Goal: Task Accomplishment & Management: Use online tool/utility

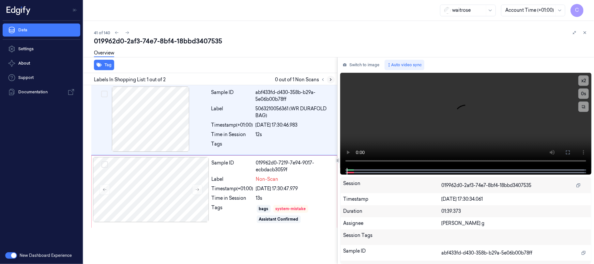
click at [330, 80] on icon at bounding box center [330, 80] width 1 height 2
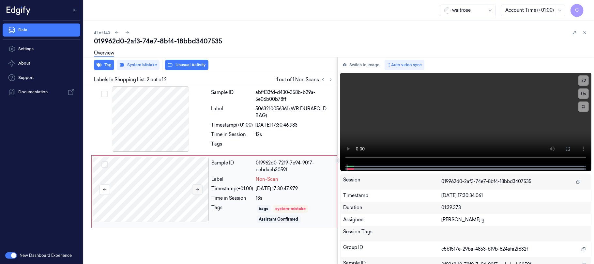
click at [197, 190] on icon at bounding box center [197, 189] width 5 height 5
click at [199, 190] on icon at bounding box center [198, 189] width 4 height 3
click at [99, 64] on icon "button" at bounding box center [99, 65] width 5 height 4
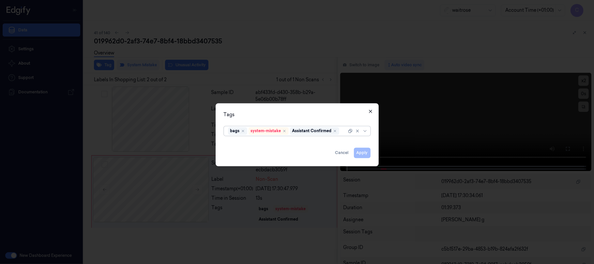
click at [370, 110] on icon "button" at bounding box center [370, 111] width 5 height 5
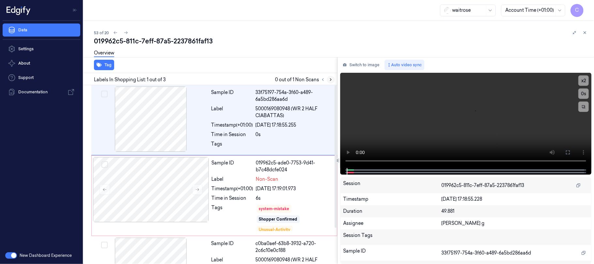
click at [328, 80] on button at bounding box center [331, 80] width 8 height 8
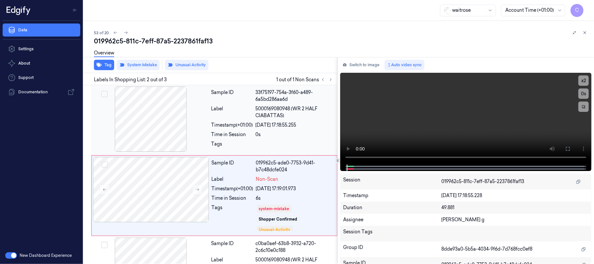
scroll to position [21, 0]
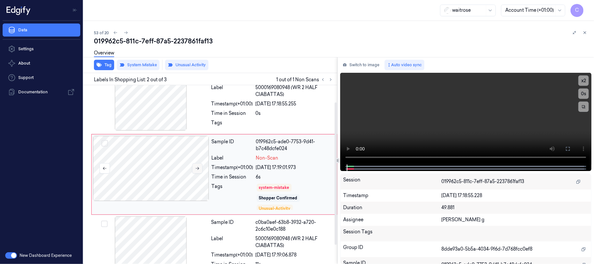
click at [199, 169] on icon at bounding box center [198, 168] width 4 height 3
click at [149, 102] on div at bounding box center [151, 97] width 116 height 65
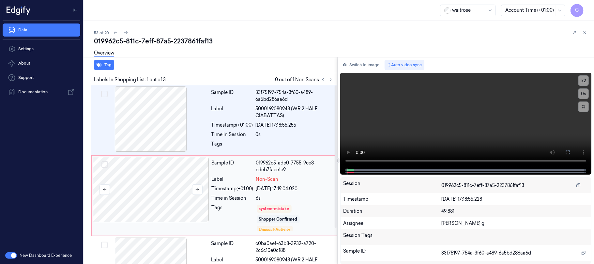
click at [161, 191] on div at bounding box center [151, 189] width 116 height 65
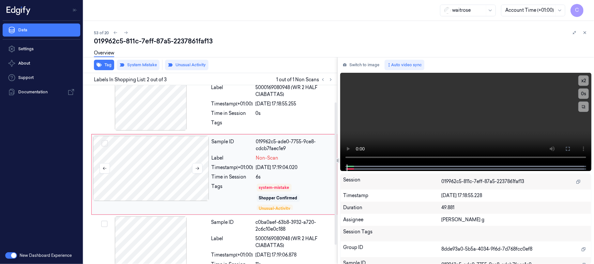
click at [191, 166] on div at bounding box center [151, 168] width 116 height 65
click at [195, 167] on icon at bounding box center [197, 168] width 5 height 5
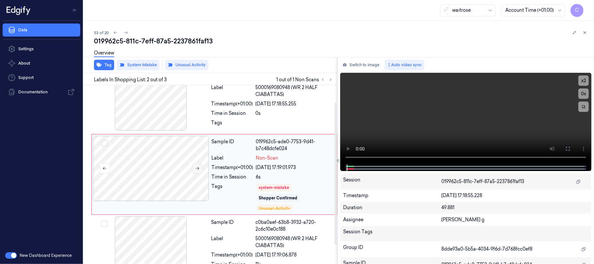
click at [195, 167] on icon at bounding box center [197, 168] width 5 height 5
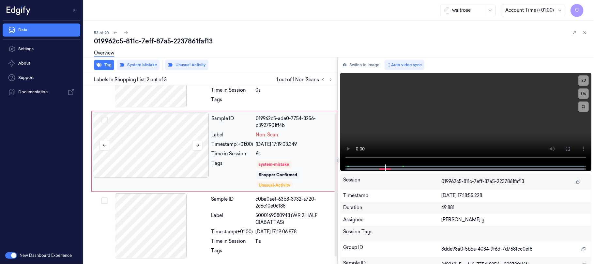
scroll to position [2, 0]
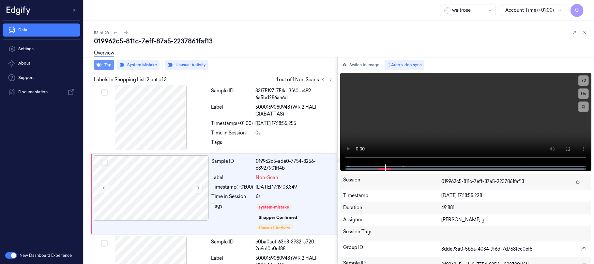
click at [101, 65] on icon "button" at bounding box center [99, 65] width 5 height 4
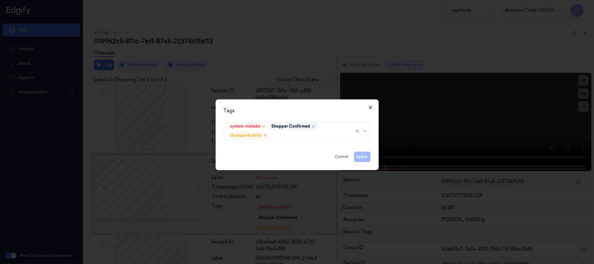
click at [371, 108] on icon "button" at bounding box center [370, 107] width 5 height 5
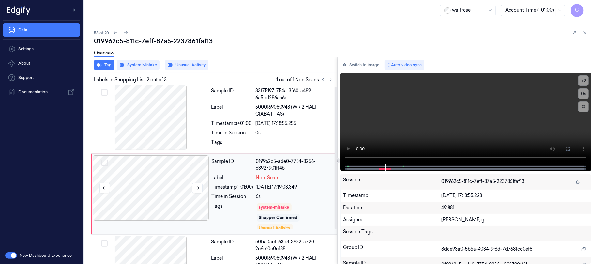
scroll to position [0, 0]
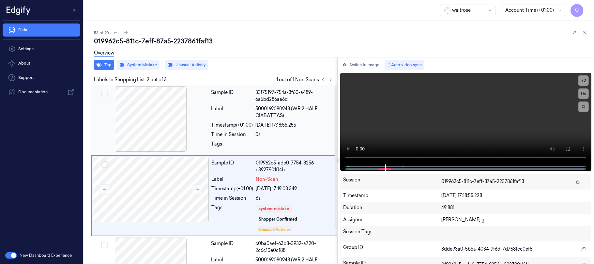
click at [155, 116] on div at bounding box center [151, 118] width 116 height 65
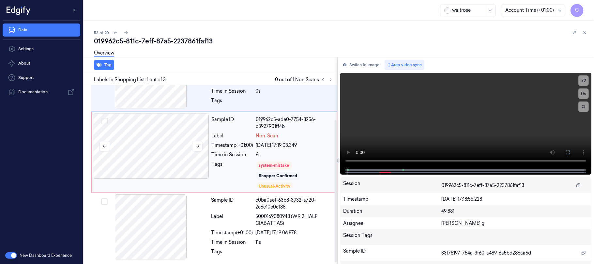
click at [162, 157] on div at bounding box center [151, 145] width 116 height 65
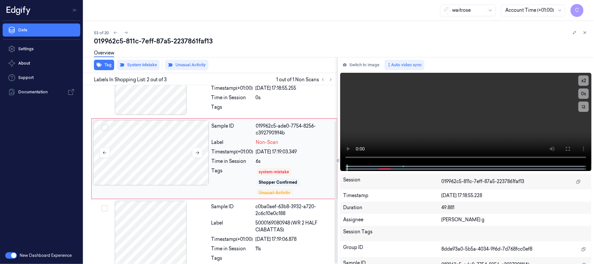
scroll to position [45, 0]
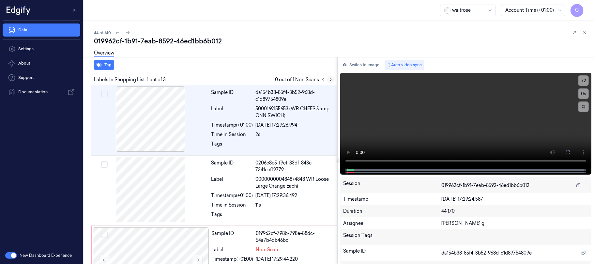
click at [329, 78] on icon at bounding box center [330, 79] width 5 height 5
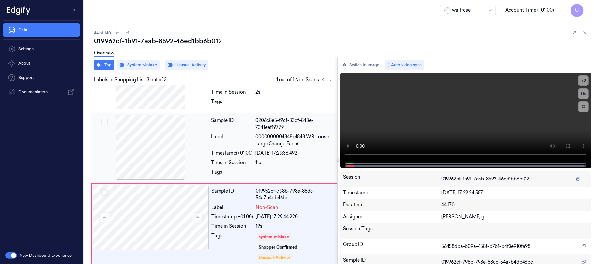
scroll to position [45, 0]
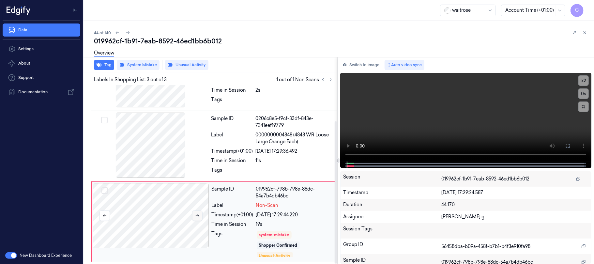
click at [197, 214] on icon at bounding box center [197, 215] width 5 height 5
click at [106, 64] on button "Tag" at bounding box center [104, 65] width 20 height 10
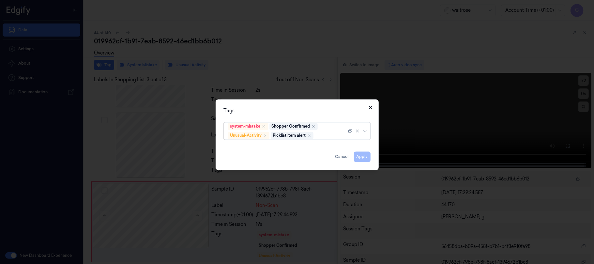
click at [371, 106] on icon "button" at bounding box center [370, 107] width 5 height 5
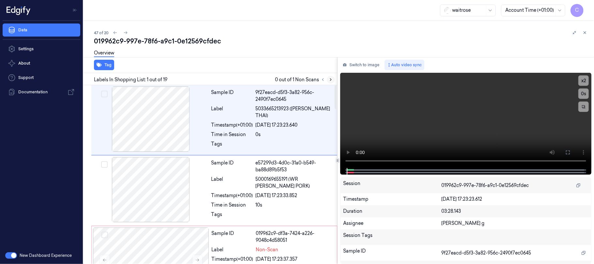
click at [332, 80] on icon at bounding box center [330, 79] width 5 height 5
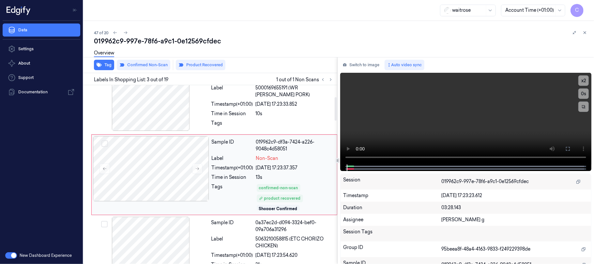
scroll to position [92, 0]
click at [197, 170] on icon at bounding box center [197, 168] width 5 height 5
click at [167, 102] on div at bounding box center [151, 97] width 116 height 65
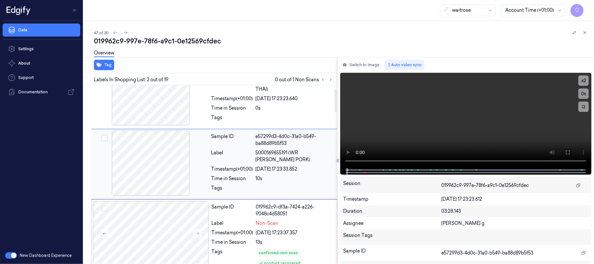
scroll to position [16, 0]
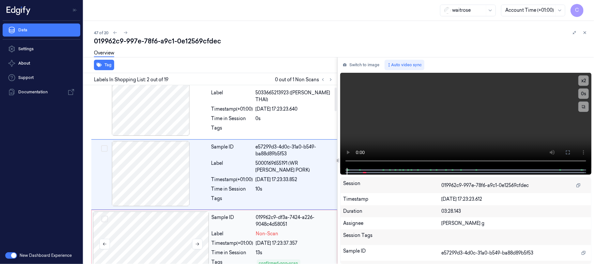
click at [169, 235] on div at bounding box center [151, 243] width 116 height 65
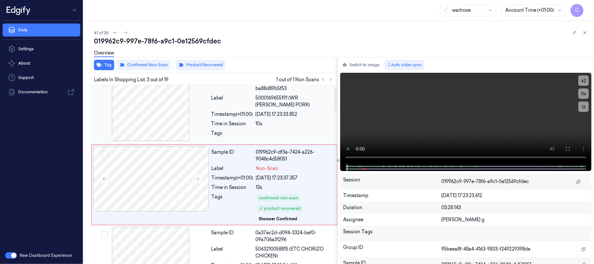
scroll to position [92, 0]
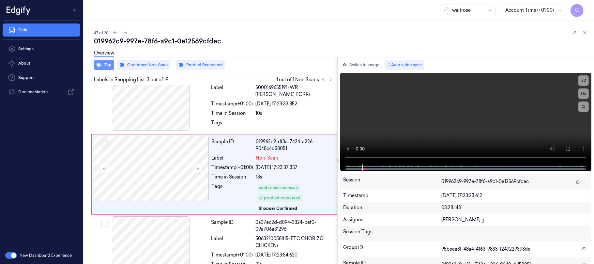
click at [108, 68] on button "Tag" at bounding box center [104, 65] width 20 height 10
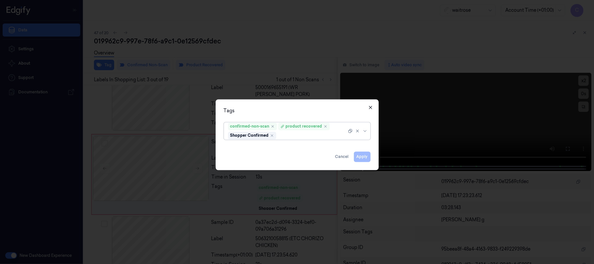
click at [370, 108] on icon "button" at bounding box center [370, 107] width 5 height 5
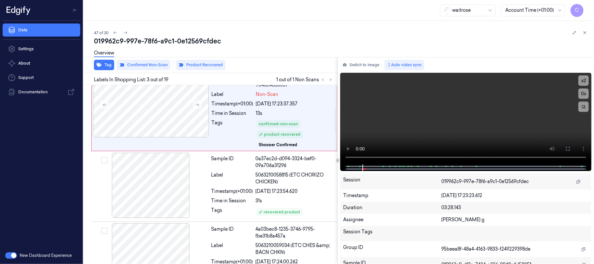
scroll to position [179, 0]
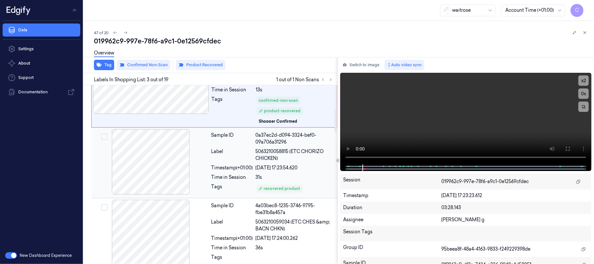
click at [156, 172] on div at bounding box center [151, 161] width 116 height 65
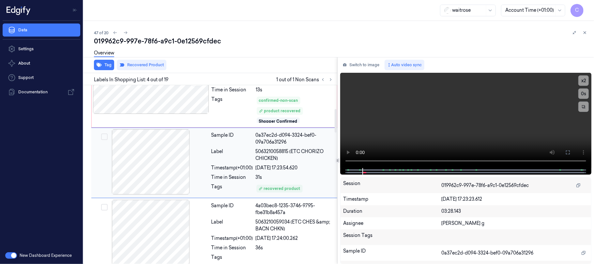
scroll to position [167, 0]
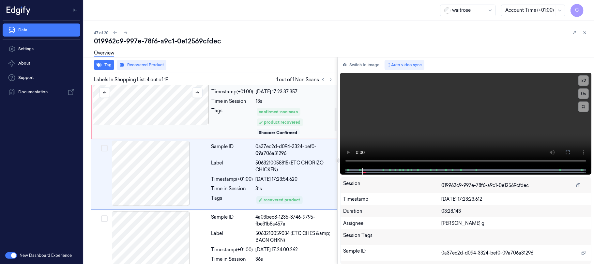
click at [172, 121] on div at bounding box center [151, 92] width 116 height 65
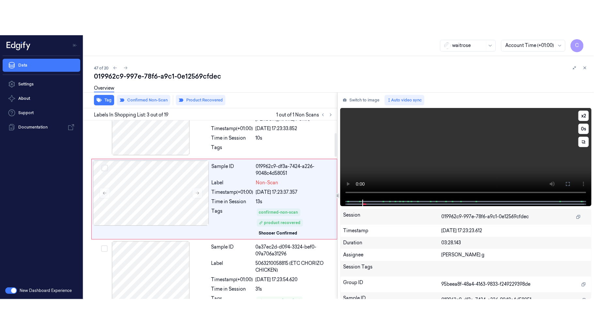
scroll to position [92, 0]
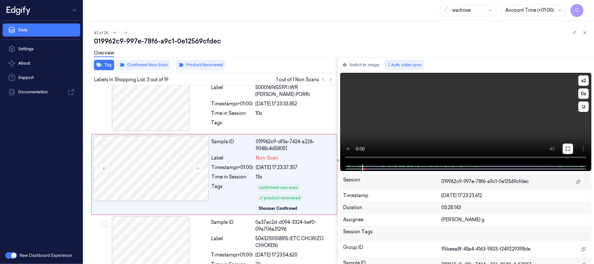
click at [568, 149] on icon at bounding box center [567, 148] width 5 height 5
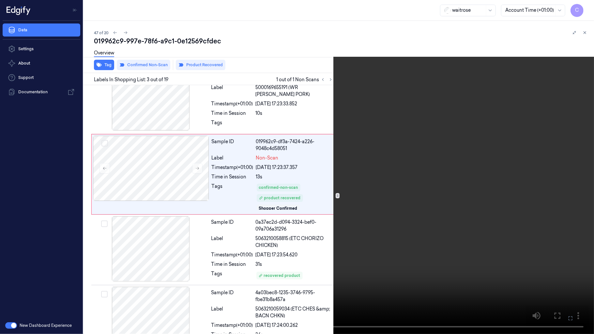
click at [238, 218] on video at bounding box center [297, 167] width 594 height 334
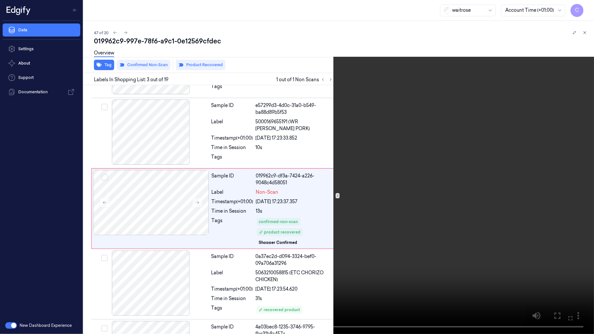
scroll to position [57, 0]
click at [238, 218] on video at bounding box center [297, 167] width 594 height 334
click at [332, 179] on video at bounding box center [297, 167] width 594 height 334
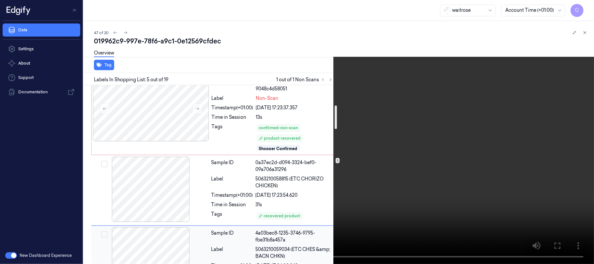
scroll to position [108, 0]
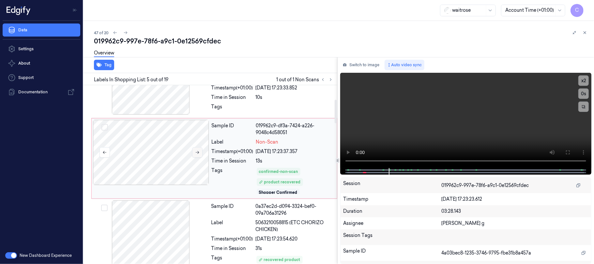
click at [192, 152] on button at bounding box center [197, 152] width 10 height 10
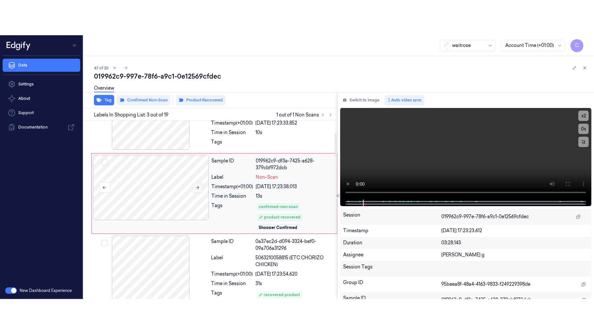
scroll to position [92, 0]
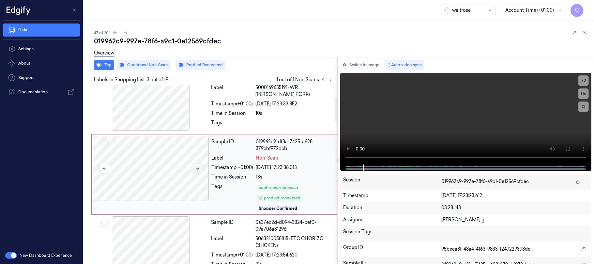
click at [194, 168] on button at bounding box center [197, 168] width 10 height 10
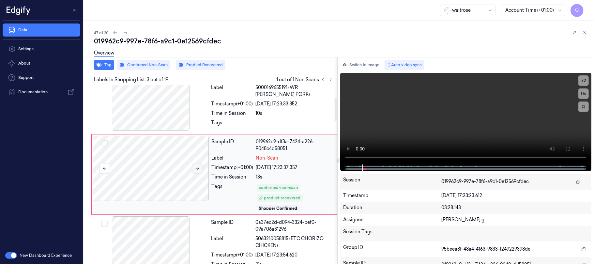
click at [194, 168] on button at bounding box center [197, 168] width 10 height 10
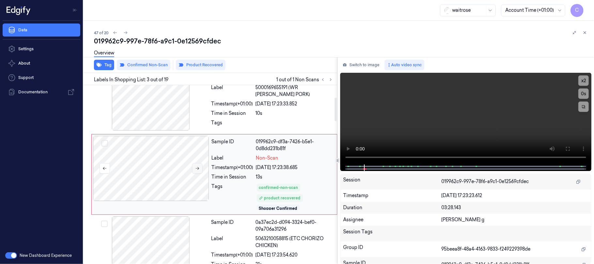
click at [194, 168] on button at bounding box center [197, 168] width 10 height 10
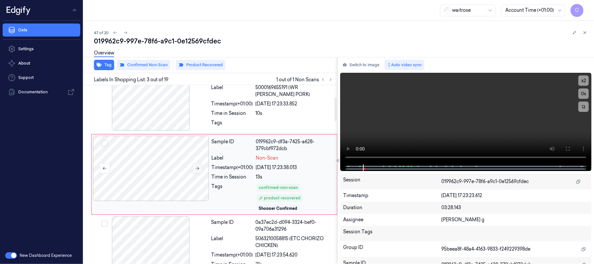
click at [194, 168] on button at bounding box center [197, 168] width 10 height 10
click at [565, 148] on icon at bounding box center [567, 148] width 5 height 5
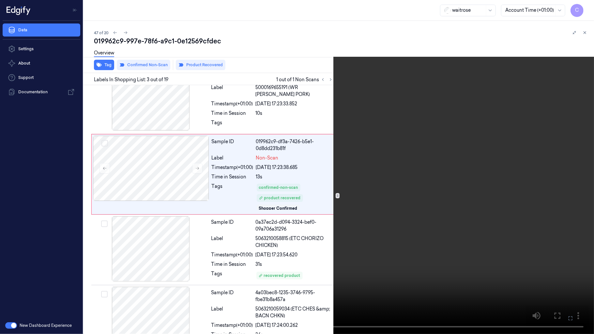
click at [283, 209] on video at bounding box center [297, 167] width 594 height 334
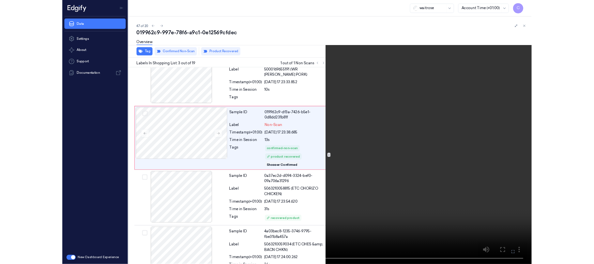
scroll to position [57, 0]
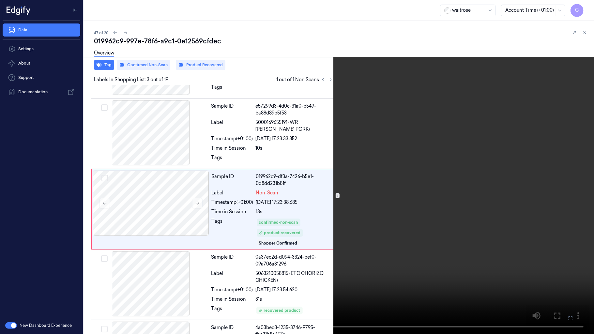
click at [282, 209] on video at bounding box center [297, 167] width 594 height 334
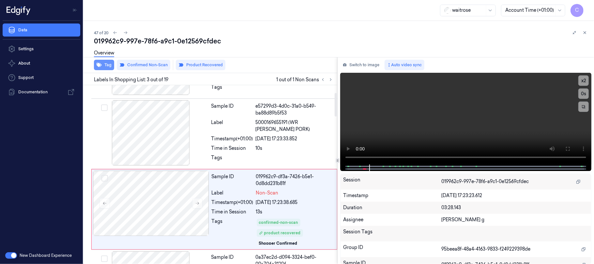
click at [102, 64] on button "Tag" at bounding box center [104, 65] width 20 height 10
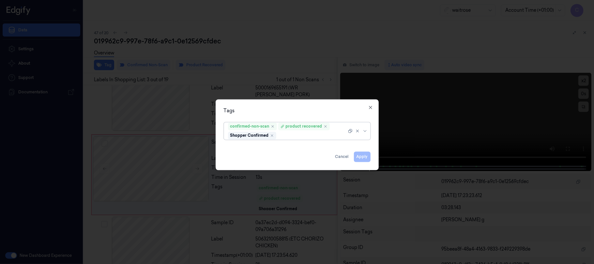
scroll to position [92, 0]
click at [372, 106] on icon "button" at bounding box center [370, 107] width 5 height 5
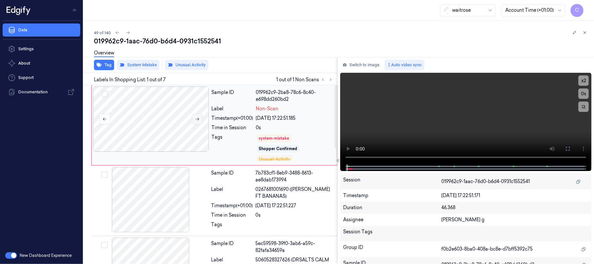
click at [198, 118] on icon at bounding box center [198, 119] width 4 height 3
click at [193, 118] on button at bounding box center [197, 119] width 10 height 10
click at [569, 148] on icon at bounding box center [567, 148] width 5 height 5
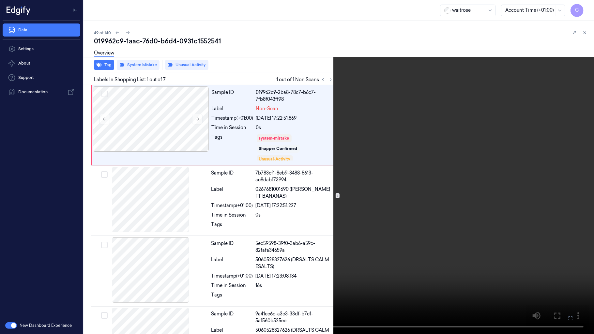
click at [355, 202] on video at bounding box center [297, 167] width 594 height 334
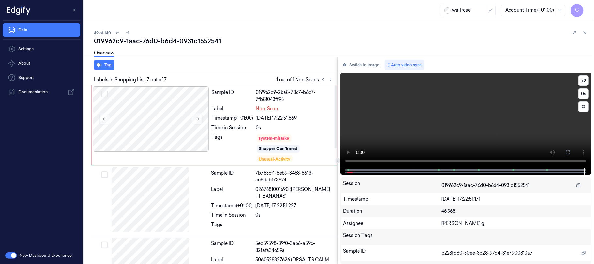
click at [320, 161] on div "Tag Labels In Shopping List: 7 out of 7 1 out of 1 Non Scans Sample ID 019962c9…" at bounding box center [337, 160] width 513 height 207
click at [447, 124] on video at bounding box center [465, 120] width 251 height 95
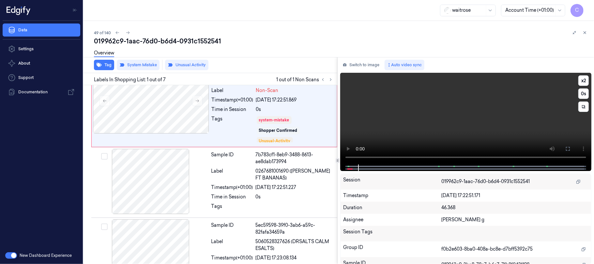
click at [422, 130] on video at bounding box center [465, 119] width 251 height 92
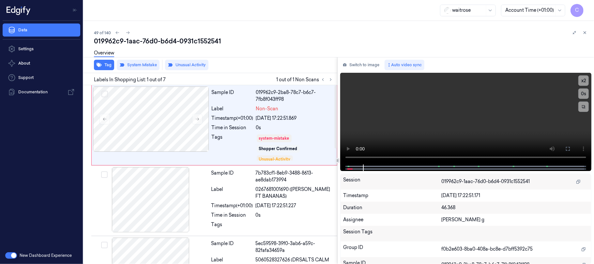
click at [108, 61] on div "Overview" at bounding box center [104, 54] width 20 height 17
click at [107, 68] on button "Tag" at bounding box center [104, 65] width 20 height 10
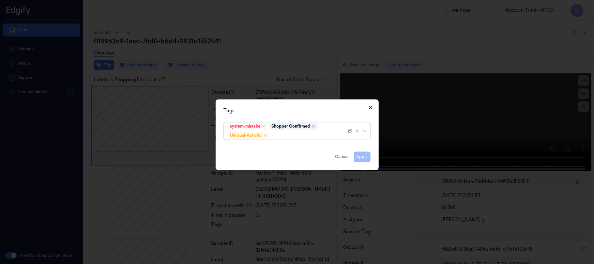
click at [372, 109] on icon "button" at bounding box center [370, 107] width 5 height 5
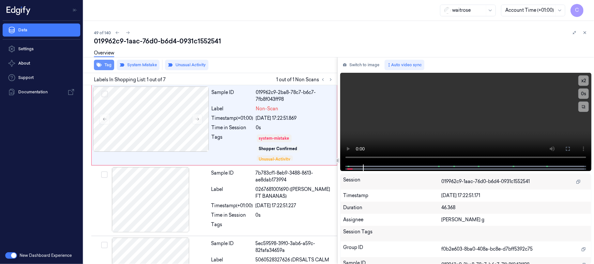
click at [108, 66] on button "Tag" at bounding box center [104, 65] width 20 height 10
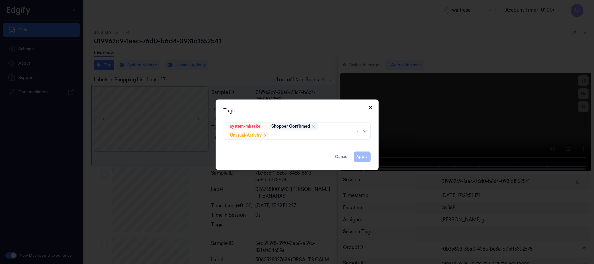
click at [372, 107] on icon "button" at bounding box center [370, 107] width 5 height 5
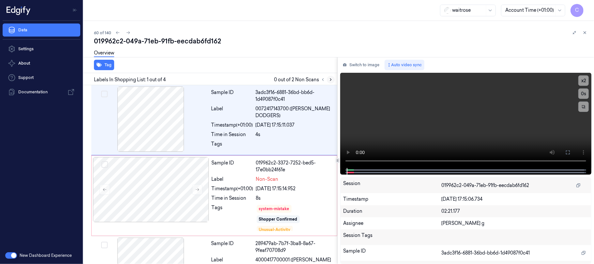
click at [331, 80] on icon at bounding box center [330, 80] width 1 height 2
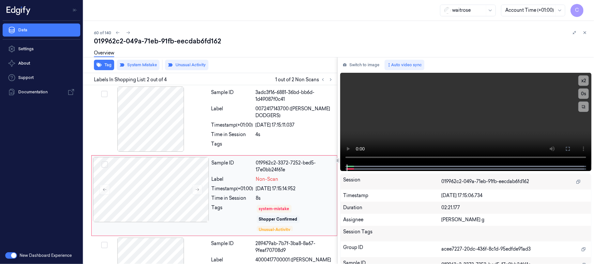
scroll to position [21, 0]
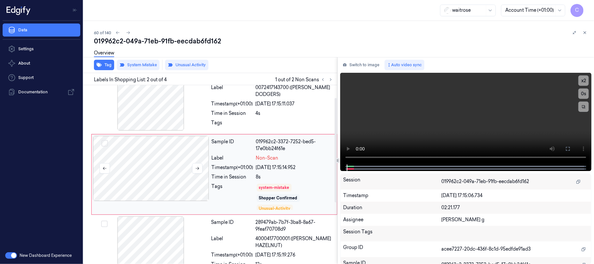
click at [194, 161] on div at bounding box center [151, 168] width 116 height 65
click at [194, 164] on button at bounding box center [197, 168] width 10 height 10
click at [110, 65] on button "Tag" at bounding box center [104, 65] width 20 height 10
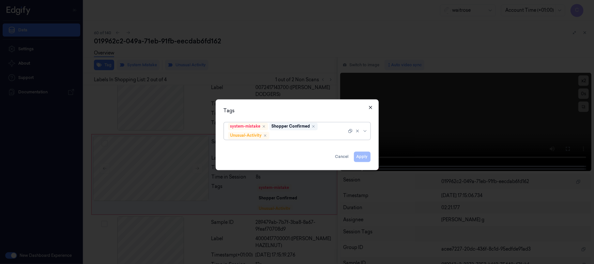
click at [370, 107] on icon "button" at bounding box center [370, 107] width 3 height 3
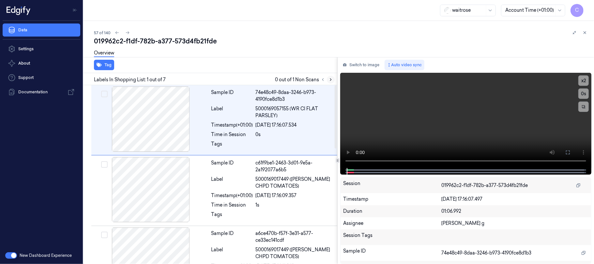
click at [329, 79] on icon at bounding box center [330, 79] width 5 height 5
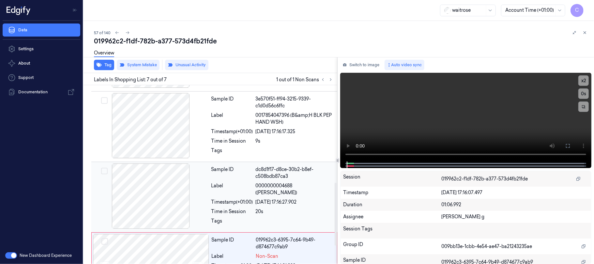
scroll to position [325, 0]
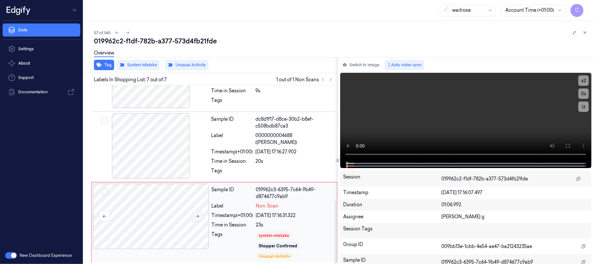
click at [197, 214] on icon at bounding box center [197, 216] width 5 height 5
click at [104, 65] on button "Tag" at bounding box center [104, 65] width 20 height 10
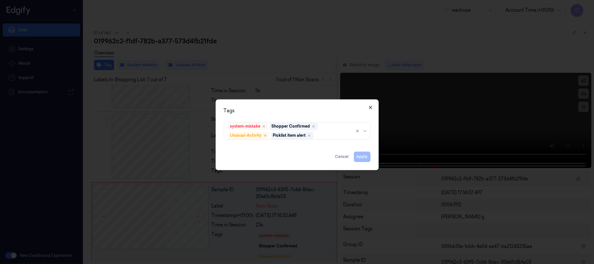
click at [372, 108] on icon "button" at bounding box center [370, 107] width 5 height 5
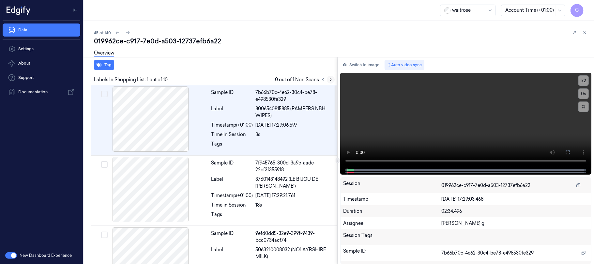
click at [329, 77] on icon at bounding box center [330, 79] width 5 height 5
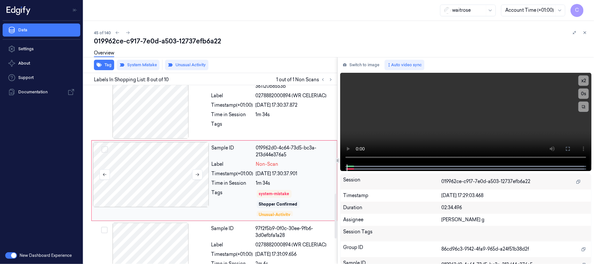
scroll to position [443, 0]
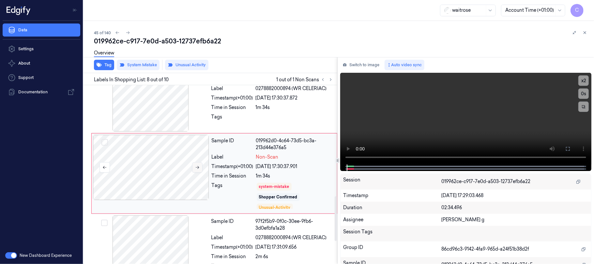
click at [198, 172] on button at bounding box center [197, 167] width 10 height 10
click at [198, 171] on button at bounding box center [197, 167] width 10 height 10
click at [100, 67] on icon "button" at bounding box center [99, 64] width 5 height 5
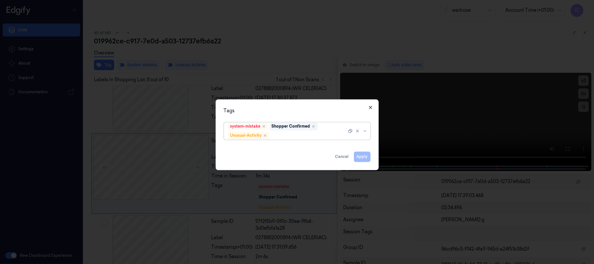
click at [369, 108] on icon "button" at bounding box center [370, 107] width 3 height 3
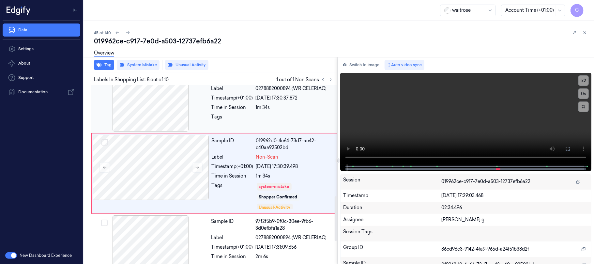
click at [157, 100] on div at bounding box center [151, 98] width 116 height 65
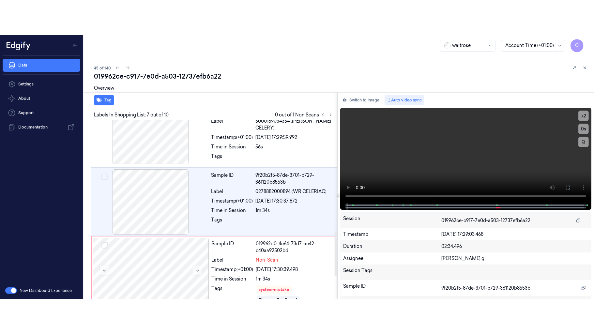
scroll to position [368, 0]
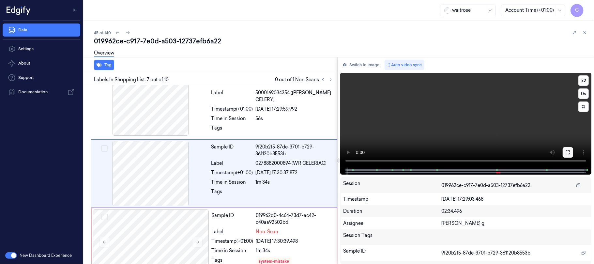
click at [568, 152] on icon at bounding box center [567, 152] width 5 height 5
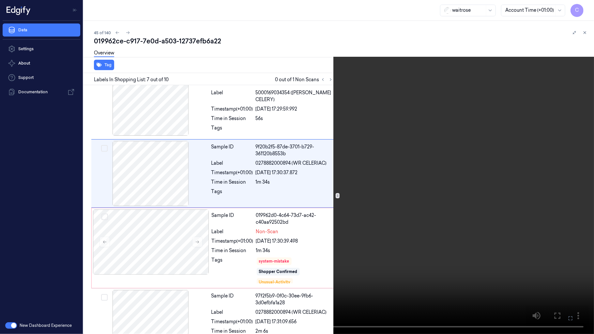
click at [276, 209] on video at bounding box center [297, 167] width 594 height 334
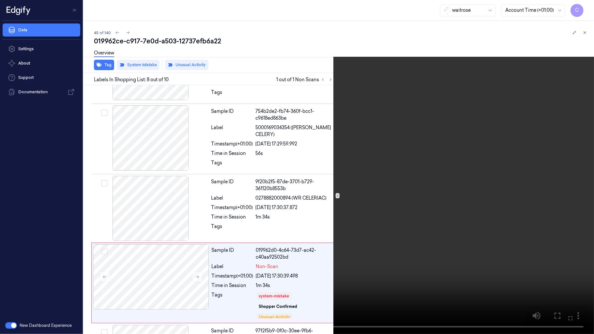
scroll to position [408, 0]
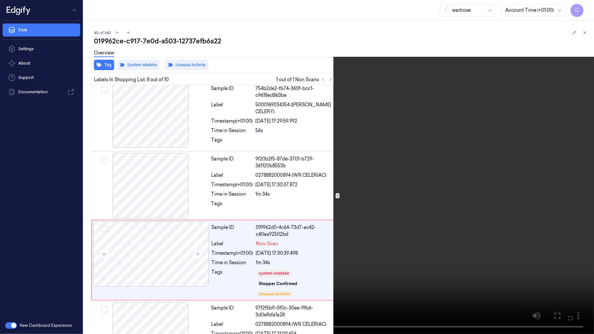
click at [276, 194] on video at bounding box center [297, 167] width 594 height 334
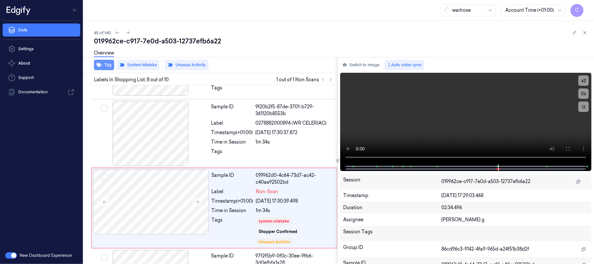
click at [103, 63] on button "Tag" at bounding box center [104, 65] width 20 height 10
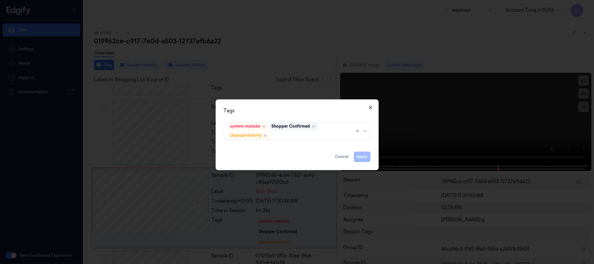
drag, startPoint x: 370, startPoint y: 107, endPoint x: 274, endPoint y: 47, distance: 113.1
click at [370, 107] on icon "button" at bounding box center [370, 107] width 3 height 3
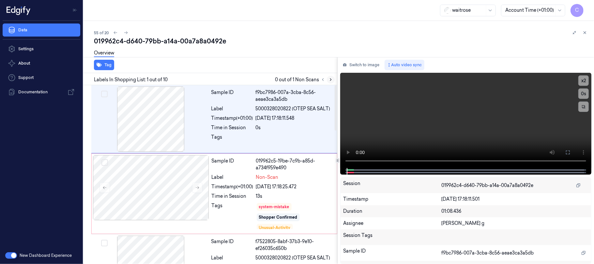
click at [328, 80] on icon at bounding box center [330, 79] width 5 height 5
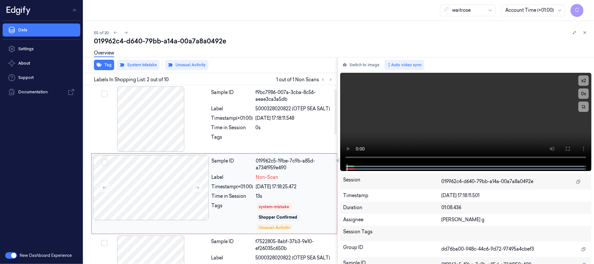
scroll to position [19, 0]
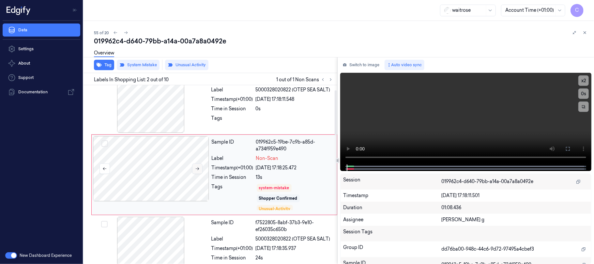
click at [196, 169] on icon at bounding box center [197, 168] width 5 height 5
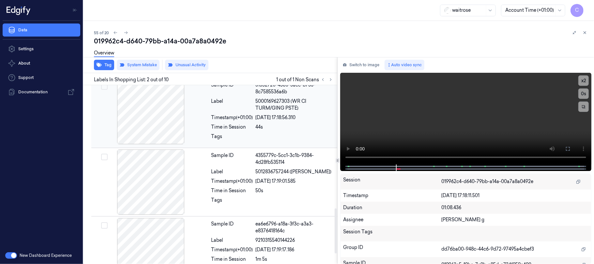
scroll to position [530, 0]
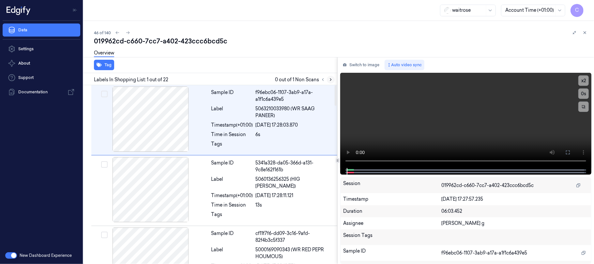
click at [327, 77] on button at bounding box center [331, 80] width 8 height 8
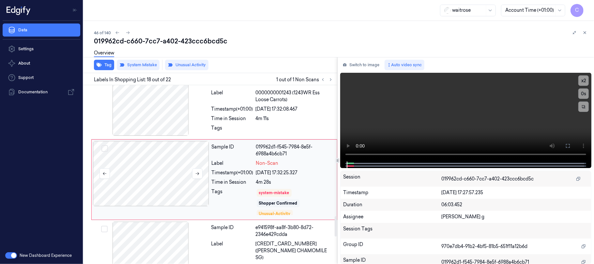
scroll to position [1148, 0]
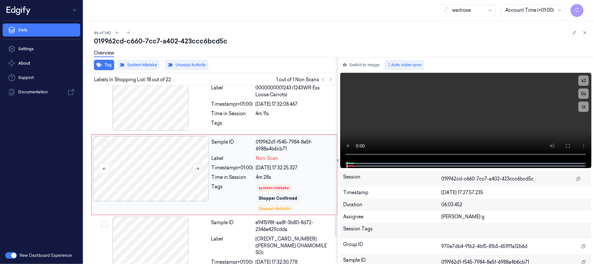
click at [195, 167] on icon at bounding box center [197, 168] width 5 height 5
click at [196, 169] on icon at bounding box center [197, 168] width 5 height 5
click at [107, 66] on button "Tag" at bounding box center [104, 65] width 20 height 10
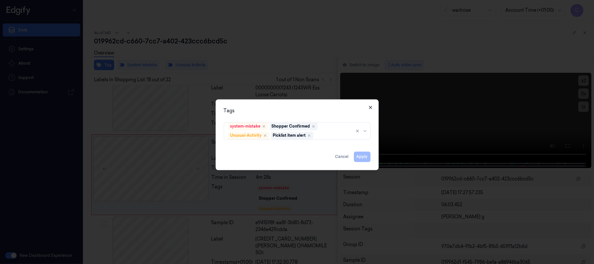
click at [371, 105] on icon "button" at bounding box center [370, 107] width 5 height 5
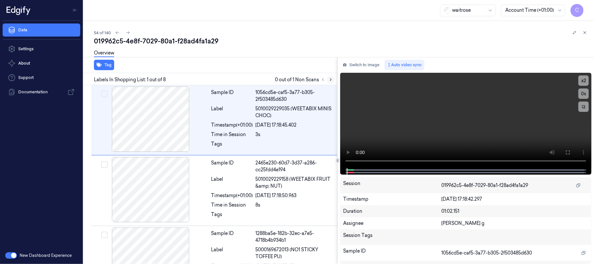
click at [330, 80] on icon at bounding box center [330, 79] width 5 height 5
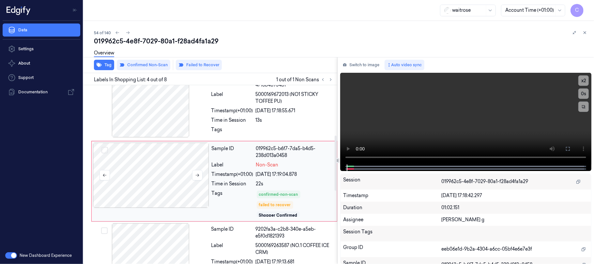
scroll to position [162, 0]
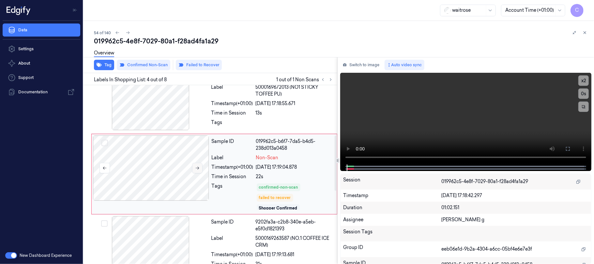
click at [196, 168] on icon at bounding box center [197, 168] width 5 height 5
click at [199, 169] on icon at bounding box center [198, 168] width 4 height 3
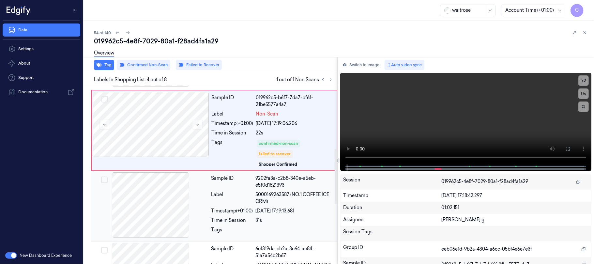
click at [150, 197] on div at bounding box center [151, 204] width 116 height 65
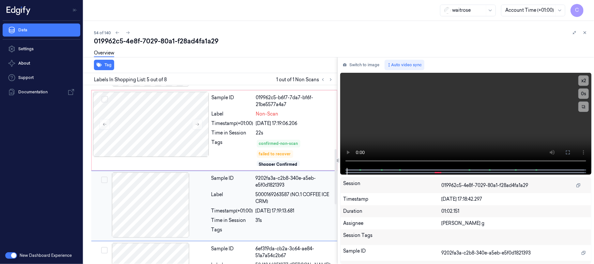
scroll to position [238, 0]
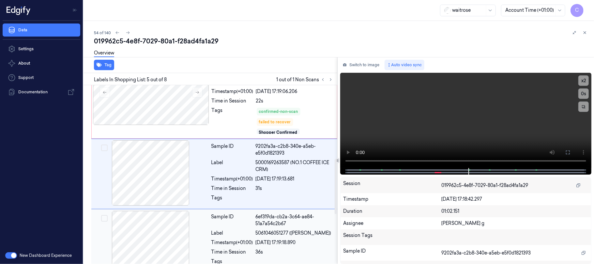
click at [145, 233] on div at bounding box center [151, 243] width 116 height 65
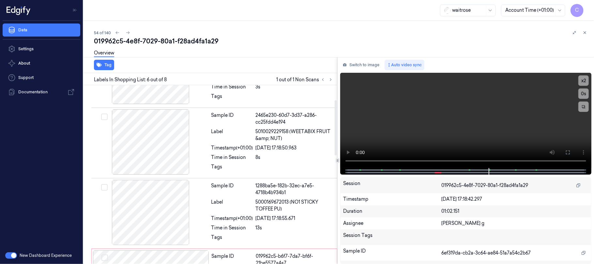
scroll to position [4, 0]
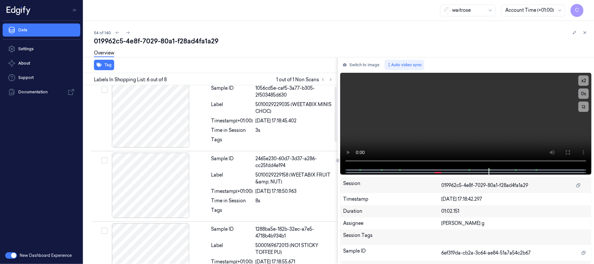
click at [159, 143] on div at bounding box center [151, 114] width 116 height 65
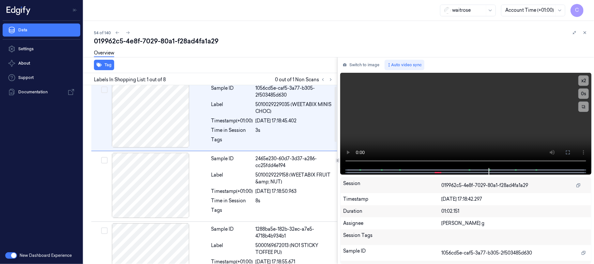
scroll to position [0, 0]
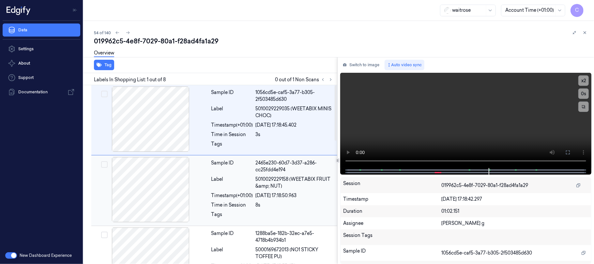
click at [158, 179] on div at bounding box center [151, 189] width 116 height 65
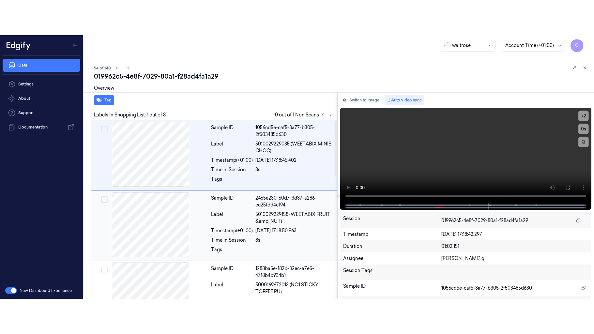
scroll to position [16, 0]
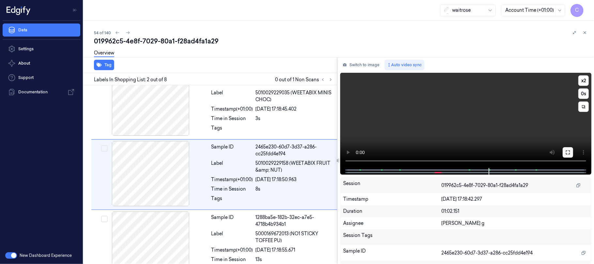
click at [565, 153] on button at bounding box center [567, 152] width 10 height 10
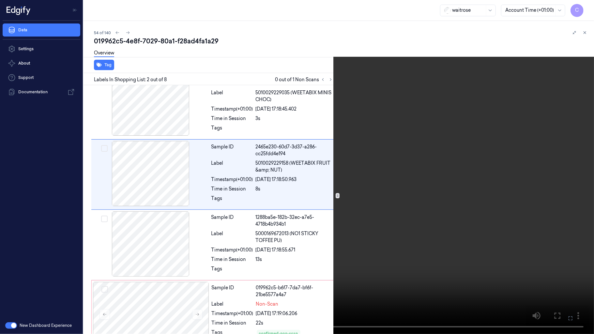
click at [276, 222] on video at bounding box center [297, 167] width 594 height 334
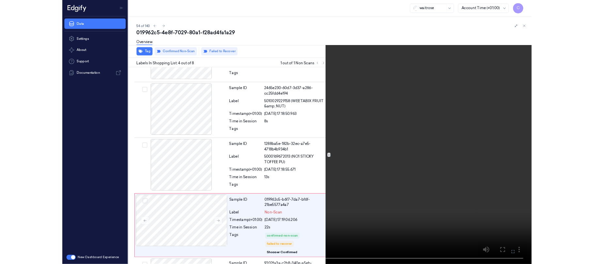
scroll to position [127, 0]
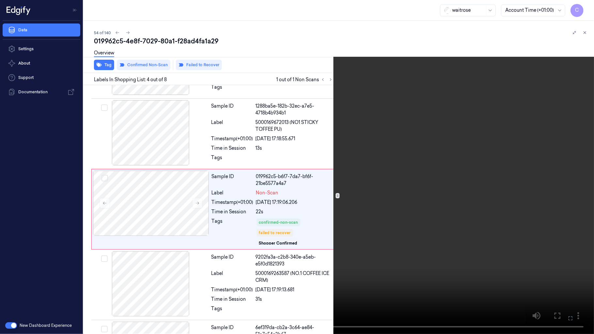
click at [280, 206] on video at bounding box center [297, 167] width 594 height 334
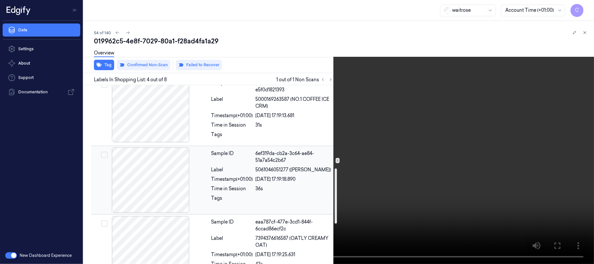
scroll to position [214, 0]
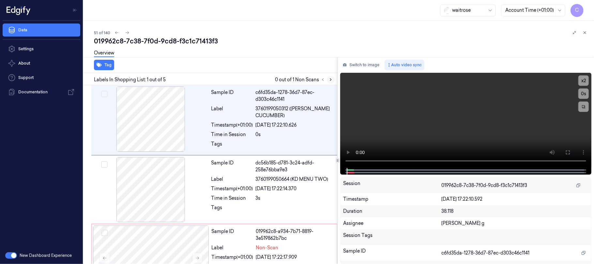
click at [330, 80] on icon at bounding box center [330, 79] width 5 height 5
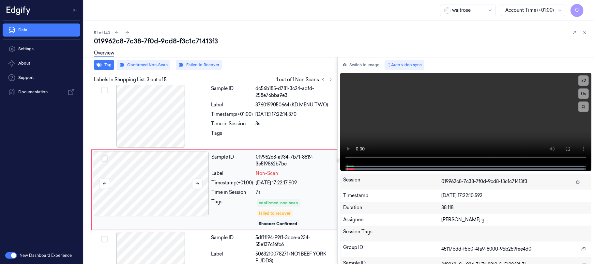
scroll to position [90, 0]
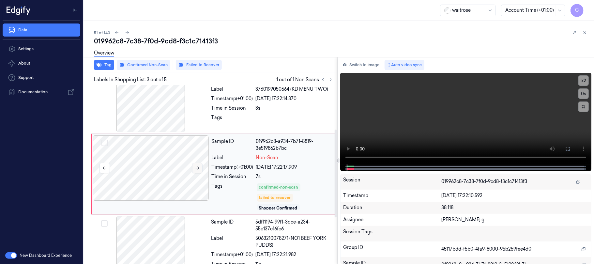
click at [196, 168] on icon at bounding box center [197, 168] width 5 height 5
click at [200, 167] on icon at bounding box center [197, 168] width 5 height 5
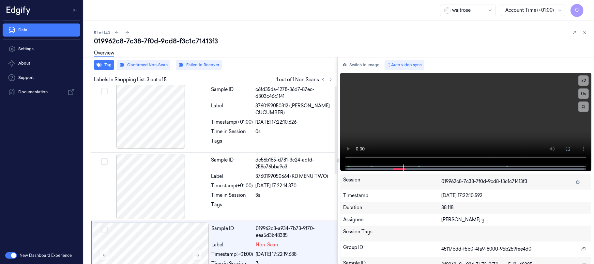
scroll to position [0, 0]
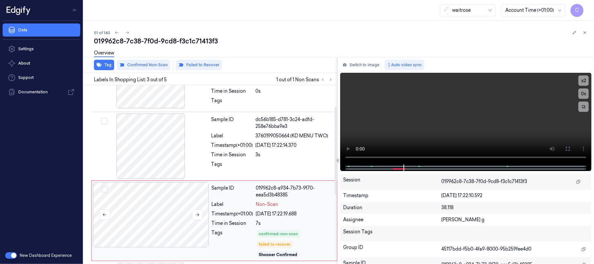
click at [158, 196] on div at bounding box center [151, 214] width 116 height 65
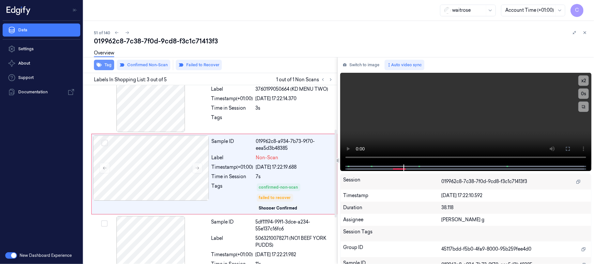
click at [103, 66] on button "Tag" at bounding box center [104, 65] width 20 height 10
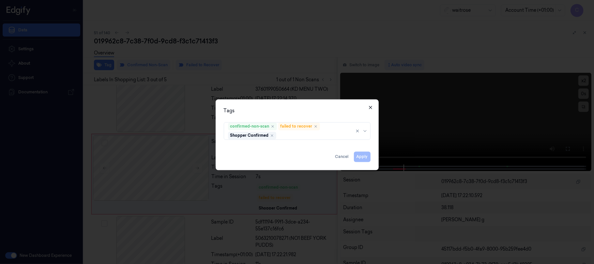
click at [370, 107] on icon "button" at bounding box center [370, 107] width 3 height 3
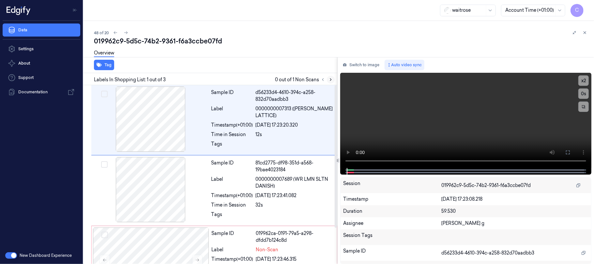
click at [329, 80] on icon at bounding box center [330, 79] width 5 height 5
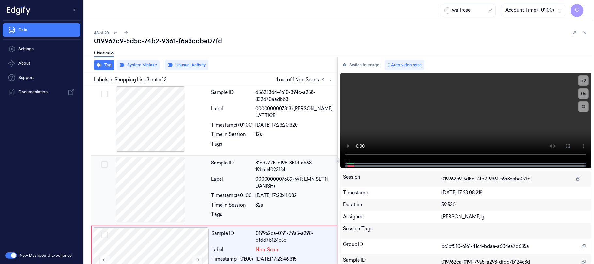
scroll to position [45, 0]
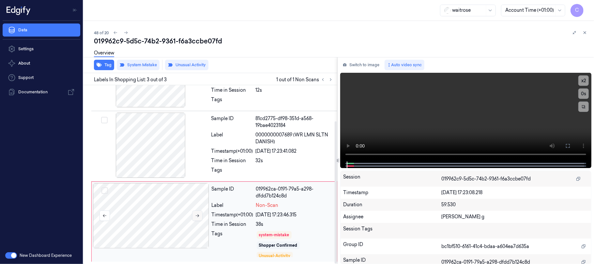
click at [199, 212] on button at bounding box center [197, 215] width 10 height 10
click at [151, 152] on div at bounding box center [151, 144] width 116 height 65
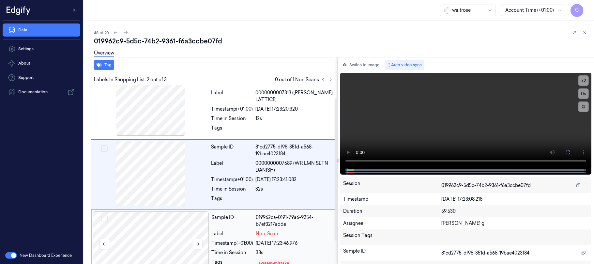
click at [163, 231] on div at bounding box center [151, 243] width 116 height 65
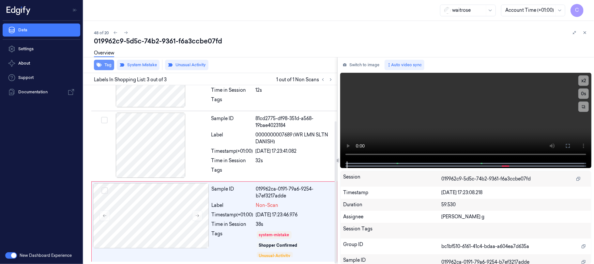
click at [111, 63] on button "Tag" at bounding box center [104, 65] width 20 height 10
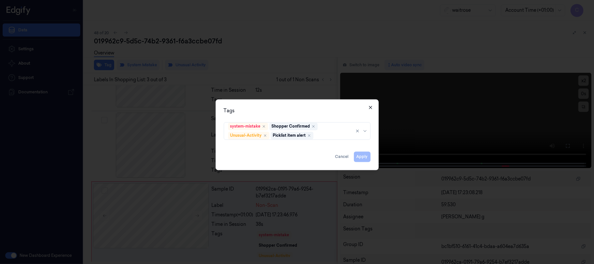
click at [370, 107] on icon "button" at bounding box center [370, 107] width 3 height 3
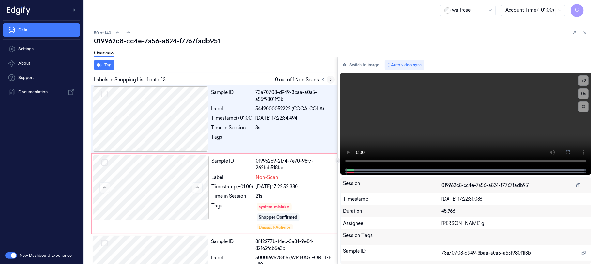
click at [330, 80] on icon at bounding box center [330, 79] width 5 height 5
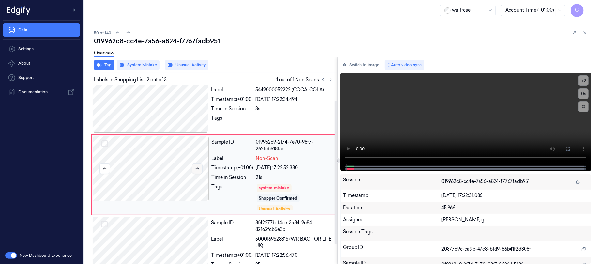
click at [197, 169] on icon at bounding box center [197, 168] width 5 height 5
click at [199, 168] on icon at bounding box center [197, 168] width 5 height 5
click at [158, 157] on div at bounding box center [151, 168] width 116 height 65
click at [108, 66] on button "Tag" at bounding box center [104, 65] width 20 height 10
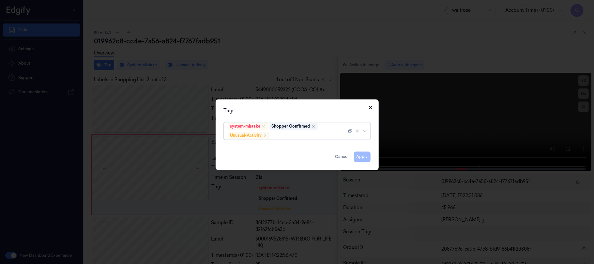
click at [368, 106] on icon "button" at bounding box center [370, 107] width 5 height 5
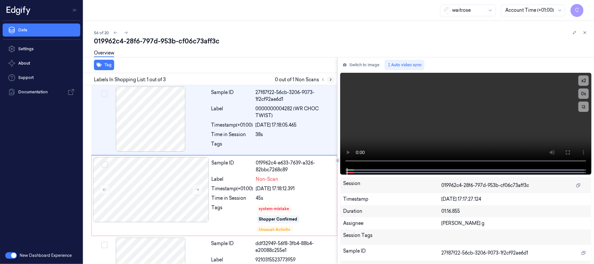
click at [330, 78] on icon at bounding box center [330, 79] width 5 height 5
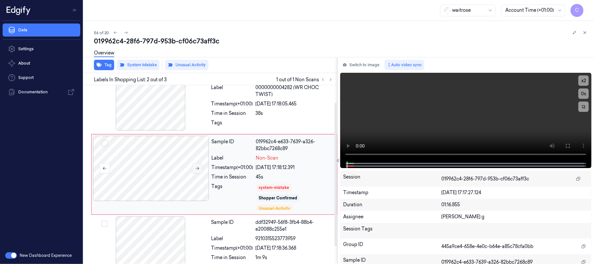
click at [195, 170] on icon at bounding box center [197, 168] width 5 height 5
click at [105, 67] on button "Tag" at bounding box center [104, 65] width 20 height 10
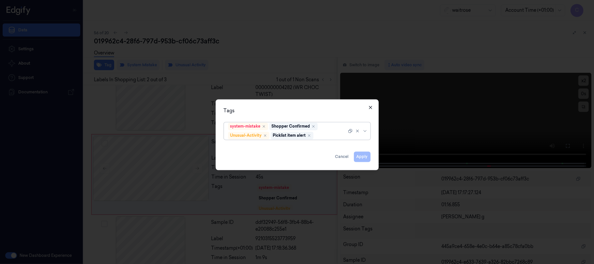
click at [368, 106] on icon "button" at bounding box center [370, 107] width 5 height 5
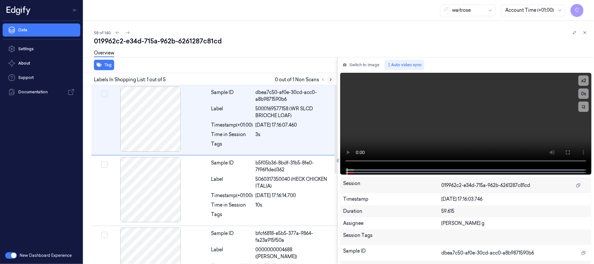
click at [329, 79] on icon at bounding box center [330, 79] width 5 height 5
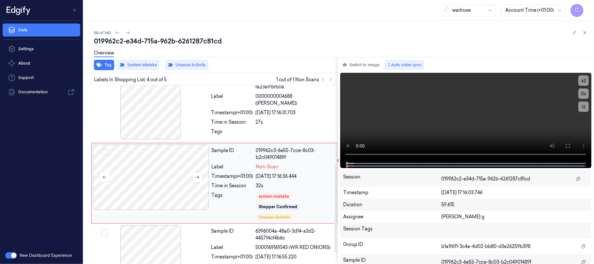
scroll to position [160, 0]
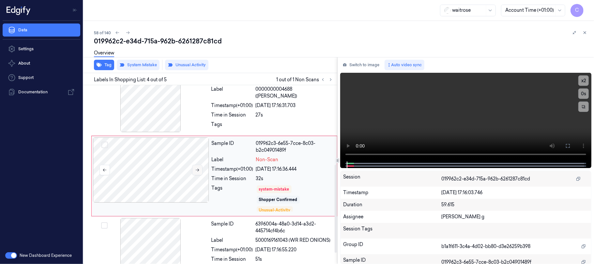
click at [199, 171] on button at bounding box center [197, 170] width 10 height 10
click at [108, 67] on button "Tag" at bounding box center [104, 65] width 20 height 10
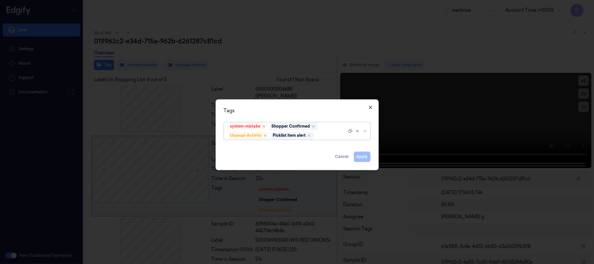
click at [369, 107] on icon "button" at bounding box center [370, 107] width 3 height 3
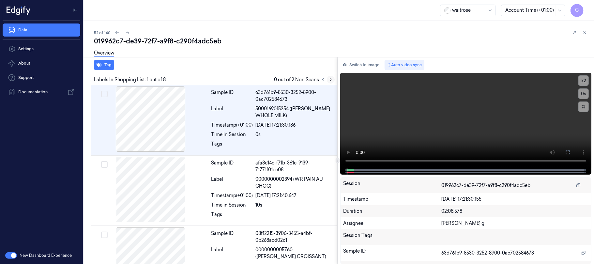
click at [329, 81] on icon at bounding box center [330, 79] width 5 height 5
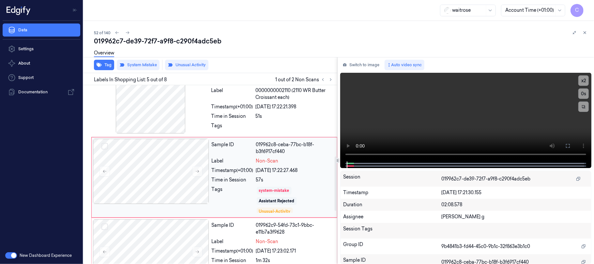
scroll to position [233, 0]
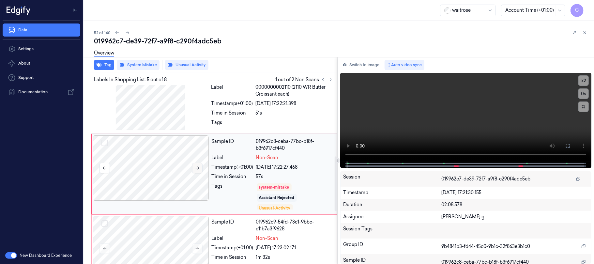
click at [196, 168] on icon at bounding box center [197, 168] width 5 height 5
click at [108, 63] on button "Tag" at bounding box center [104, 65] width 20 height 10
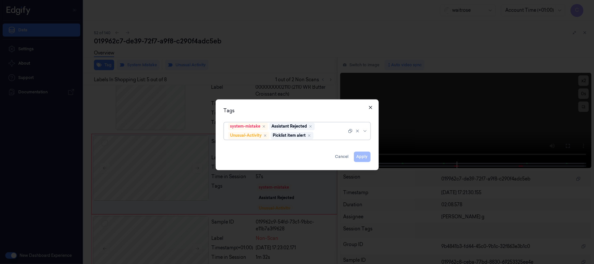
click at [371, 107] on icon "button" at bounding box center [370, 107] width 5 height 5
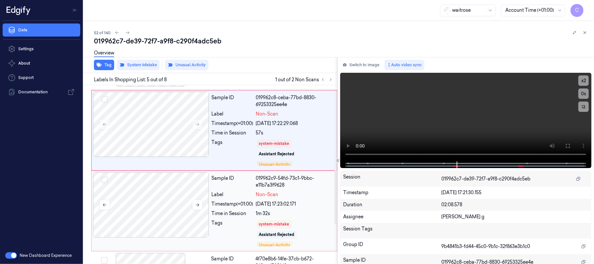
click at [178, 194] on div at bounding box center [151, 204] width 116 height 65
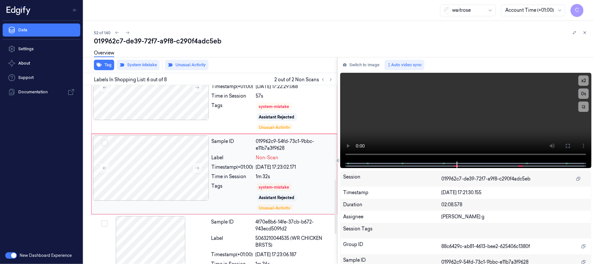
scroll to position [314, 0]
click at [199, 172] on button at bounding box center [197, 167] width 10 height 10
click at [103, 67] on button "Tag" at bounding box center [104, 65] width 20 height 10
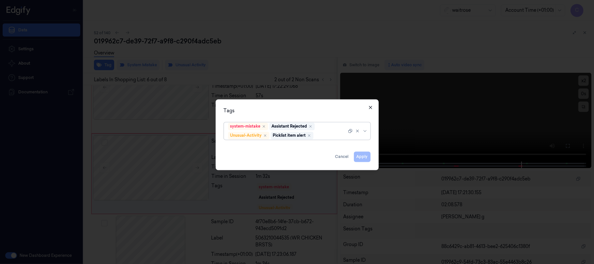
click at [372, 108] on icon "button" at bounding box center [370, 107] width 5 height 5
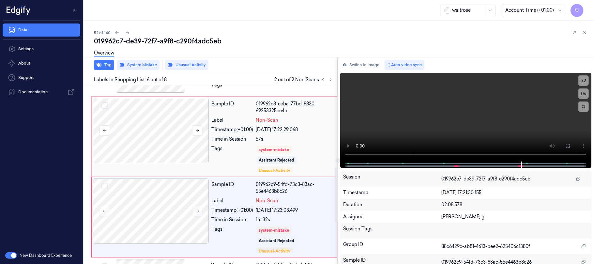
click at [170, 143] on div at bounding box center [151, 130] width 116 height 65
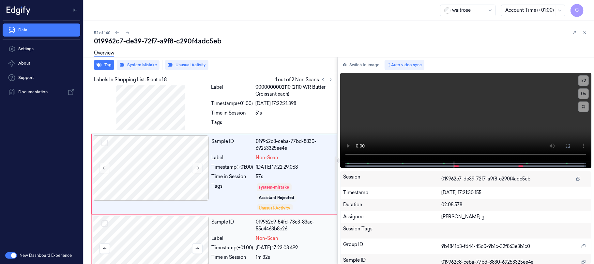
click at [173, 228] on div at bounding box center [151, 248] width 116 height 65
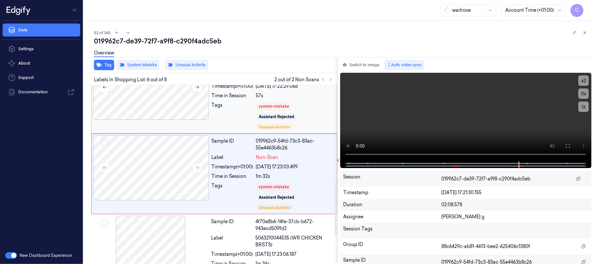
click at [188, 119] on div at bounding box center [151, 86] width 116 height 65
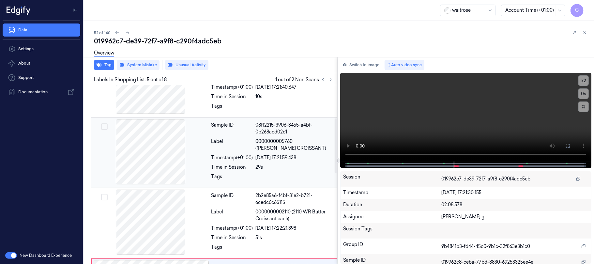
click at [154, 150] on div at bounding box center [151, 151] width 116 height 65
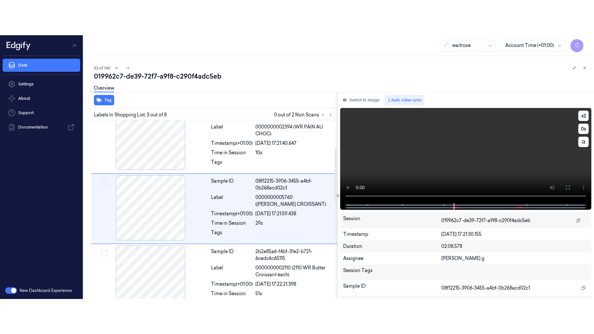
scroll to position [87, 0]
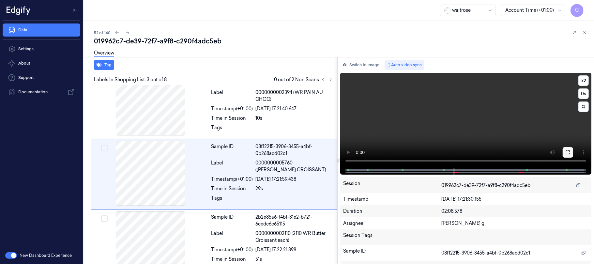
click at [569, 151] on icon at bounding box center [568, 152] width 4 height 4
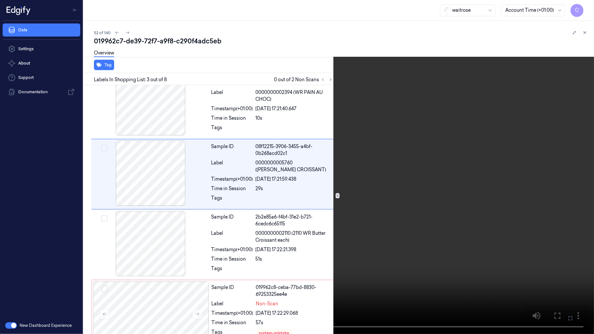
click at [309, 213] on video at bounding box center [297, 167] width 594 height 334
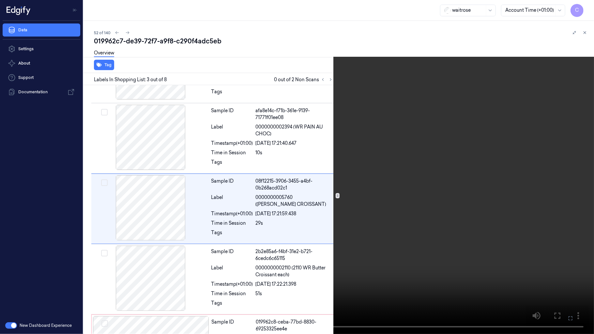
scroll to position [52, 0]
click at [349, 219] on video at bounding box center [297, 167] width 594 height 334
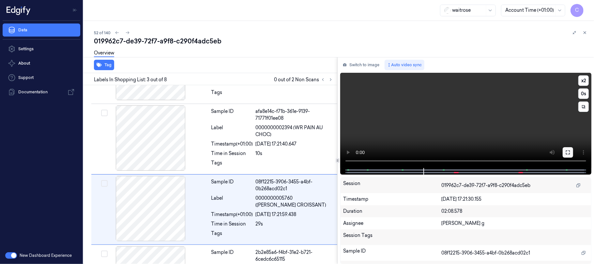
click at [568, 154] on icon at bounding box center [568, 152] width 4 height 4
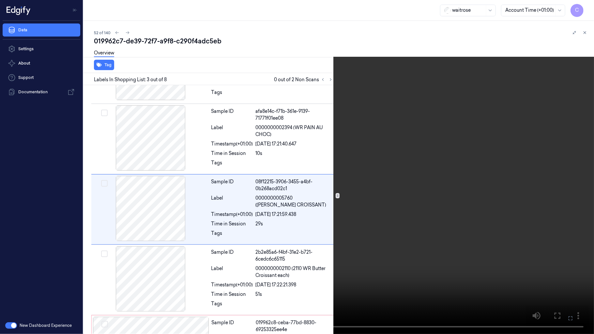
click at [325, 216] on video at bounding box center [297, 167] width 594 height 334
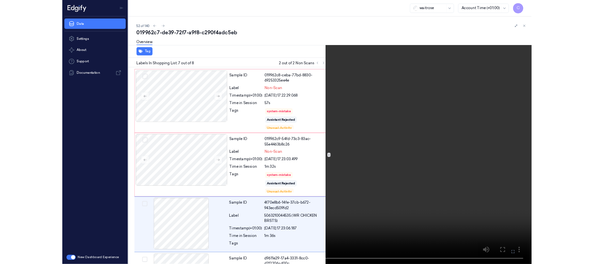
scroll to position [336, 0]
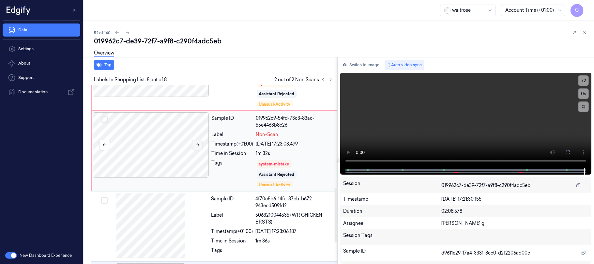
click at [192, 142] on button at bounding box center [197, 145] width 10 height 10
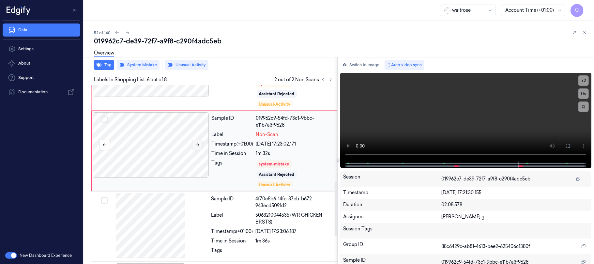
scroll to position [314, 0]
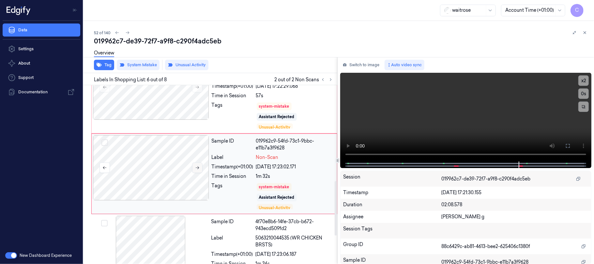
click at [196, 168] on icon at bounding box center [197, 167] width 5 height 5
click at [103, 65] on button "Tag" at bounding box center [104, 65] width 20 height 10
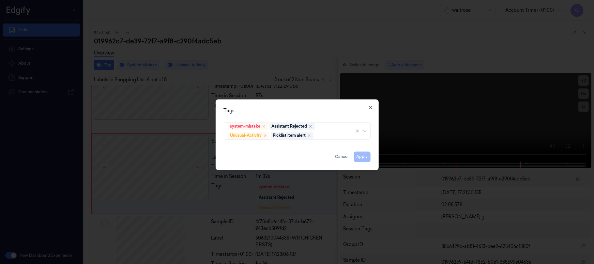
drag, startPoint x: 369, startPoint y: 106, endPoint x: 269, endPoint y: 25, distance: 129.2
click at [369, 106] on icon "button" at bounding box center [370, 107] width 3 height 3
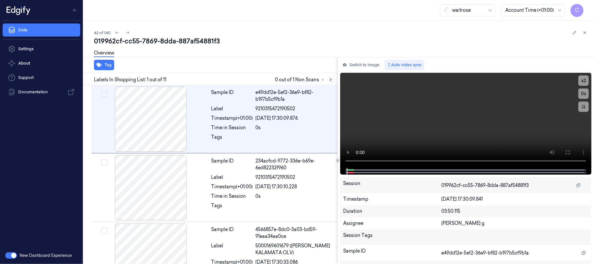
click at [329, 79] on icon at bounding box center [330, 79] width 5 height 5
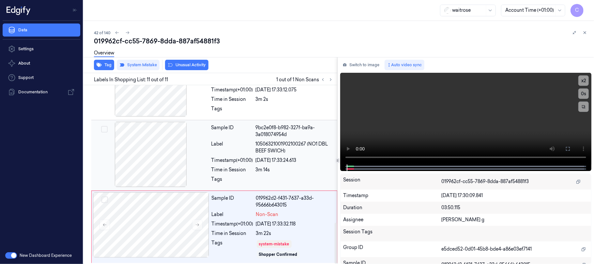
scroll to position [599, 0]
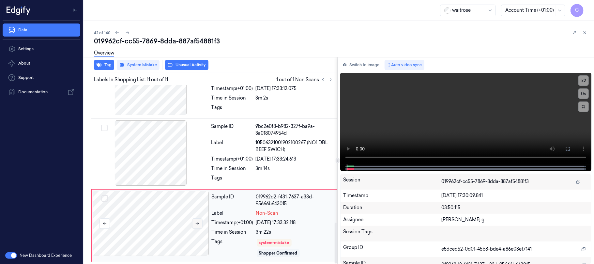
click at [198, 225] on button at bounding box center [197, 223] width 10 height 10
click at [196, 222] on icon at bounding box center [197, 223] width 5 height 5
click at [196, 223] on icon at bounding box center [197, 223] width 5 height 5
click at [196, 224] on icon at bounding box center [197, 223] width 5 height 5
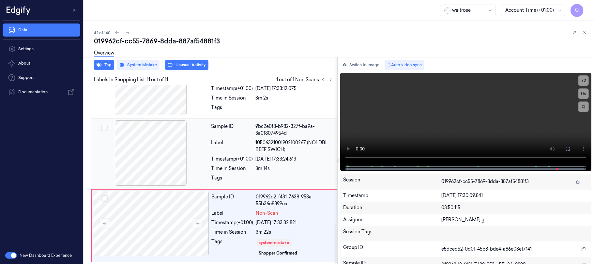
click at [153, 156] on div at bounding box center [151, 152] width 116 height 65
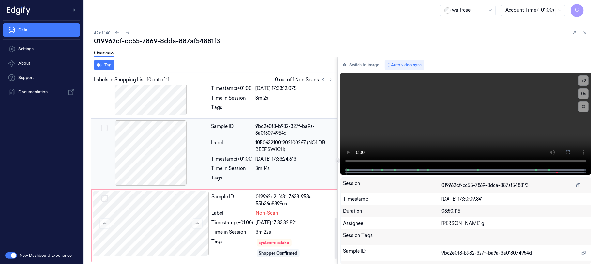
scroll to position [577, 0]
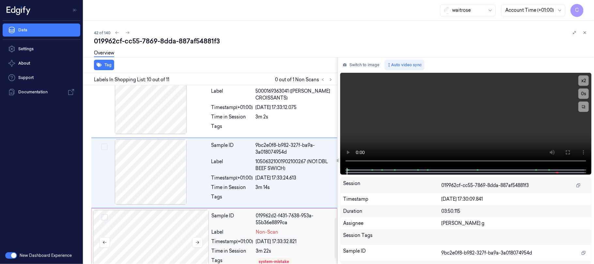
click at [165, 236] on div at bounding box center [151, 242] width 116 height 65
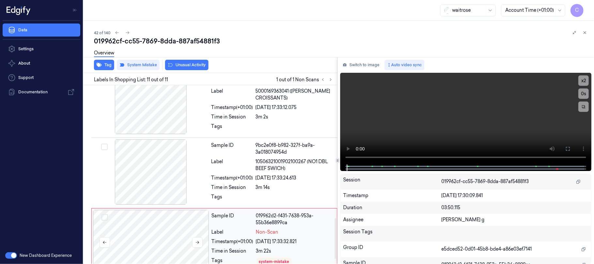
scroll to position [599, 0]
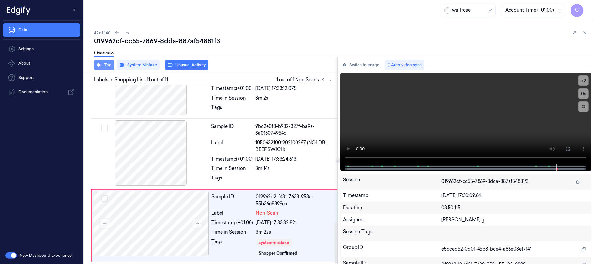
click at [104, 64] on button "Tag" at bounding box center [104, 65] width 20 height 10
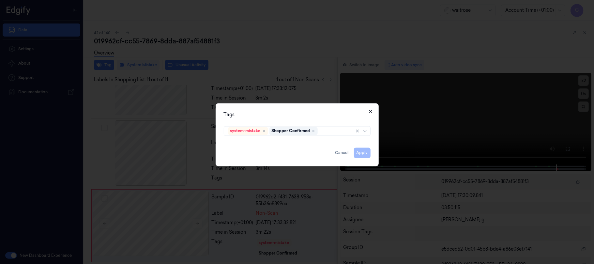
click at [371, 113] on icon "button" at bounding box center [370, 111] width 5 height 5
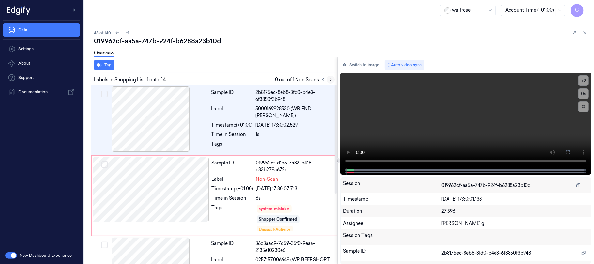
click at [329, 80] on icon at bounding box center [330, 79] width 5 height 5
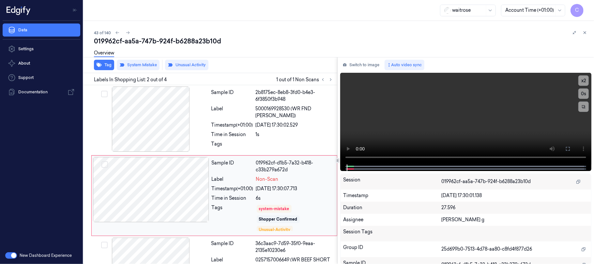
scroll to position [21, 0]
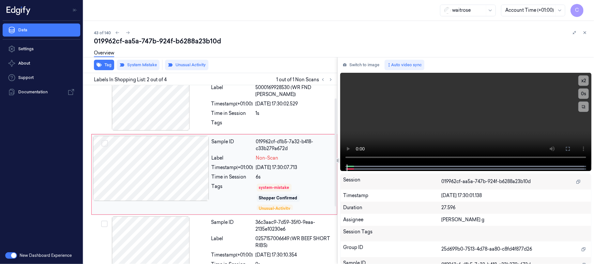
click at [192, 176] on div at bounding box center [151, 168] width 116 height 65
click at [104, 61] on div "Overview" at bounding box center [104, 54] width 20 height 17
click at [102, 64] on button "Tag" at bounding box center [104, 65] width 20 height 10
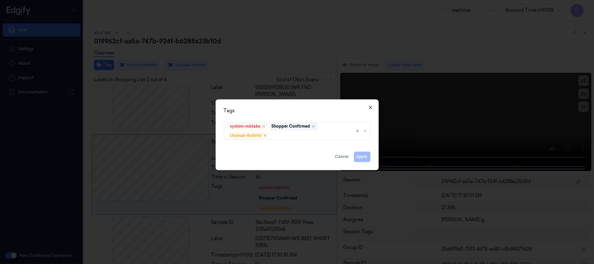
click at [371, 107] on icon "button" at bounding box center [370, 107] width 5 height 5
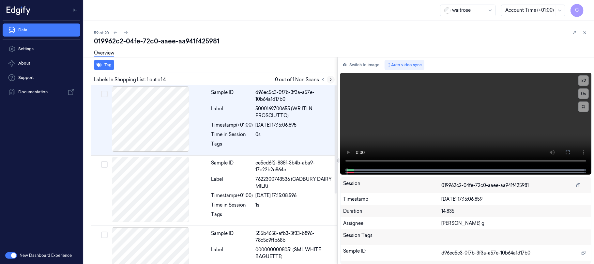
click at [332, 79] on icon at bounding box center [330, 79] width 5 height 5
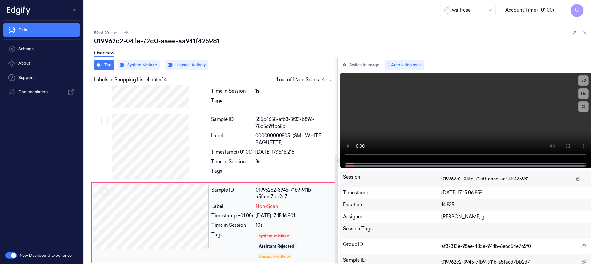
scroll to position [115, 0]
click at [197, 219] on div at bounding box center [151, 215] width 116 height 65
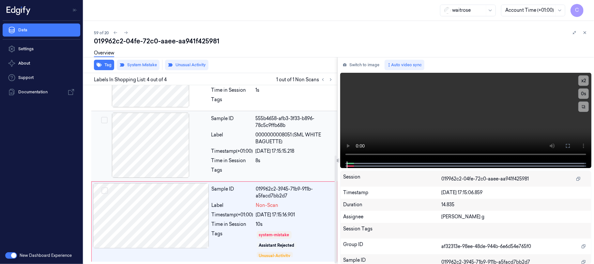
click at [174, 160] on div at bounding box center [151, 144] width 116 height 65
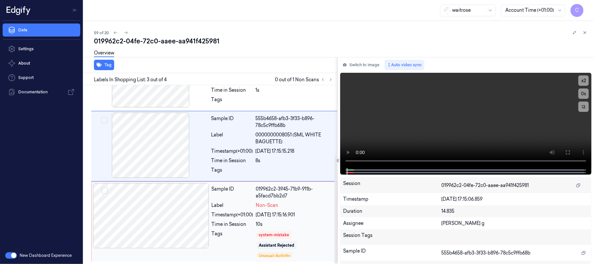
click at [173, 204] on div at bounding box center [151, 215] width 116 height 65
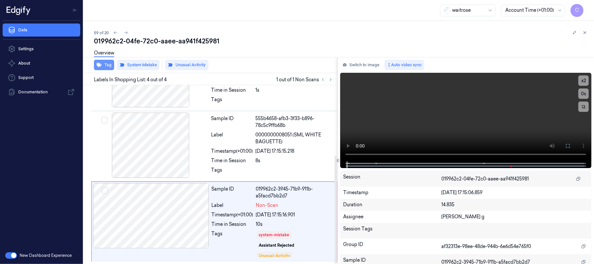
click at [102, 67] on button "Tag" at bounding box center [104, 65] width 20 height 10
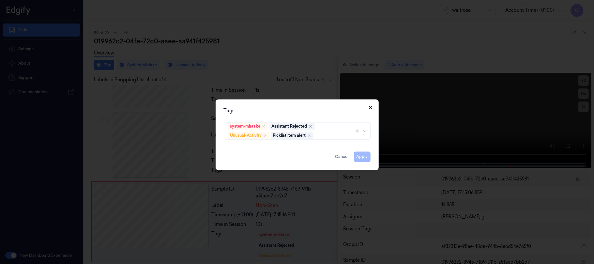
click at [371, 105] on icon "button" at bounding box center [370, 107] width 5 height 5
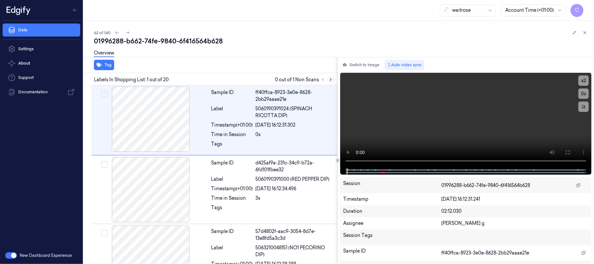
click at [329, 80] on icon at bounding box center [330, 79] width 5 height 5
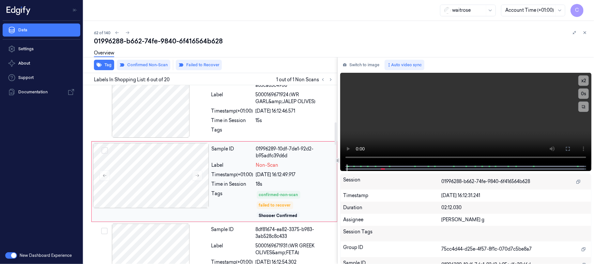
scroll to position [302, 0]
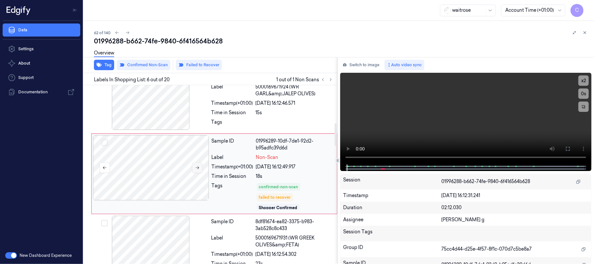
click at [194, 171] on button at bounding box center [197, 167] width 10 height 10
click at [195, 170] on icon at bounding box center [197, 167] width 5 height 5
click at [195, 169] on icon at bounding box center [197, 167] width 5 height 5
click at [162, 115] on div at bounding box center [151, 97] width 116 height 65
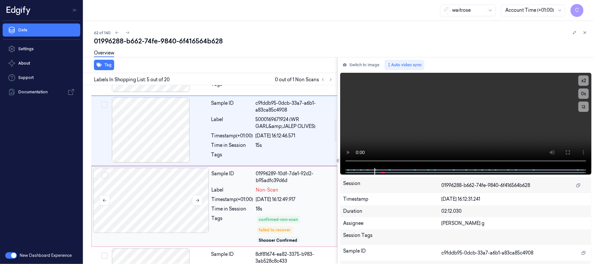
scroll to position [269, 0]
click at [162, 142] on div at bounding box center [151, 129] width 116 height 65
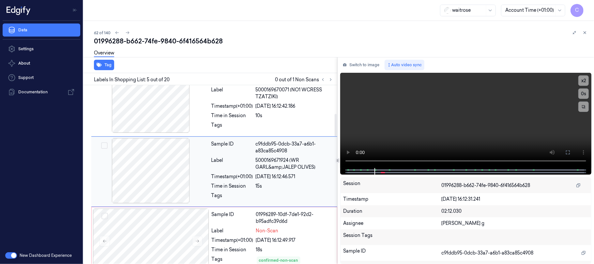
scroll to position [226, 0]
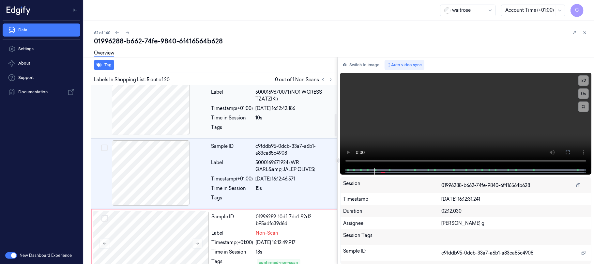
click at [152, 123] on div at bounding box center [151, 102] width 116 height 65
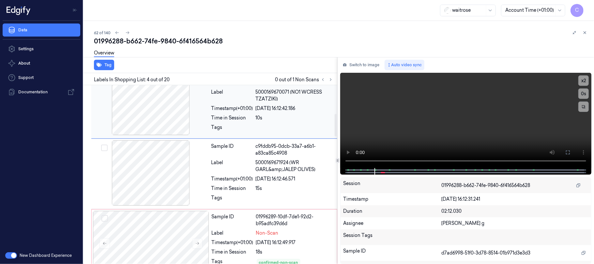
scroll to position [156, 0]
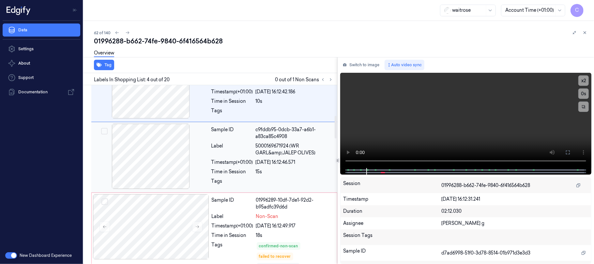
click at [162, 155] on div at bounding box center [151, 156] width 116 height 65
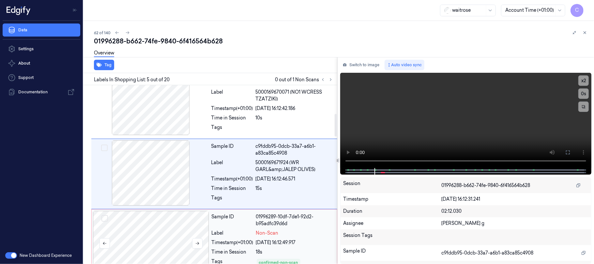
click at [171, 225] on div at bounding box center [151, 243] width 116 height 65
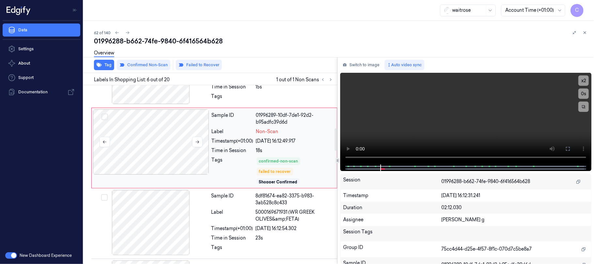
scroll to position [345, 0]
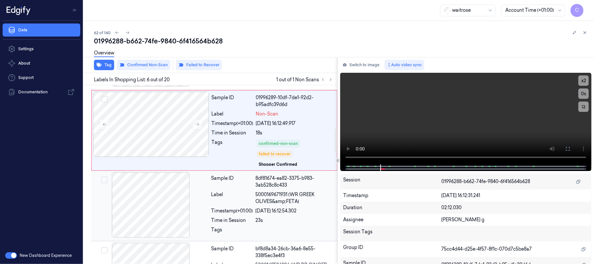
click at [177, 197] on div at bounding box center [151, 204] width 116 height 65
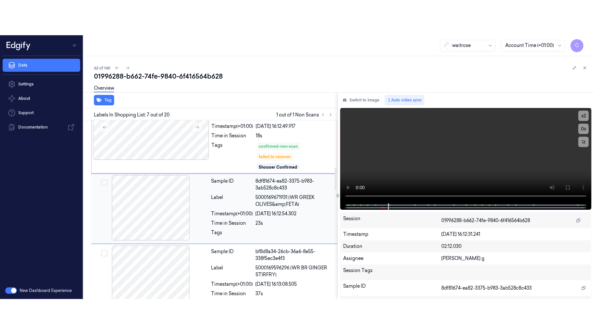
scroll to position [334, 0]
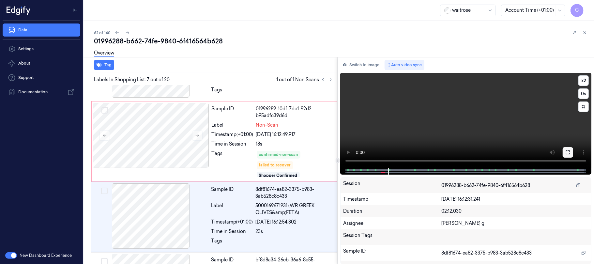
click at [566, 150] on icon at bounding box center [568, 152] width 4 height 4
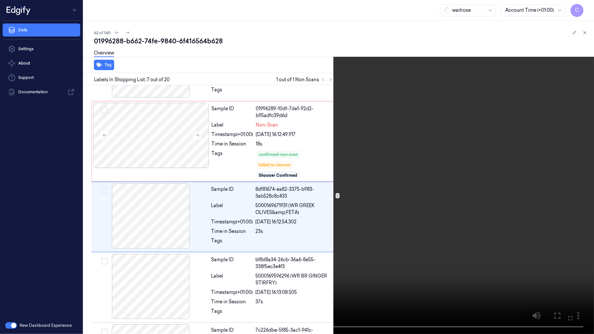
click at [329, 183] on video at bounding box center [297, 167] width 594 height 334
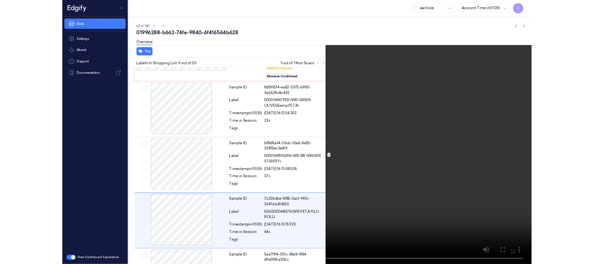
scroll to position [484, 0]
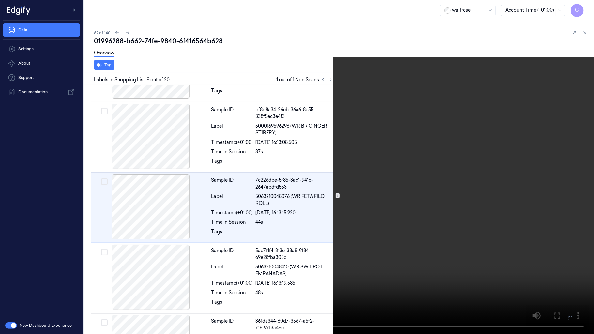
click at [338, 150] on video at bounding box center [297, 167] width 594 height 334
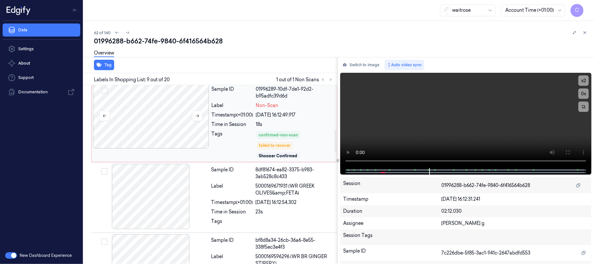
click at [157, 120] on div at bounding box center [151, 115] width 116 height 65
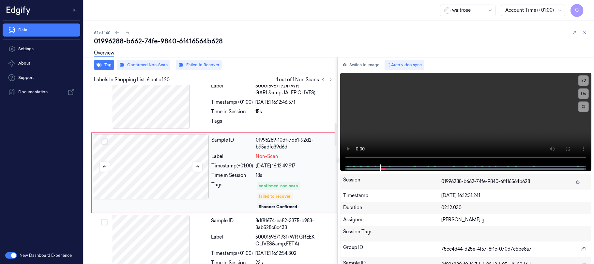
scroll to position [302, 0]
click at [200, 169] on icon at bounding box center [197, 167] width 5 height 5
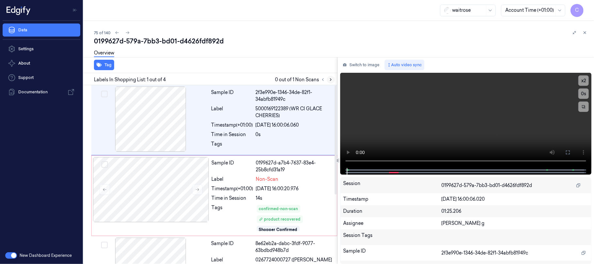
click at [331, 80] on icon at bounding box center [330, 79] width 5 height 5
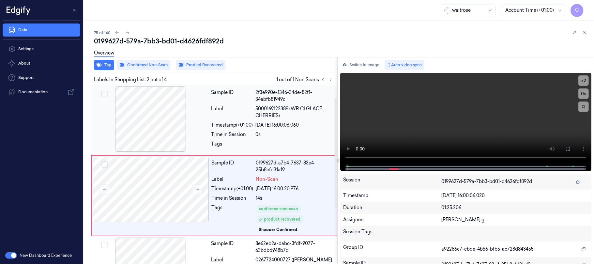
scroll to position [21, 0]
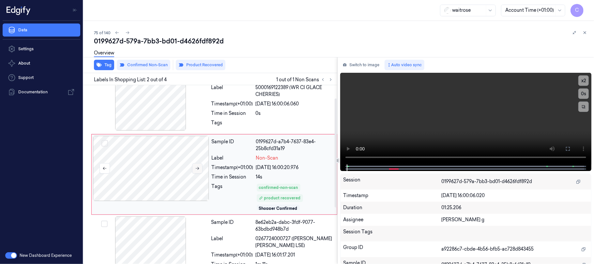
click at [193, 170] on button at bounding box center [197, 168] width 10 height 10
click at [165, 209] on div "Sample ID 0199627d-a7b4-7638-a22d-e94348724052 Label Non-Scan Timestamp (+01:00…" at bounding box center [214, 174] width 246 height 81
click at [158, 231] on div at bounding box center [151, 248] width 116 height 65
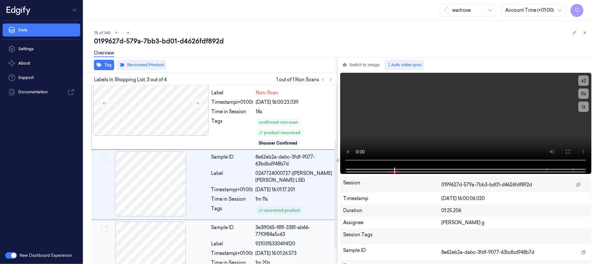
scroll to position [97, 0]
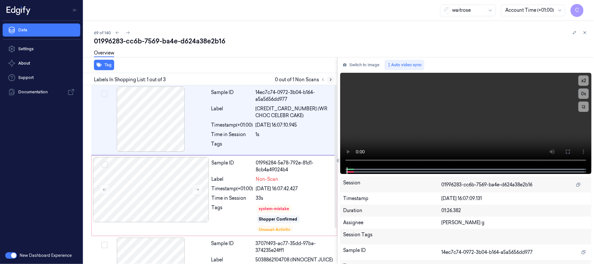
click at [331, 79] on icon at bounding box center [330, 80] width 1 height 2
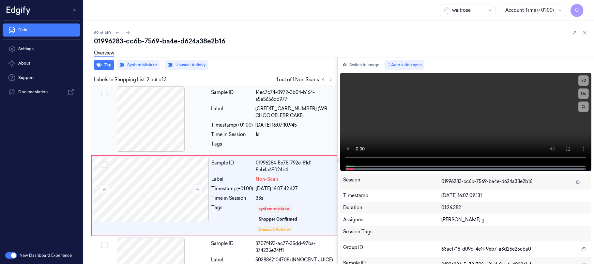
scroll to position [21, 0]
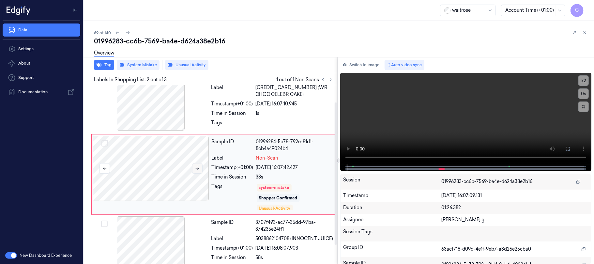
click at [197, 169] on icon at bounding box center [197, 168] width 5 height 5
click at [105, 67] on button "Tag" at bounding box center [104, 65] width 20 height 10
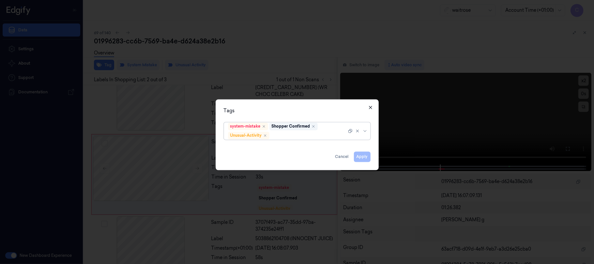
click at [371, 108] on icon "button" at bounding box center [370, 107] width 3 height 3
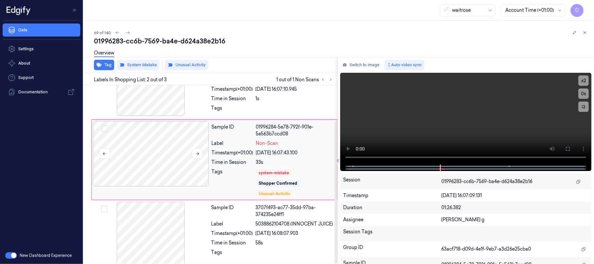
scroll to position [45, 0]
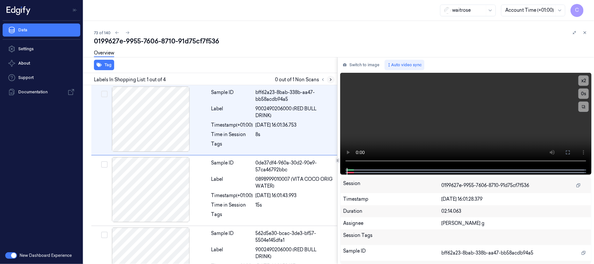
click at [329, 78] on icon at bounding box center [330, 79] width 5 height 5
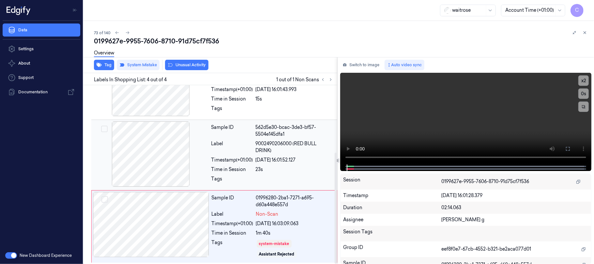
scroll to position [108, 0]
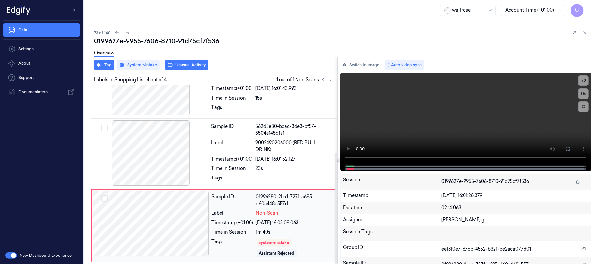
click at [200, 223] on div at bounding box center [151, 223] width 116 height 65
click at [187, 221] on div at bounding box center [151, 223] width 116 height 65
click at [179, 221] on div at bounding box center [151, 223] width 116 height 65
click at [155, 161] on div at bounding box center [151, 152] width 116 height 65
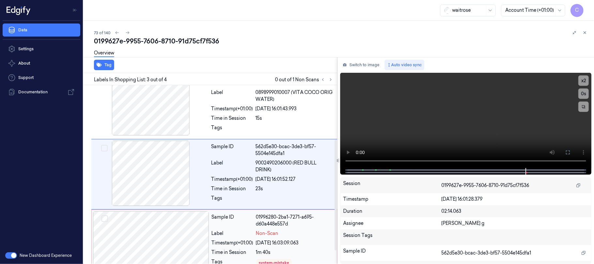
click at [145, 229] on div at bounding box center [151, 243] width 116 height 65
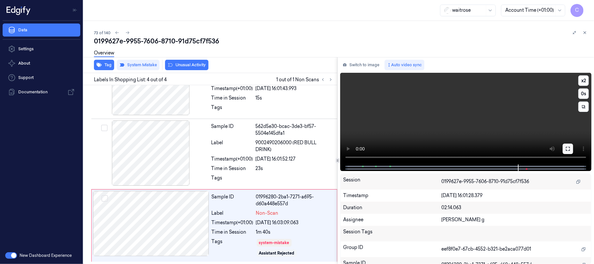
click at [565, 148] on icon at bounding box center [567, 148] width 5 height 5
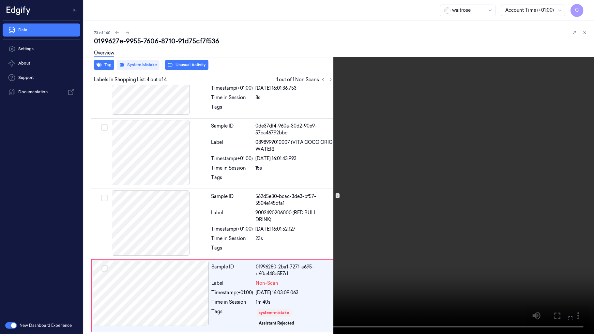
click at [265, 211] on video at bounding box center [297, 167] width 594 height 334
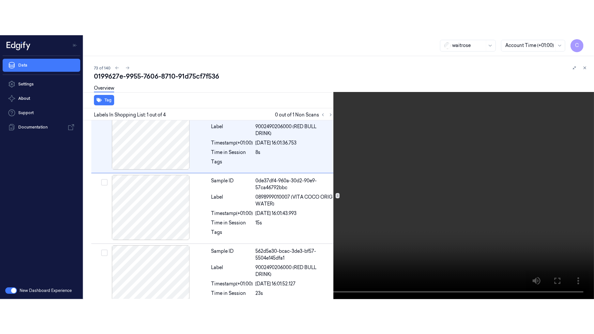
scroll to position [0, 0]
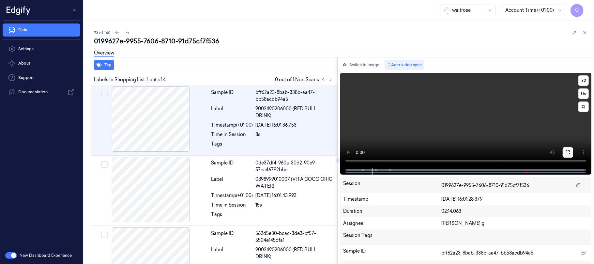
click at [566, 151] on icon at bounding box center [567, 152] width 5 height 5
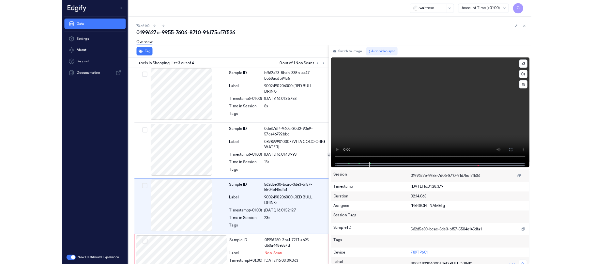
scroll to position [38, 0]
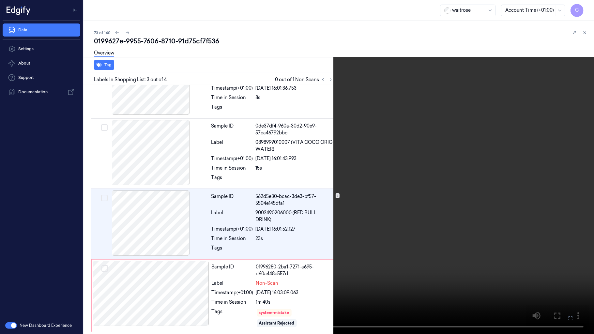
click at [294, 185] on video at bounding box center [297, 167] width 594 height 334
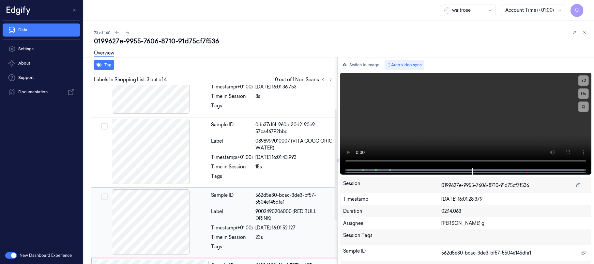
click at [170, 224] on div at bounding box center [151, 221] width 116 height 65
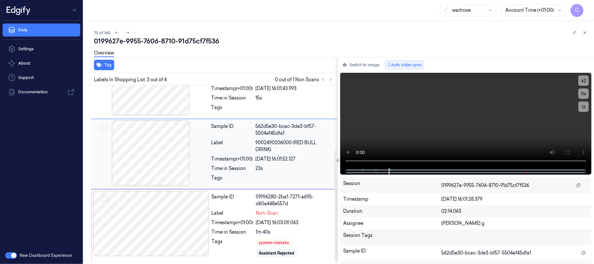
scroll to position [108, 0]
click at [180, 214] on div at bounding box center [151, 223] width 116 height 65
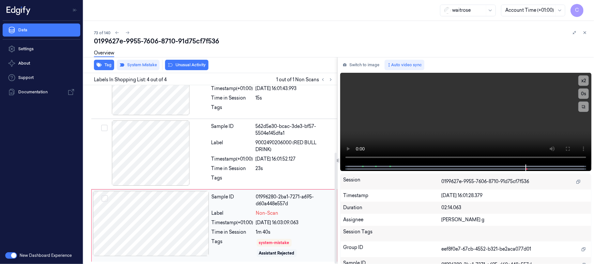
click at [195, 224] on div at bounding box center [151, 223] width 116 height 65
click at [106, 65] on button "Tag" at bounding box center [104, 65] width 20 height 10
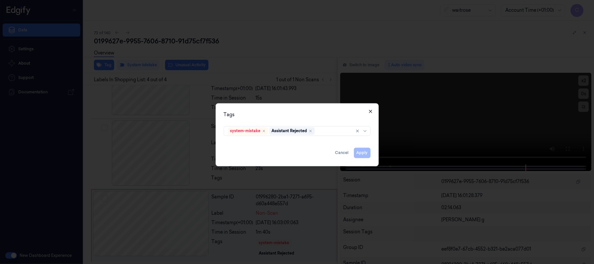
click at [369, 113] on icon "button" at bounding box center [370, 111] width 5 height 5
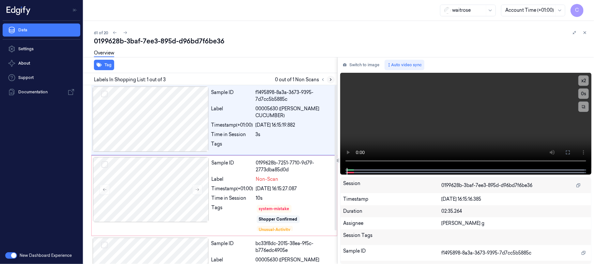
click at [330, 80] on icon at bounding box center [330, 79] width 5 height 5
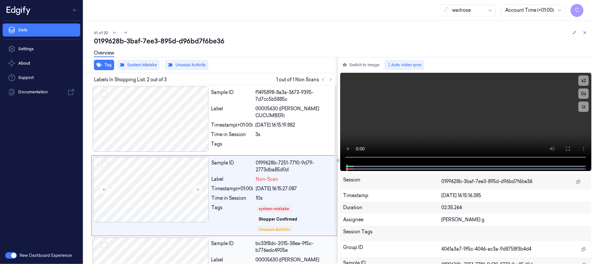
scroll to position [19, 0]
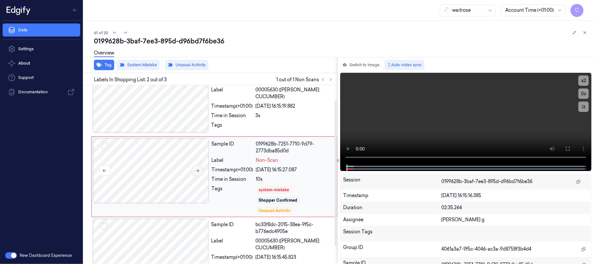
click at [201, 169] on button at bounding box center [197, 170] width 10 height 10
click at [199, 169] on icon at bounding box center [197, 170] width 5 height 5
click at [199, 169] on icon at bounding box center [198, 170] width 4 height 3
click at [178, 100] on div at bounding box center [151, 99] width 116 height 65
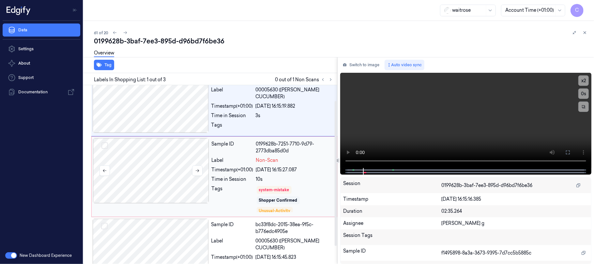
scroll to position [0, 0]
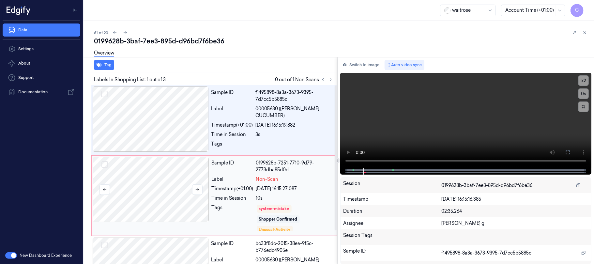
click at [158, 189] on div at bounding box center [151, 189] width 116 height 65
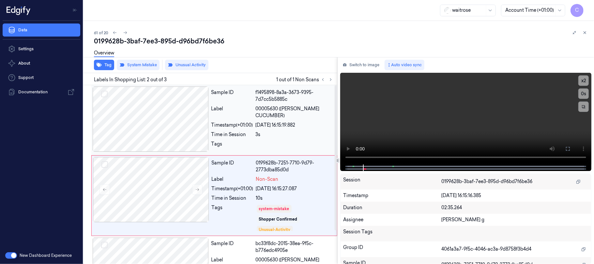
scroll to position [19, 0]
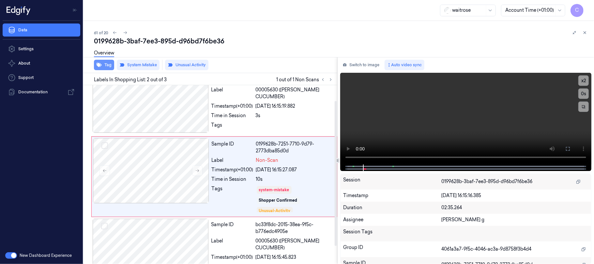
click at [101, 62] on div "0199628b-3baf-7ee3-895d-d96bd7f6be36 Overview Tag System Mistake Unusual Activi…" at bounding box center [341, 150] width 495 height 227
click at [106, 67] on button "Tag" at bounding box center [104, 65] width 20 height 10
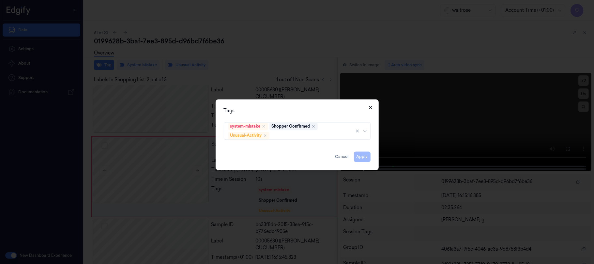
click at [370, 107] on icon "button" at bounding box center [370, 107] width 3 height 3
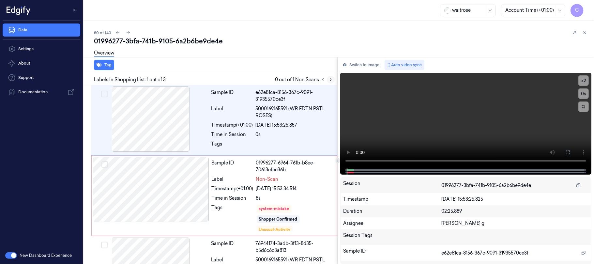
click at [329, 79] on icon at bounding box center [330, 79] width 5 height 5
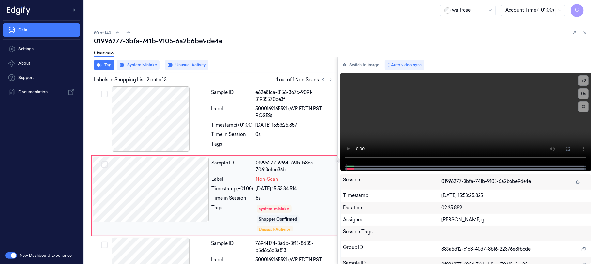
scroll to position [21, 0]
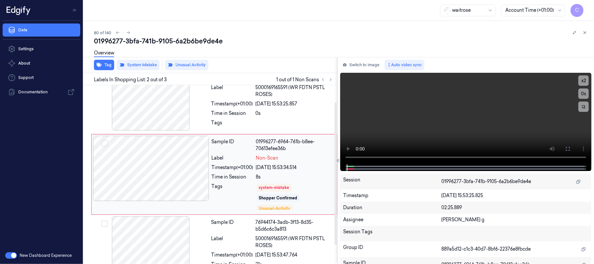
click at [187, 172] on div at bounding box center [151, 168] width 116 height 65
click at [158, 189] on div at bounding box center [151, 168] width 116 height 65
click at [103, 66] on button "Tag" at bounding box center [104, 65] width 20 height 10
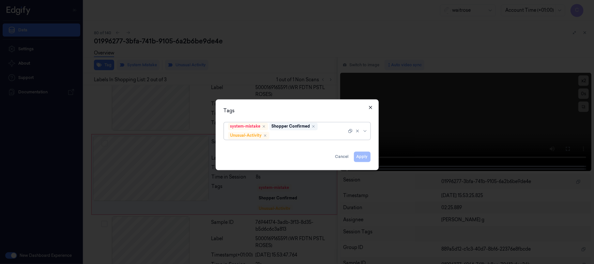
click at [369, 108] on icon "button" at bounding box center [370, 107] width 5 height 5
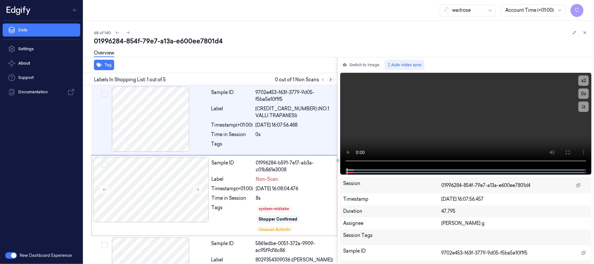
click at [329, 78] on icon at bounding box center [330, 79] width 5 height 5
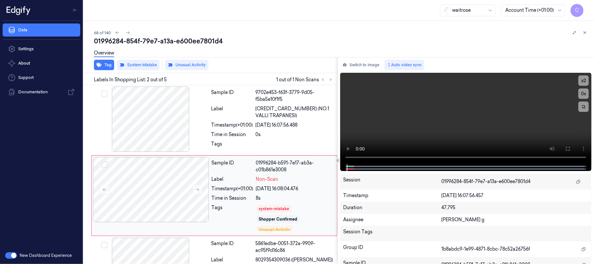
scroll to position [21, 0]
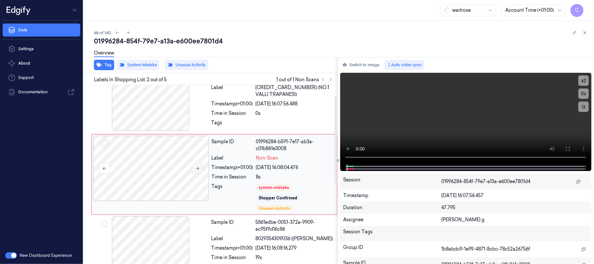
click at [199, 169] on icon at bounding box center [197, 168] width 5 height 5
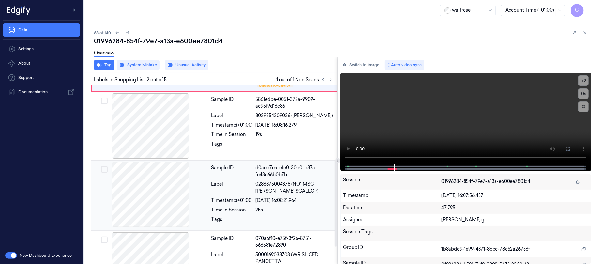
scroll to position [152, 0]
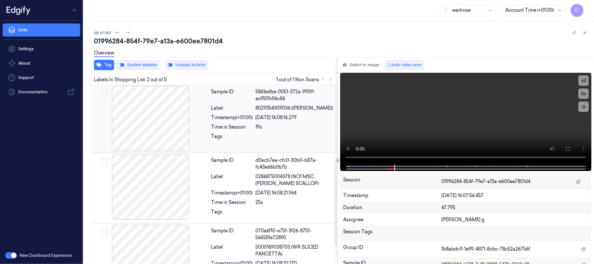
click at [155, 107] on div at bounding box center [151, 118] width 116 height 65
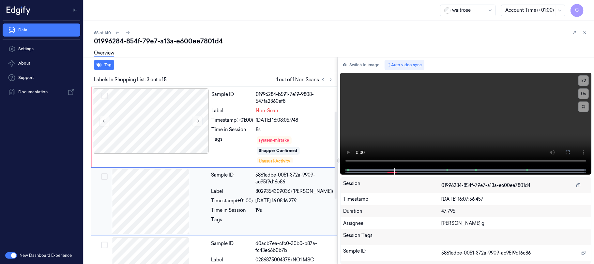
scroll to position [53, 0]
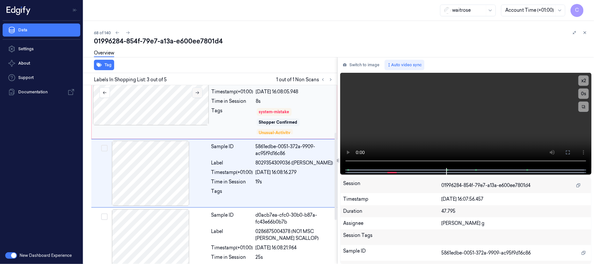
click at [200, 93] on button at bounding box center [197, 92] width 10 height 10
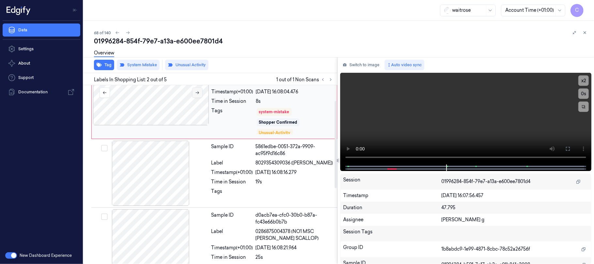
scroll to position [21, 0]
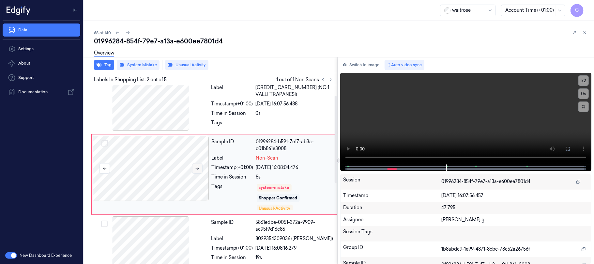
click at [202, 169] on button at bounding box center [197, 168] width 10 height 10
click at [107, 65] on button "Tag" at bounding box center [104, 65] width 20 height 10
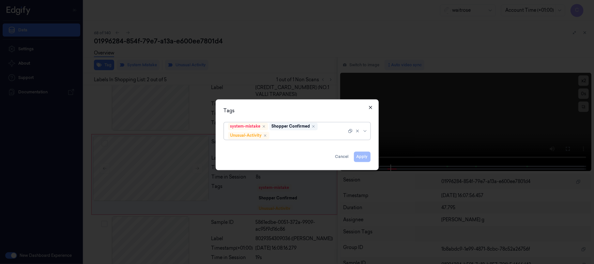
click at [369, 107] on icon "button" at bounding box center [370, 107] width 5 height 5
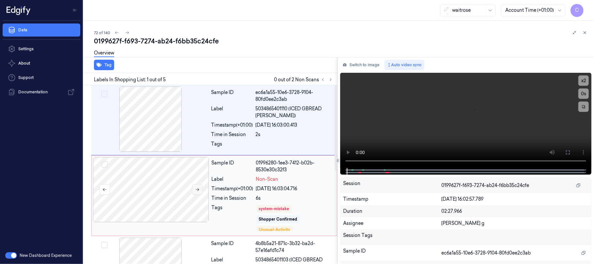
click at [197, 189] on icon at bounding box center [197, 189] width 5 height 5
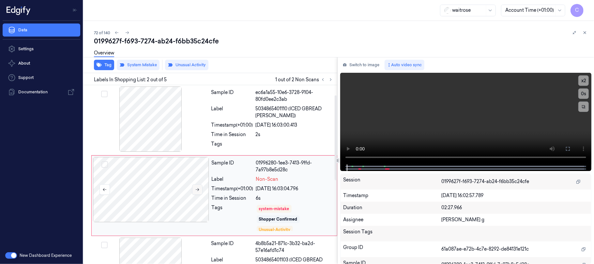
scroll to position [21, 0]
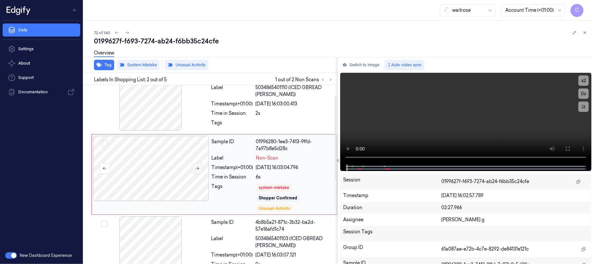
click at [197, 170] on icon at bounding box center [197, 168] width 5 height 5
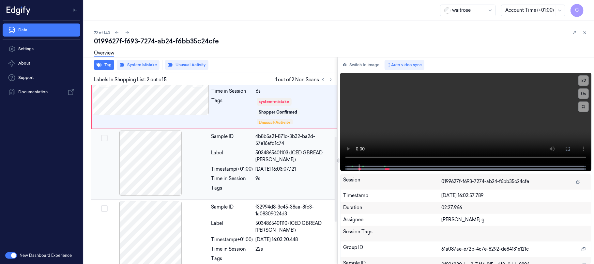
scroll to position [108, 0]
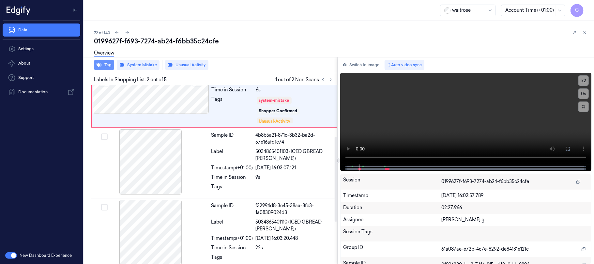
click at [98, 64] on icon "button" at bounding box center [99, 65] width 5 height 4
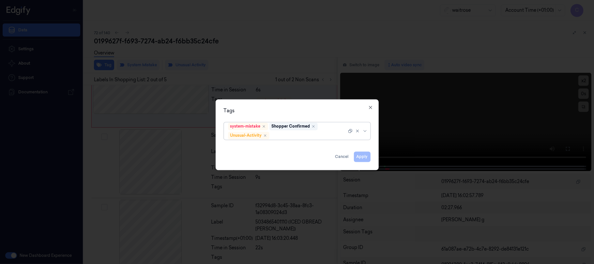
click at [372, 109] on icon "button" at bounding box center [370, 107] width 5 height 5
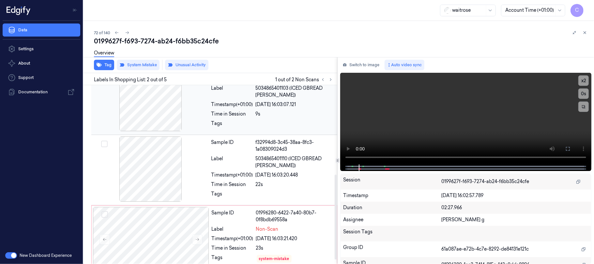
scroll to position [195, 0]
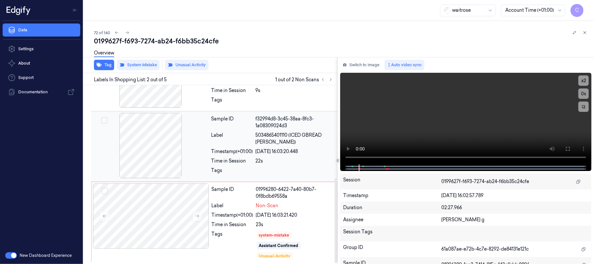
click at [152, 153] on div at bounding box center [151, 145] width 116 height 65
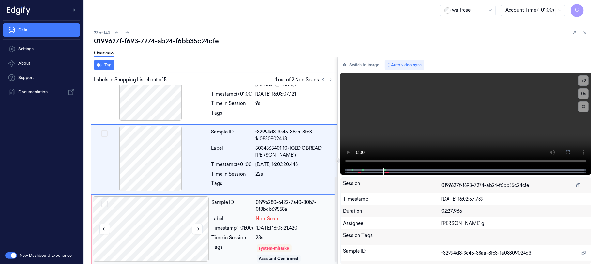
scroll to position [196, 0]
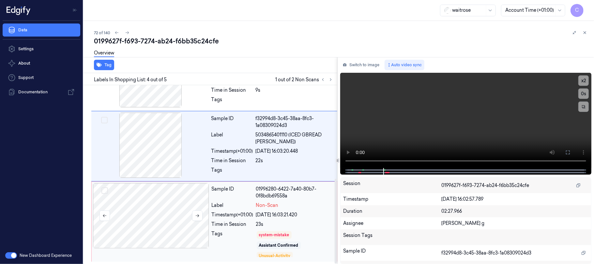
click at [173, 218] on div at bounding box center [151, 215] width 116 height 65
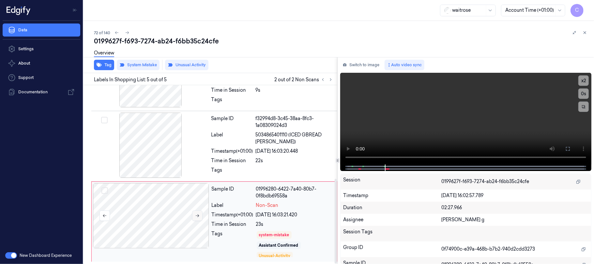
click at [197, 216] on icon at bounding box center [197, 215] width 5 height 5
click at [99, 63] on icon "button" at bounding box center [99, 65] width 5 height 4
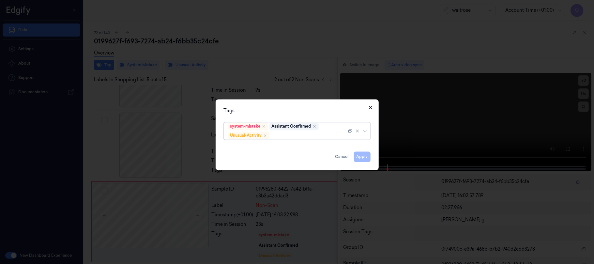
click at [372, 107] on icon "button" at bounding box center [370, 107] width 5 height 5
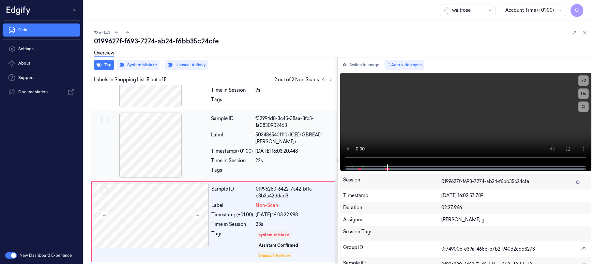
click at [162, 140] on div at bounding box center [151, 144] width 116 height 65
click at [566, 148] on icon at bounding box center [567, 148] width 5 height 5
click at [384, 169] on div at bounding box center [465, 167] width 237 height 7
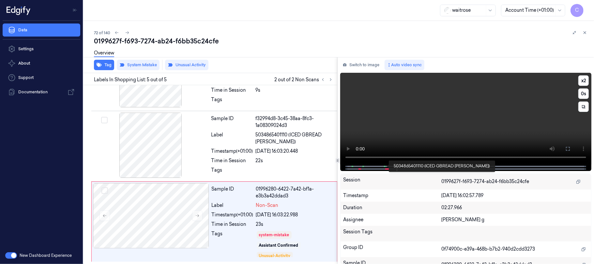
click at [384, 167] on span at bounding box center [384, 166] width 1 height 3
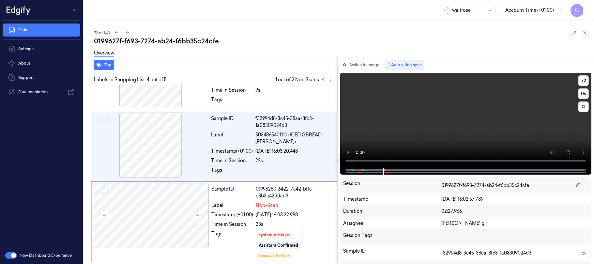
scroll to position [167, 0]
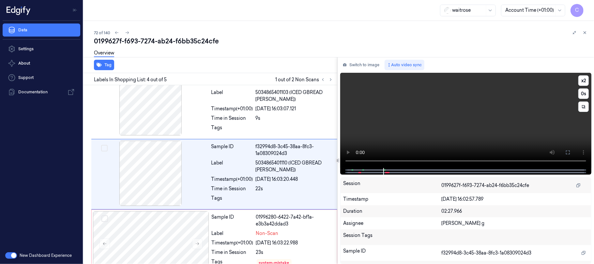
click at [386, 132] on video at bounding box center [465, 120] width 251 height 95
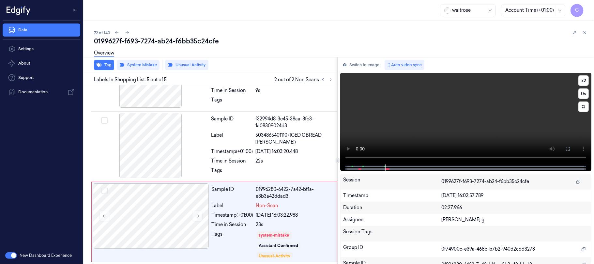
scroll to position [196, 0]
click at [400, 106] on video at bounding box center [465, 119] width 251 height 92
click at [358, 168] on div at bounding box center [465, 167] width 237 height 7
click at [359, 168] on span at bounding box center [359, 168] width 1 height 3
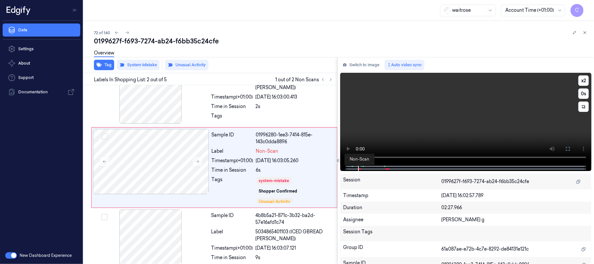
scroll to position [21, 0]
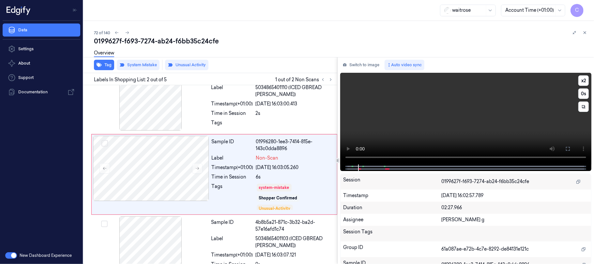
click at [404, 102] on video at bounding box center [465, 119] width 251 height 92
click at [198, 170] on icon at bounding box center [197, 168] width 5 height 5
click at [198, 169] on icon at bounding box center [197, 168] width 5 height 5
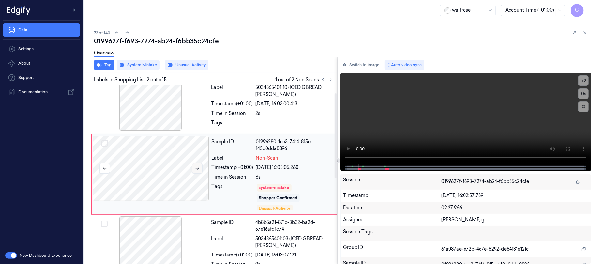
scroll to position [0, 0]
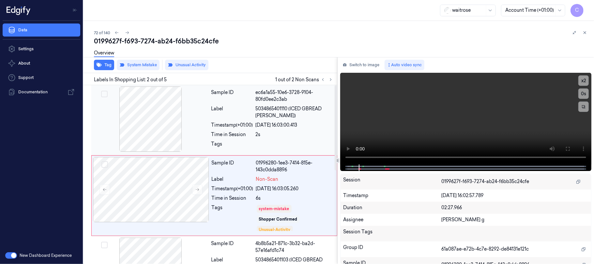
click at [160, 129] on div at bounding box center [151, 118] width 116 height 65
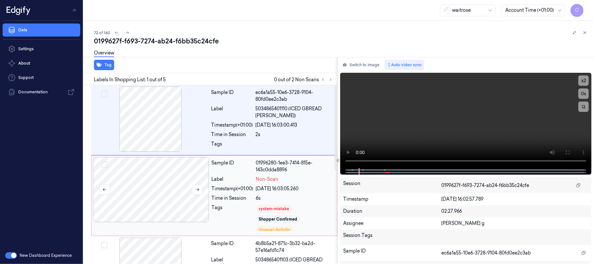
click at [158, 196] on div at bounding box center [151, 189] width 116 height 65
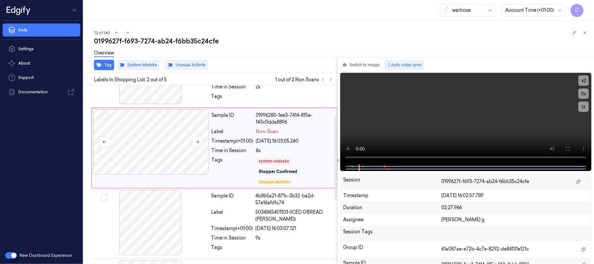
scroll to position [65, 0]
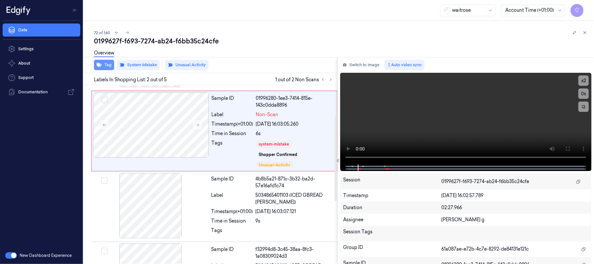
click at [104, 68] on button "Tag" at bounding box center [104, 65] width 20 height 10
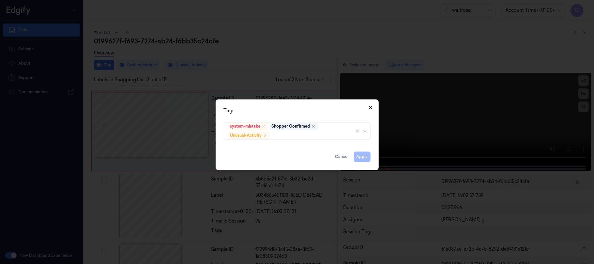
click at [369, 107] on icon "button" at bounding box center [370, 107] width 5 height 5
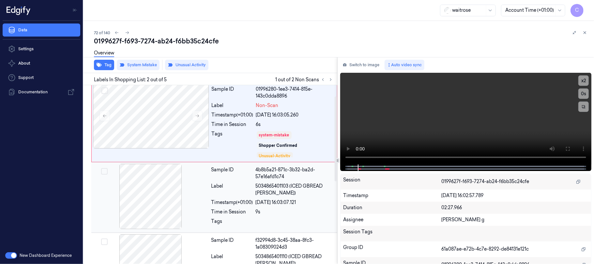
scroll to position [21, 0]
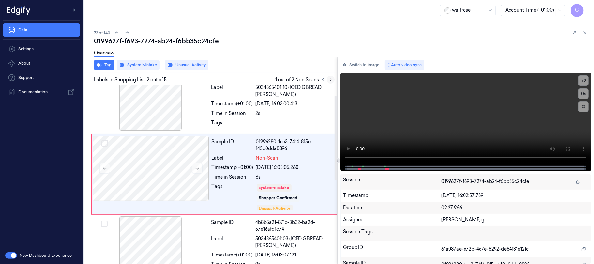
click at [328, 80] on button at bounding box center [331, 80] width 8 height 8
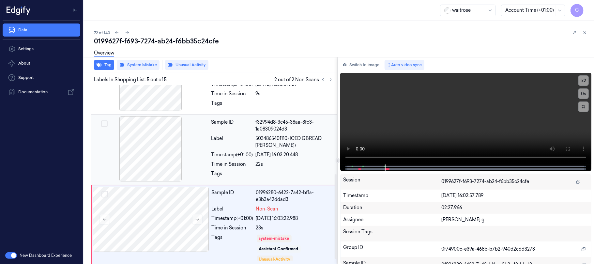
scroll to position [196, 0]
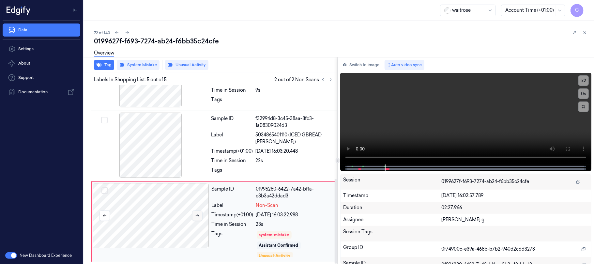
click at [196, 214] on icon at bounding box center [197, 215] width 5 height 5
click at [195, 213] on icon at bounding box center [197, 215] width 5 height 5
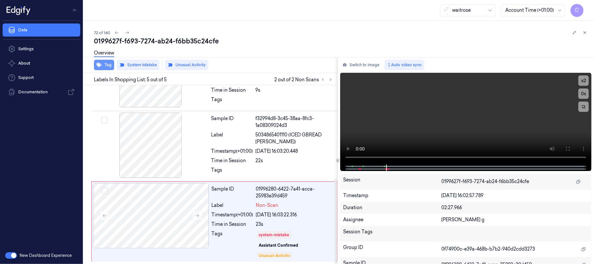
click at [104, 67] on button "Tag" at bounding box center [104, 65] width 20 height 10
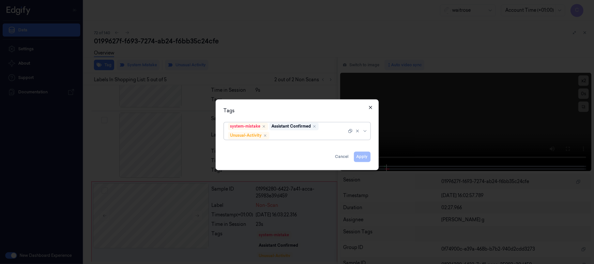
click at [370, 106] on icon "button" at bounding box center [370, 107] width 5 height 5
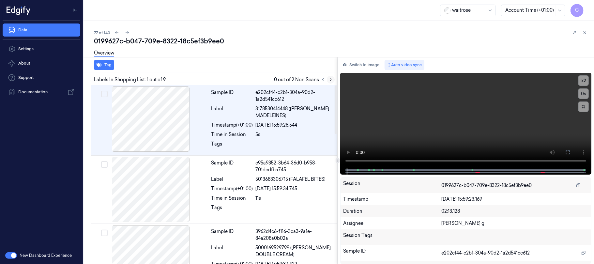
click at [329, 78] on icon at bounding box center [330, 79] width 5 height 5
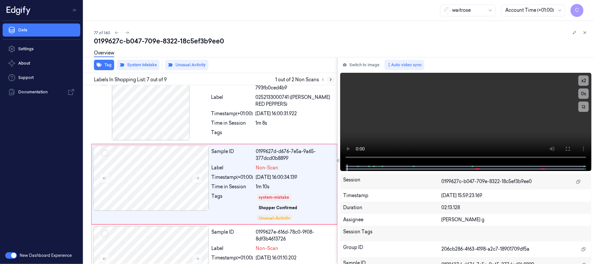
scroll to position [372, 0]
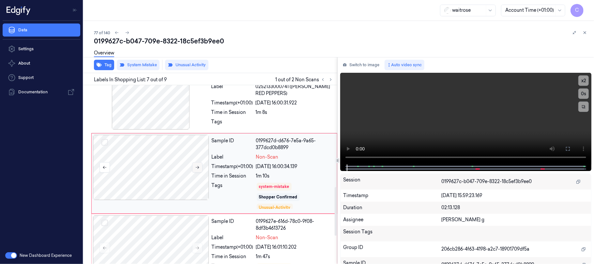
click at [199, 170] on icon at bounding box center [197, 167] width 5 height 5
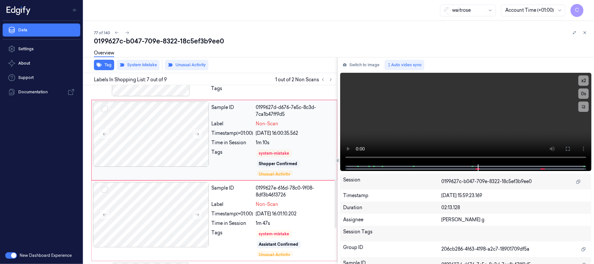
scroll to position [345, 0]
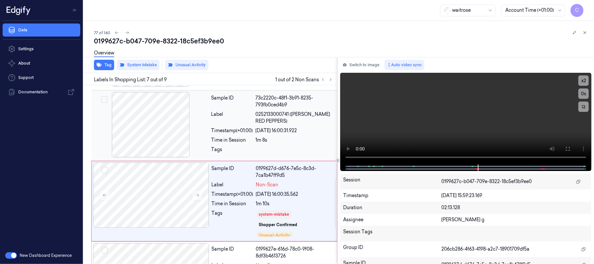
click at [162, 137] on div at bounding box center [151, 124] width 116 height 65
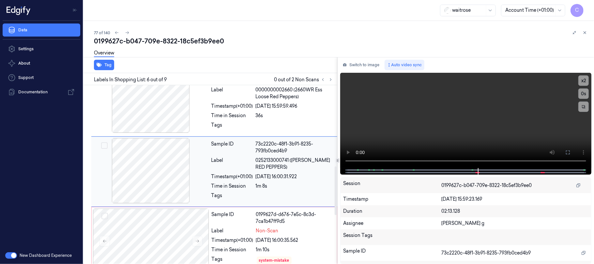
scroll to position [297, 0]
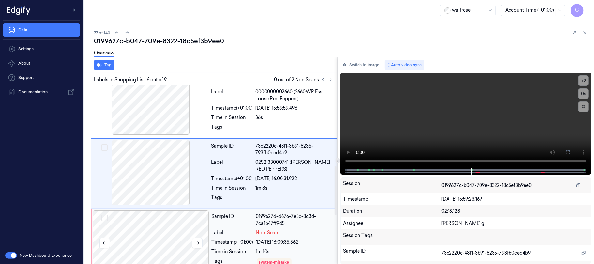
click at [148, 223] on div at bounding box center [151, 242] width 116 height 65
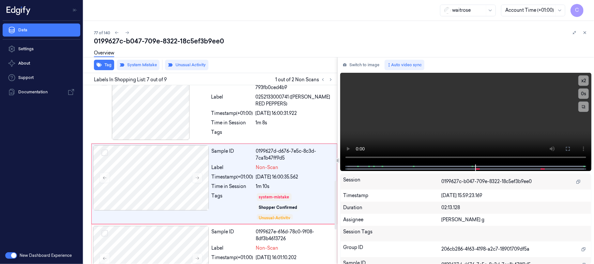
scroll to position [372, 0]
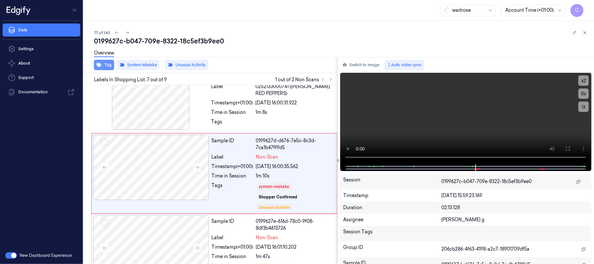
click at [100, 63] on icon "button" at bounding box center [99, 64] width 5 height 5
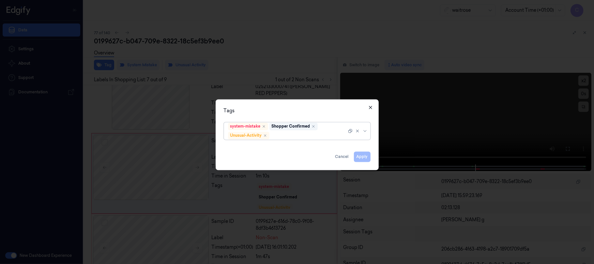
click at [369, 107] on icon "button" at bounding box center [370, 107] width 5 height 5
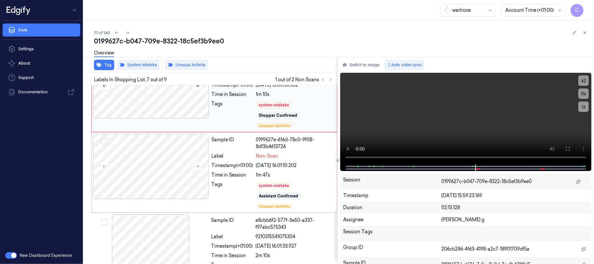
scroll to position [459, 0]
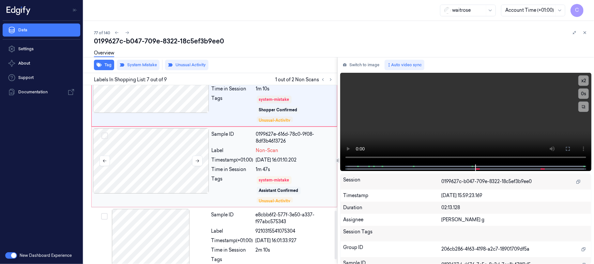
click at [168, 156] on div at bounding box center [151, 160] width 116 height 65
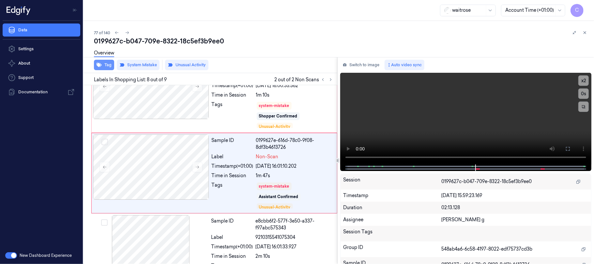
click at [105, 67] on button "Tag" at bounding box center [104, 65] width 20 height 10
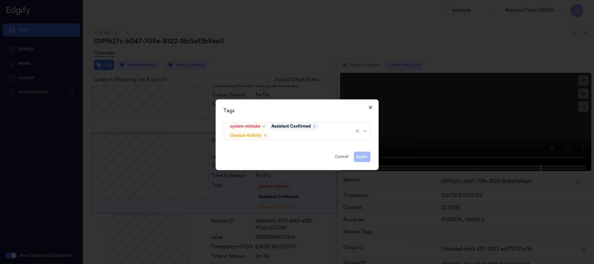
click at [369, 109] on icon "button" at bounding box center [370, 107] width 5 height 5
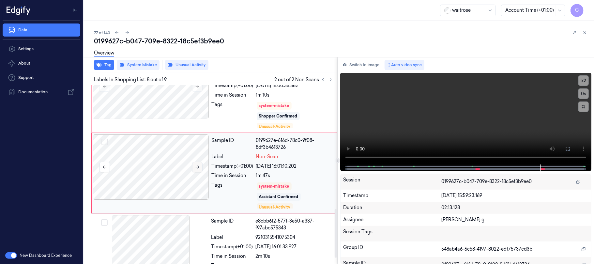
click at [197, 168] on icon at bounding box center [198, 167] width 4 height 3
click at [196, 168] on icon at bounding box center [198, 167] width 4 height 3
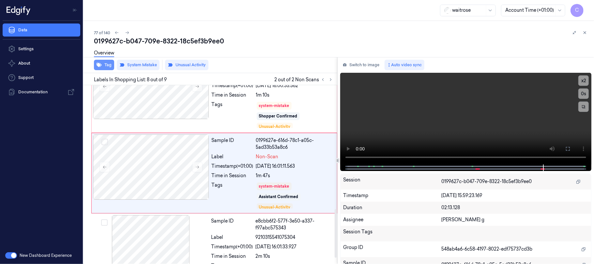
click at [104, 65] on button "Tag" at bounding box center [104, 65] width 20 height 10
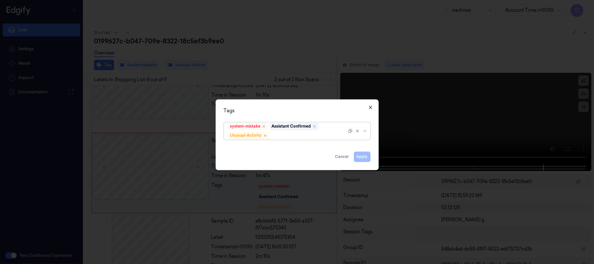
click at [371, 107] on icon "button" at bounding box center [370, 107] width 5 height 5
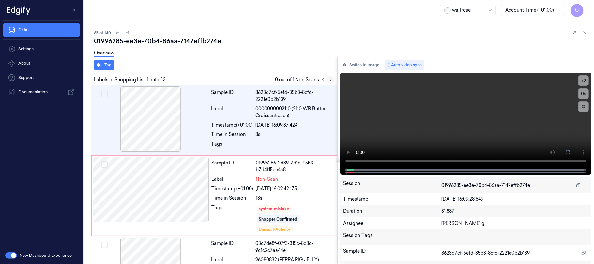
click at [333, 80] on icon at bounding box center [330, 79] width 5 height 5
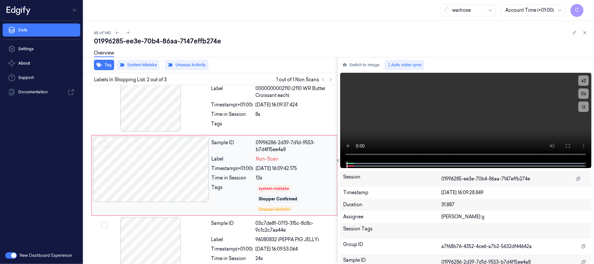
scroll to position [21, 0]
click at [197, 173] on div at bounding box center [151, 168] width 116 height 65
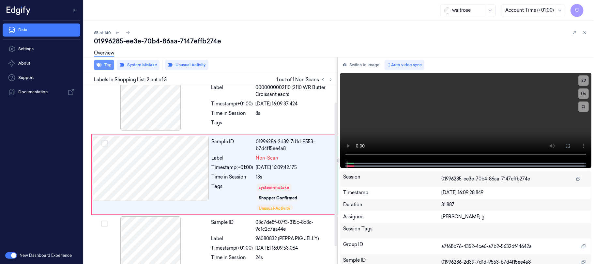
click at [106, 64] on button "Tag" at bounding box center [104, 65] width 20 height 10
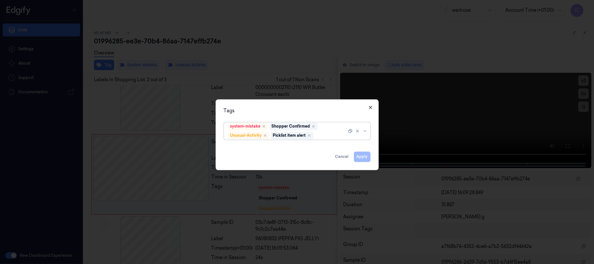
click at [368, 106] on icon "button" at bounding box center [370, 107] width 5 height 5
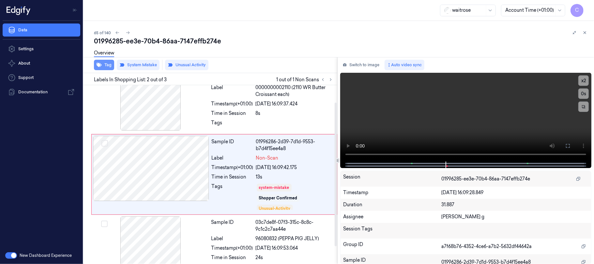
click at [105, 64] on button "Tag" at bounding box center [104, 65] width 20 height 10
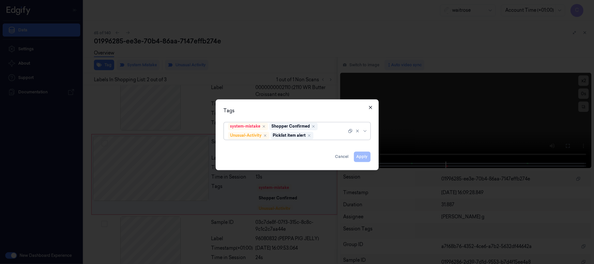
click at [372, 107] on icon "button" at bounding box center [370, 107] width 5 height 5
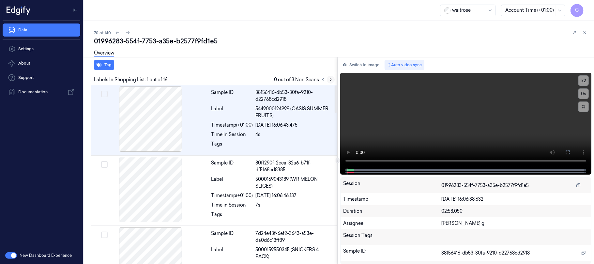
click at [328, 81] on button at bounding box center [331, 80] width 8 height 8
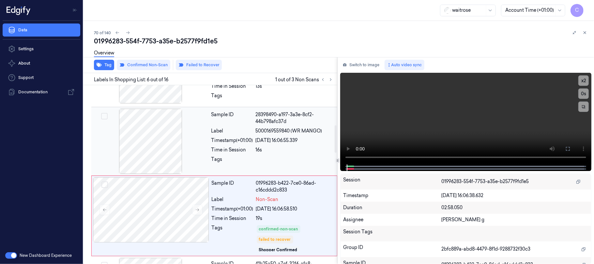
scroll to position [302, 0]
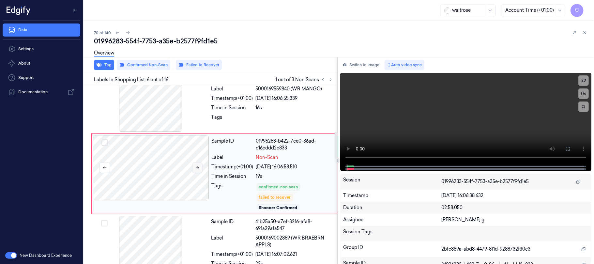
click at [200, 168] on icon at bounding box center [197, 167] width 5 height 5
click at [200, 169] on icon at bounding box center [197, 167] width 5 height 5
click at [100, 66] on icon "button" at bounding box center [99, 65] width 5 height 4
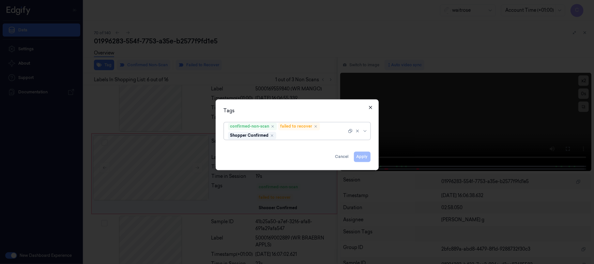
click at [371, 106] on icon "button" at bounding box center [370, 107] width 3 height 3
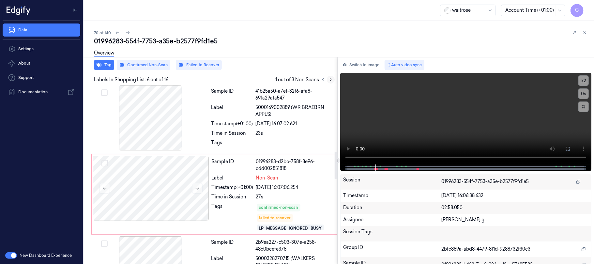
click at [329, 80] on icon at bounding box center [330, 79] width 5 height 5
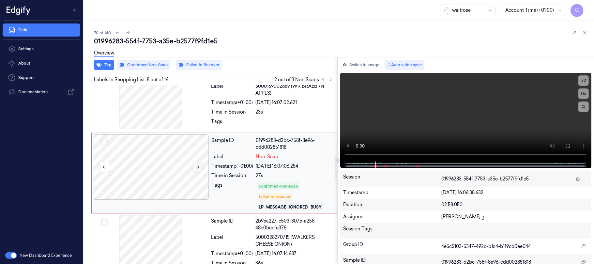
click at [197, 166] on icon at bounding box center [197, 167] width 5 height 5
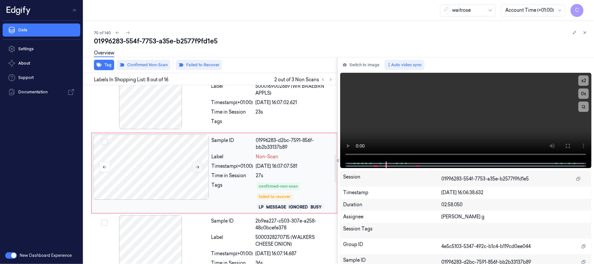
scroll to position [497, 0]
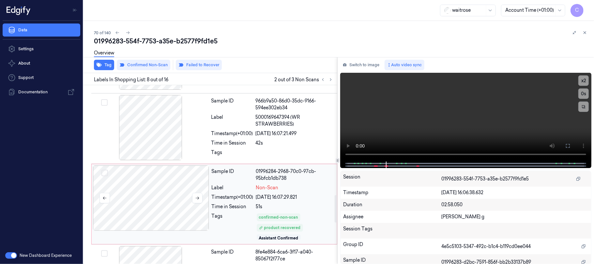
click at [168, 206] on div at bounding box center [151, 197] width 116 height 65
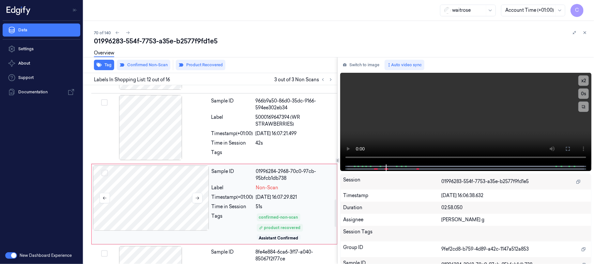
scroll to position [746, 0]
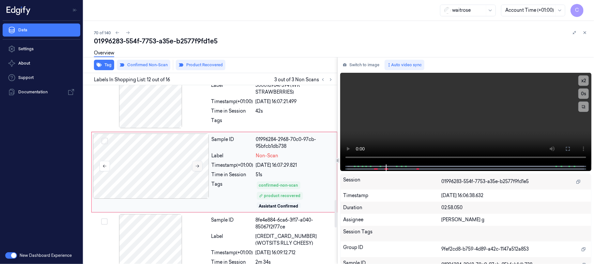
click at [200, 168] on button at bounding box center [197, 166] width 10 height 10
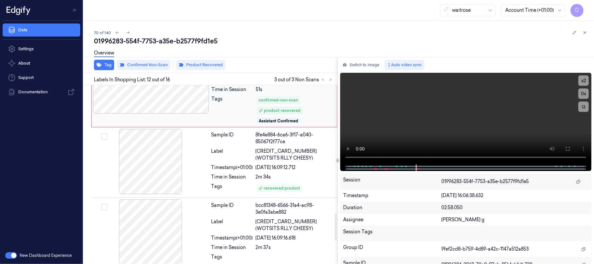
scroll to position [833, 0]
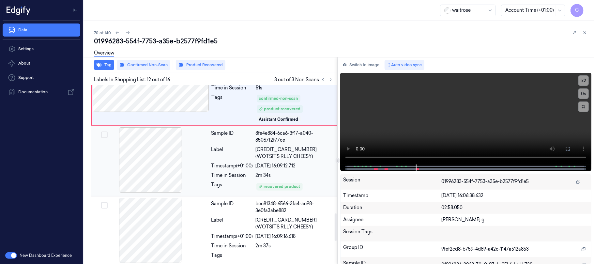
click at [142, 162] on div at bounding box center [151, 159] width 116 height 65
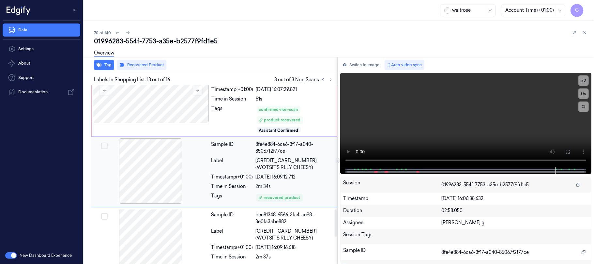
scroll to position [778, 0]
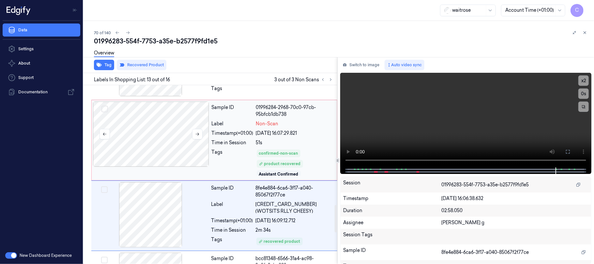
click at [166, 138] on div at bounding box center [151, 133] width 116 height 65
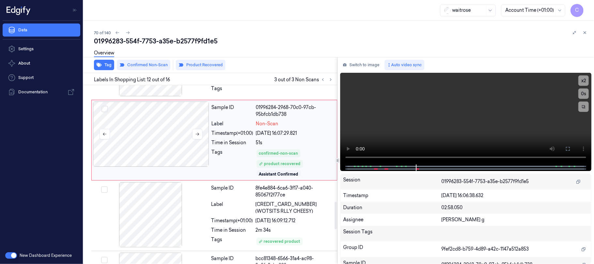
scroll to position [746, 0]
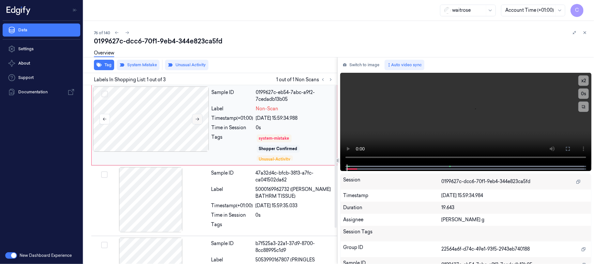
click at [199, 118] on icon at bounding box center [197, 119] width 5 height 5
click at [195, 117] on icon at bounding box center [197, 119] width 5 height 5
click at [399, 128] on video at bounding box center [465, 119] width 251 height 92
click at [149, 119] on div at bounding box center [151, 118] width 116 height 65
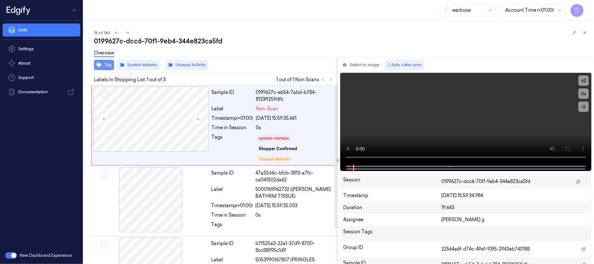
click at [111, 67] on button "Tag" at bounding box center [104, 65] width 20 height 10
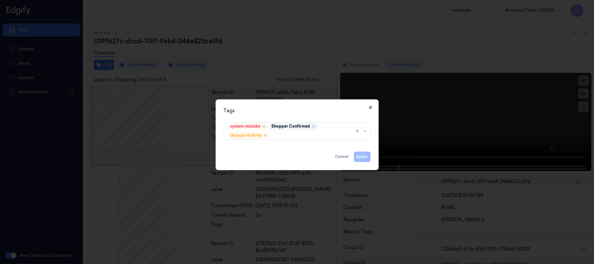
click at [371, 107] on icon "button" at bounding box center [370, 107] width 5 height 5
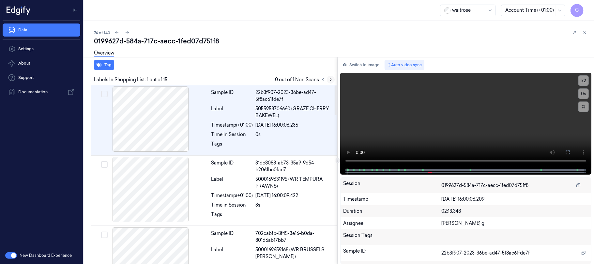
click at [328, 80] on button at bounding box center [331, 80] width 8 height 8
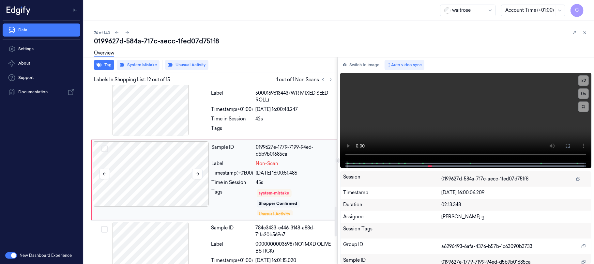
scroll to position [728, 0]
click at [200, 169] on button at bounding box center [197, 173] width 10 height 10
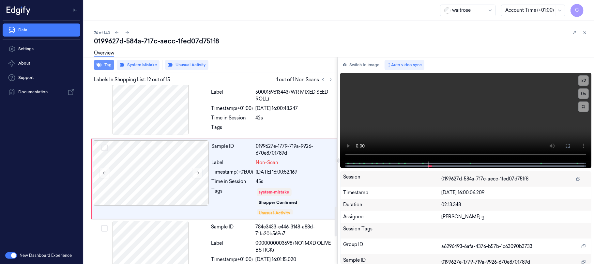
click at [110, 66] on button "Tag" at bounding box center [104, 65] width 20 height 10
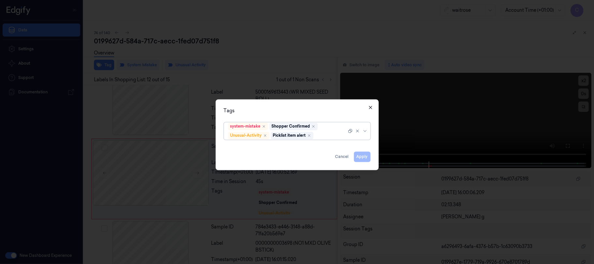
click at [370, 107] on icon "button" at bounding box center [370, 107] width 3 height 3
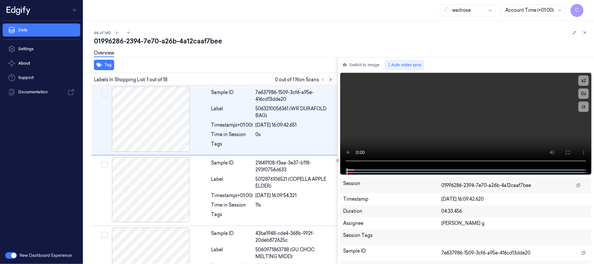
click at [331, 79] on icon at bounding box center [330, 79] width 5 height 5
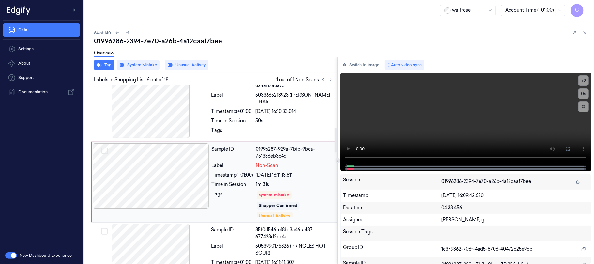
scroll to position [304, 0]
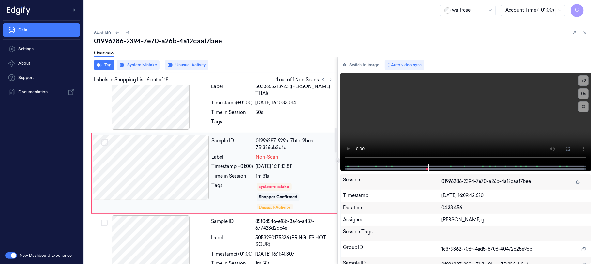
click div
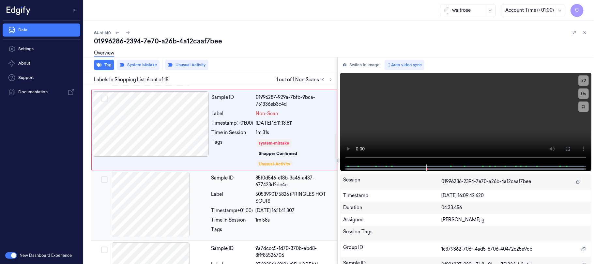
click div
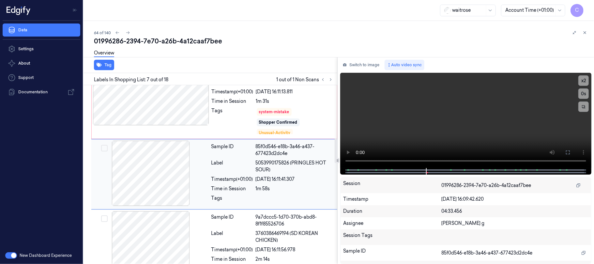
scroll to position [380, 0]
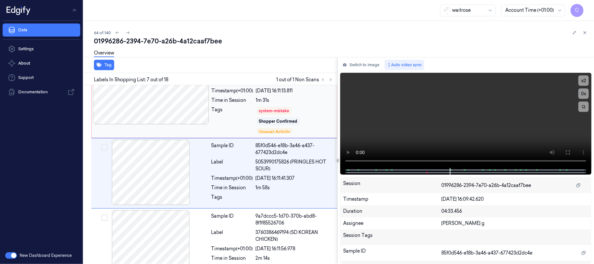
click div
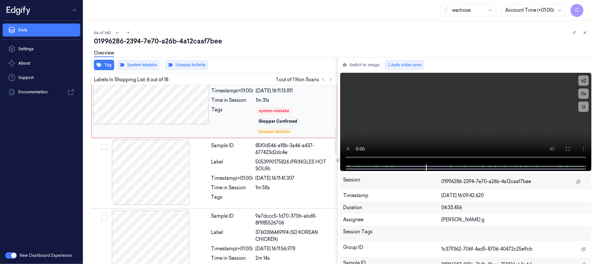
scroll to position [304, 0]
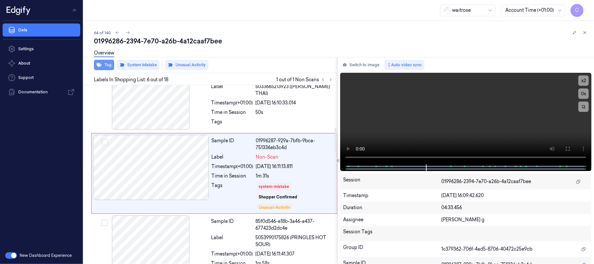
click button "Tag"
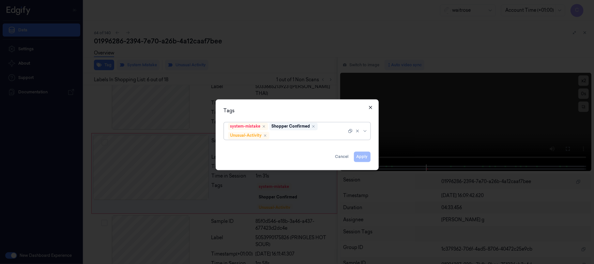
click icon "button"
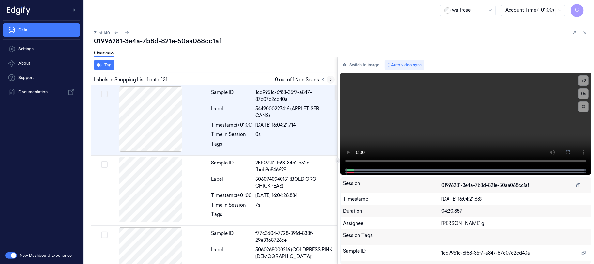
click at [332, 81] on icon at bounding box center [330, 79] width 5 height 5
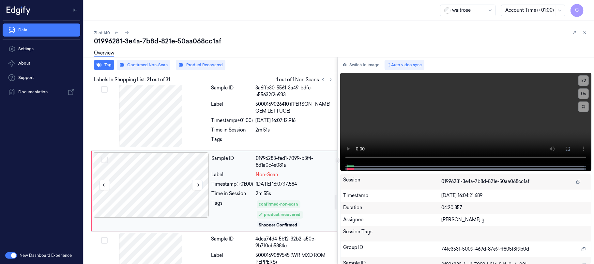
scroll to position [1359, 0]
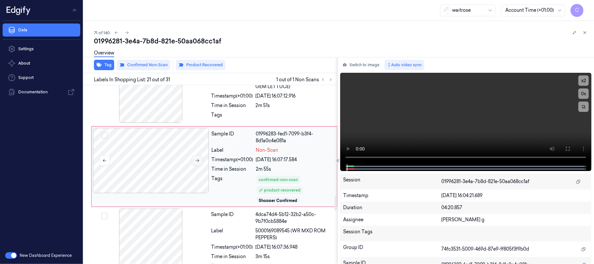
click at [196, 163] on icon at bounding box center [197, 160] width 5 height 5
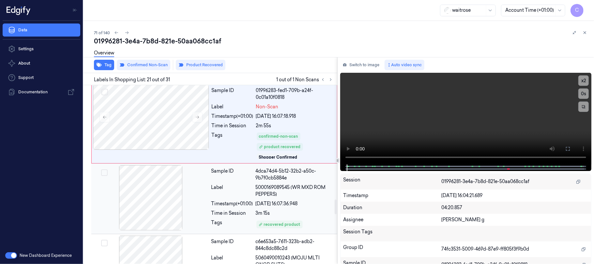
click at [143, 206] on div at bounding box center [151, 197] width 116 height 65
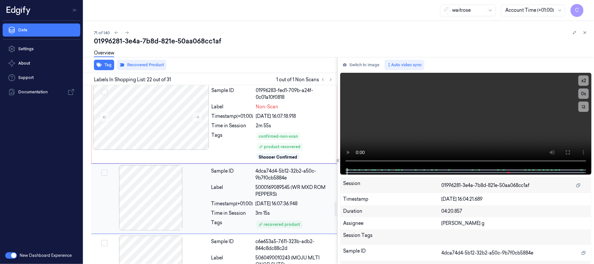
scroll to position [1435, 0]
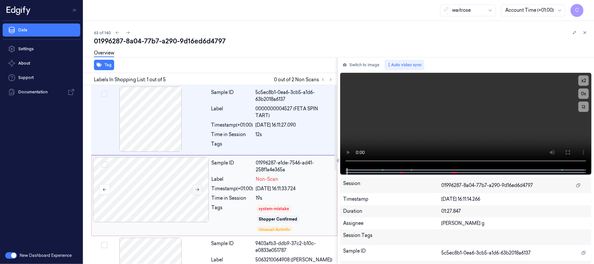
click at [197, 191] on icon at bounding box center [197, 189] width 5 height 5
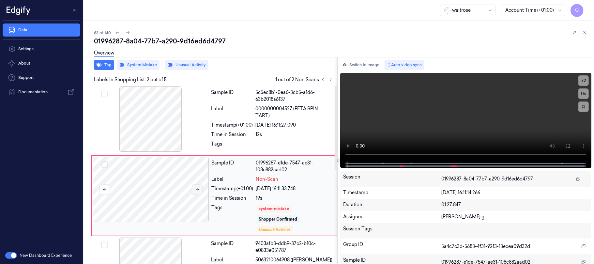
scroll to position [21, 0]
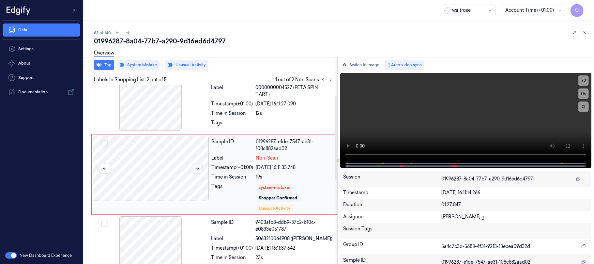
click at [194, 169] on button at bounding box center [197, 168] width 10 height 10
click at [97, 67] on icon "button" at bounding box center [99, 64] width 5 height 5
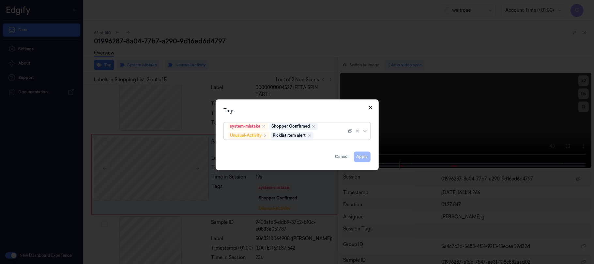
click at [368, 107] on icon "button" at bounding box center [370, 107] width 5 height 5
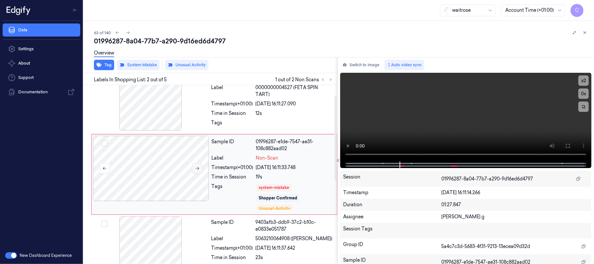
click at [198, 169] on icon at bounding box center [197, 168] width 5 height 5
click at [101, 63] on icon "button" at bounding box center [99, 64] width 5 height 5
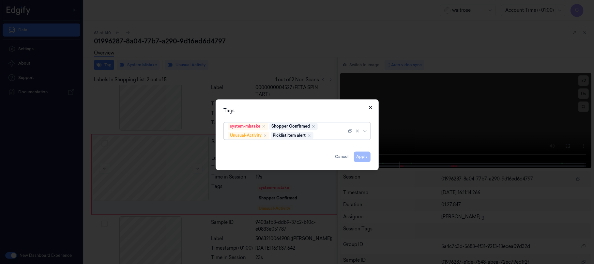
click at [370, 109] on icon "button" at bounding box center [370, 107] width 5 height 5
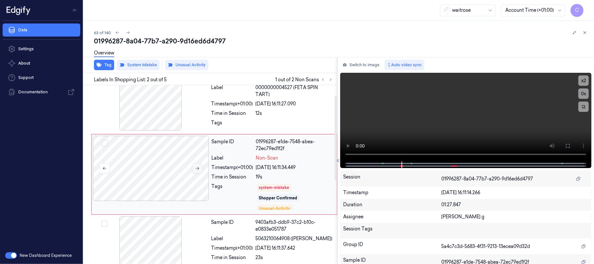
click at [198, 171] on button at bounding box center [197, 168] width 10 height 10
click at [109, 66] on button "Tag" at bounding box center [104, 65] width 20 height 10
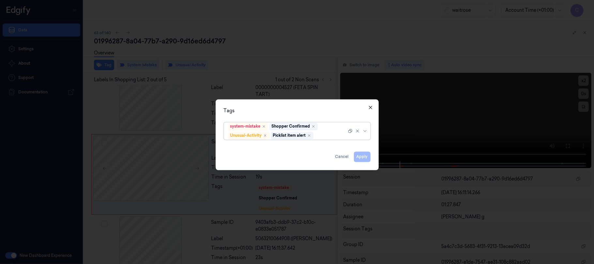
click at [371, 108] on icon "button" at bounding box center [370, 107] width 3 height 3
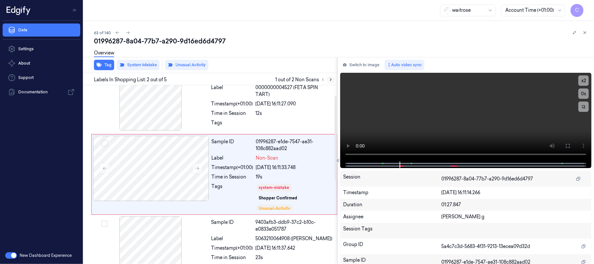
click at [332, 80] on icon at bounding box center [330, 79] width 5 height 5
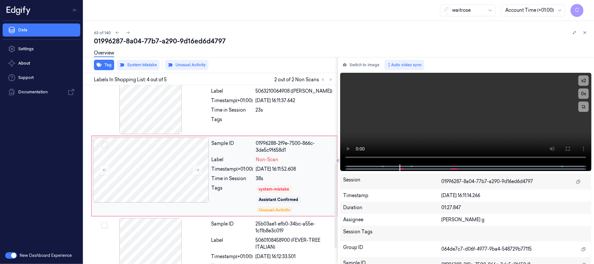
scroll to position [172, 0]
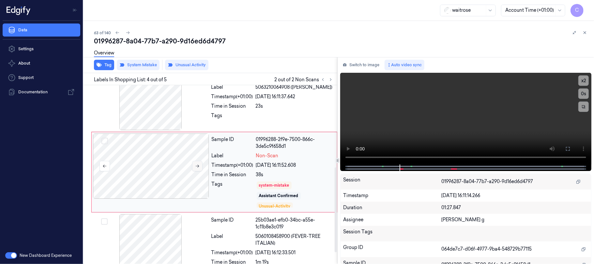
click at [199, 168] on icon at bounding box center [197, 166] width 5 height 5
click at [160, 119] on div at bounding box center [151, 97] width 116 height 65
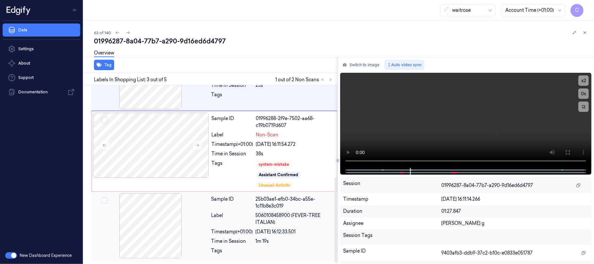
scroll to position [196, 0]
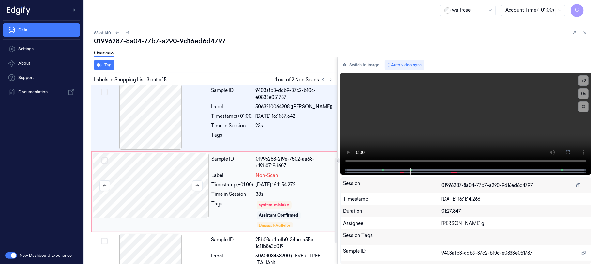
click at [158, 135] on div at bounding box center [151, 116] width 116 height 65
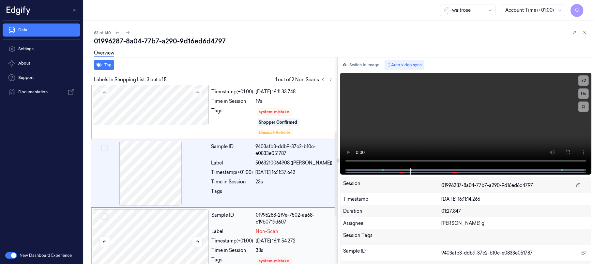
click at [170, 235] on div at bounding box center [151, 241] width 116 height 65
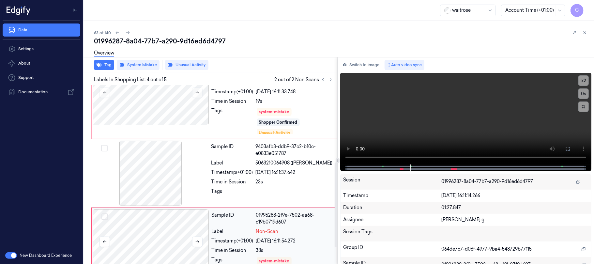
scroll to position [172, 0]
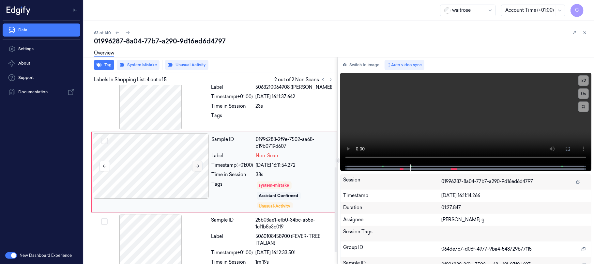
click at [199, 166] on icon at bounding box center [197, 166] width 5 height 5
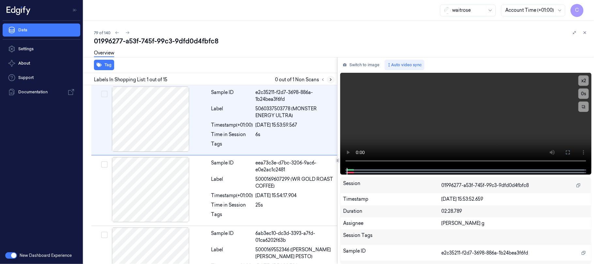
click at [331, 80] on icon at bounding box center [330, 80] width 1 height 2
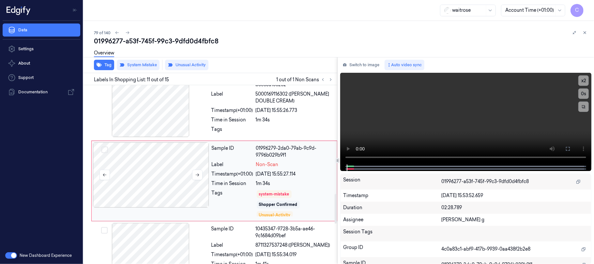
scroll to position [657, 0]
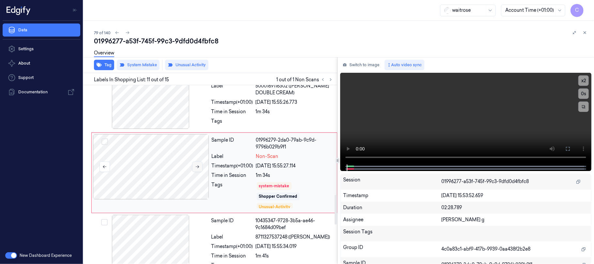
click at [199, 169] on icon at bounding box center [197, 166] width 5 height 5
click at [198, 168] on icon at bounding box center [198, 166] width 4 height 3
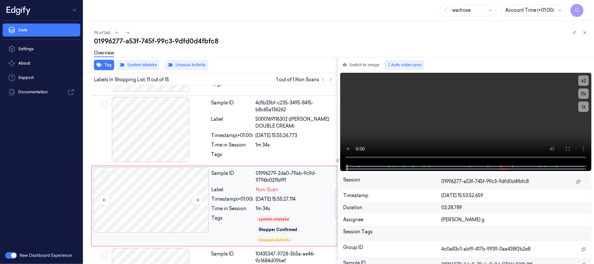
scroll to position [570, 0]
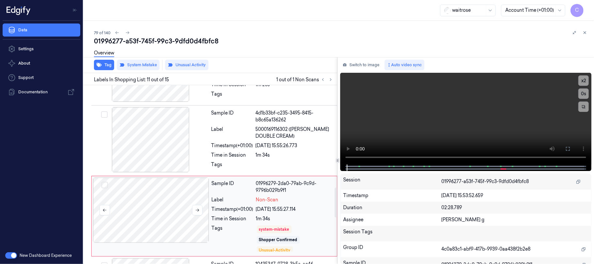
click at [156, 202] on div at bounding box center [151, 209] width 116 height 65
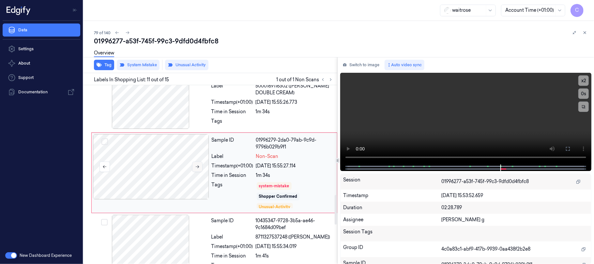
click at [201, 170] on button at bounding box center [197, 166] width 10 height 10
click at [198, 169] on icon at bounding box center [197, 166] width 5 height 5
click at [108, 63] on button "Tag" at bounding box center [104, 65] width 20 height 10
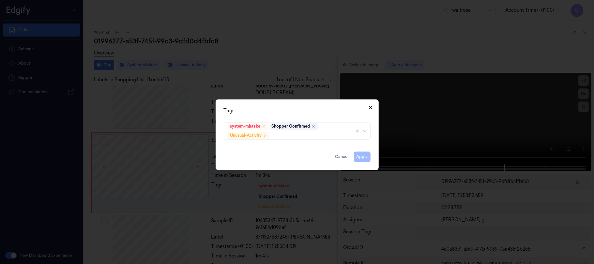
click at [369, 107] on icon "button" at bounding box center [370, 107] width 3 height 3
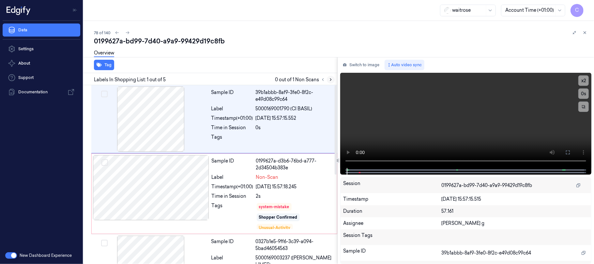
click at [332, 81] on icon at bounding box center [330, 79] width 5 height 5
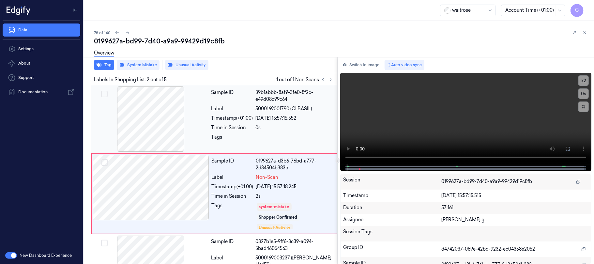
scroll to position [19, 0]
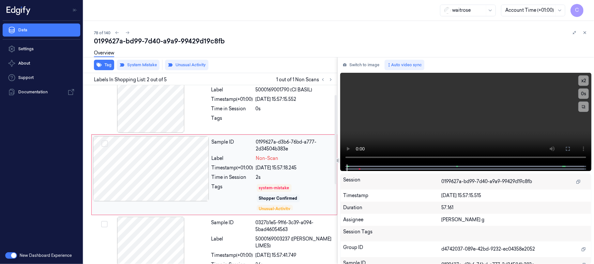
click at [181, 172] on div at bounding box center [151, 168] width 116 height 65
click at [162, 110] on div at bounding box center [151, 99] width 116 height 65
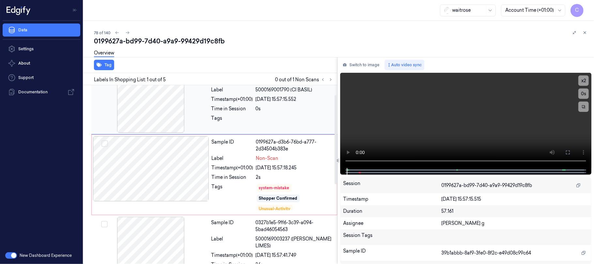
scroll to position [0, 0]
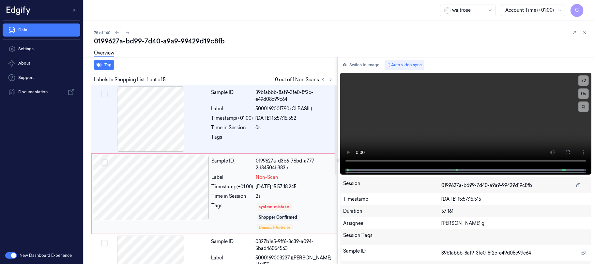
click at [162, 185] on div at bounding box center [151, 187] width 116 height 65
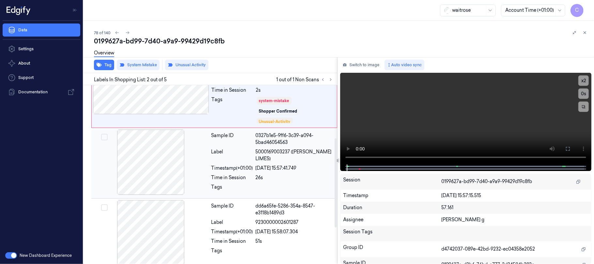
click at [150, 164] on div at bounding box center [151, 161] width 116 height 65
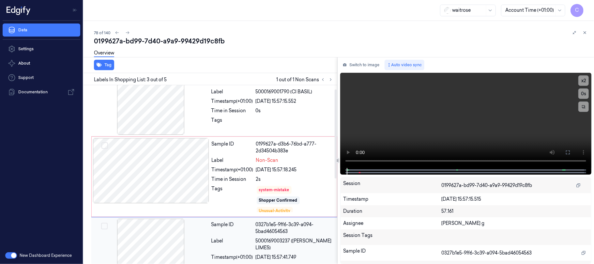
scroll to position [7, 0]
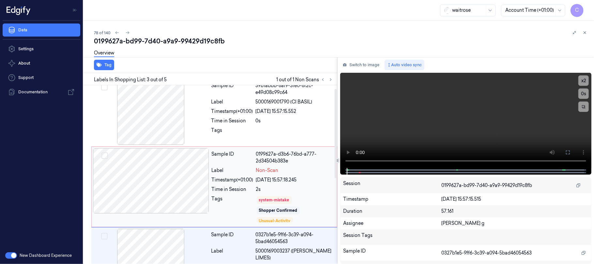
click at [160, 188] on div at bounding box center [151, 180] width 116 height 65
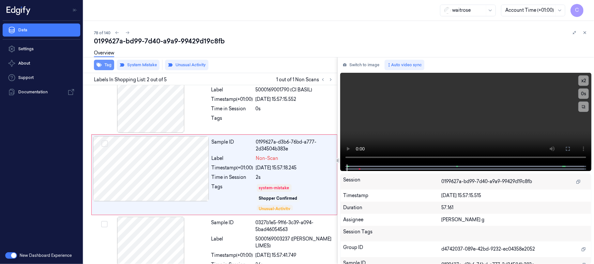
click at [108, 68] on button "Tag" at bounding box center [104, 65] width 20 height 10
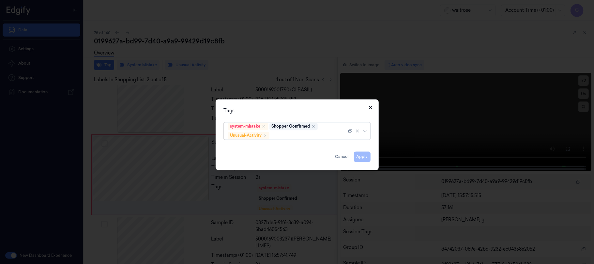
click at [369, 106] on icon "button" at bounding box center [370, 107] width 3 height 3
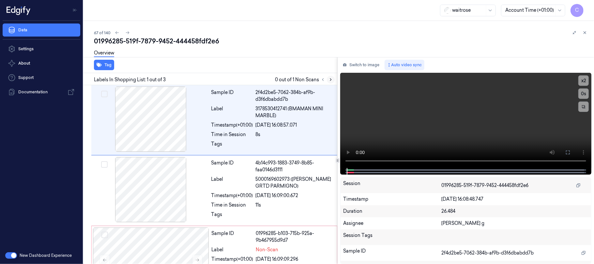
click at [331, 77] on icon at bounding box center [330, 79] width 5 height 5
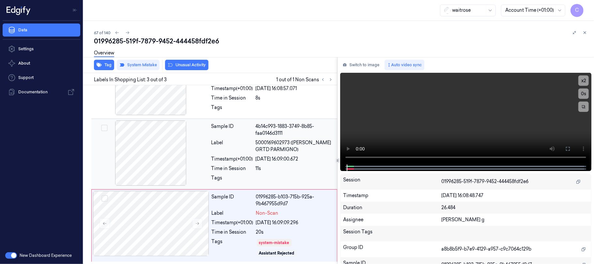
scroll to position [38, 0]
click at [194, 223] on button at bounding box center [197, 223] width 10 height 10
click at [101, 67] on button "Tag" at bounding box center [104, 65] width 20 height 10
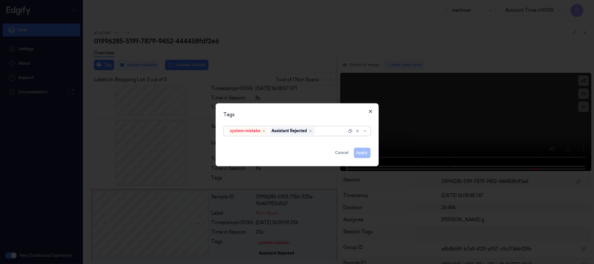
click at [369, 110] on icon "button" at bounding box center [370, 111] width 5 height 5
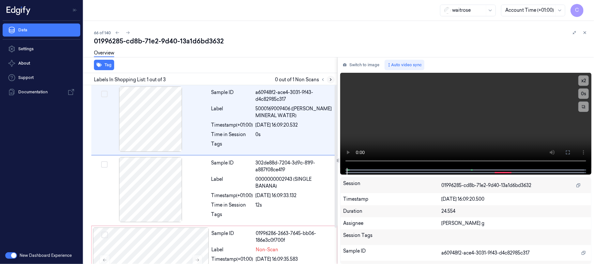
click at [331, 79] on icon at bounding box center [330, 79] width 5 height 5
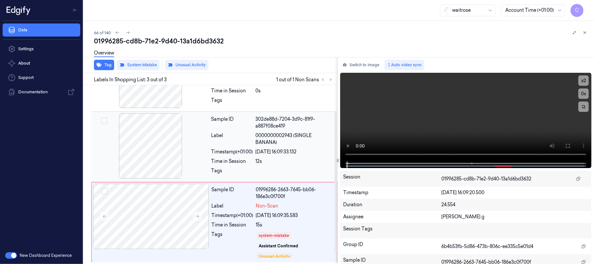
scroll to position [45, 0]
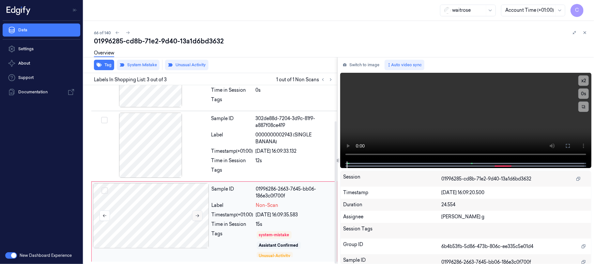
click at [198, 216] on icon at bounding box center [198, 215] width 4 height 3
click at [107, 63] on button "Tag" at bounding box center [104, 65] width 20 height 10
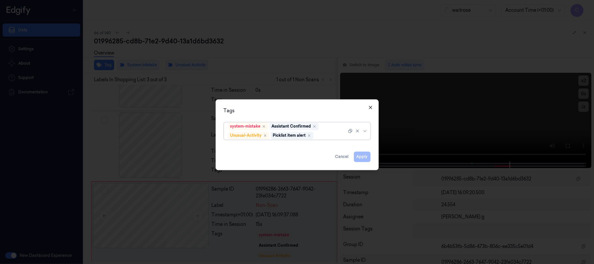
click at [368, 105] on icon "button" at bounding box center [370, 107] width 5 height 5
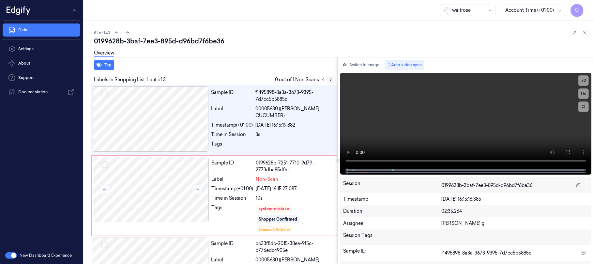
click at [329, 78] on icon at bounding box center [330, 79] width 5 height 5
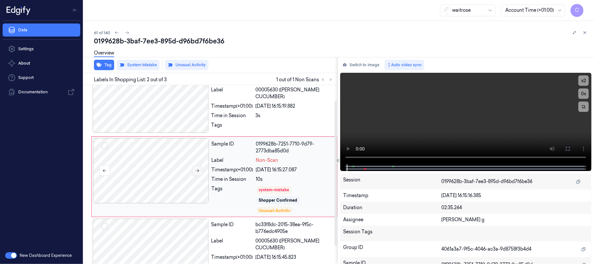
click at [200, 170] on button at bounding box center [197, 170] width 10 height 10
click at [166, 108] on div at bounding box center [151, 99] width 116 height 65
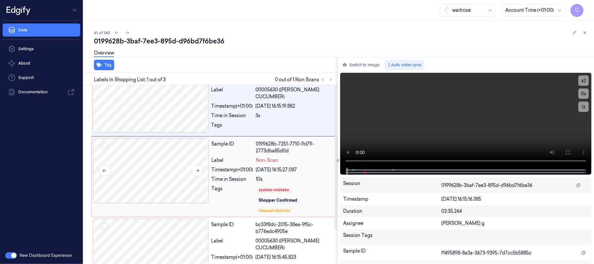
scroll to position [0, 0]
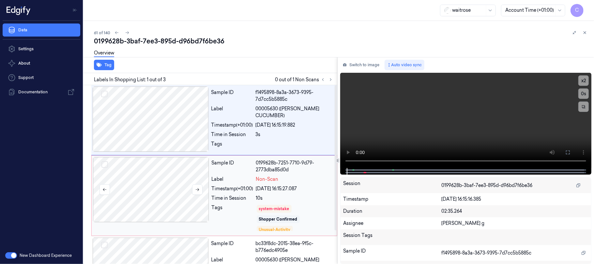
click at [174, 192] on div at bounding box center [151, 189] width 116 height 65
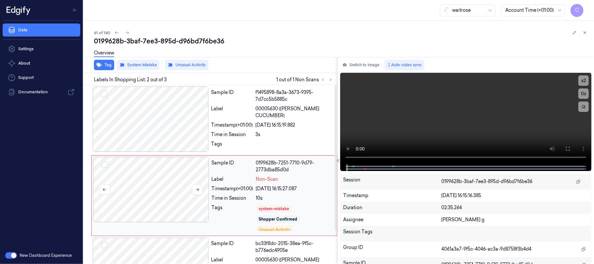
scroll to position [19, 0]
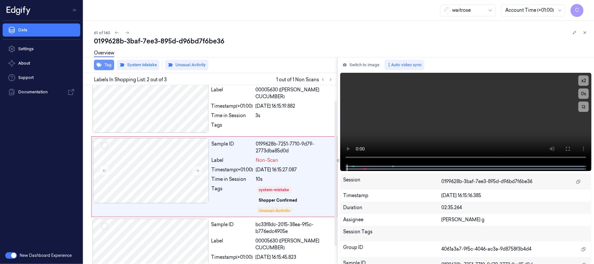
click at [101, 66] on icon "button" at bounding box center [99, 64] width 5 height 5
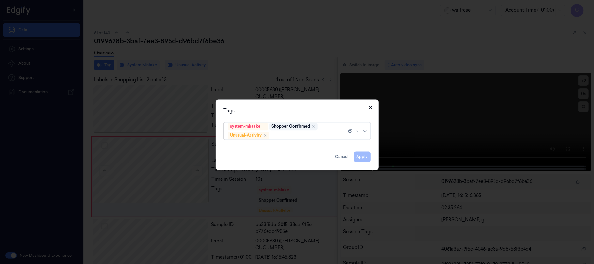
click at [369, 107] on icon "button" at bounding box center [370, 107] width 5 height 5
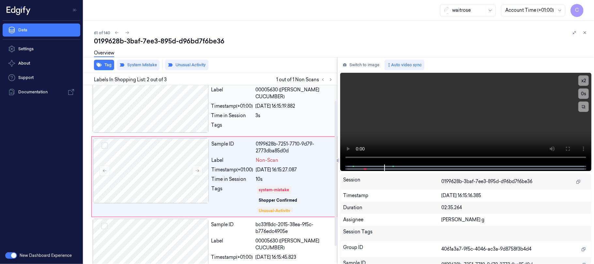
click at [166, 110] on div at bounding box center [151, 99] width 116 height 65
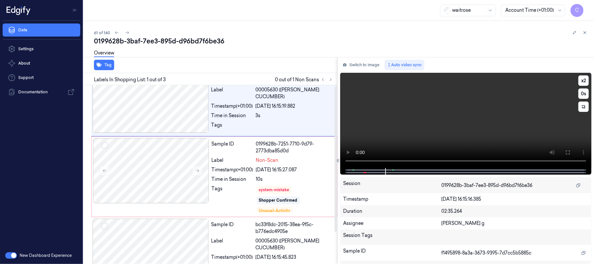
scroll to position [0, 0]
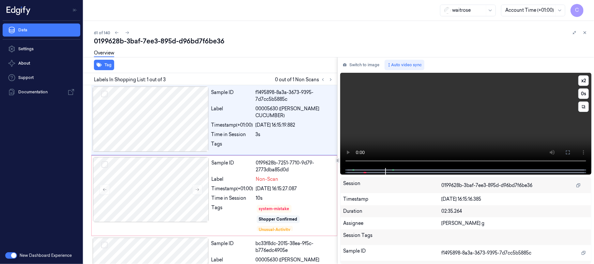
drag, startPoint x: 566, startPoint y: 152, endPoint x: 543, endPoint y: 206, distance: 59.1
click at [567, 152] on icon at bounding box center [567, 152] width 5 height 5
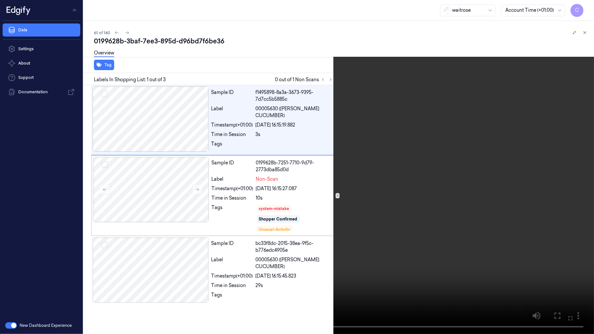
click at [294, 207] on video at bounding box center [297, 167] width 594 height 334
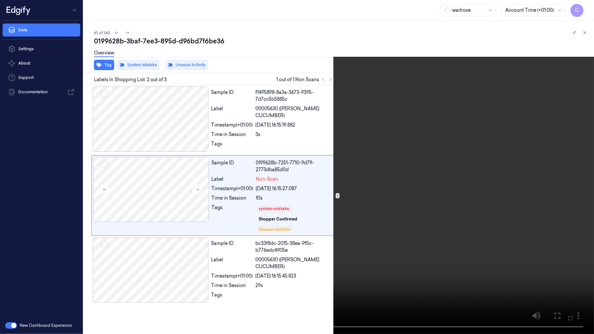
drag, startPoint x: 320, startPoint y: 221, endPoint x: 315, endPoint y: 199, distance: 22.5
click at [317, 226] on video at bounding box center [297, 167] width 594 height 334
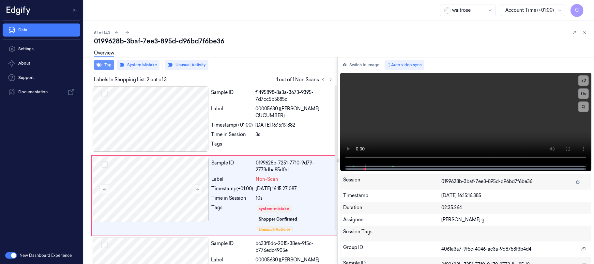
click at [104, 66] on button "Tag" at bounding box center [104, 65] width 20 height 10
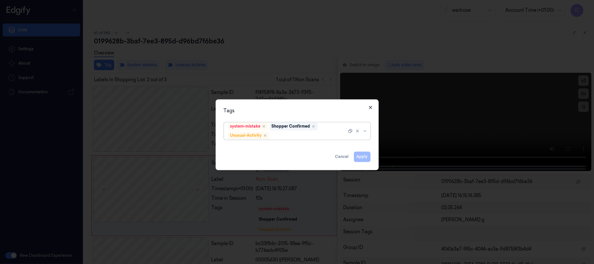
click at [369, 108] on icon "button" at bounding box center [370, 107] width 3 height 3
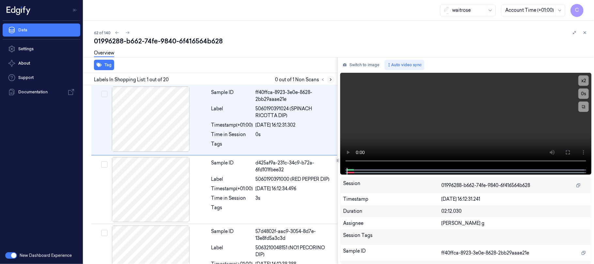
click at [328, 78] on icon at bounding box center [330, 79] width 5 height 5
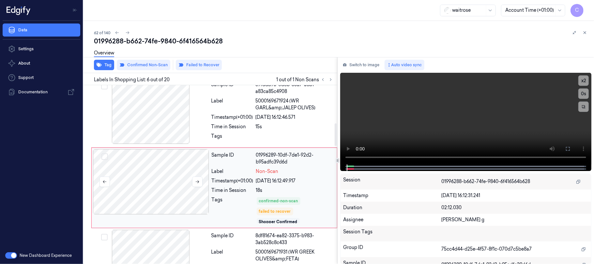
scroll to position [302, 0]
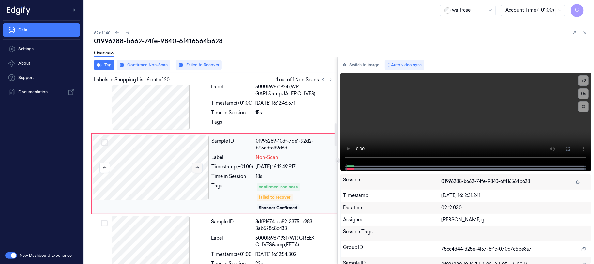
click at [196, 170] on icon at bounding box center [197, 167] width 5 height 5
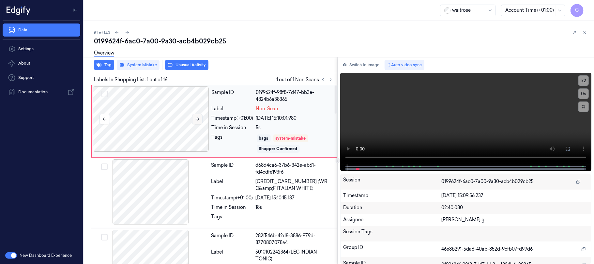
click at [196, 119] on icon at bounding box center [198, 119] width 4 height 3
click at [103, 63] on button "Tag" at bounding box center [104, 65] width 20 height 10
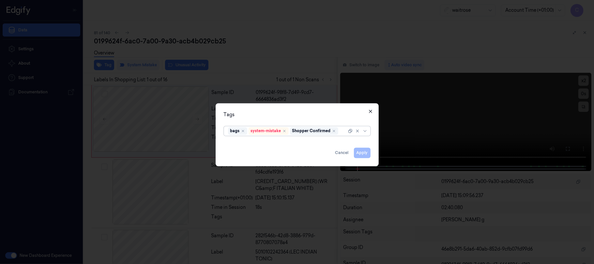
click at [370, 112] on icon "button" at bounding box center [370, 111] width 5 height 5
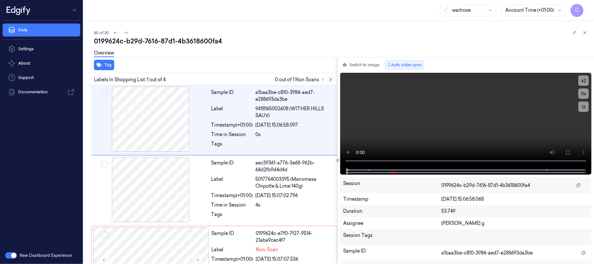
click at [328, 78] on icon at bounding box center [330, 79] width 5 height 5
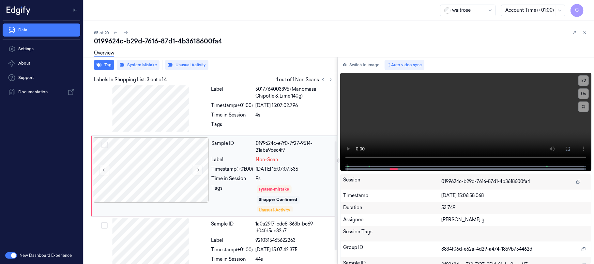
scroll to position [92, 0]
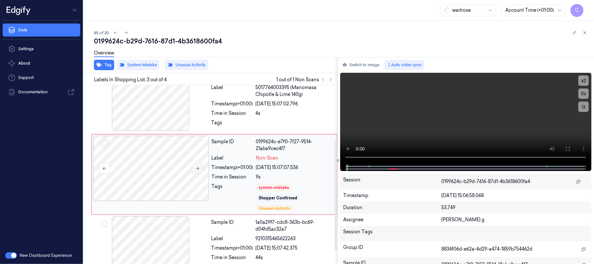
click at [197, 167] on icon at bounding box center [197, 168] width 5 height 5
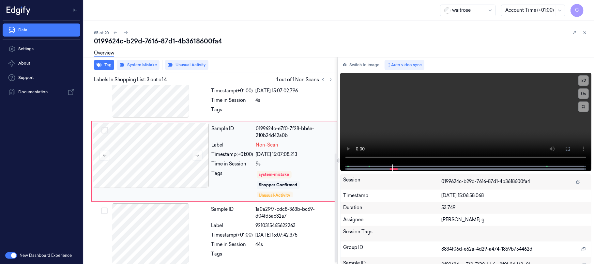
scroll to position [114, 0]
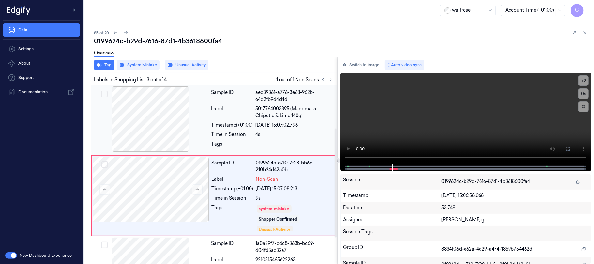
click at [159, 126] on div at bounding box center [151, 118] width 116 height 65
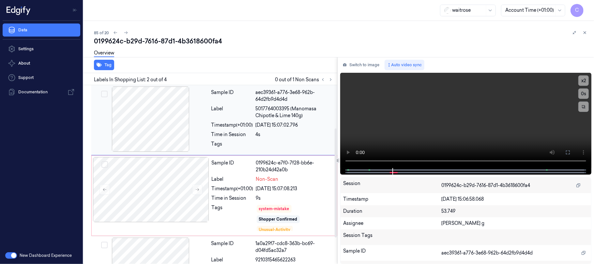
scroll to position [16, 0]
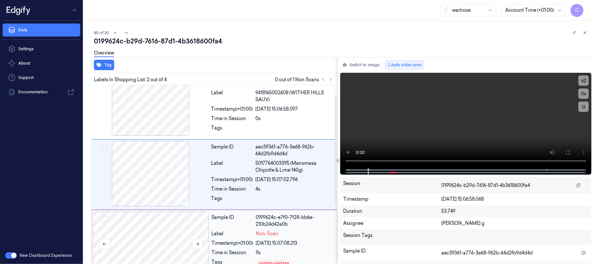
click at [177, 239] on div at bounding box center [151, 243] width 116 height 65
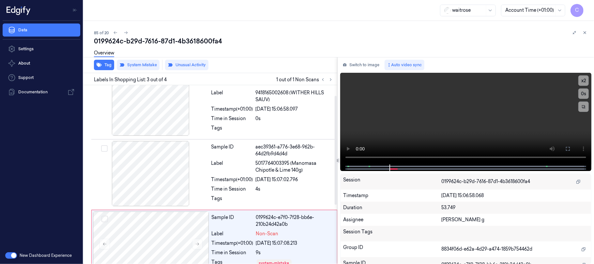
scroll to position [92, 0]
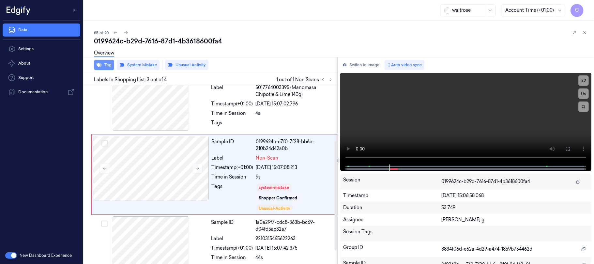
click at [106, 67] on button "Tag" at bounding box center [104, 65] width 20 height 10
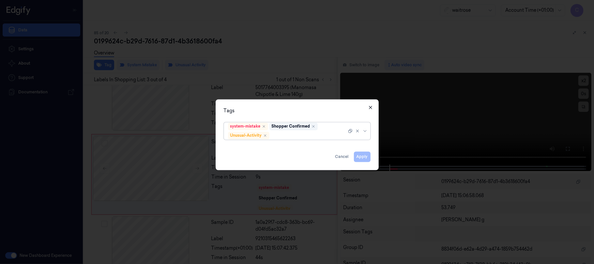
click at [369, 109] on icon "button" at bounding box center [370, 107] width 5 height 5
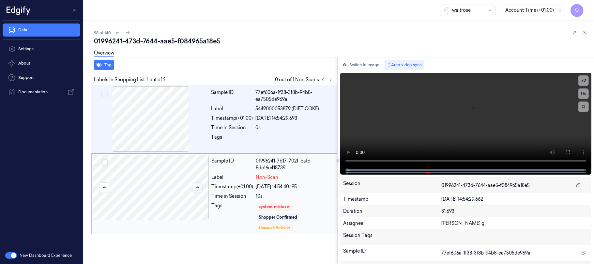
click at [197, 190] on button at bounding box center [197, 187] width 10 height 10
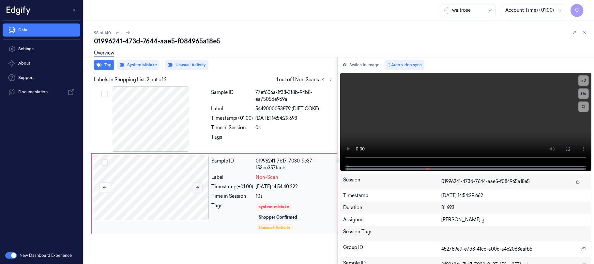
click at [197, 190] on button at bounding box center [197, 187] width 10 height 10
click at [105, 67] on button "Tag" at bounding box center [104, 65] width 20 height 10
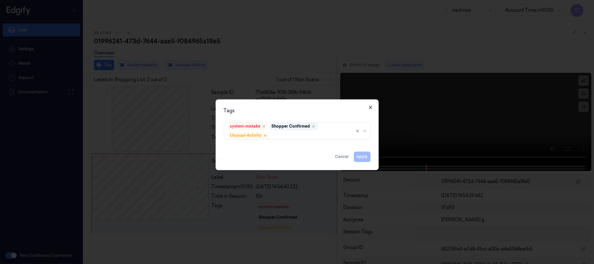
click at [369, 106] on icon "button" at bounding box center [370, 107] width 3 height 3
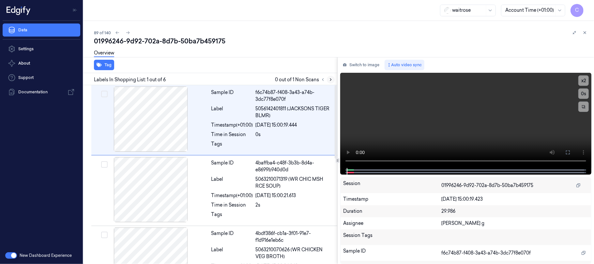
click at [329, 80] on icon at bounding box center [330, 79] width 5 height 5
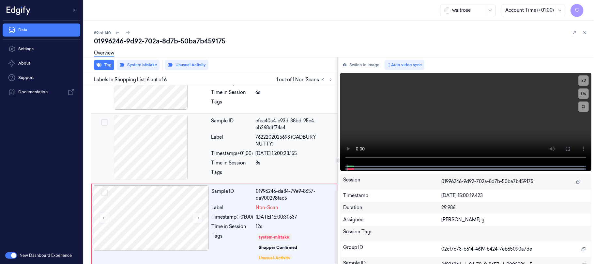
scroll to position [257, 0]
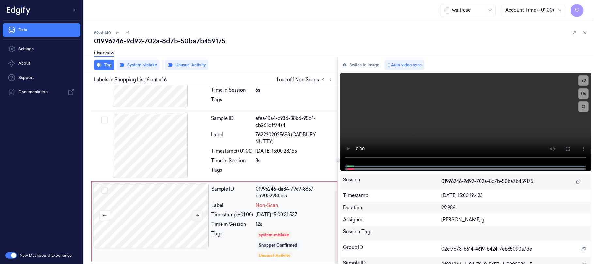
click at [198, 216] on icon at bounding box center [198, 215] width 4 height 3
click at [196, 215] on icon at bounding box center [198, 215] width 4 height 3
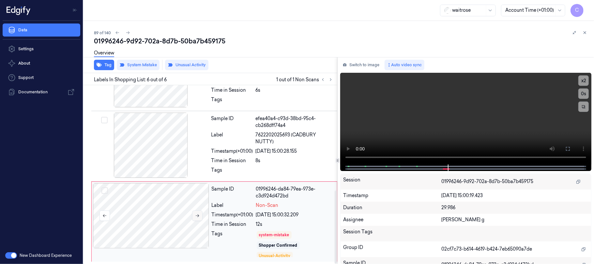
click at [196, 215] on icon at bounding box center [198, 215] width 4 height 3
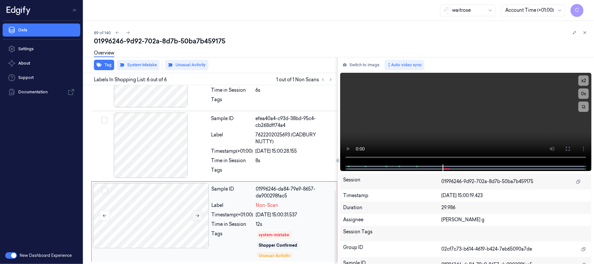
click at [198, 218] on button at bounding box center [197, 215] width 10 height 10
click at [159, 155] on div at bounding box center [151, 144] width 116 height 65
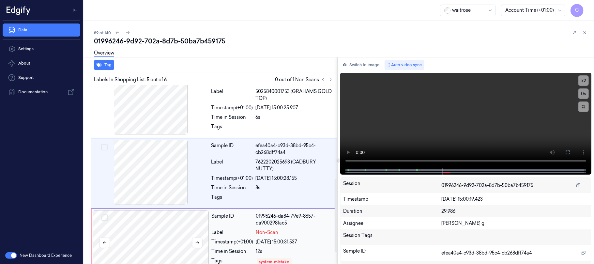
scroll to position [228, 0]
click at [154, 243] on div at bounding box center [151, 242] width 116 height 65
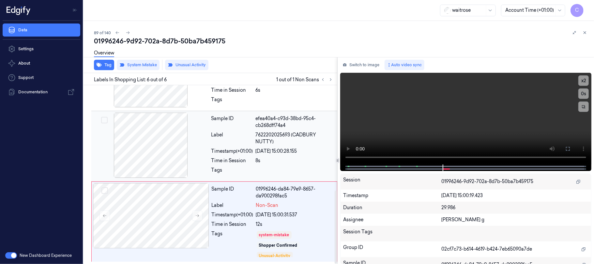
scroll to position [257, 0]
click at [106, 65] on button "Tag" at bounding box center [104, 65] width 20 height 10
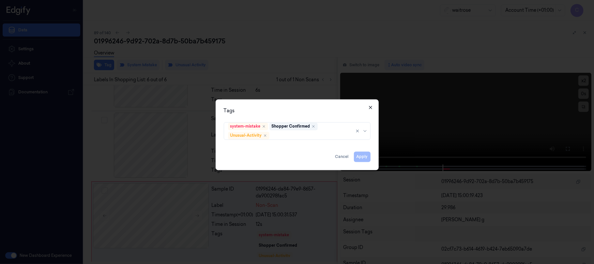
click at [371, 107] on icon "button" at bounding box center [370, 107] width 5 height 5
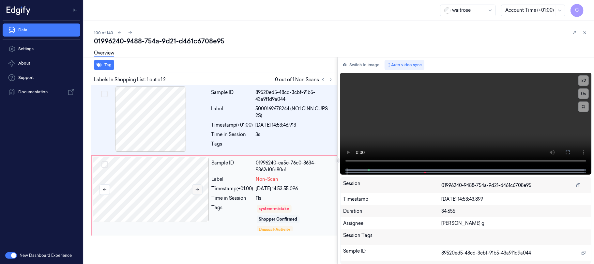
click at [197, 189] on icon at bounding box center [198, 189] width 4 height 3
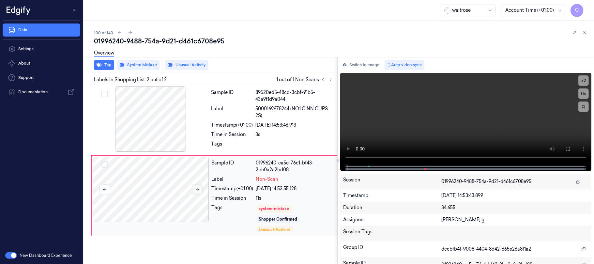
click at [197, 189] on icon at bounding box center [198, 189] width 4 height 3
click at [197, 189] on icon at bounding box center [197, 189] width 5 height 5
click at [161, 123] on div at bounding box center [151, 118] width 116 height 65
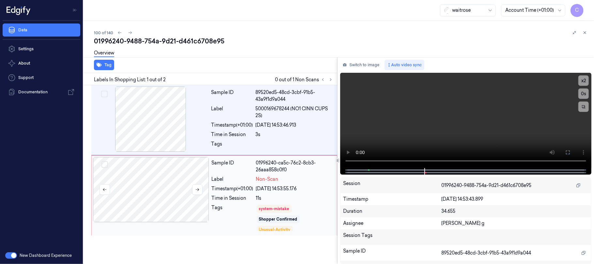
click at [164, 185] on div at bounding box center [151, 189] width 116 height 65
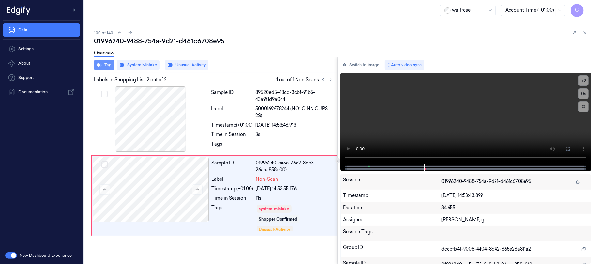
click at [99, 67] on icon "button" at bounding box center [99, 64] width 5 height 5
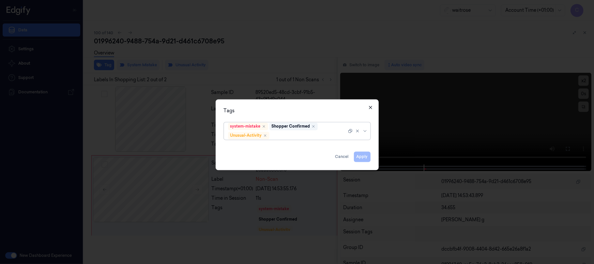
click at [371, 108] on icon "button" at bounding box center [370, 107] width 3 height 3
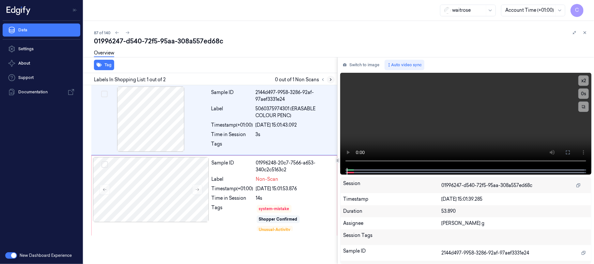
click at [330, 81] on icon at bounding box center [330, 79] width 5 height 5
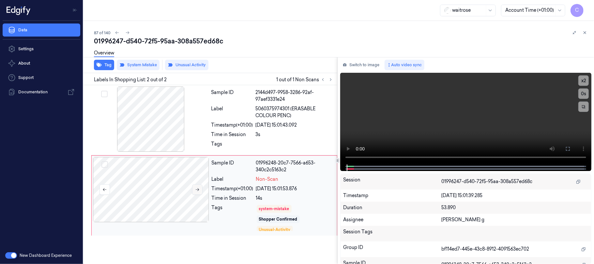
click at [196, 189] on icon at bounding box center [198, 189] width 4 height 3
click at [159, 128] on div at bounding box center [151, 118] width 116 height 65
click at [436, 122] on video at bounding box center [465, 119] width 251 height 92
click at [152, 181] on div at bounding box center [151, 189] width 116 height 65
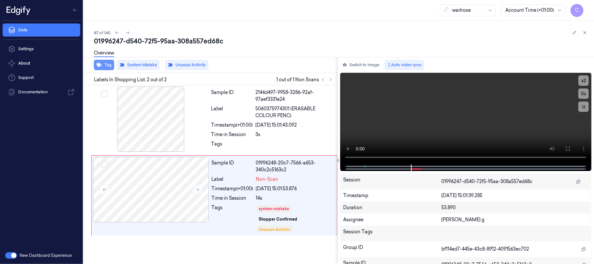
click at [107, 68] on button "Tag" at bounding box center [104, 65] width 20 height 10
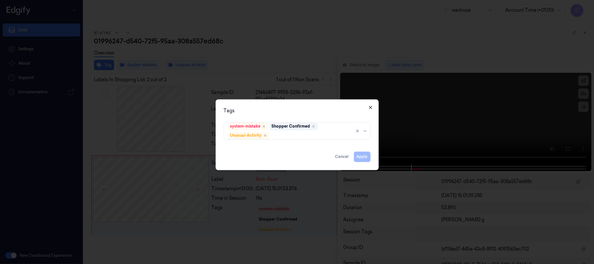
click at [369, 108] on icon "button" at bounding box center [370, 107] width 5 height 5
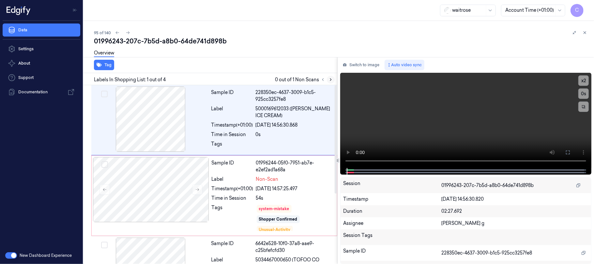
click at [329, 80] on icon at bounding box center [330, 79] width 5 height 5
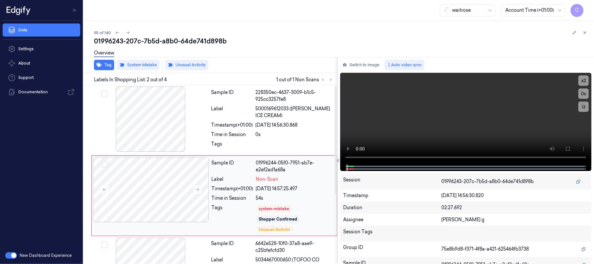
scroll to position [21, 0]
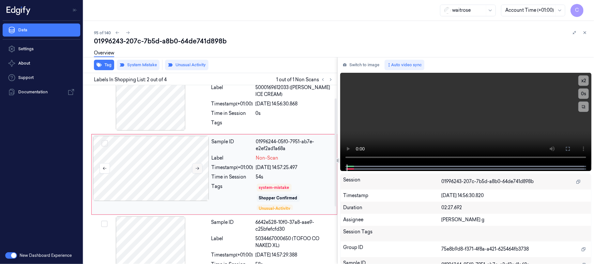
click at [195, 168] on icon at bounding box center [197, 168] width 5 height 5
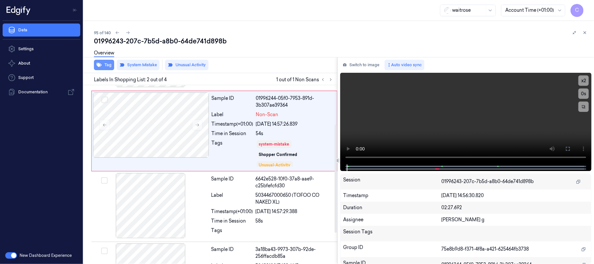
click at [110, 67] on button "Tag" at bounding box center [104, 65] width 20 height 10
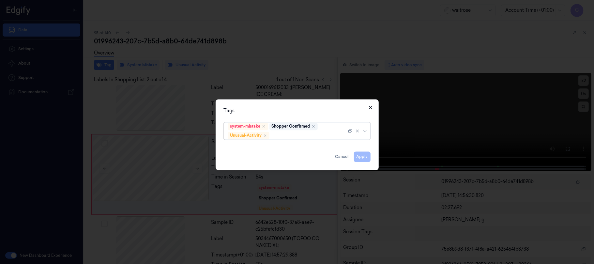
click at [369, 106] on icon "button" at bounding box center [370, 107] width 3 height 3
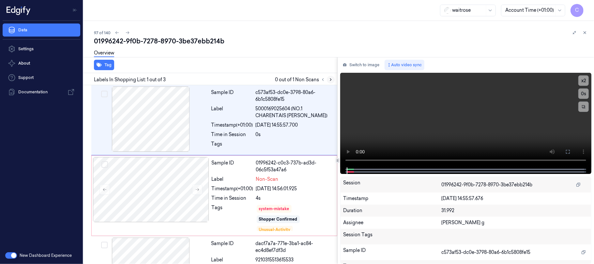
click at [332, 79] on icon at bounding box center [330, 79] width 5 height 5
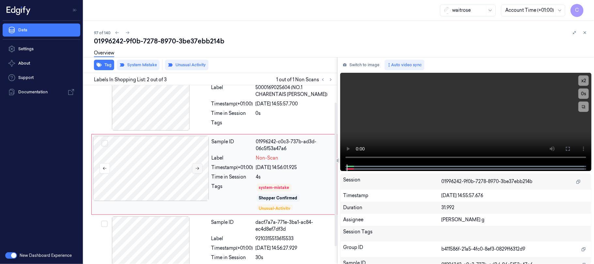
click at [201, 166] on button at bounding box center [197, 168] width 10 height 10
click at [200, 167] on button at bounding box center [197, 168] width 10 height 10
click at [196, 168] on icon at bounding box center [197, 168] width 5 height 5
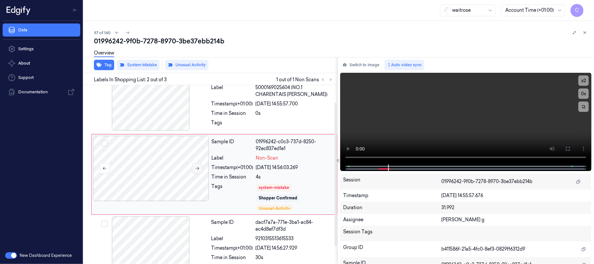
click at [196, 168] on icon at bounding box center [197, 168] width 5 height 5
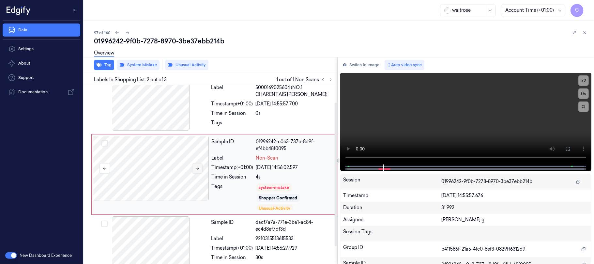
click at [196, 168] on icon at bounding box center [197, 168] width 5 height 5
click at [100, 67] on button "Tag" at bounding box center [104, 65] width 20 height 10
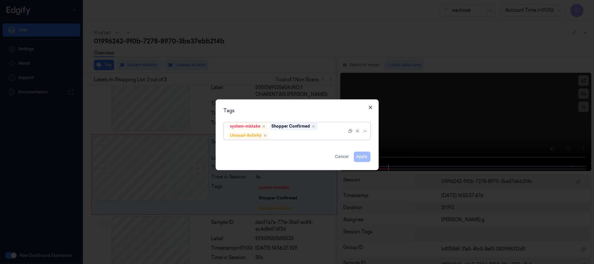
click at [370, 107] on icon "button" at bounding box center [370, 107] width 3 height 3
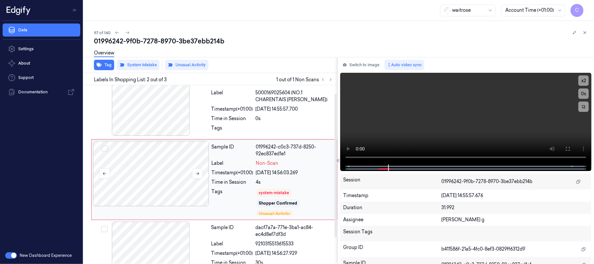
scroll to position [0, 0]
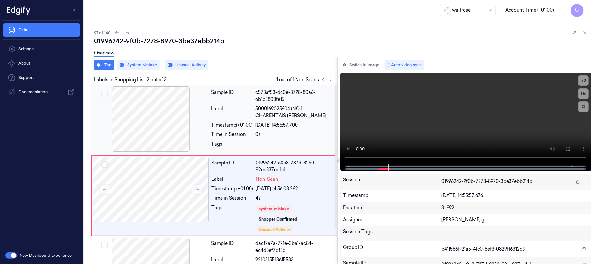
click at [157, 123] on div at bounding box center [151, 118] width 116 height 65
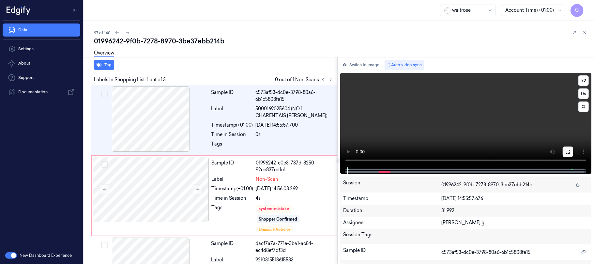
click at [570, 151] on button at bounding box center [567, 151] width 10 height 10
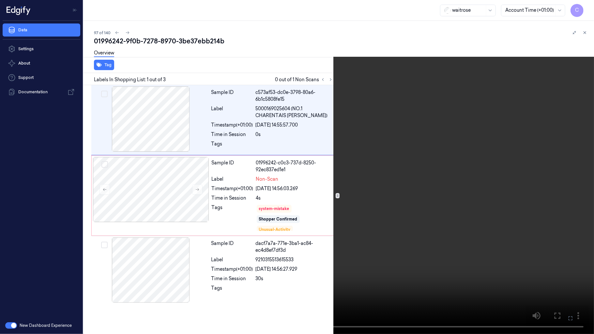
click at [359, 180] on video at bounding box center [297, 167] width 594 height 334
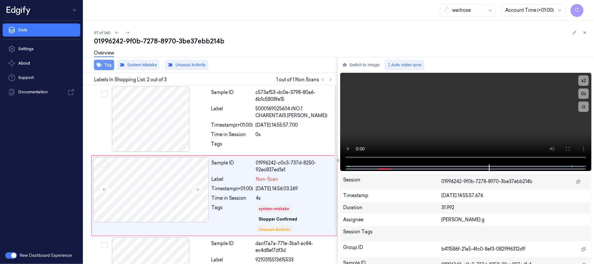
click at [103, 68] on button "Tag" at bounding box center [104, 65] width 20 height 10
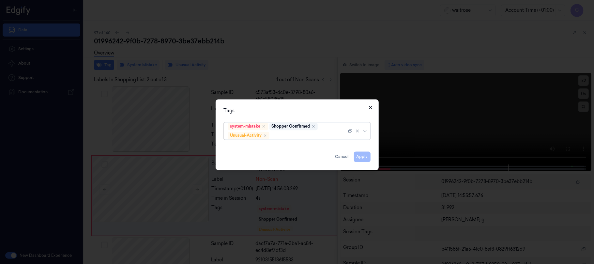
click at [371, 107] on icon "button" at bounding box center [370, 107] width 3 height 3
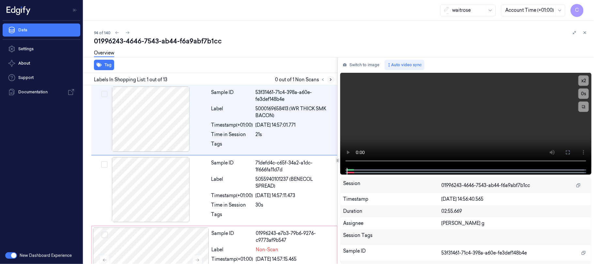
click at [329, 79] on icon at bounding box center [330, 79] width 5 height 5
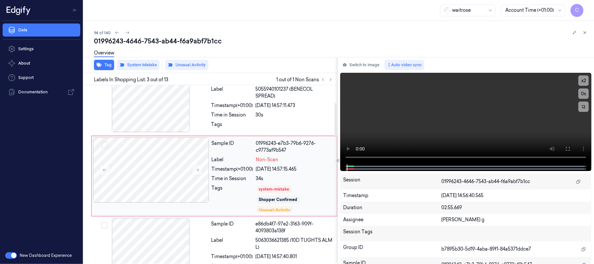
scroll to position [92, 0]
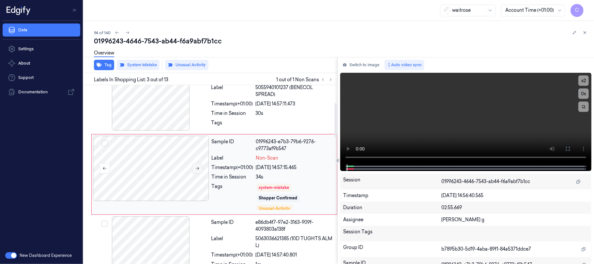
click at [201, 173] on button at bounding box center [197, 168] width 10 height 10
click at [200, 170] on button at bounding box center [197, 168] width 10 height 10
click at [197, 169] on icon at bounding box center [197, 168] width 5 height 5
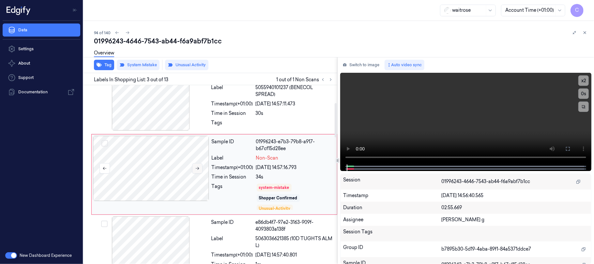
click at [197, 169] on icon at bounding box center [197, 168] width 5 height 5
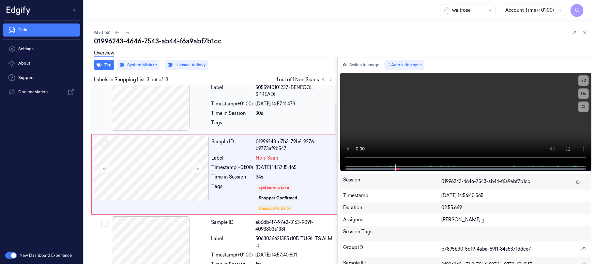
click at [175, 112] on div at bounding box center [151, 97] width 116 height 65
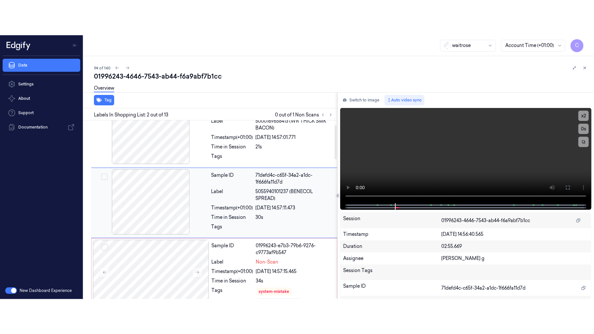
scroll to position [16, 0]
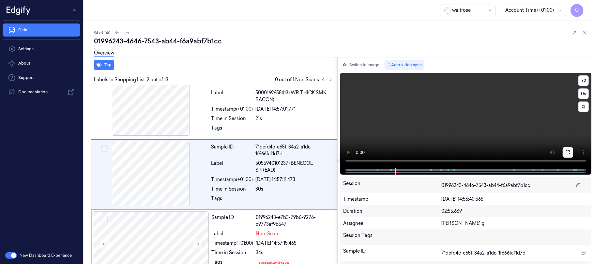
click at [566, 154] on icon at bounding box center [568, 152] width 4 height 4
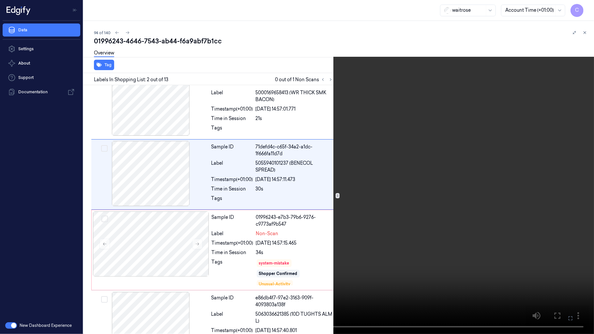
click at [235, 211] on video at bounding box center [297, 167] width 594 height 334
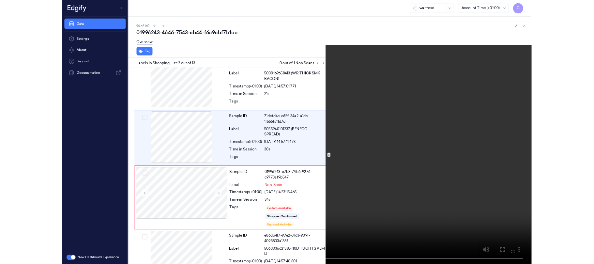
scroll to position [0, 0]
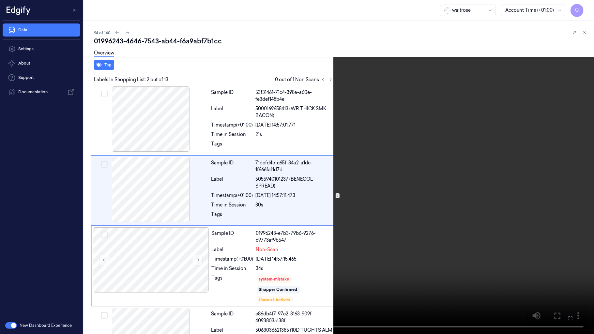
click at [235, 211] on video at bounding box center [297, 167] width 594 height 334
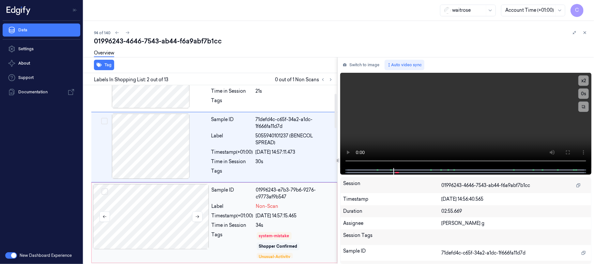
click at [173, 218] on div at bounding box center [151, 216] width 116 height 65
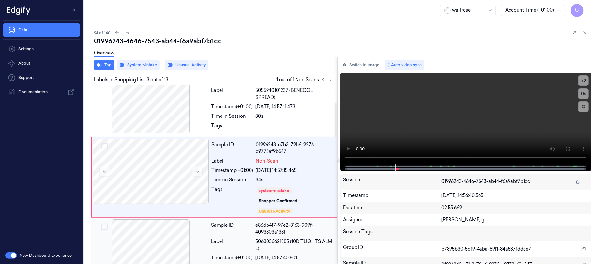
scroll to position [92, 0]
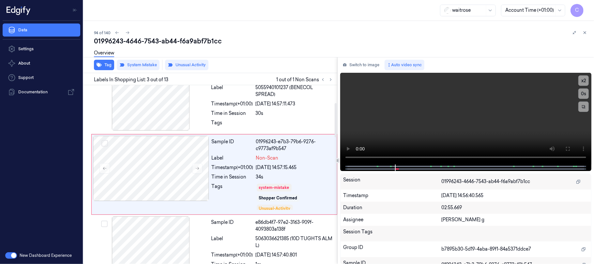
click at [104, 60] on div "Overview" at bounding box center [104, 54] width 20 height 17
click at [102, 64] on button "Tag" at bounding box center [104, 65] width 20 height 10
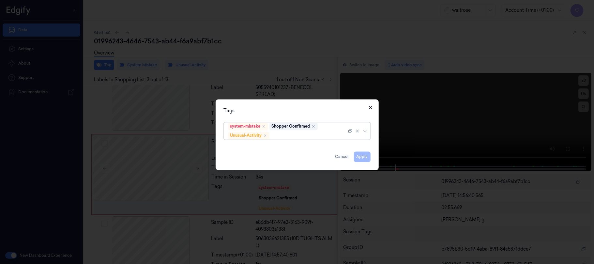
click at [369, 106] on icon "button" at bounding box center [370, 107] width 5 height 5
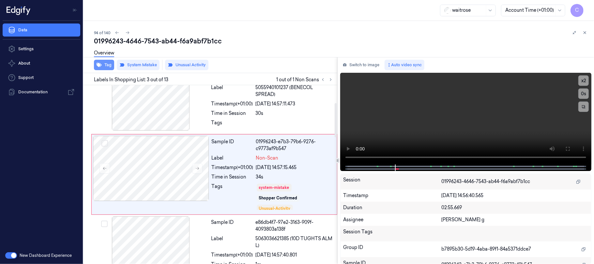
click at [104, 62] on button "Tag" at bounding box center [104, 65] width 20 height 10
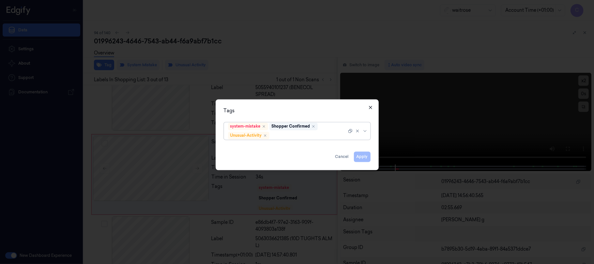
click at [370, 108] on icon "button" at bounding box center [370, 107] width 5 height 5
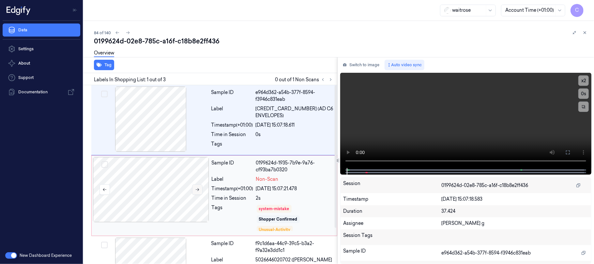
click at [196, 190] on icon at bounding box center [197, 189] width 5 height 5
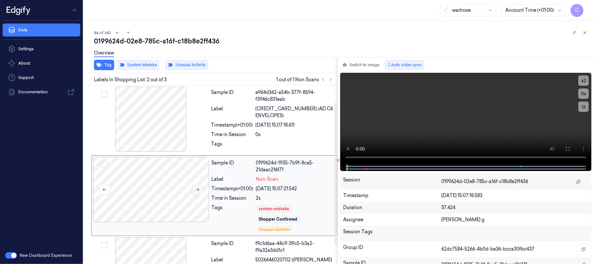
scroll to position [21, 0]
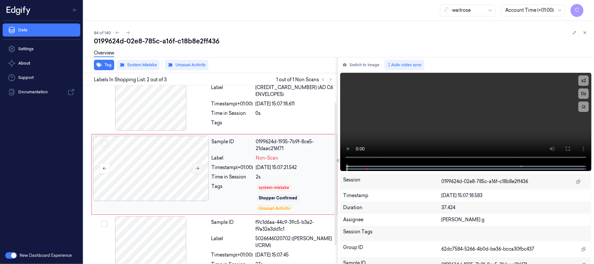
click at [192, 170] on button at bounding box center [197, 168] width 10 height 10
click at [194, 169] on button at bounding box center [197, 168] width 10 height 10
click at [151, 108] on div at bounding box center [151, 97] width 116 height 65
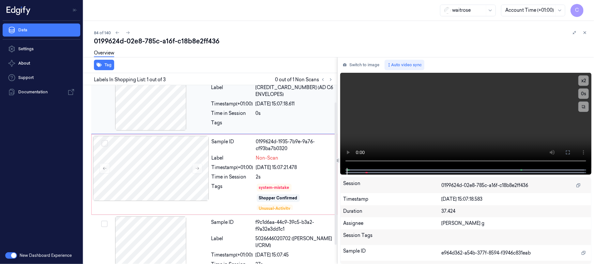
scroll to position [0, 0]
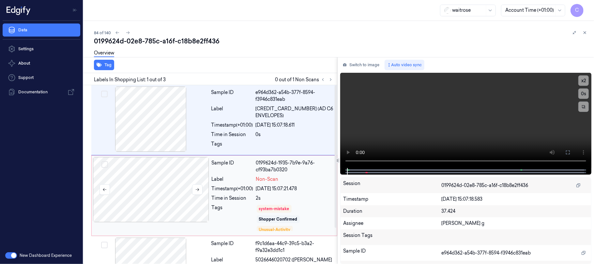
click at [175, 191] on div at bounding box center [151, 189] width 116 height 65
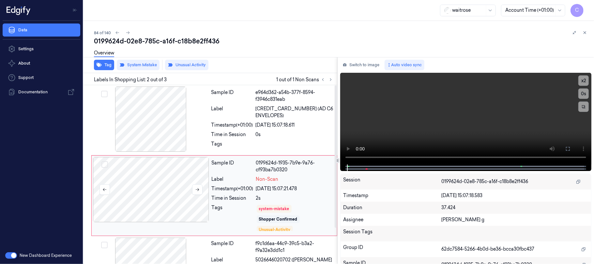
scroll to position [21, 0]
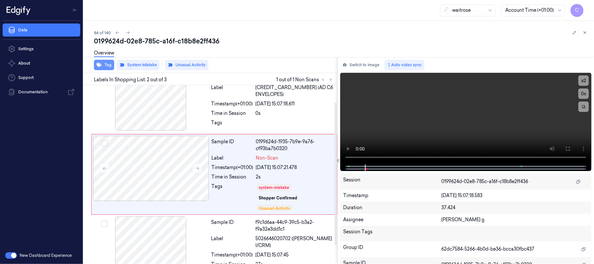
click at [106, 64] on button "Tag" at bounding box center [104, 65] width 20 height 10
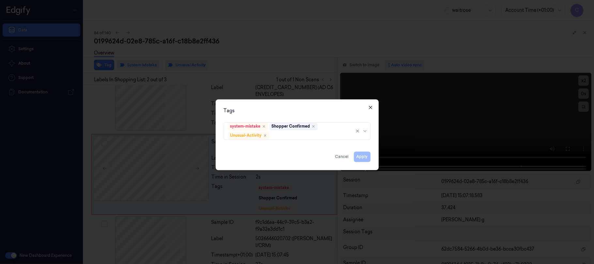
click at [368, 109] on icon "button" at bounding box center [370, 107] width 5 height 5
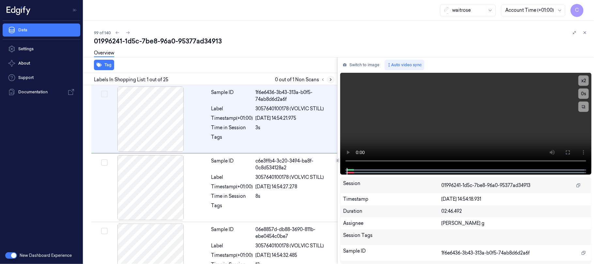
click at [329, 79] on icon at bounding box center [330, 79] width 5 height 5
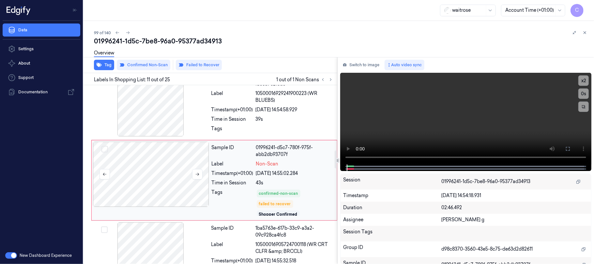
scroll to position [651, 0]
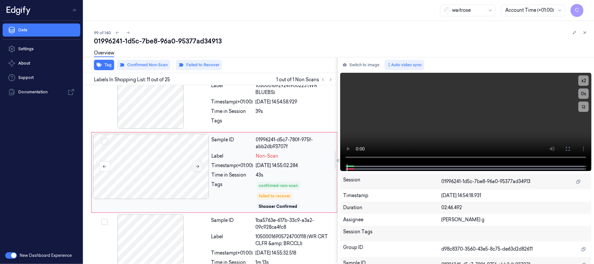
click at [198, 168] on icon at bounding box center [198, 166] width 4 height 3
click at [157, 109] on div at bounding box center [151, 95] width 116 height 65
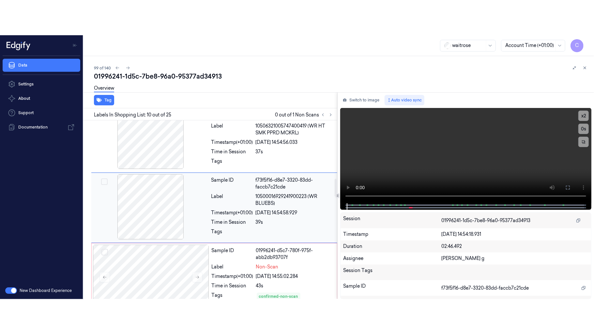
scroll to position [619, 0]
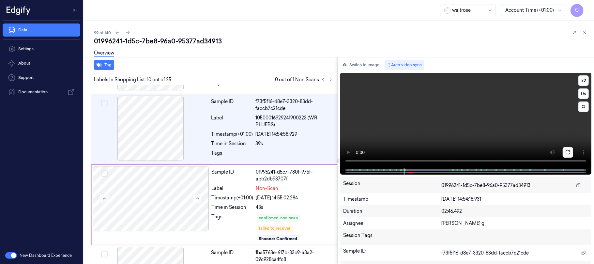
click at [566, 153] on icon at bounding box center [567, 152] width 5 height 5
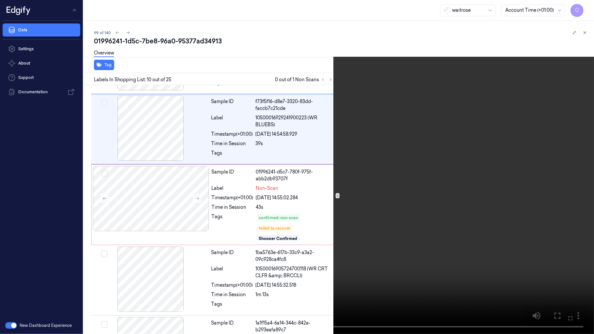
click at [189, 214] on video at bounding box center [297, 167] width 594 height 334
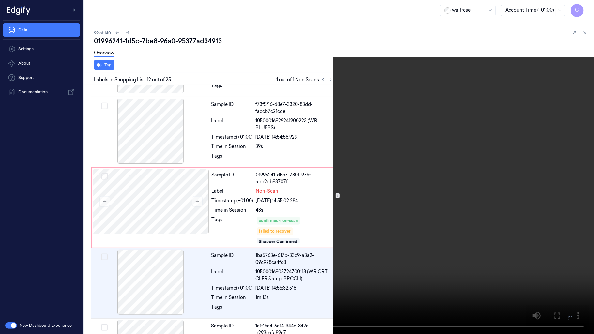
scroll to position [692, 0]
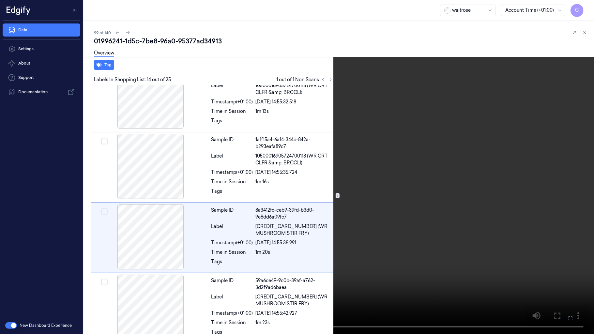
click at [186, 191] on video at bounding box center [297, 167] width 594 height 334
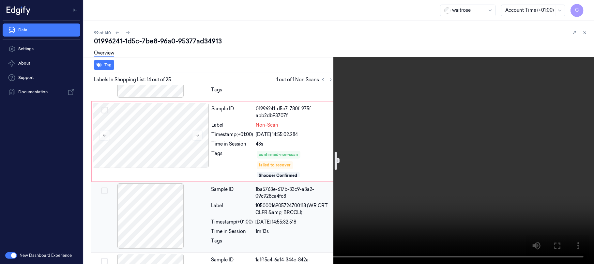
scroll to position [659, 0]
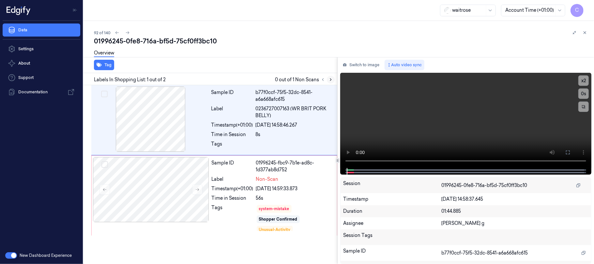
click at [328, 81] on icon at bounding box center [330, 79] width 5 height 5
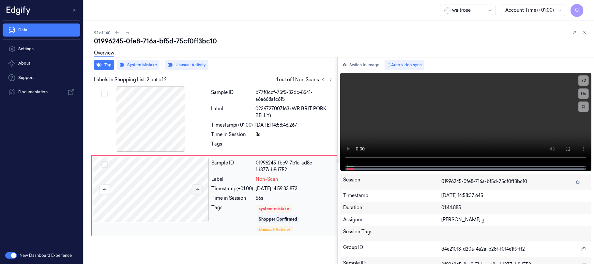
click at [193, 186] on button at bounding box center [197, 189] width 10 height 10
click at [195, 189] on icon at bounding box center [197, 189] width 5 height 5
click at [199, 189] on icon at bounding box center [198, 189] width 4 height 3
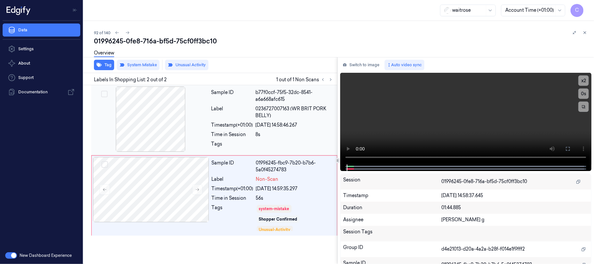
click at [156, 124] on div at bounding box center [151, 118] width 116 height 65
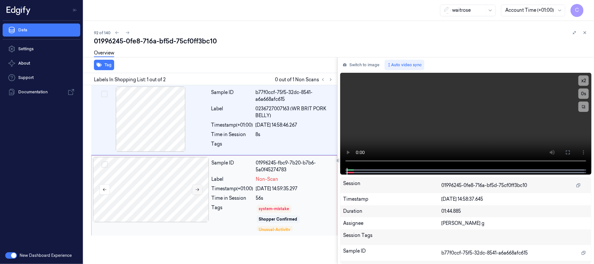
click at [195, 186] on button at bounding box center [197, 189] width 10 height 10
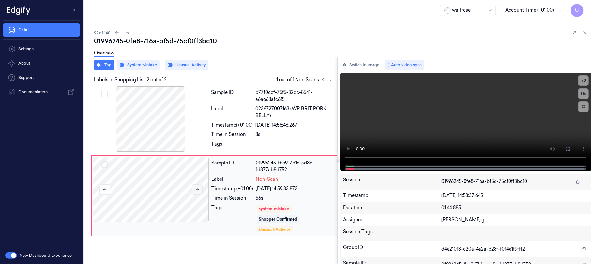
click at [195, 186] on button at bounding box center [197, 189] width 10 height 10
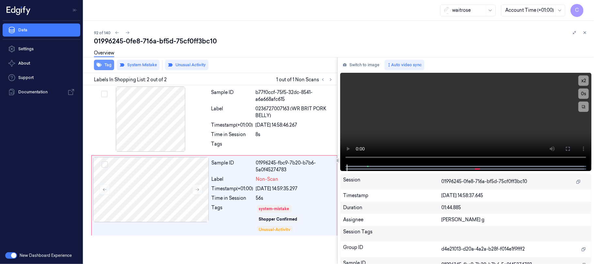
click at [110, 66] on button "Tag" at bounding box center [104, 65] width 20 height 10
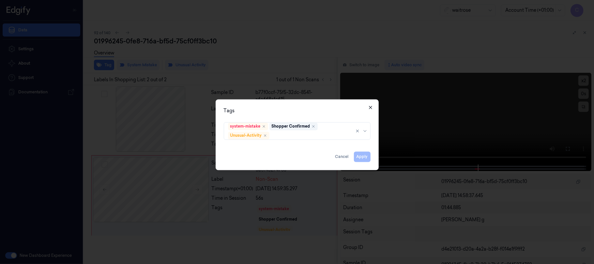
click at [370, 106] on icon "button" at bounding box center [370, 107] width 5 height 5
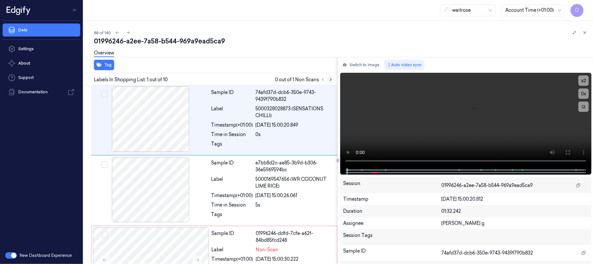
click at [333, 79] on button at bounding box center [331, 80] width 8 height 8
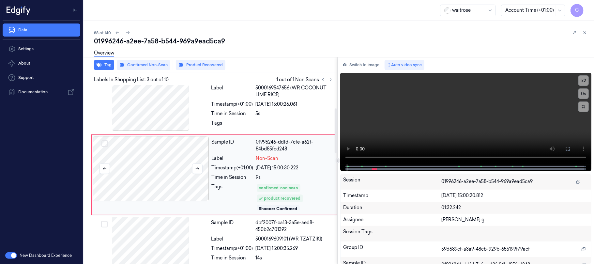
scroll to position [92, 0]
click at [198, 171] on button at bounding box center [197, 168] width 10 height 10
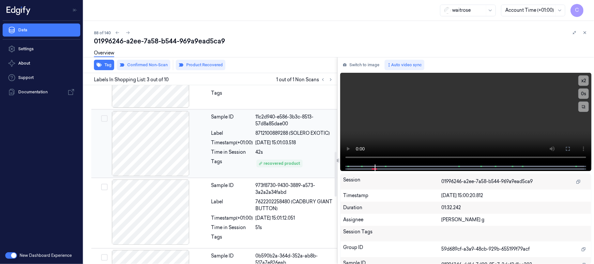
click at [157, 157] on div at bounding box center [151, 143] width 116 height 65
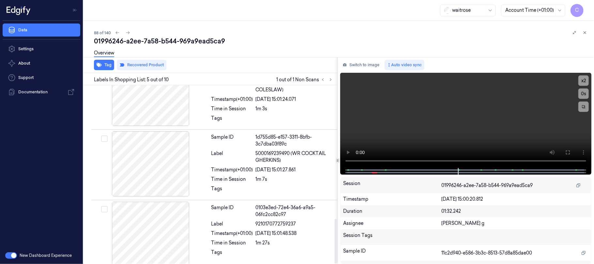
scroll to position [534, 0]
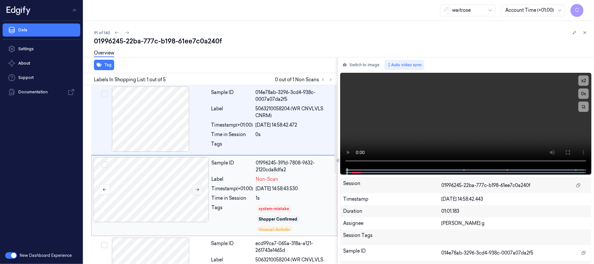
click at [200, 190] on button at bounding box center [197, 189] width 10 height 10
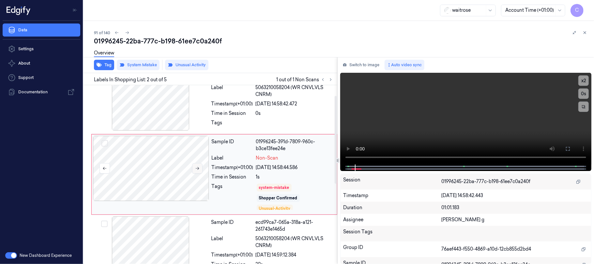
click at [199, 170] on icon at bounding box center [197, 168] width 5 height 5
click at [197, 168] on icon at bounding box center [197, 168] width 5 height 5
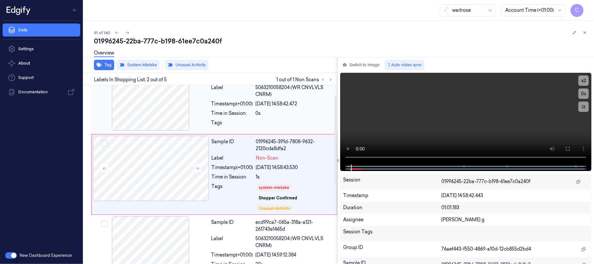
click at [172, 117] on div at bounding box center [151, 97] width 116 height 65
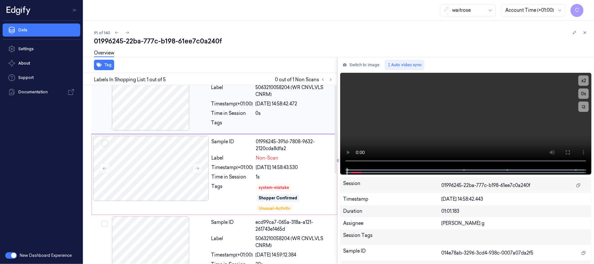
scroll to position [0, 0]
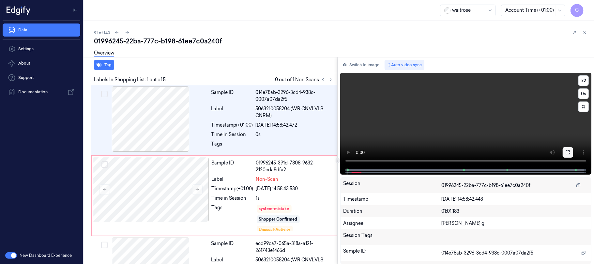
click at [566, 152] on icon at bounding box center [567, 152] width 5 height 5
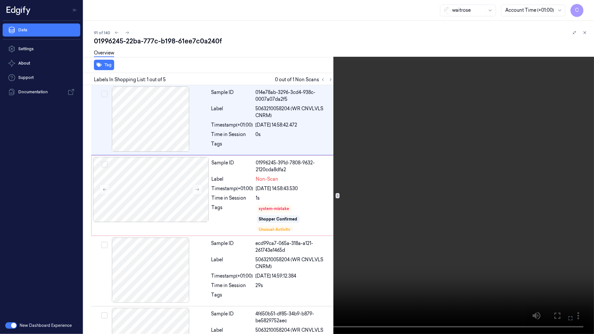
click at [237, 215] on video at bounding box center [297, 167] width 594 height 334
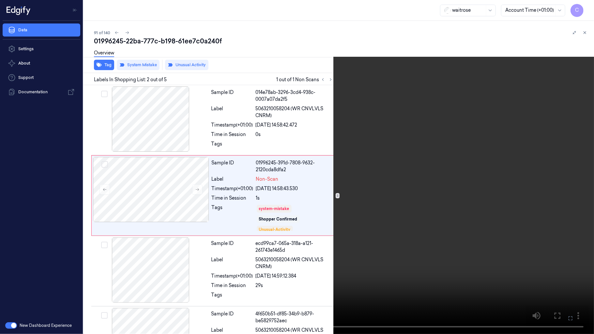
click at [306, 186] on video at bounding box center [297, 167] width 594 height 334
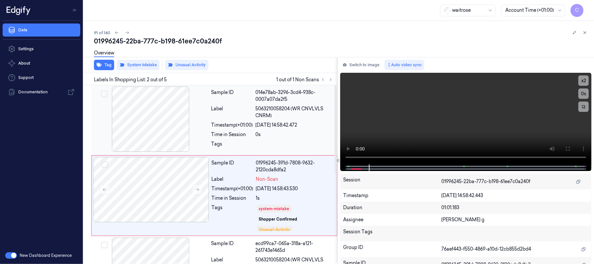
click at [159, 128] on div at bounding box center [151, 118] width 116 height 65
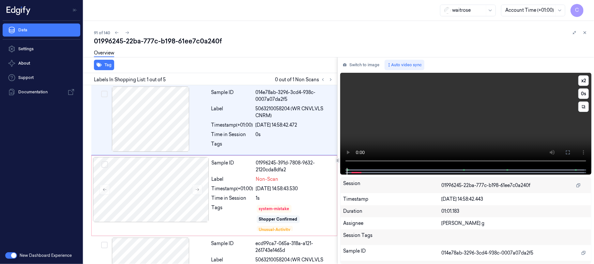
drag, startPoint x: 569, startPoint y: 151, endPoint x: 505, endPoint y: 205, distance: 84.0
click at [569, 152] on icon at bounding box center [567, 152] width 5 height 5
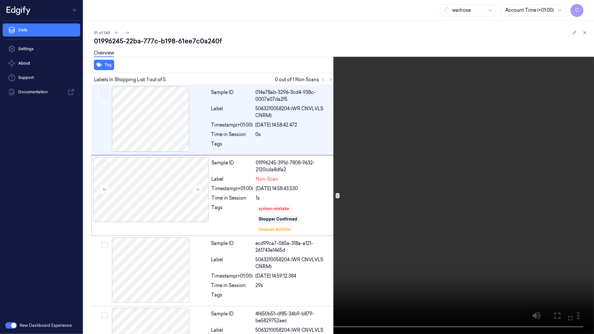
click at [191, 244] on video at bounding box center [297, 167] width 594 height 334
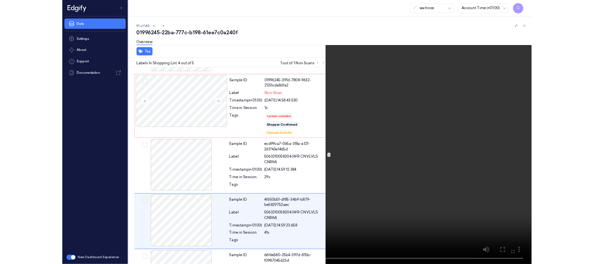
scroll to position [114, 0]
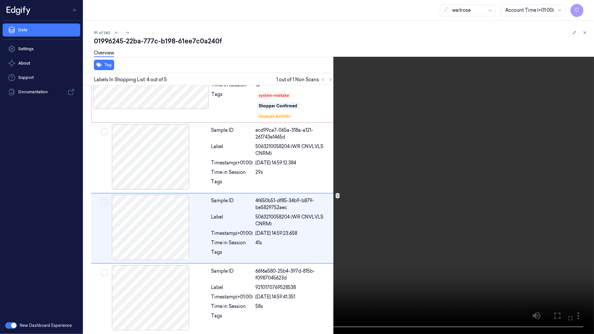
click at [294, 169] on video at bounding box center [297, 167] width 594 height 334
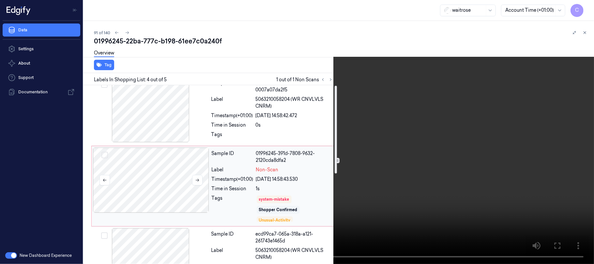
scroll to position [0, 0]
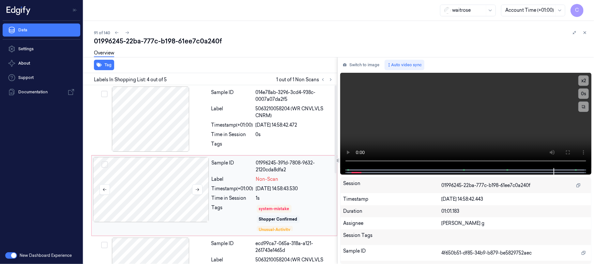
click at [143, 180] on div at bounding box center [151, 189] width 116 height 65
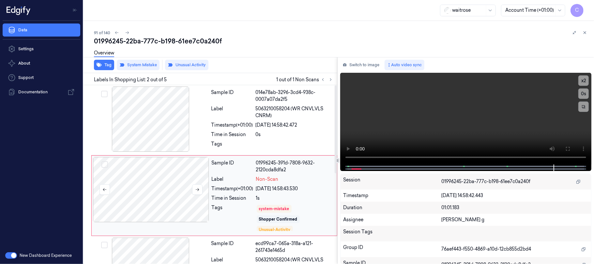
scroll to position [21, 0]
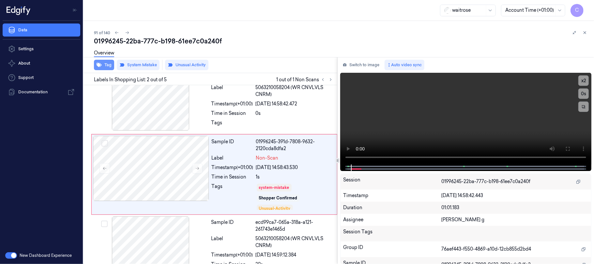
click at [102, 64] on button "Tag" at bounding box center [104, 65] width 20 height 10
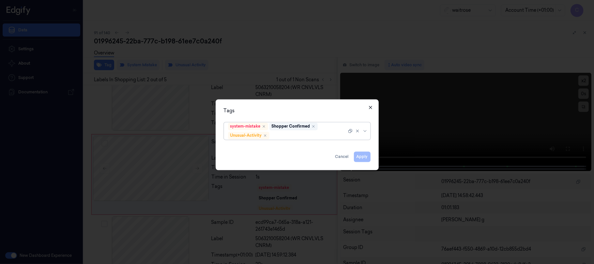
click at [368, 107] on icon "button" at bounding box center [370, 107] width 5 height 5
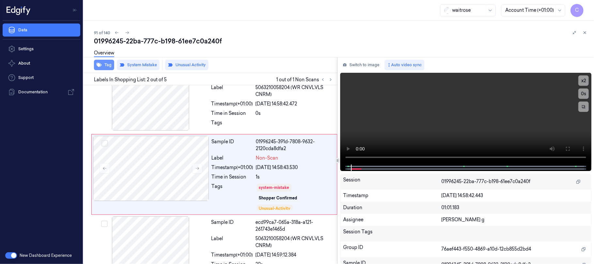
click at [107, 68] on button "Tag" at bounding box center [104, 65] width 20 height 10
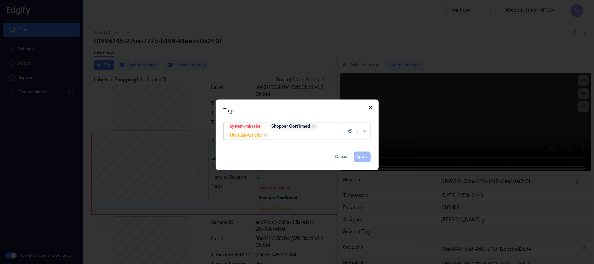
click at [371, 108] on icon "button" at bounding box center [370, 107] width 5 height 5
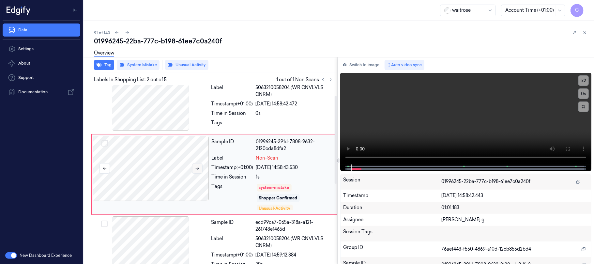
click at [196, 170] on icon at bounding box center [197, 168] width 5 height 5
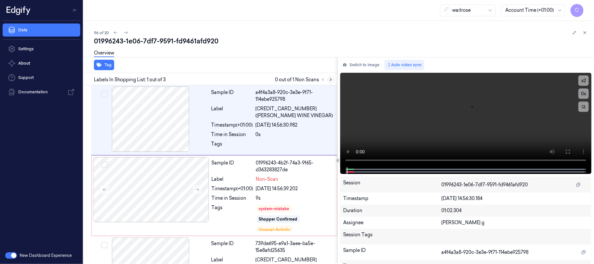
click at [332, 79] on icon at bounding box center [330, 79] width 5 height 5
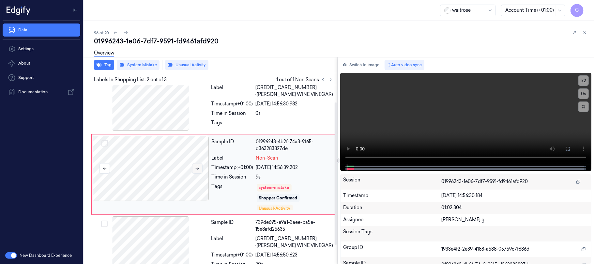
click at [195, 170] on icon at bounding box center [197, 168] width 5 height 5
click at [158, 110] on div at bounding box center [151, 97] width 116 height 65
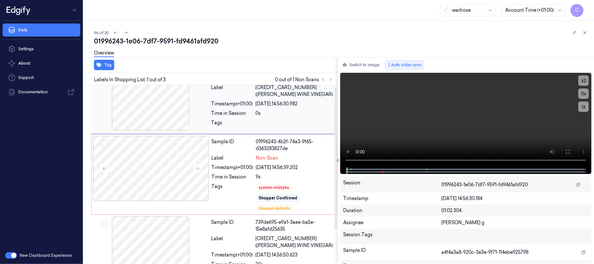
scroll to position [0, 0]
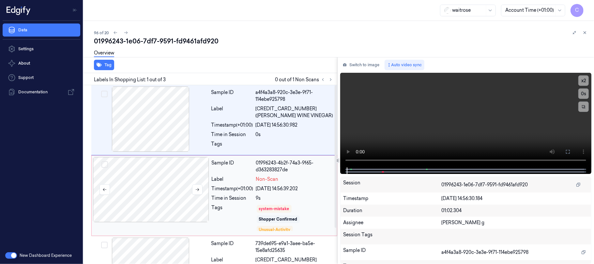
click at [188, 194] on div at bounding box center [151, 189] width 116 height 65
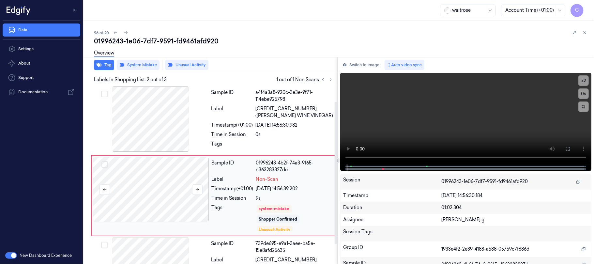
scroll to position [21, 0]
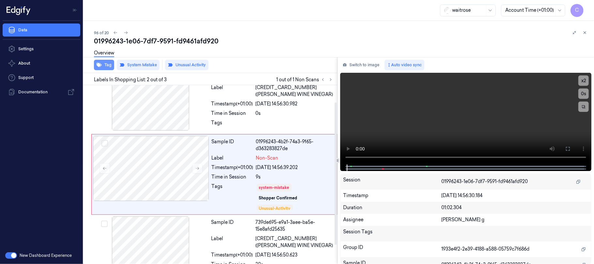
click at [104, 67] on button "Tag" at bounding box center [104, 65] width 20 height 10
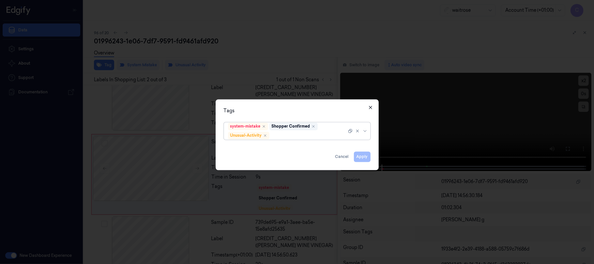
click at [368, 106] on icon "button" at bounding box center [370, 107] width 5 height 5
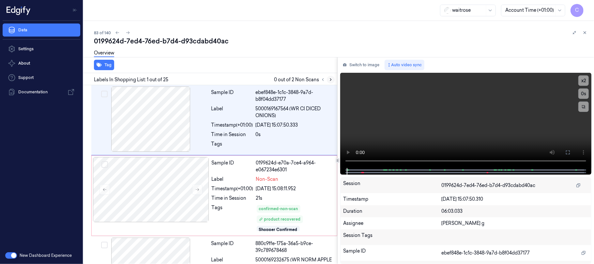
click at [330, 80] on icon at bounding box center [330, 79] width 5 height 5
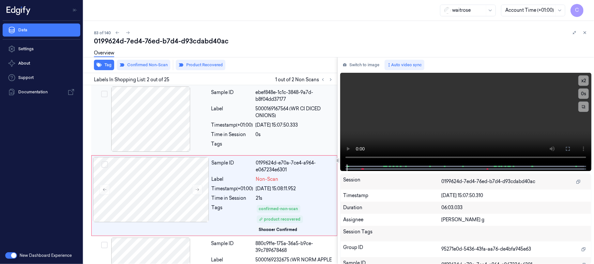
scroll to position [21, 0]
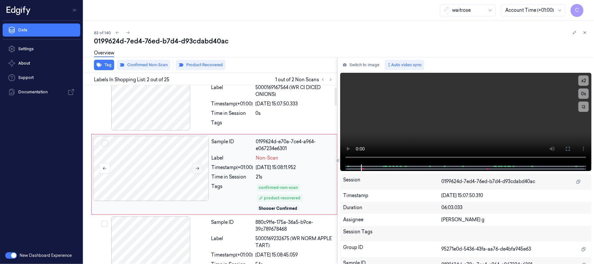
click at [197, 168] on icon at bounding box center [197, 168] width 5 height 5
click at [197, 167] on icon at bounding box center [197, 168] width 5 height 5
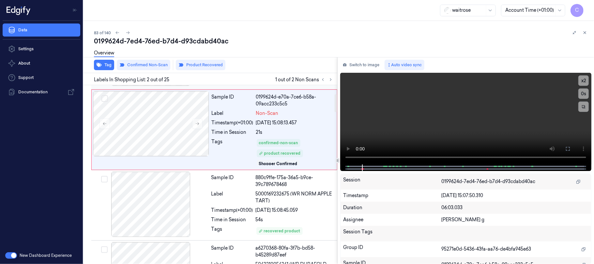
scroll to position [87, 0]
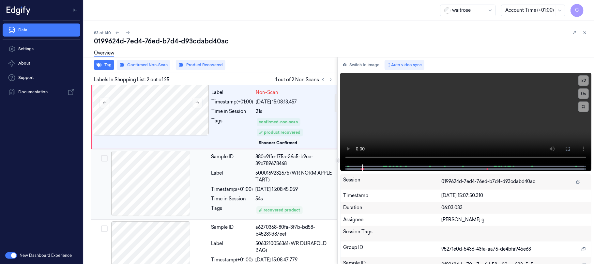
click at [164, 187] on div at bounding box center [151, 183] width 116 height 65
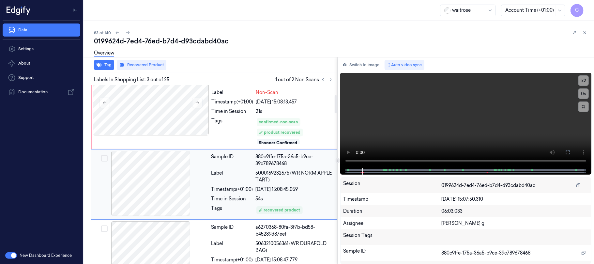
scroll to position [97, 0]
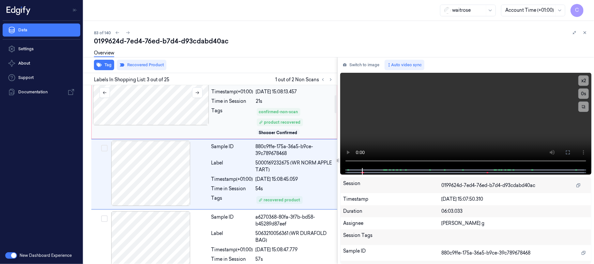
click at [159, 97] on div at bounding box center [151, 92] width 116 height 65
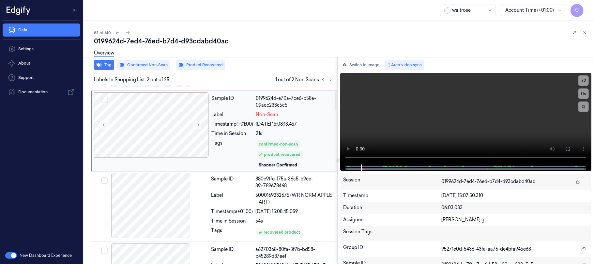
scroll to position [108, 0]
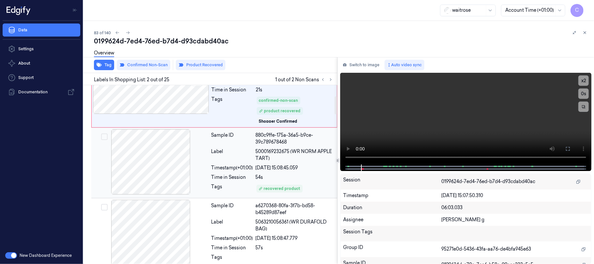
click at [155, 161] on div at bounding box center [151, 161] width 116 height 65
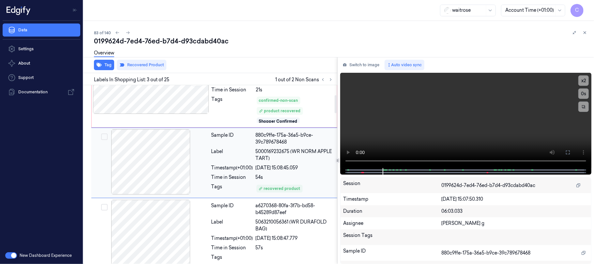
scroll to position [97, 0]
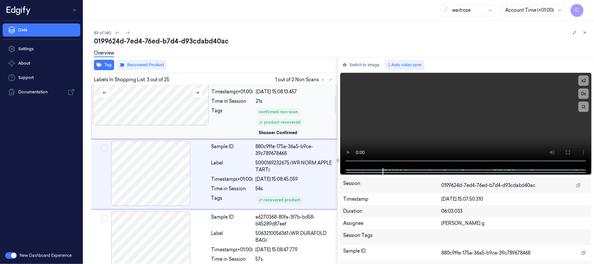
click at [161, 115] on div at bounding box center [151, 92] width 116 height 65
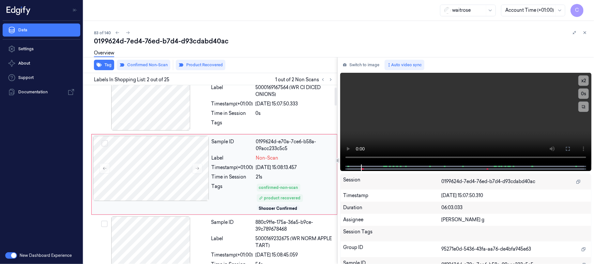
scroll to position [0, 0]
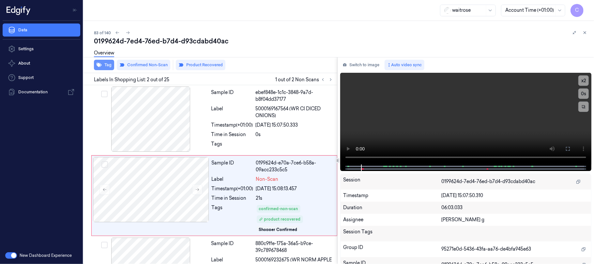
click at [108, 64] on button "Tag" at bounding box center [104, 65] width 20 height 10
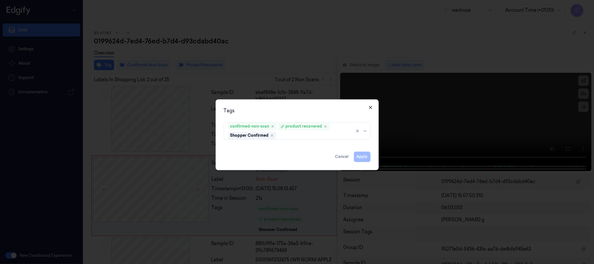
click at [371, 108] on icon "button" at bounding box center [370, 107] width 3 height 3
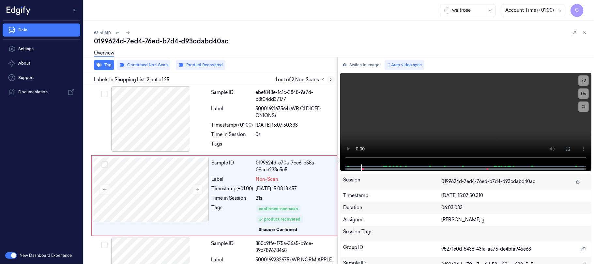
click at [333, 78] on icon at bounding box center [330, 79] width 5 height 5
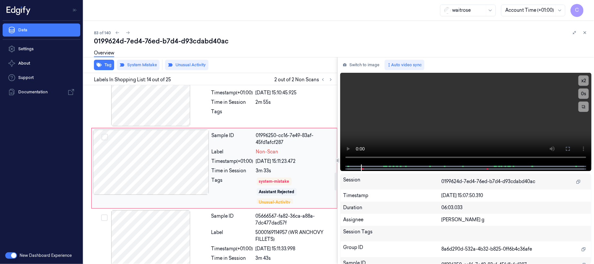
scroll to position [875, 0]
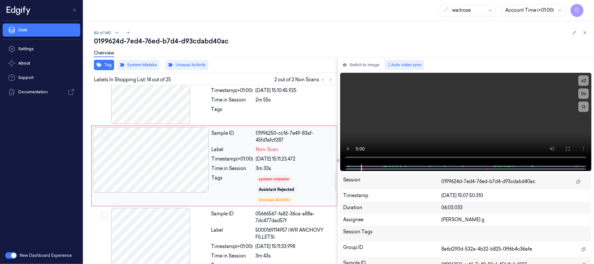
click at [164, 172] on div at bounding box center [151, 159] width 116 height 65
click at [161, 112] on div at bounding box center [151, 91] width 116 height 65
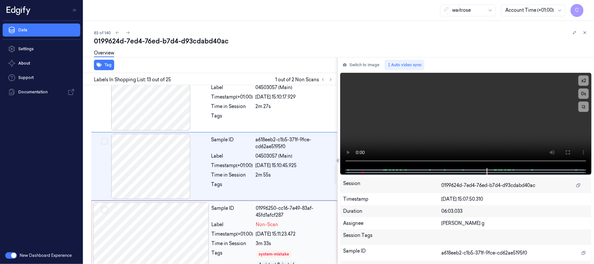
click at [168, 243] on div at bounding box center [151, 234] width 116 height 65
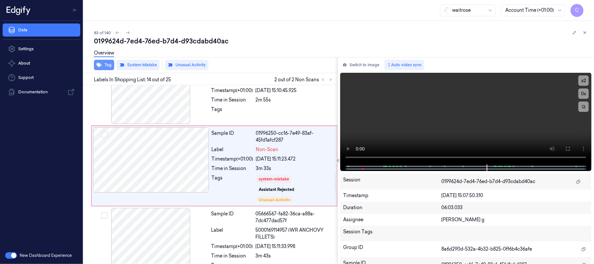
click at [107, 64] on button "Tag" at bounding box center [104, 65] width 20 height 10
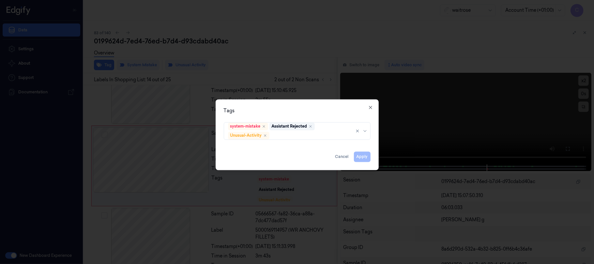
click at [366, 108] on div "Tags" at bounding box center [297, 110] width 147 height 7
click at [371, 107] on icon "button" at bounding box center [370, 107] width 3 height 3
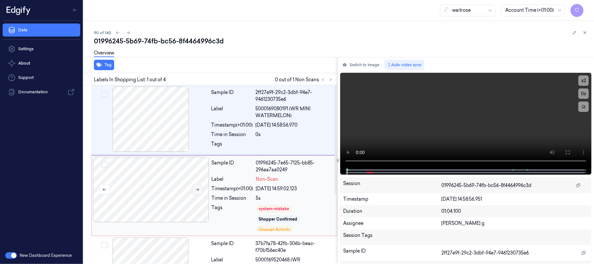
click at [199, 189] on icon at bounding box center [197, 189] width 5 height 5
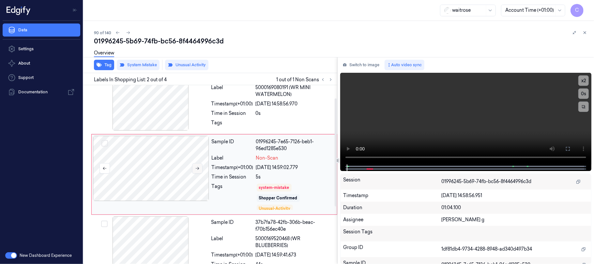
click at [199, 168] on icon at bounding box center [198, 168] width 4 height 3
click at [197, 168] on icon at bounding box center [198, 168] width 4 height 3
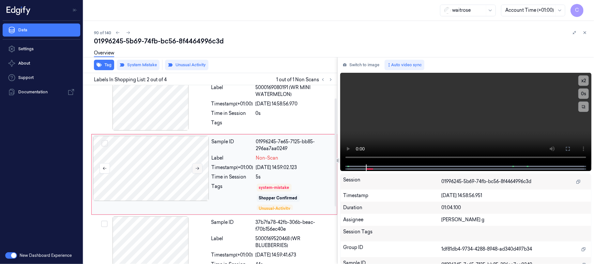
click at [197, 168] on icon at bounding box center [198, 168] width 4 height 3
click at [158, 111] on div at bounding box center [151, 97] width 116 height 65
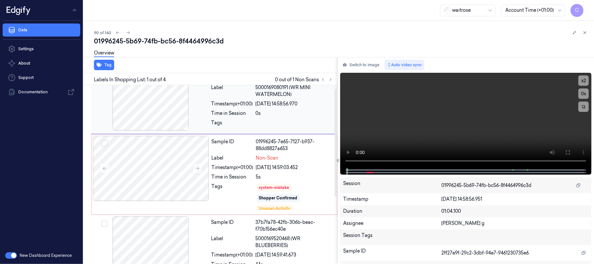
scroll to position [0, 0]
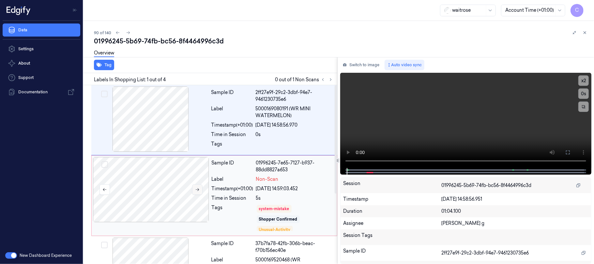
click at [196, 187] on icon at bounding box center [197, 189] width 5 height 5
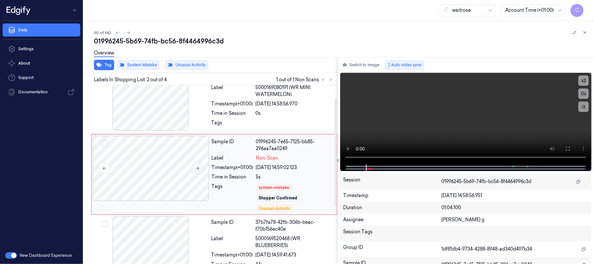
click at [200, 170] on icon at bounding box center [197, 168] width 5 height 5
click at [198, 166] on icon at bounding box center [197, 168] width 5 height 5
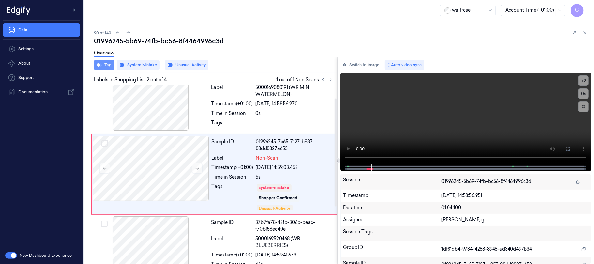
click at [104, 65] on button "Tag" at bounding box center [104, 65] width 20 height 10
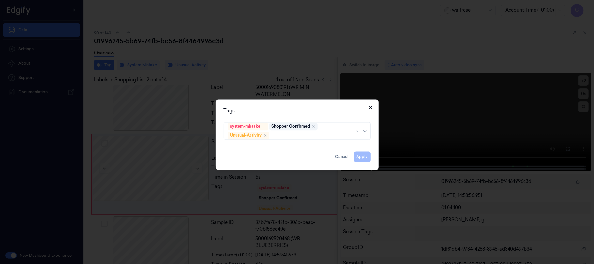
click at [368, 107] on icon "button" at bounding box center [370, 107] width 5 height 5
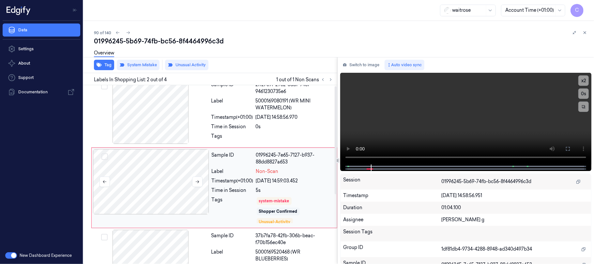
scroll to position [0, 0]
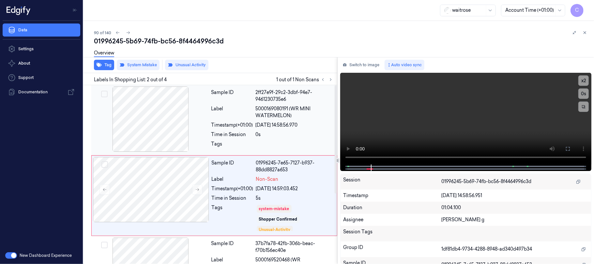
click at [151, 132] on div at bounding box center [151, 118] width 116 height 65
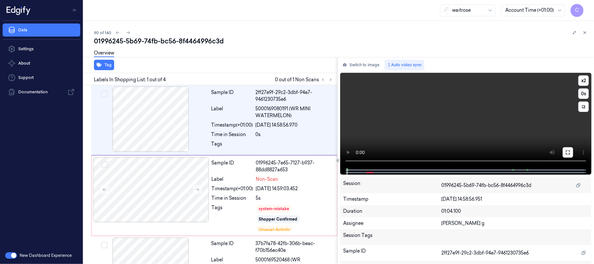
click at [569, 156] on button at bounding box center [567, 152] width 10 height 10
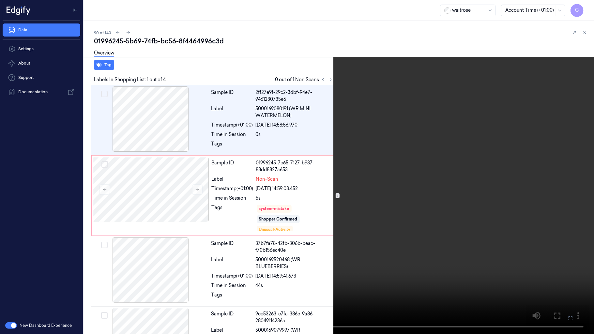
click at [297, 213] on video at bounding box center [297, 167] width 594 height 334
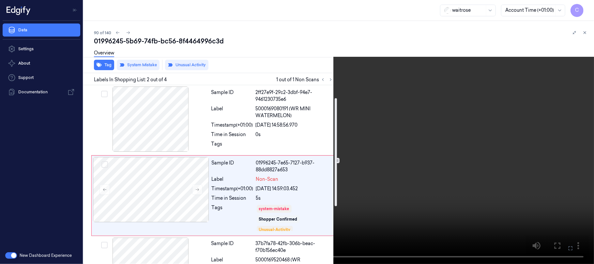
scroll to position [21, 0]
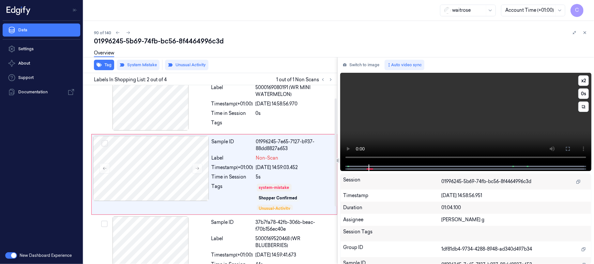
click at [455, 127] on video at bounding box center [465, 119] width 251 height 92
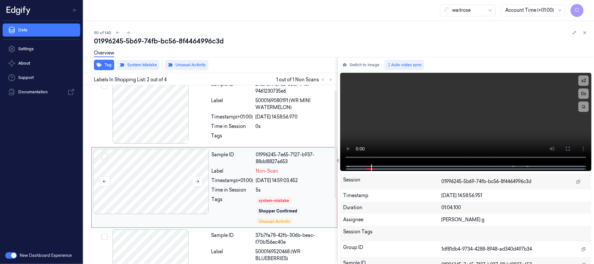
scroll to position [0, 0]
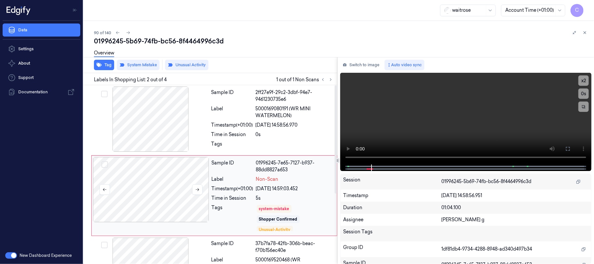
click at [170, 181] on div at bounding box center [151, 189] width 116 height 65
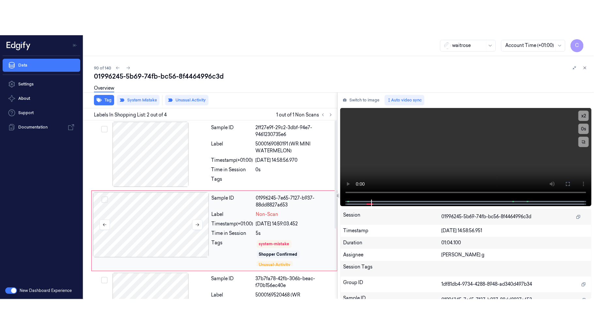
scroll to position [21, 0]
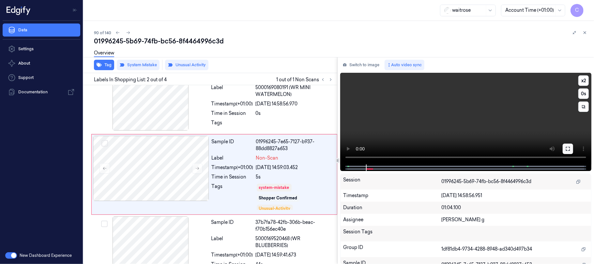
click at [565, 148] on icon at bounding box center [567, 148] width 5 height 5
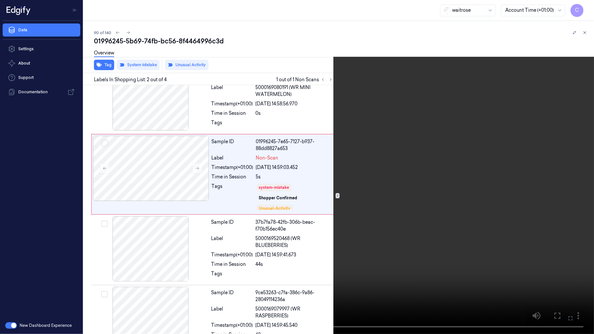
click at [157, 192] on video at bounding box center [297, 167] width 594 height 334
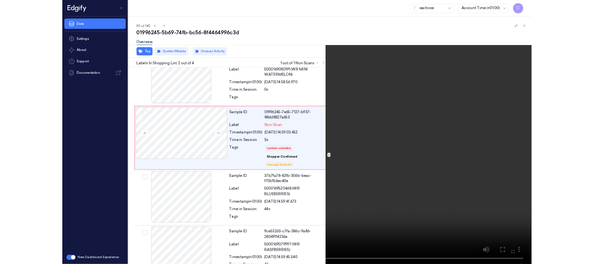
scroll to position [0, 0]
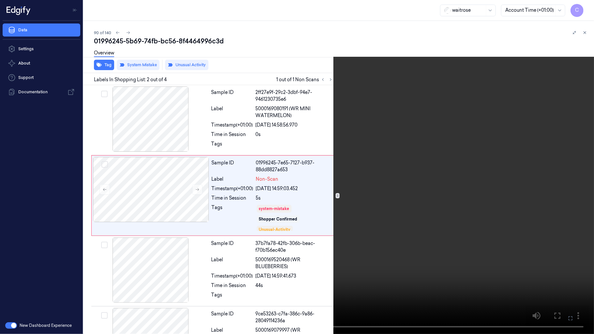
click at [277, 182] on video at bounding box center [297, 167] width 594 height 334
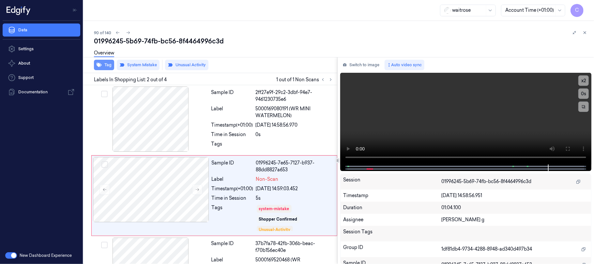
click at [110, 65] on button "Tag" at bounding box center [104, 65] width 20 height 10
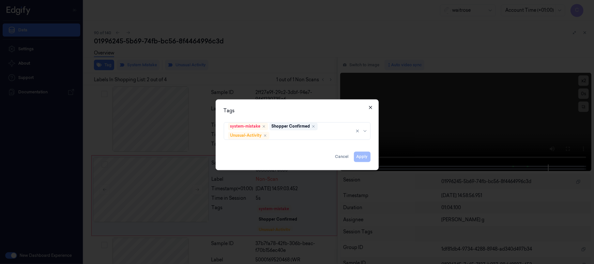
click at [369, 107] on icon "button" at bounding box center [370, 107] width 5 height 5
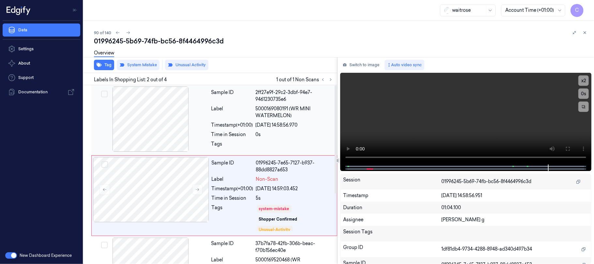
click at [149, 118] on div at bounding box center [151, 118] width 116 height 65
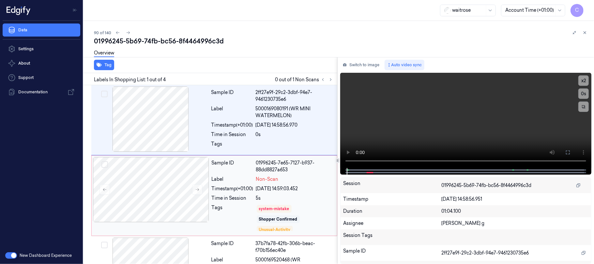
click at [336, 163] on div "Tag Labels In Shopping List: 1 out of 4 0 out of 1 Non Scans Sample ID 2ff27e9f…" at bounding box center [337, 160] width 513 height 207
click at [569, 152] on icon at bounding box center [567, 152] width 5 height 5
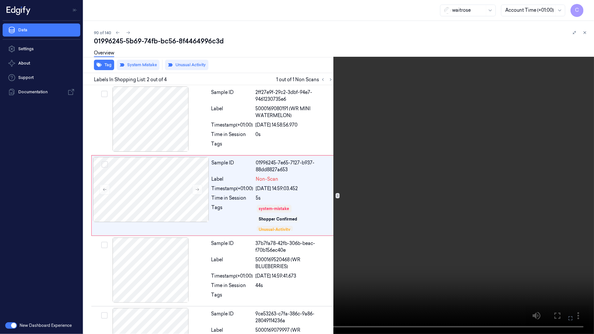
click at [0, 0] on button at bounding box center [0, 0] width 0 height 0
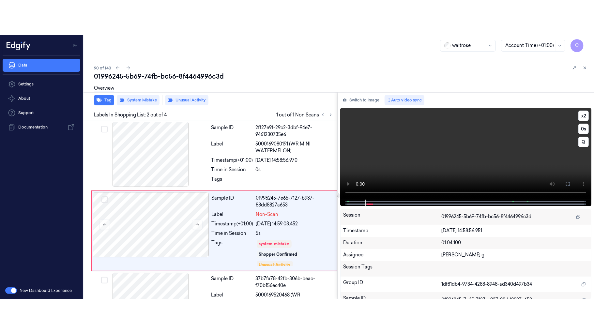
scroll to position [21, 0]
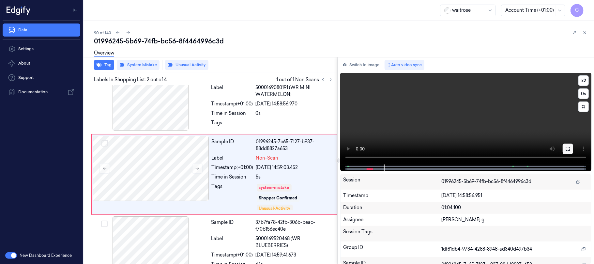
click at [570, 146] on icon at bounding box center [567, 148] width 5 height 5
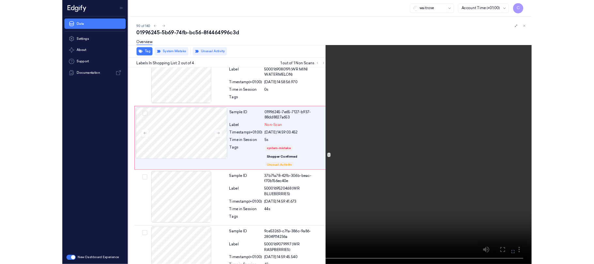
scroll to position [0, 0]
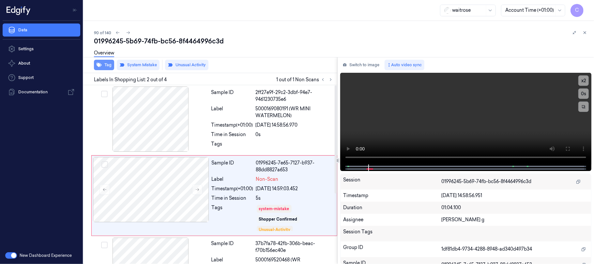
click at [104, 67] on button "Tag" at bounding box center [104, 65] width 20 height 10
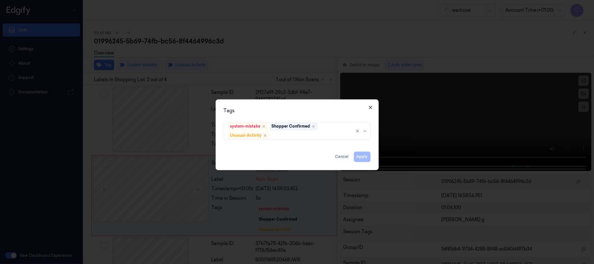
click at [371, 106] on icon "button" at bounding box center [370, 107] width 5 height 5
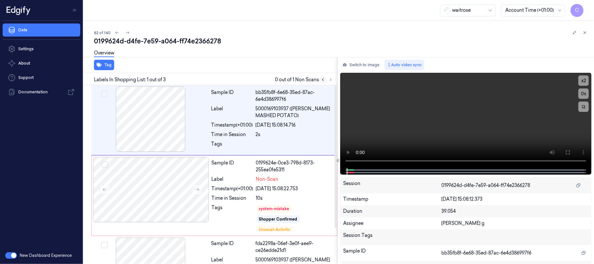
click at [326, 80] on button at bounding box center [323, 80] width 8 height 8
click at [329, 80] on icon at bounding box center [330, 79] width 5 height 5
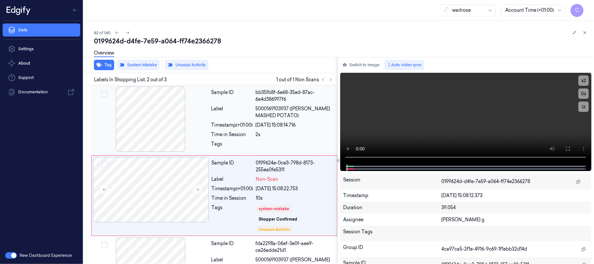
scroll to position [21, 0]
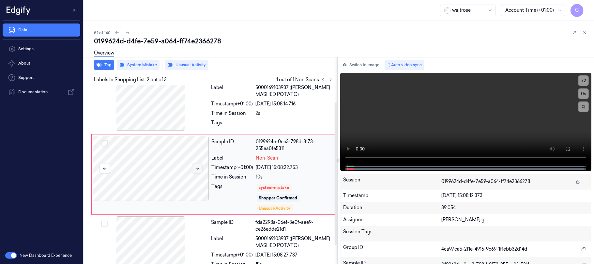
click at [195, 169] on icon at bounding box center [197, 168] width 5 height 5
click at [109, 65] on button "Tag" at bounding box center [104, 65] width 20 height 10
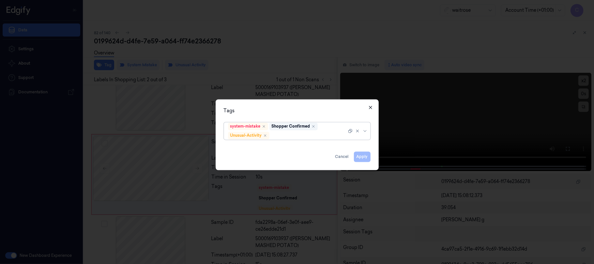
click at [371, 107] on icon "button" at bounding box center [370, 107] width 3 height 3
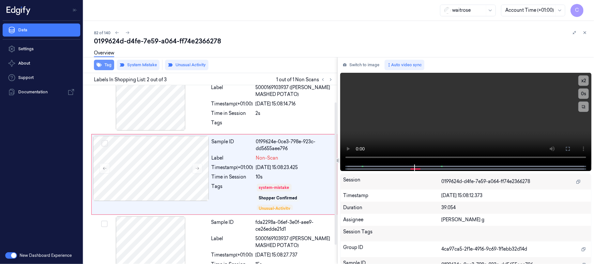
click at [101, 63] on icon "button" at bounding box center [99, 64] width 5 height 5
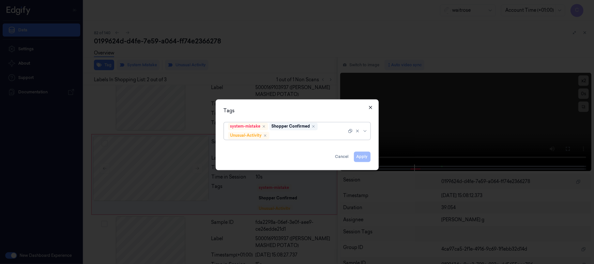
click at [369, 107] on icon "button" at bounding box center [370, 107] width 5 height 5
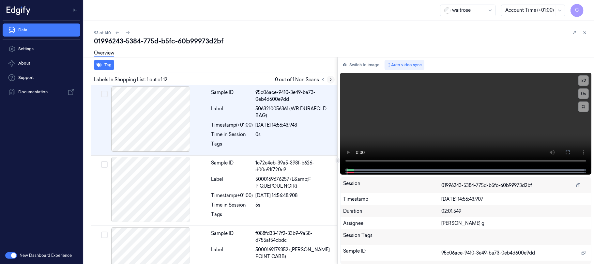
click at [329, 79] on icon at bounding box center [330, 79] width 5 height 5
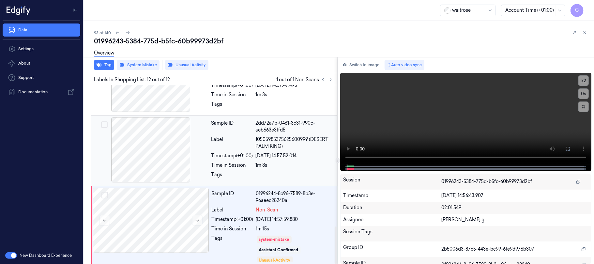
scroll to position [679, 0]
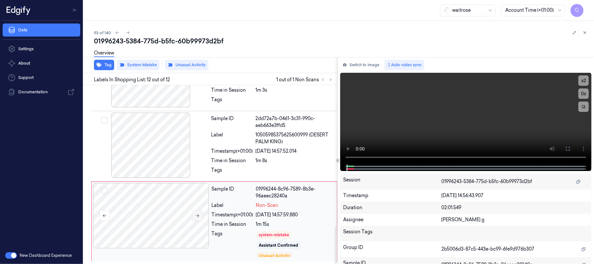
click at [196, 217] on icon at bounding box center [197, 215] width 5 height 5
click at [164, 159] on div at bounding box center [151, 144] width 116 height 65
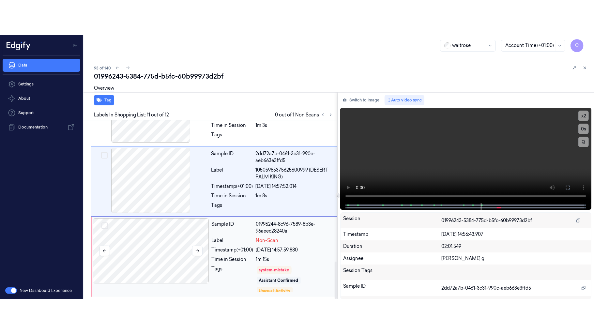
scroll to position [650, 0]
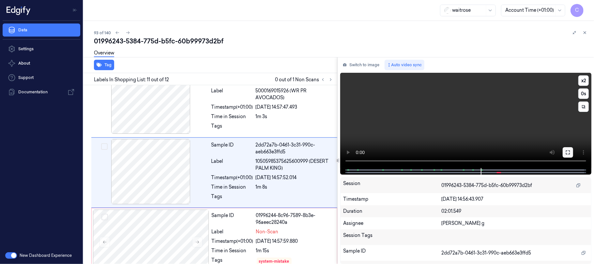
click at [567, 151] on icon at bounding box center [567, 152] width 5 height 5
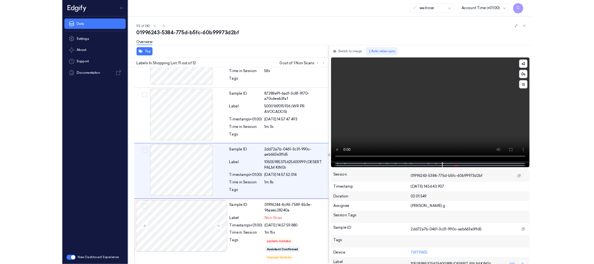
scroll to position [609, 0]
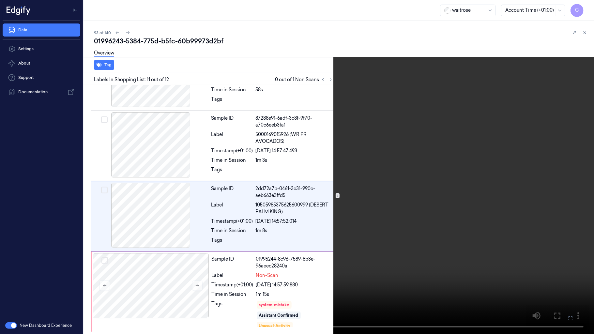
click at [296, 206] on video at bounding box center [297, 167] width 594 height 334
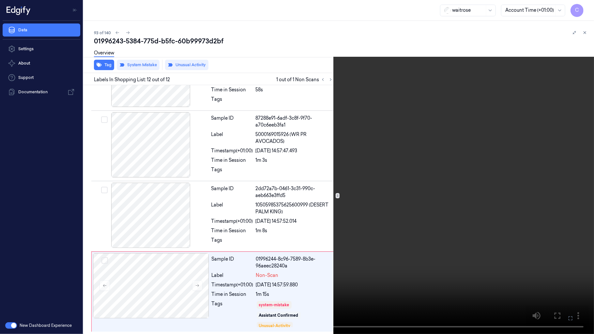
click at [351, 202] on video at bounding box center [297, 167] width 594 height 334
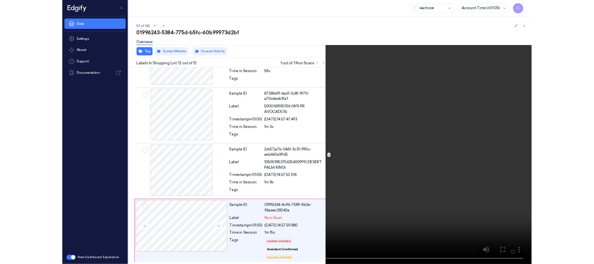
scroll to position [650, 0]
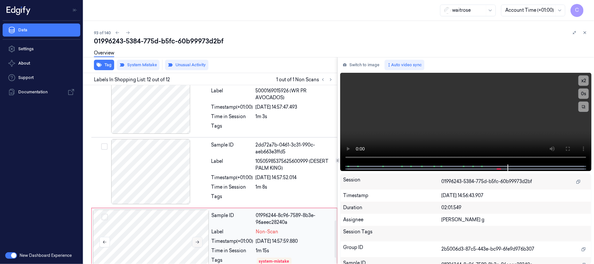
click at [195, 244] on icon at bounding box center [197, 242] width 5 height 5
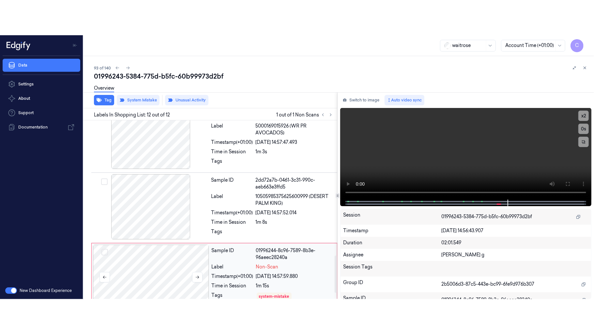
scroll to position [679, 0]
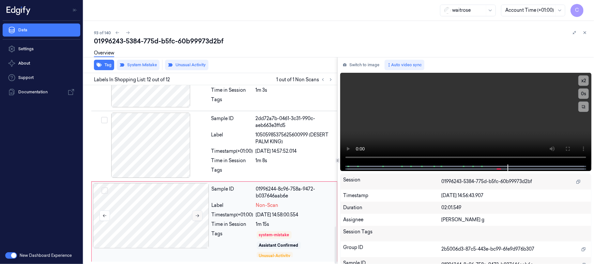
click at [199, 216] on icon at bounding box center [197, 215] width 5 height 5
click at [197, 215] on icon at bounding box center [198, 215] width 4 height 3
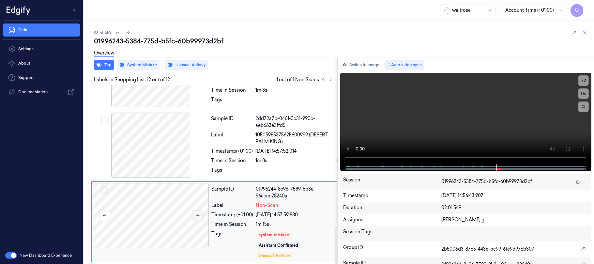
click at [197, 215] on icon at bounding box center [198, 215] width 4 height 3
click at [107, 67] on button "Tag" at bounding box center [104, 65] width 20 height 10
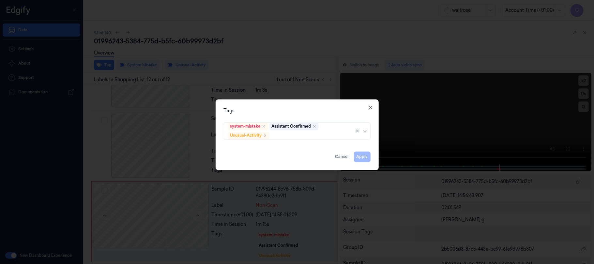
click at [373, 106] on div "Tags system-mistake Assistant Confirmed Unusual-Activity Apply Cancel Close" at bounding box center [297, 134] width 163 height 71
click at [370, 108] on icon "button" at bounding box center [370, 107] width 5 height 5
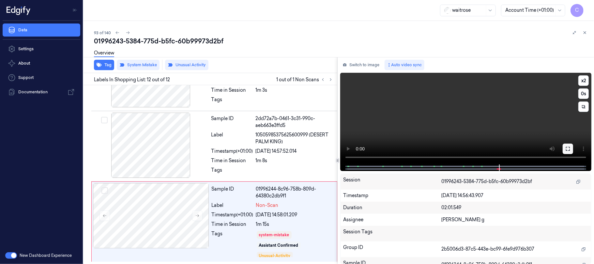
click at [565, 148] on icon at bounding box center [567, 148] width 5 height 5
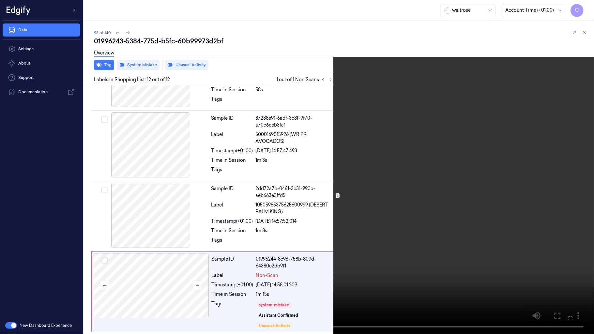
click at [296, 200] on video at bounding box center [297, 167] width 594 height 334
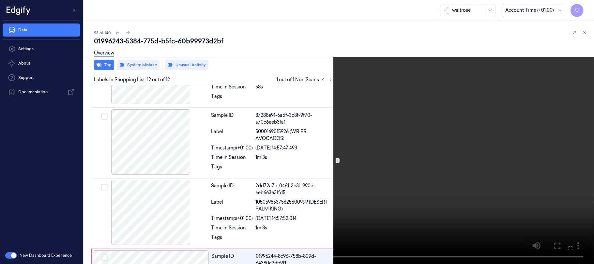
scroll to position [679, 0]
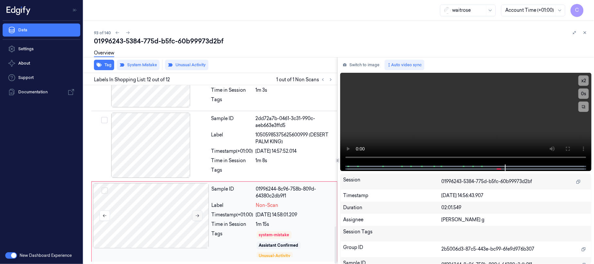
click at [199, 215] on icon at bounding box center [198, 215] width 4 height 3
click at [194, 216] on button at bounding box center [197, 215] width 10 height 10
click at [152, 145] on div at bounding box center [151, 144] width 116 height 65
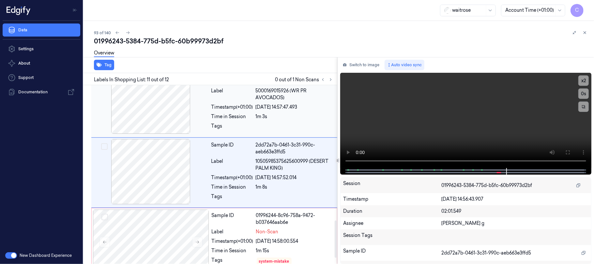
click at [158, 123] on div at bounding box center [151, 100] width 116 height 65
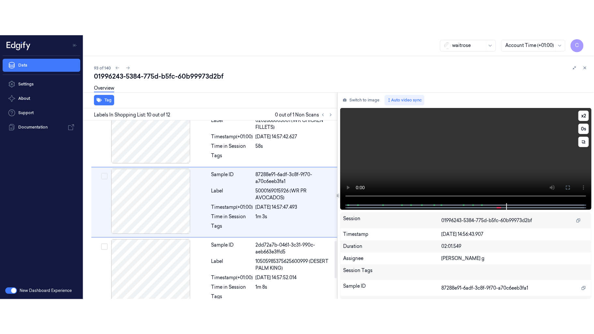
scroll to position [579, 0]
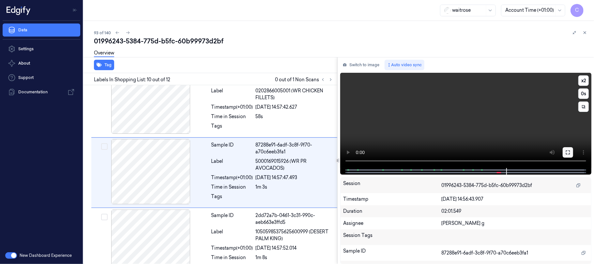
click at [566, 151] on icon at bounding box center [567, 152] width 5 height 5
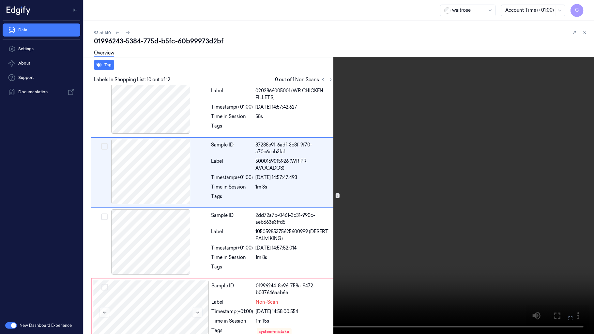
click at [353, 195] on video at bounding box center [297, 167] width 594 height 334
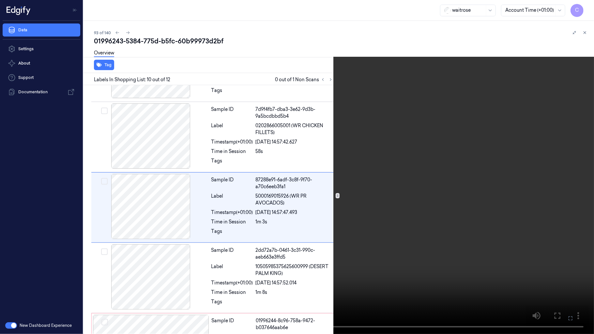
scroll to position [544, 0]
click at [321, 190] on video at bounding box center [297, 167] width 594 height 334
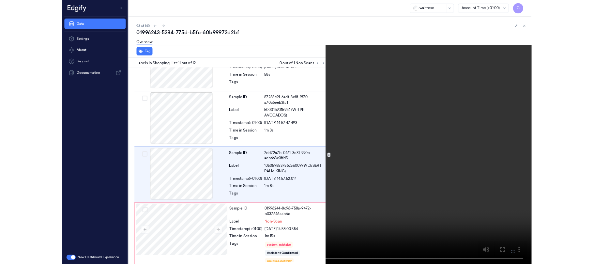
scroll to position [609, 0]
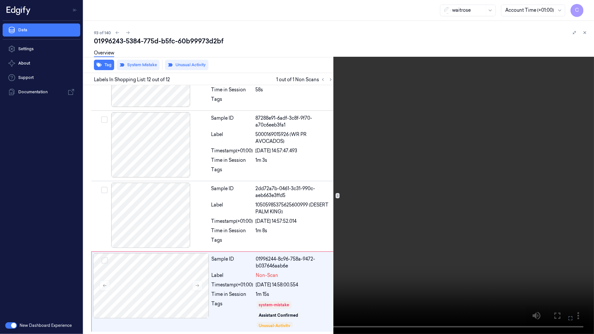
click at [327, 156] on video at bounding box center [297, 167] width 594 height 334
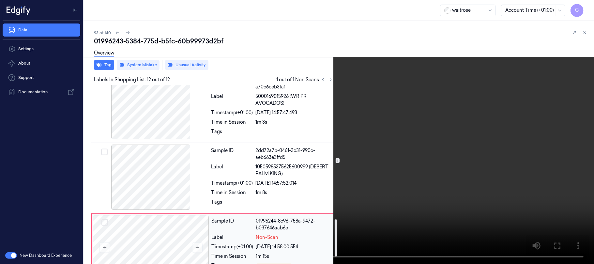
scroll to position [679, 0]
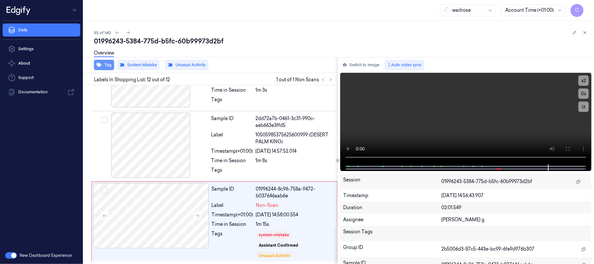
click at [106, 64] on button "Tag" at bounding box center [104, 65] width 20 height 10
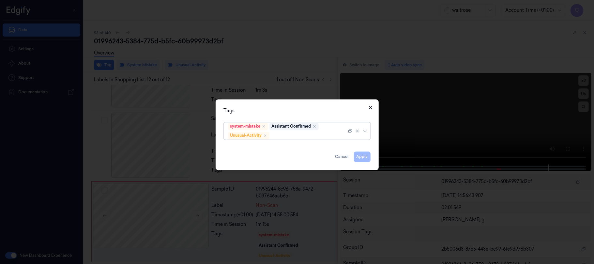
click at [371, 106] on icon "button" at bounding box center [370, 107] width 3 height 3
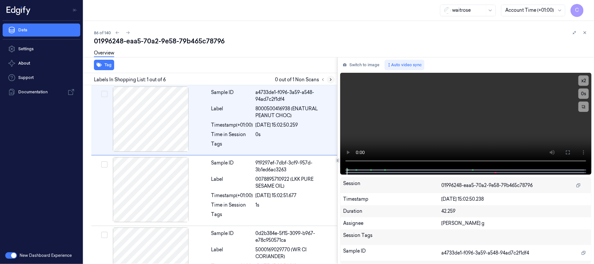
click at [328, 80] on button at bounding box center [331, 80] width 8 height 8
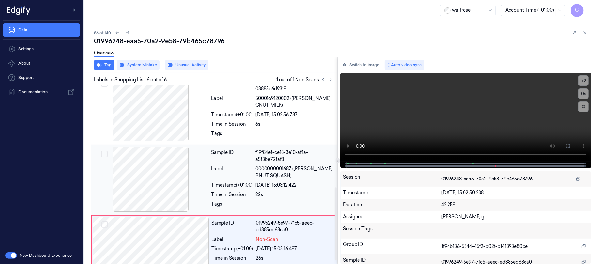
scroll to position [257, 0]
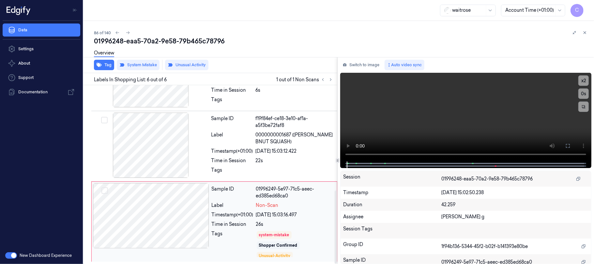
click at [200, 218] on div at bounding box center [151, 215] width 116 height 65
click at [150, 149] on div at bounding box center [151, 144] width 116 height 65
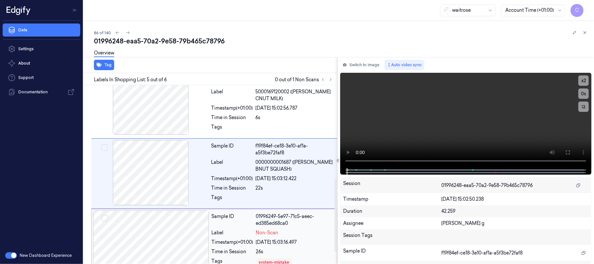
click at [161, 222] on div at bounding box center [151, 242] width 116 height 65
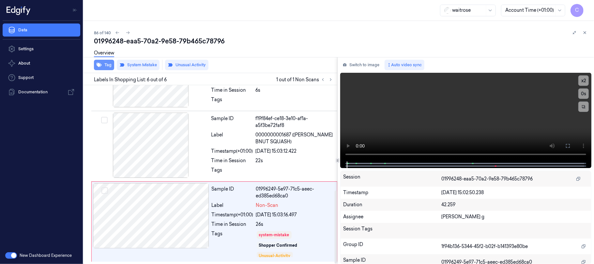
click at [107, 64] on button "Tag" at bounding box center [104, 65] width 20 height 10
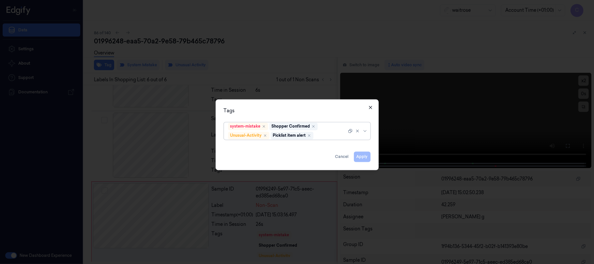
click at [368, 108] on icon "button" at bounding box center [370, 107] width 5 height 5
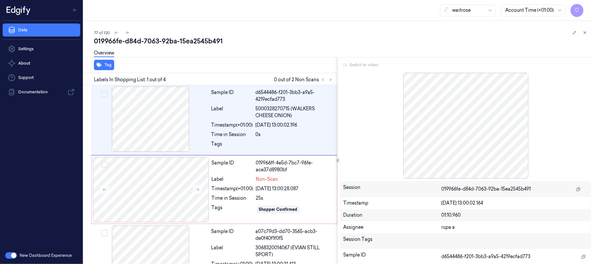
click at [363, 66] on div "Switch to video" at bounding box center [465, 65] width 251 height 10
click at [363, 65] on div "Switch to video" at bounding box center [465, 65] width 251 height 10
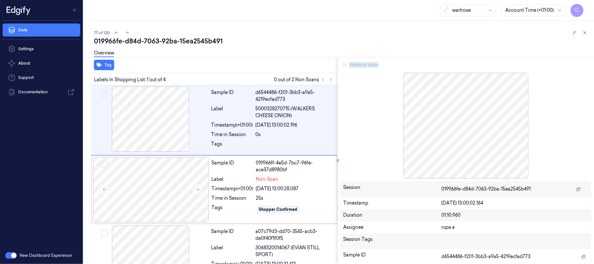
click at [363, 65] on div "Switch to video" at bounding box center [465, 65] width 251 height 10
click at [318, 41] on div "019966fe-d84d-7063-92ba-15ea2545b491" at bounding box center [341, 41] width 495 height 9
click at [192, 187] on button at bounding box center [197, 189] width 10 height 10
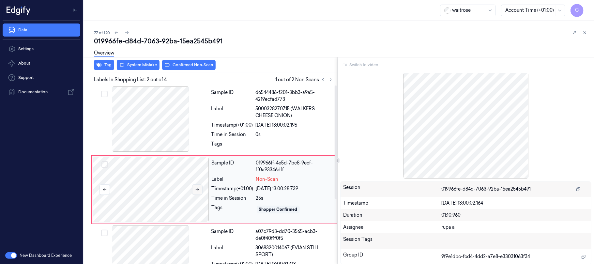
scroll to position [15, 0]
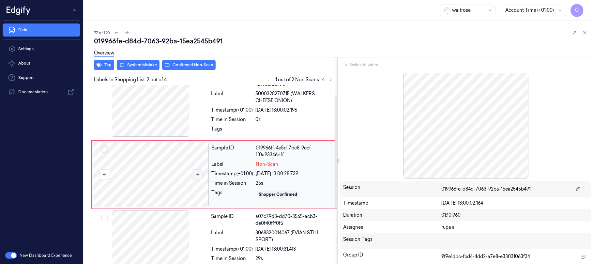
click at [195, 173] on icon at bounding box center [197, 174] width 5 height 5
click at [196, 173] on icon at bounding box center [197, 174] width 5 height 5
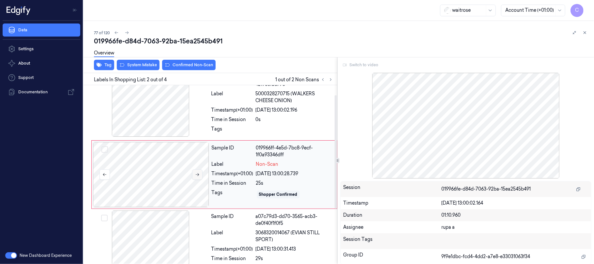
click at [196, 173] on icon at bounding box center [197, 174] width 5 height 5
click at [173, 108] on div at bounding box center [151, 103] width 116 height 65
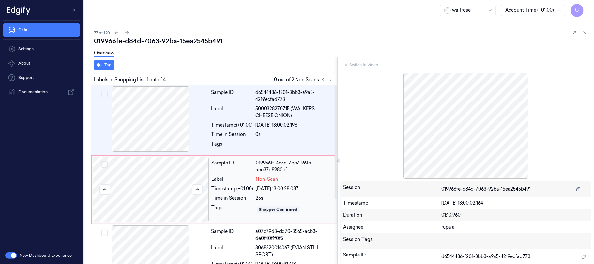
click at [155, 183] on div at bounding box center [151, 189] width 116 height 65
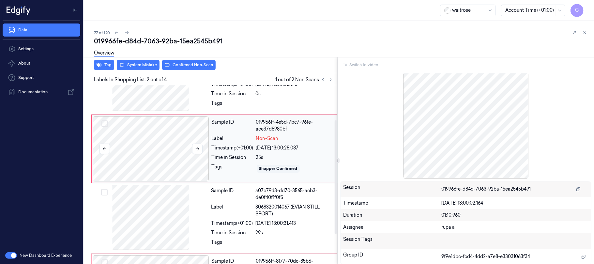
scroll to position [59, 0]
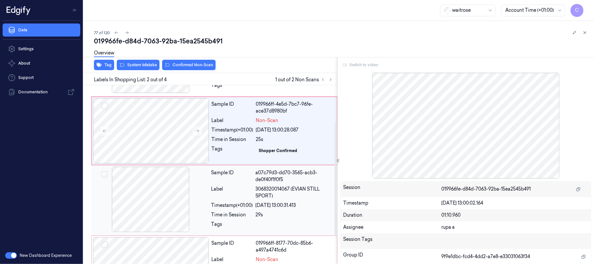
click at [160, 193] on div at bounding box center [151, 199] width 116 height 65
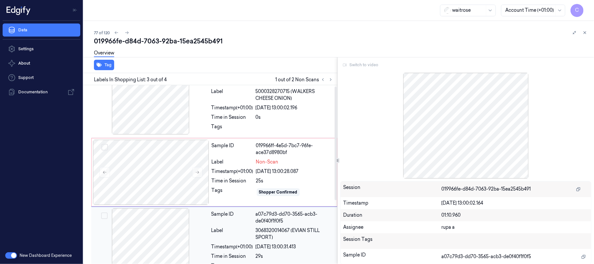
scroll to position [0, 0]
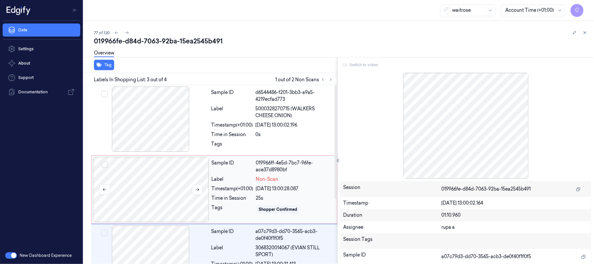
click at [165, 175] on div at bounding box center [151, 189] width 116 height 65
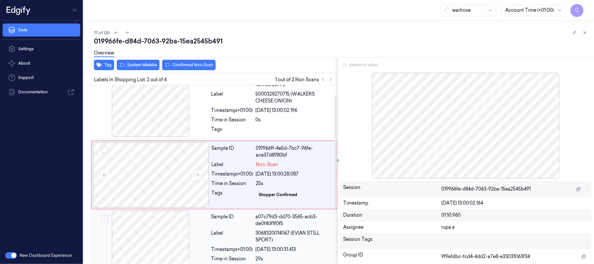
scroll to position [102, 0]
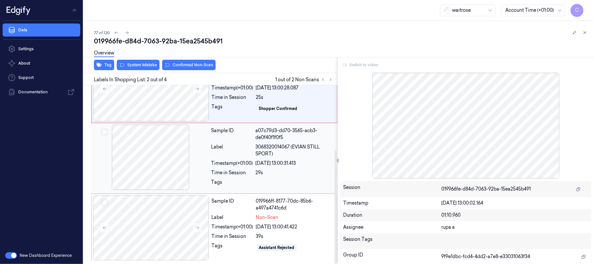
click at [170, 160] on div at bounding box center [151, 157] width 116 height 65
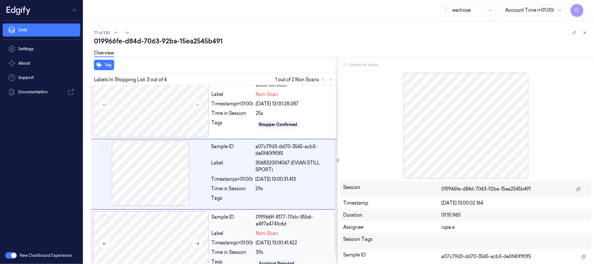
click at [156, 238] on div at bounding box center [151, 243] width 116 height 65
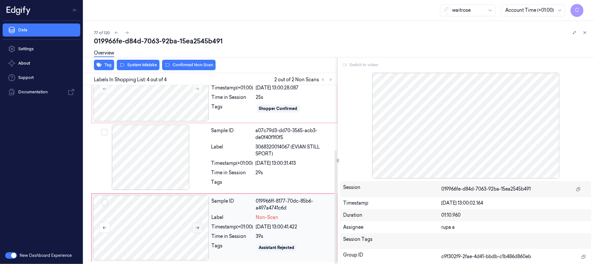
click at [193, 226] on button at bounding box center [197, 227] width 10 height 10
click at [177, 218] on div at bounding box center [151, 227] width 116 height 65
click at [161, 147] on div at bounding box center [151, 157] width 116 height 65
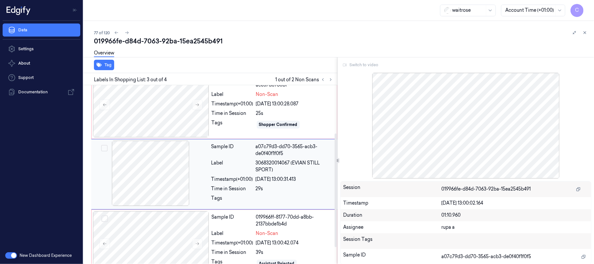
scroll to position [41, 0]
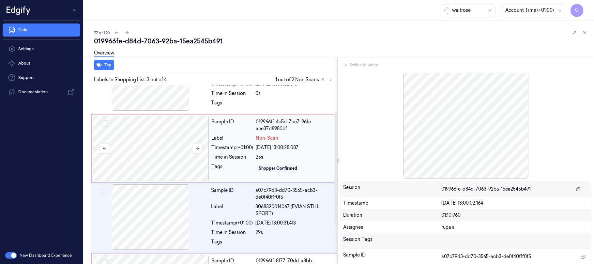
click at [161, 147] on div at bounding box center [151, 148] width 116 height 65
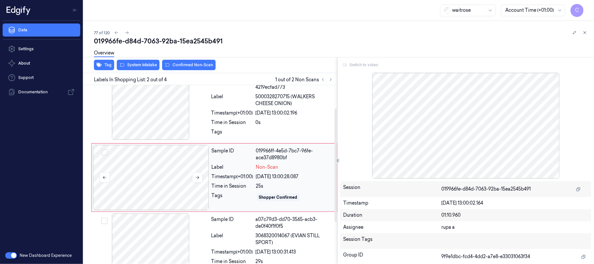
scroll to position [0, 0]
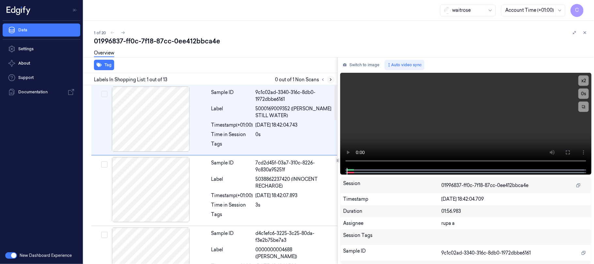
click at [331, 78] on icon at bounding box center [330, 79] width 5 height 5
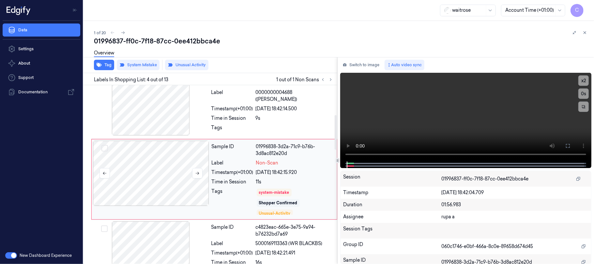
scroll to position [160, 0]
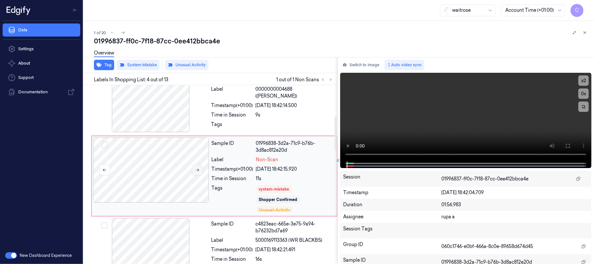
click at [199, 169] on icon at bounding box center [197, 170] width 5 height 5
click at [110, 65] on button "Tag" at bounding box center [104, 65] width 20 height 10
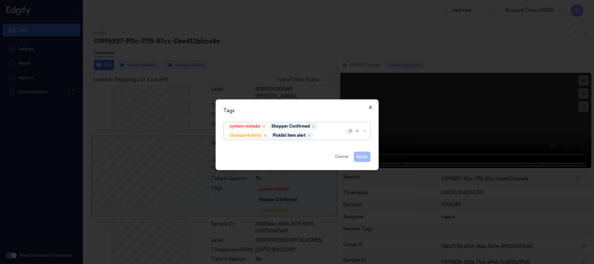
click at [369, 108] on icon "button" at bounding box center [370, 107] width 3 height 3
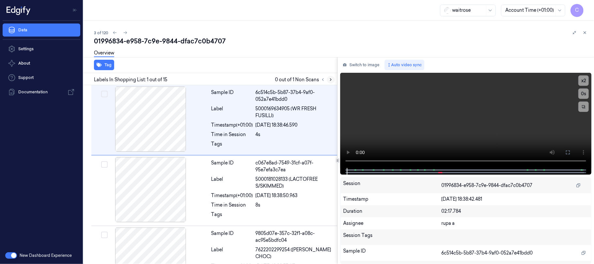
click at [329, 77] on icon at bounding box center [330, 79] width 5 height 5
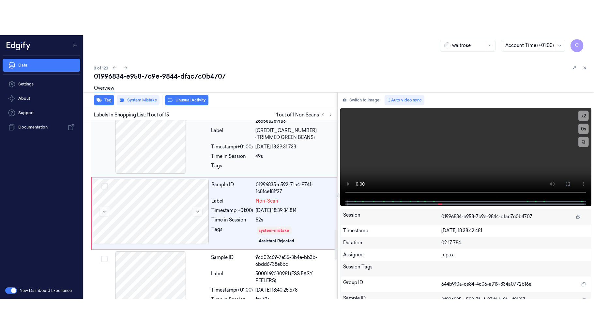
scroll to position [651, 0]
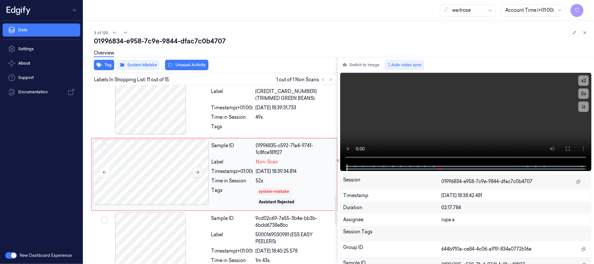
click at [198, 172] on icon at bounding box center [197, 172] width 5 height 5
click at [197, 170] on icon at bounding box center [197, 172] width 5 height 5
click at [199, 173] on icon at bounding box center [197, 172] width 5 height 5
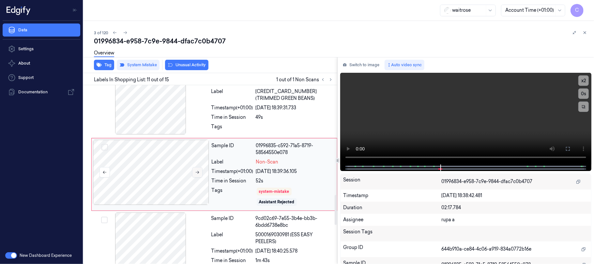
click at [196, 175] on button at bounding box center [197, 172] width 10 height 10
click at [479, 127] on video at bounding box center [465, 119] width 251 height 92
click at [570, 146] on icon at bounding box center [567, 148] width 5 height 5
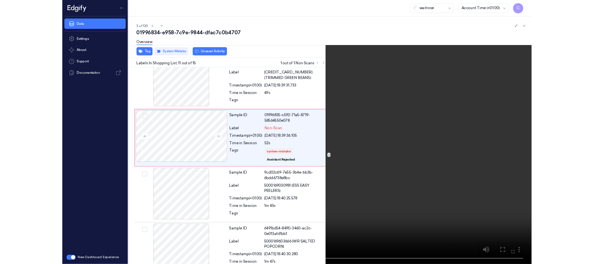
scroll to position [616, 0]
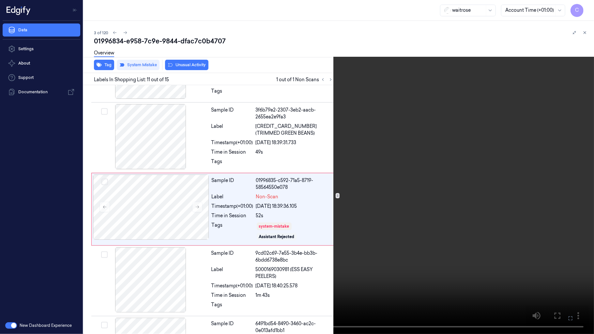
click at [298, 162] on video at bounding box center [297, 167] width 594 height 334
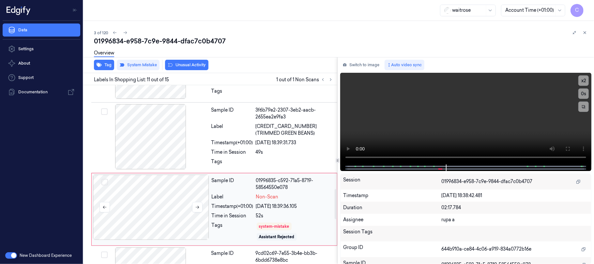
click at [165, 204] on div at bounding box center [151, 206] width 116 height 65
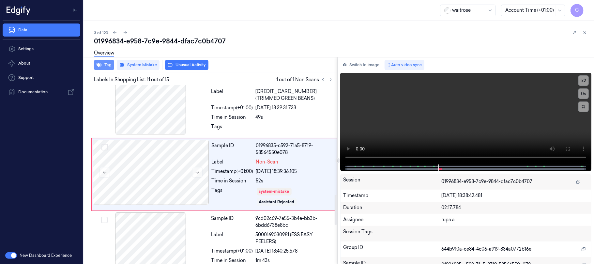
click at [106, 63] on button "Tag" at bounding box center [104, 65] width 20 height 10
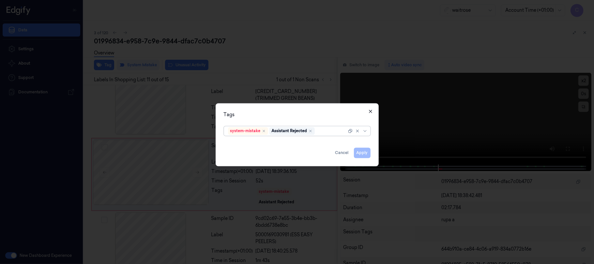
click at [372, 110] on icon "button" at bounding box center [370, 111] width 5 height 5
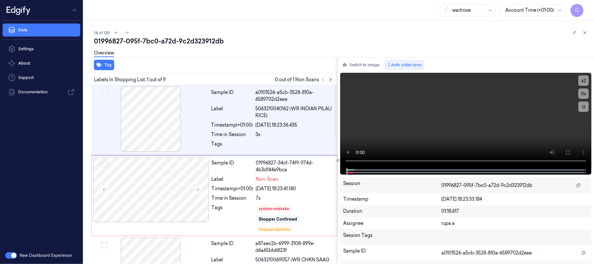
click at [330, 82] on button at bounding box center [331, 80] width 8 height 8
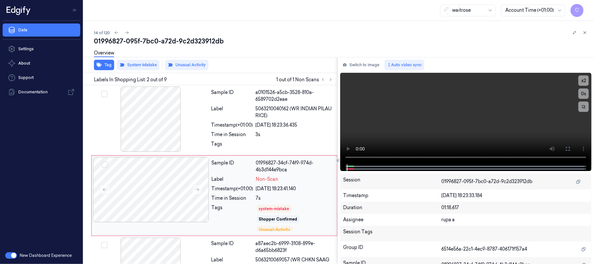
scroll to position [21, 0]
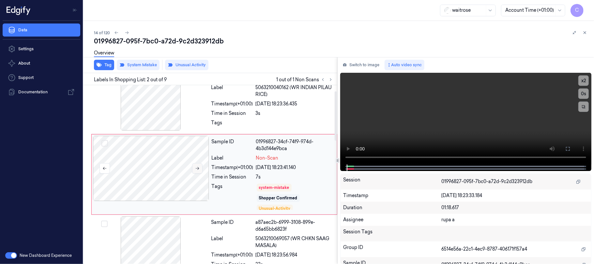
click at [196, 165] on button at bounding box center [197, 168] width 10 height 10
click at [197, 167] on icon at bounding box center [197, 168] width 5 height 5
click at [109, 63] on button "Tag" at bounding box center [104, 65] width 20 height 10
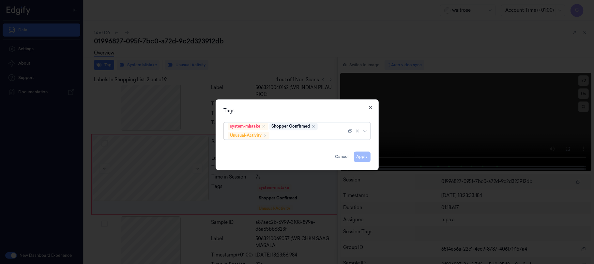
click at [367, 107] on div "Tags" at bounding box center [297, 110] width 147 height 7
click at [368, 107] on icon "button" at bounding box center [370, 107] width 5 height 5
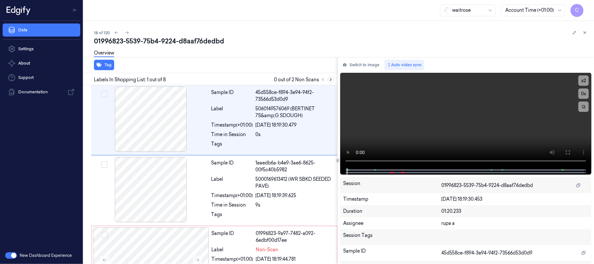
click at [329, 79] on icon at bounding box center [330, 79] width 5 height 5
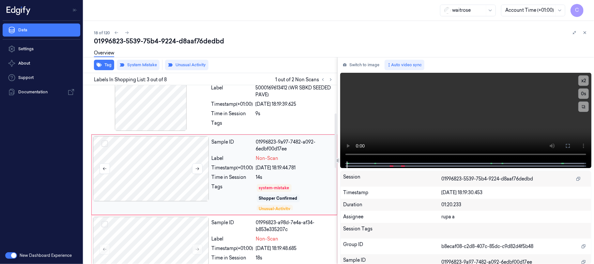
scroll to position [92, 0]
click at [194, 170] on button at bounding box center [197, 168] width 10 height 10
click at [194, 169] on button at bounding box center [197, 168] width 10 height 10
click at [100, 65] on icon "button" at bounding box center [99, 65] width 5 height 4
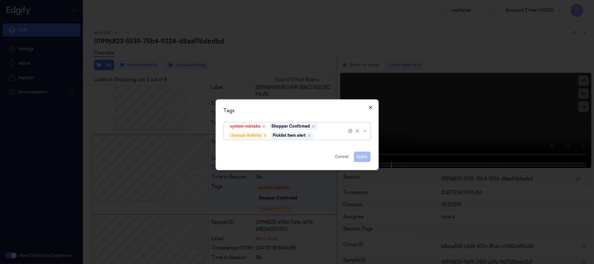
click at [369, 109] on icon "button" at bounding box center [370, 107] width 5 height 5
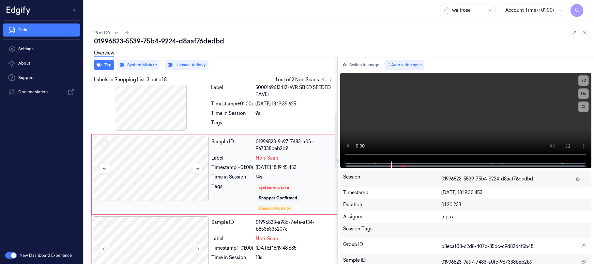
scroll to position [135, 0]
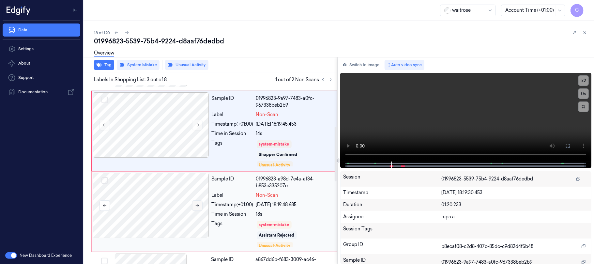
click at [200, 209] on button at bounding box center [197, 205] width 10 height 10
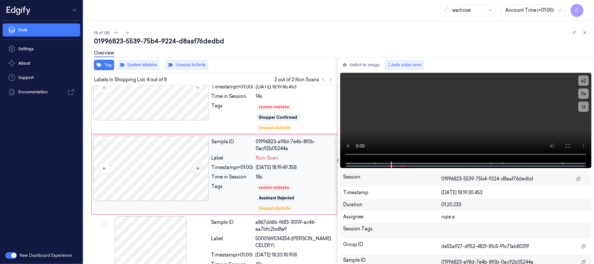
scroll to position [172, 0]
click at [200, 170] on button at bounding box center [197, 168] width 10 height 10
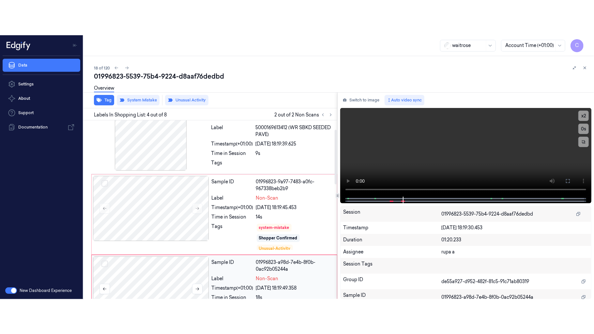
scroll to position [0, 0]
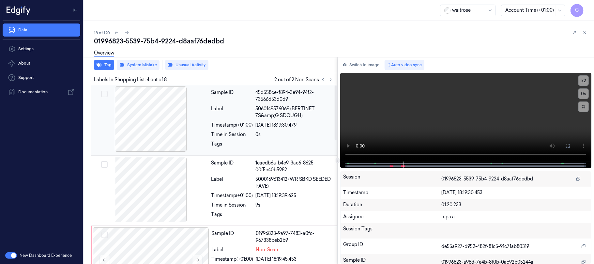
drag, startPoint x: 162, startPoint y: 125, endPoint x: 220, endPoint y: 141, distance: 59.9
click at [162, 125] on div at bounding box center [151, 118] width 116 height 65
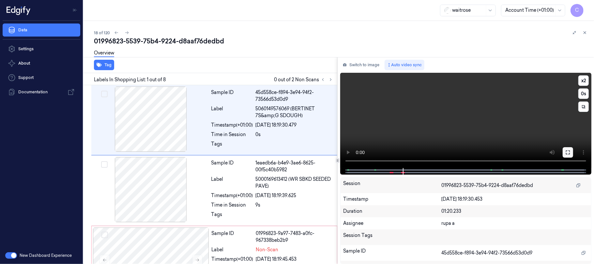
click at [569, 152] on icon at bounding box center [567, 152] width 5 height 5
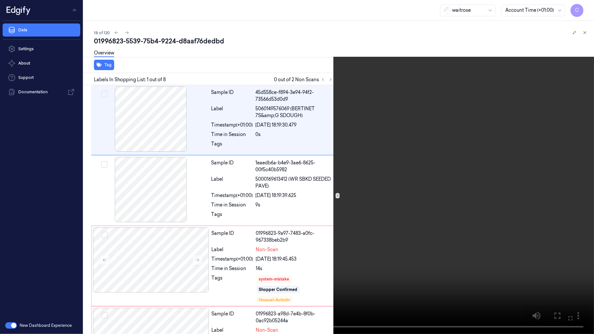
click at [162, 233] on video at bounding box center [297, 167] width 594 height 334
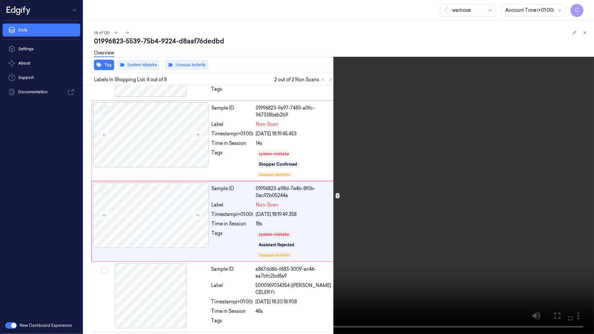
scroll to position [138, 0]
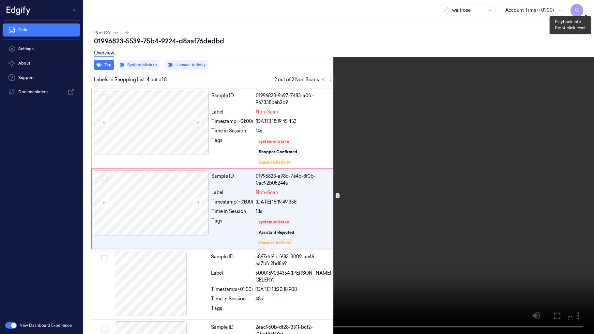
click at [589, 10] on button "x 2" at bounding box center [586, 8] width 10 height 10
click at [589, 10] on button "x 4" at bounding box center [586, 8] width 10 height 10
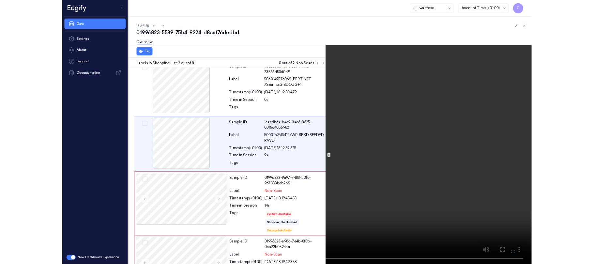
scroll to position [0, 0]
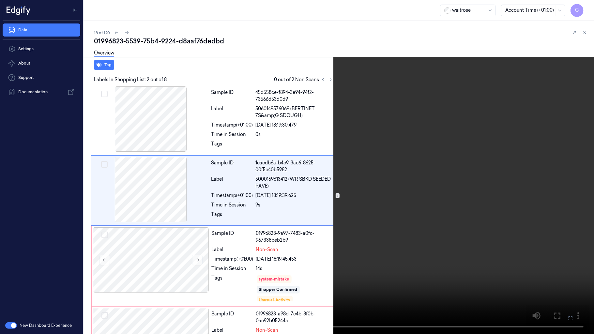
click at [299, 163] on video at bounding box center [297, 167] width 594 height 334
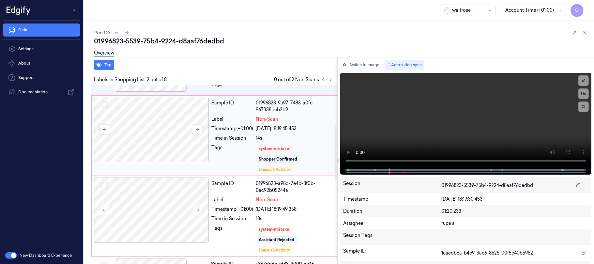
click at [158, 142] on div at bounding box center [151, 129] width 116 height 65
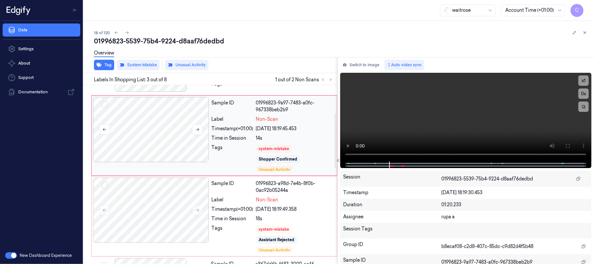
scroll to position [92, 0]
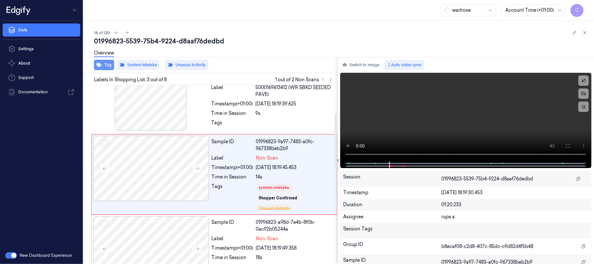
click at [102, 63] on button "Tag" at bounding box center [104, 65] width 20 height 10
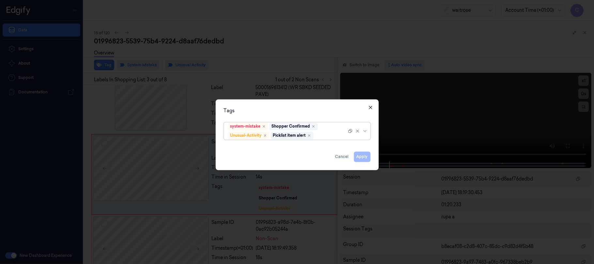
click at [371, 107] on icon "button" at bounding box center [370, 107] width 3 height 3
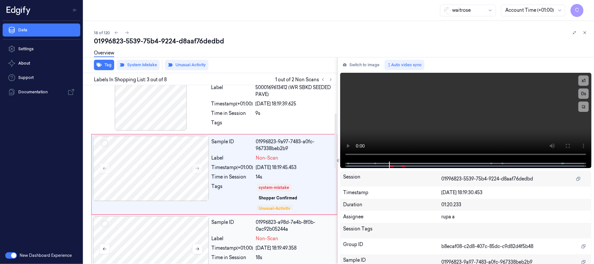
click at [158, 235] on div at bounding box center [151, 248] width 116 height 65
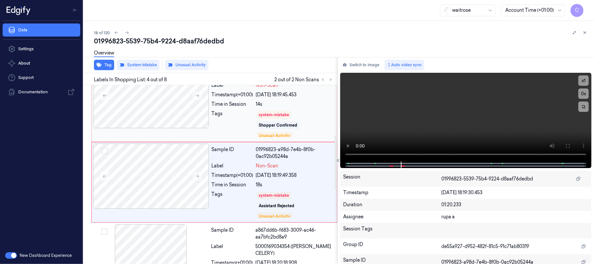
scroll to position [172, 0]
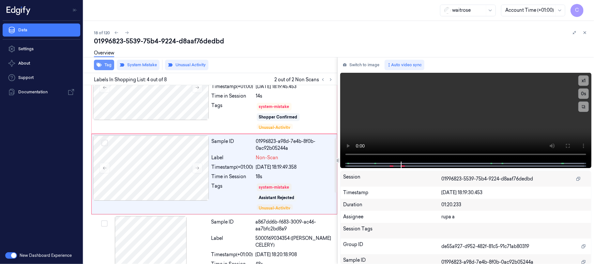
click at [102, 64] on button "Tag" at bounding box center [104, 65] width 20 height 10
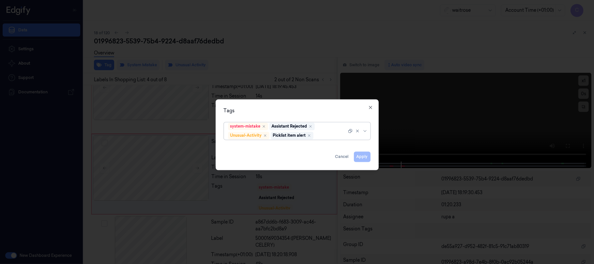
drag, startPoint x: 369, startPoint y: 105, endPoint x: 347, endPoint y: 115, distance: 24.4
click at [369, 106] on icon "button" at bounding box center [370, 107] width 5 height 5
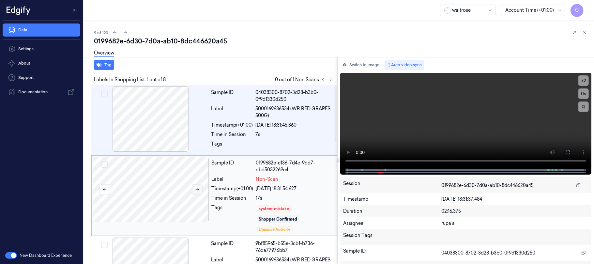
click at [196, 187] on icon at bounding box center [197, 189] width 5 height 5
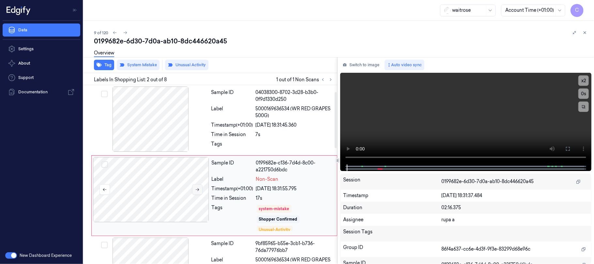
scroll to position [21, 0]
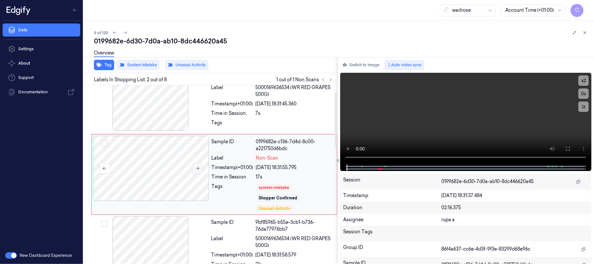
click at [197, 169] on icon at bounding box center [197, 168] width 5 height 5
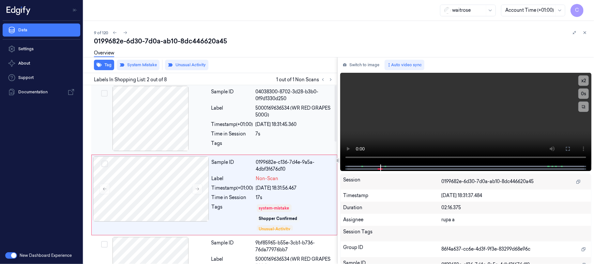
scroll to position [0, 0]
click at [100, 67] on button "Tag" at bounding box center [104, 65] width 20 height 10
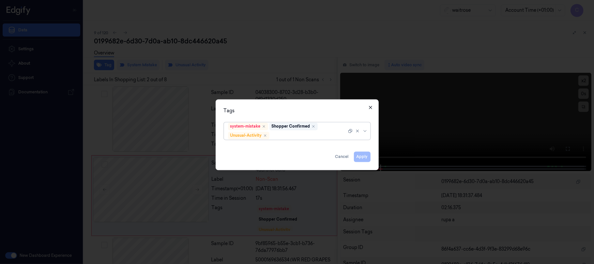
click at [371, 107] on icon "button" at bounding box center [370, 107] width 5 height 5
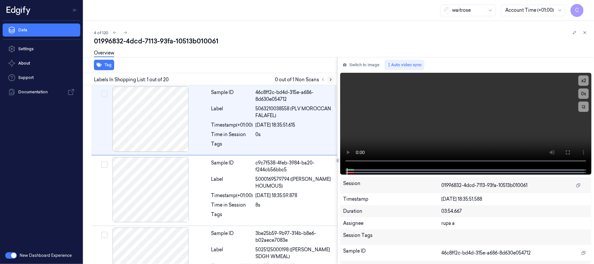
click at [331, 79] on icon at bounding box center [330, 80] width 1 height 2
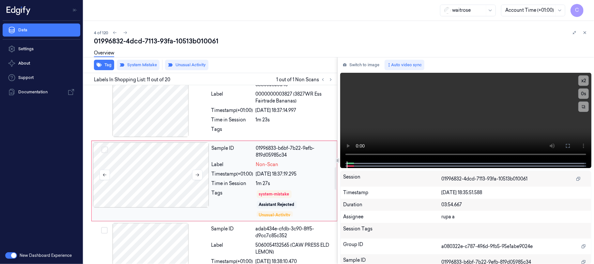
scroll to position [657, 0]
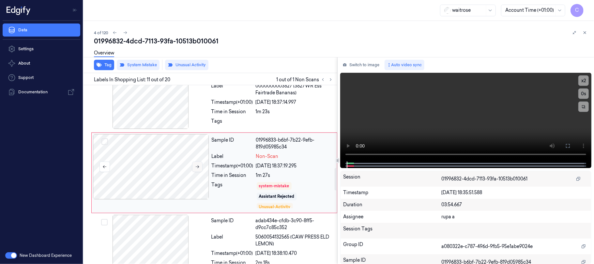
click at [198, 168] on icon at bounding box center [198, 166] width 4 height 3
click at [157, 105] on div at bounding box center [151, 96] width 116 height 65
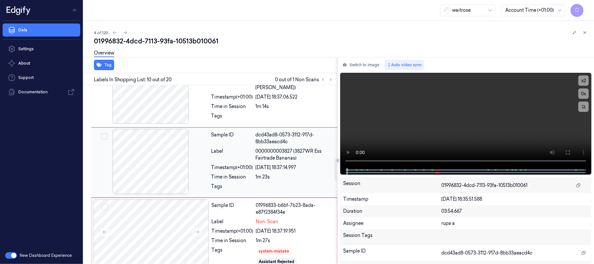
scroll to position [581, 0]
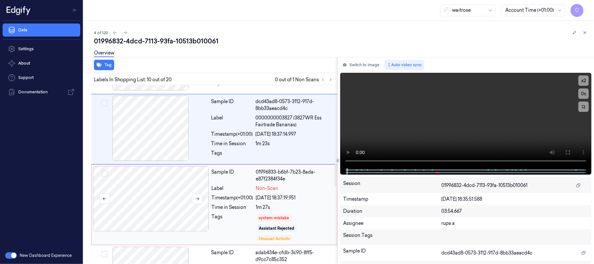
click at [168, 190] on div at bounding box center [151, 198] width 116 height 65
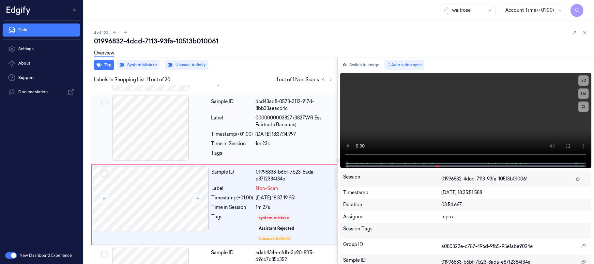
scroll to position [657, 0]
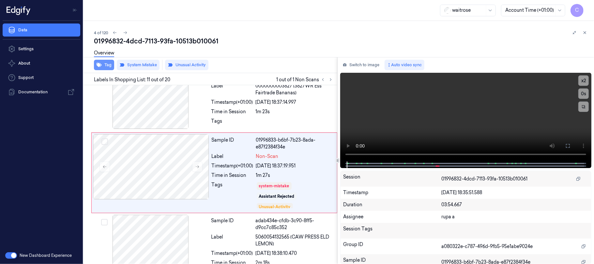
click at [102, 64] on button "Tag" at bounding box center [104, 65] width 20 height 10
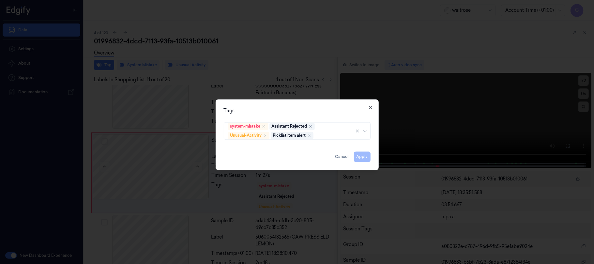
drag, startPoint x: 371, startPoint y: 108, endPoint x: 259, endPoint y: 38, distance: 131.9
click at [371, 107] on icon "button" at bounding box center [370, 107] width 5 height 5
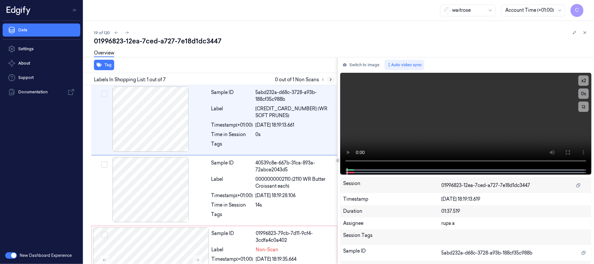
click at [329, 79] on icon at bounding box center [330, 79] width 5 height 5
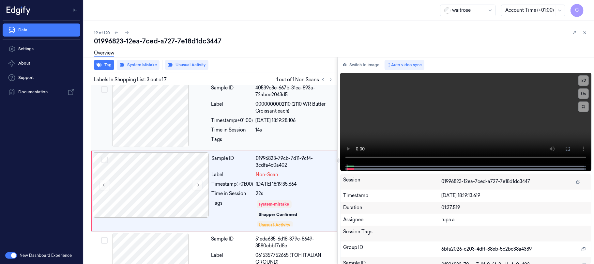
scroll to position [92, 0]
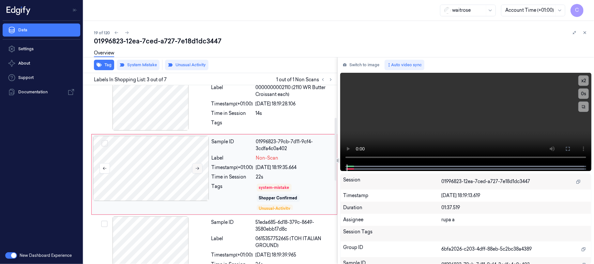
click at [196, 169] on icon at bounding box center [197, 168] width 5 height 5
click at [173, 123] on div at bounding box center [151, 97] width 116 height 65
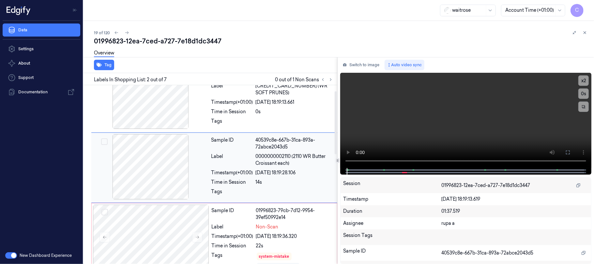
scroll to position [16, 0]
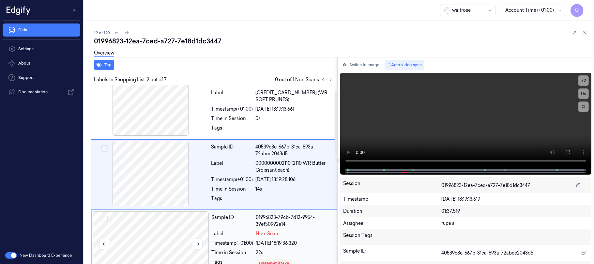
click at [158, 220] on div at bounding box center [151, 243] width 116 height 65
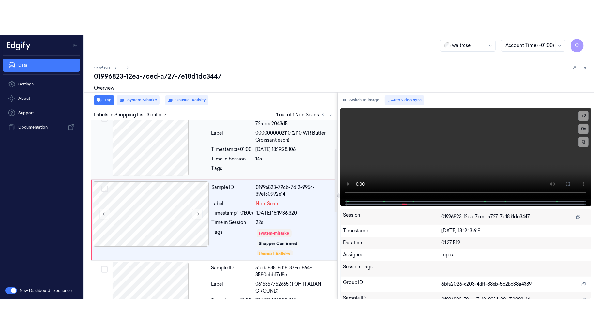
scroll to position [92, 0]
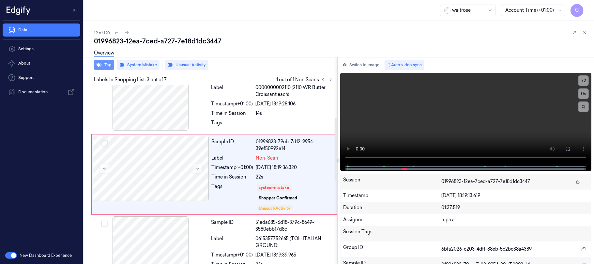
click at [110, 63] on button "Tag" at bounding box center [104, 65] width 20 height 10
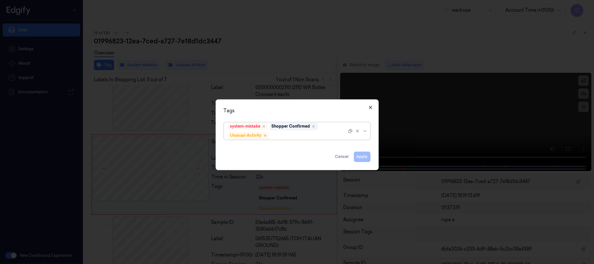
click at [372, 107] on icon "button" at bounding box center [370, 107] width 5 height 5
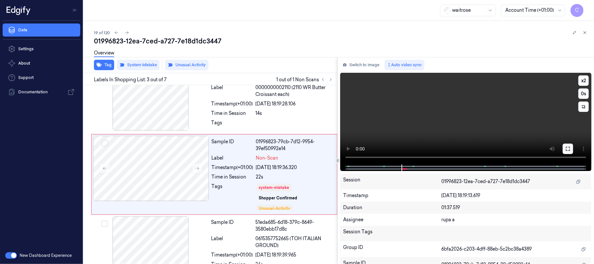
click at [567, 147] on icon at bounding box center [567, 148] width 5 height 5
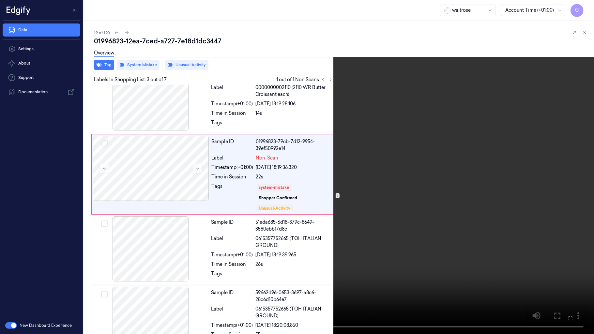
click at [202, 196] on video at bounding box center [297, 167] width 594 height 334
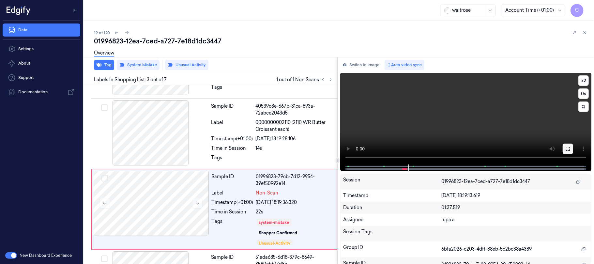
click at [569, 148] on icon at bounding box center [567, 148] width 5 height 5
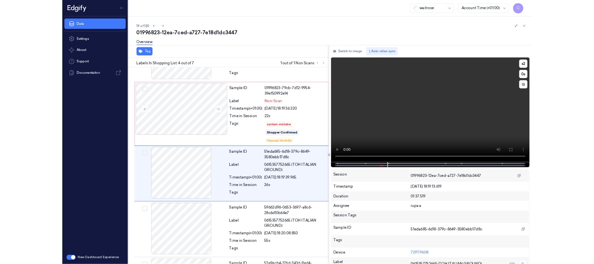
scroll to position [132, 0]
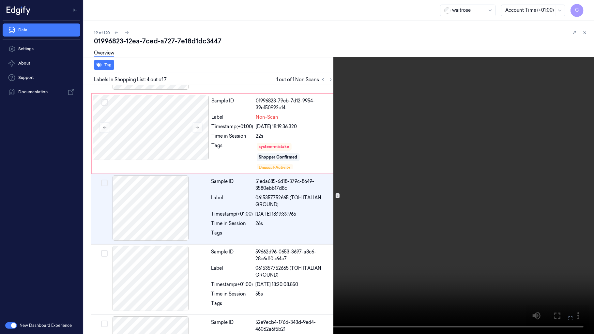
click at [299, 185] on video at bounding box center [297, 167] width 594 height 334
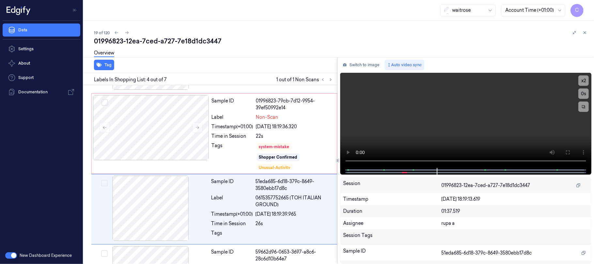
scroll to position [167, 0]
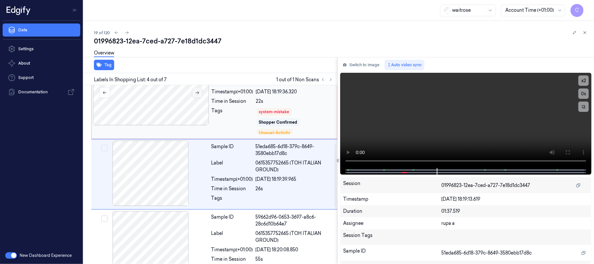
click at [200, 95] on button at bounding box center [197, 92] width 10 height 10
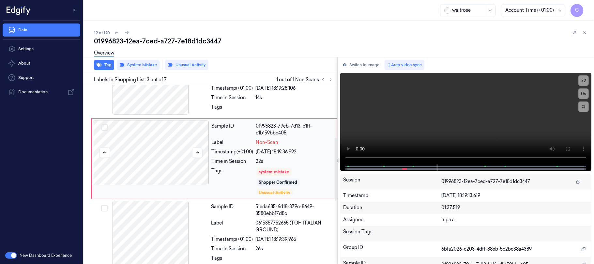
scroll to position [92, 0]
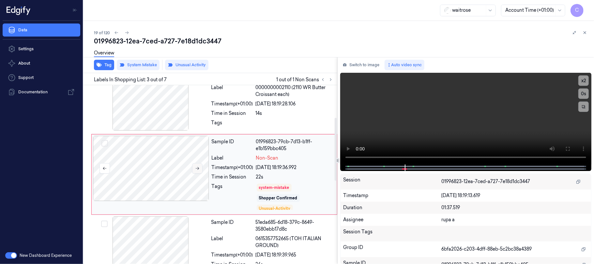
click at [199, 168] on icon at bounding box center [198, 168] width 4 height 3
click at [169, 120] on div at bounding box center [151, 97] width 116 height 65
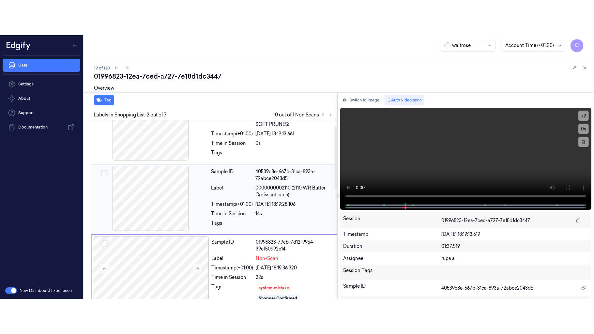
scroll to position [16, 0]
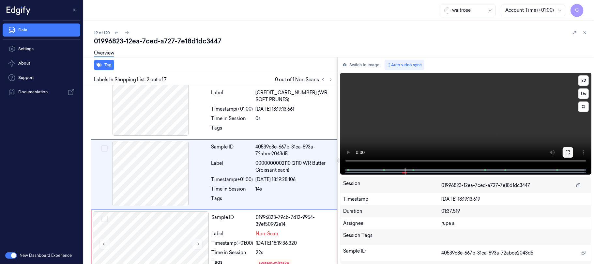
click at [565, 153] on icon at bounding box center [567, 152] width 5 height 5
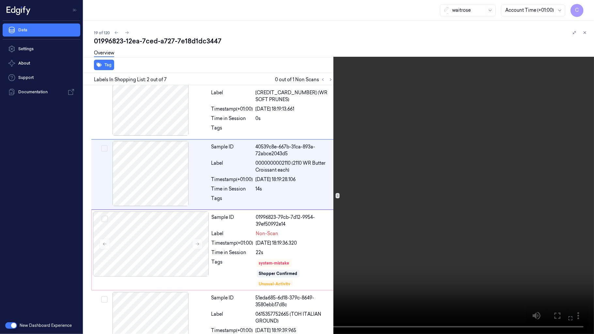
click at [403, 191] on video at bounding box center [297, 167] width 594 height 334
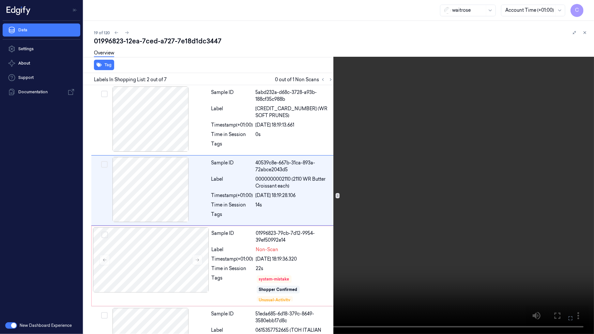
click at [257, 221] on video at bounding box center [297, 167] width 594 height 334
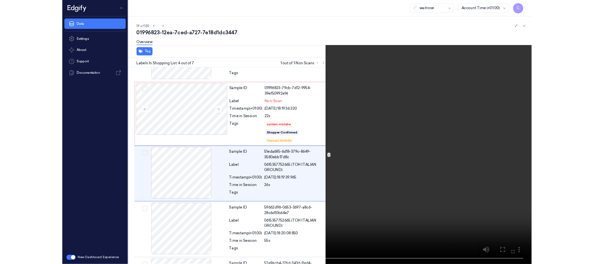
scroll to position [132, 0]
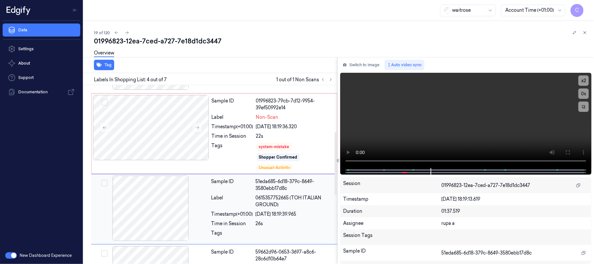
click at [162, 219] on div at bounding box center [151, 207] width 116 height 65
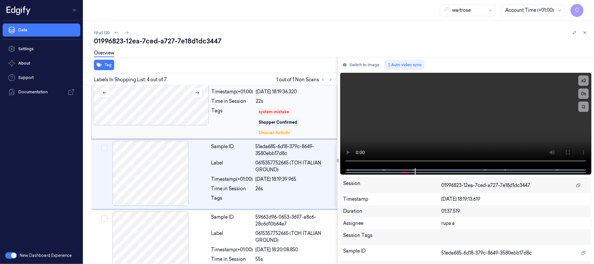
click at [157, 90] on div at bounding box center [151, 92] width 116 height 65
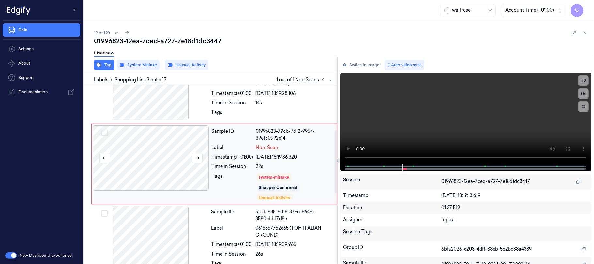
scroll to position [92, 0]
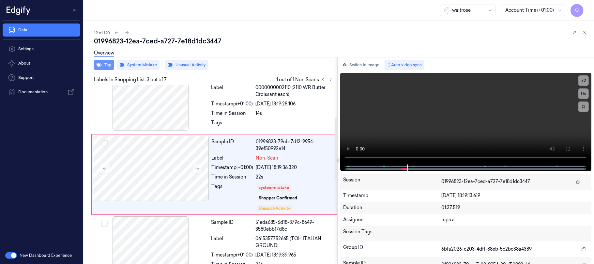
click at [104, 67] on button "Tag" at bounding box center [104, 65] width 20 height 10
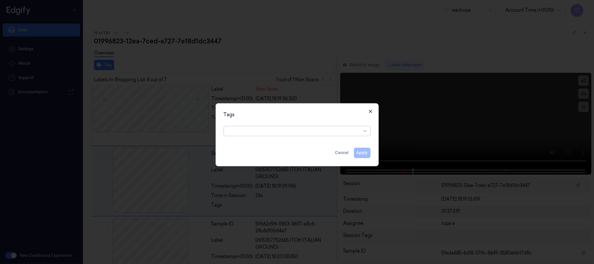
scroll to position [167, 0]
click at [372, 110] on icon "button" at bounding box center [370, 111] width 5 height 5
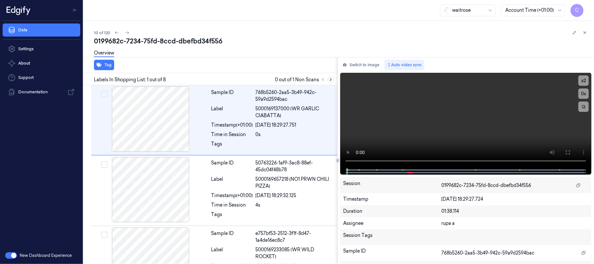
click at [332, 78] on icon at bounding box center [330, 79] width 5 height 5
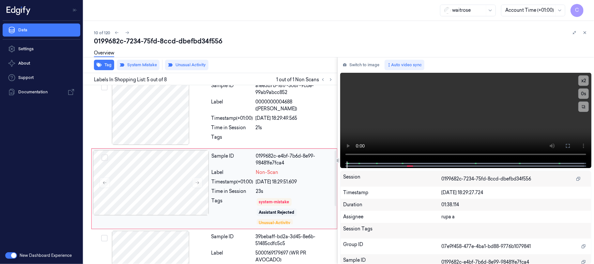
scroll to position [231, 0]
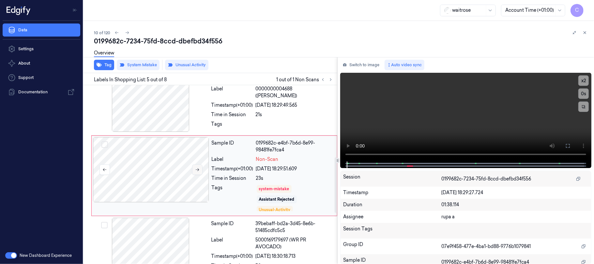
click at [197, 169] on icon at bounding box center [197, 169] width 5 height 5
click at [97, 61] on div "Overview" at bounding box center [104, 54] width 20 height 17
click at [106, 67] on button "Tag" at bounding box center [104, 65] width 20 height 10
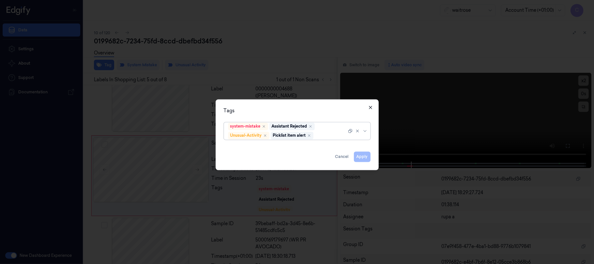
click at [369, 106] on icon "button" at bounding box center [370, 107] width 5 height 5
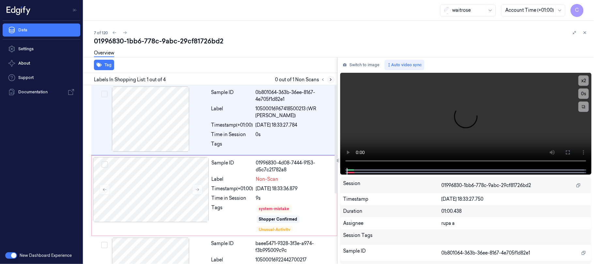
click at [330, 79] on icon at bounding box center [330, 79] width 5 height 5
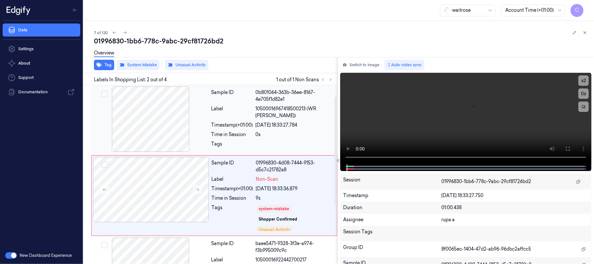
scroll to position [21, 0]
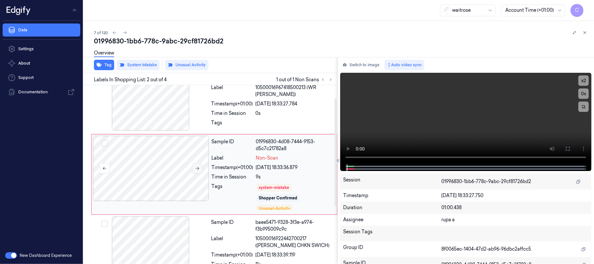
click at [197, 168] on icon at bounding box center [198, 168] width 4 height 3
click at [109, 64] on button "Tag" at bounding box center [104, 65] width 20 height 10
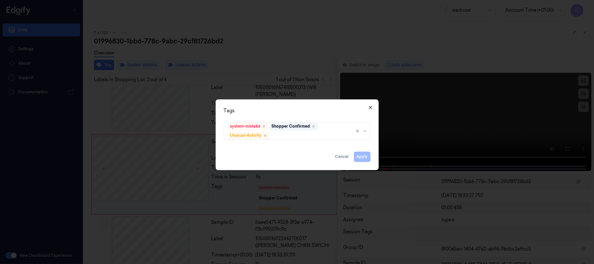
click at [368, 106] on icon "button" at bounding box center [370, 107] width 5 height 5
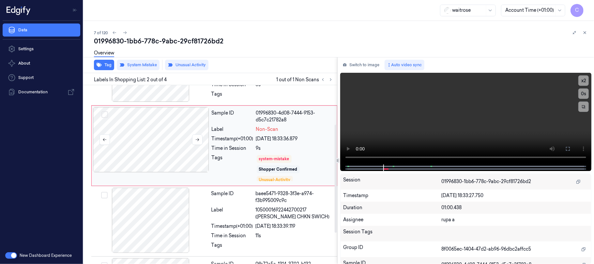
scroll to position [65, 0]
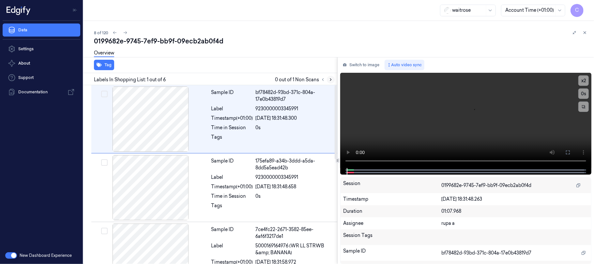
click at [331, 79] on icon at bounding box center [330, 79] width 5 height 5
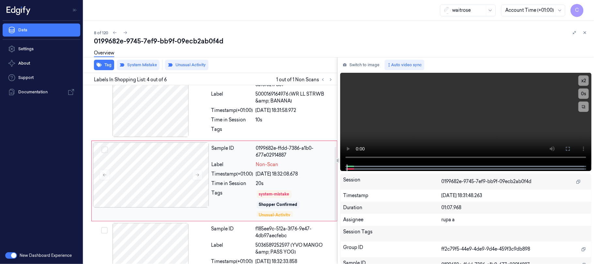
scroll to position [158, 0]
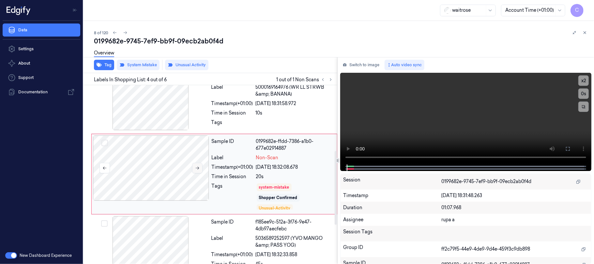
click at [200, 169] on button at bounding box center [197, 168] width 10 height 10
click at [104, 63] on button "Tag" at bounding box center [104, 65] width 20 height 10
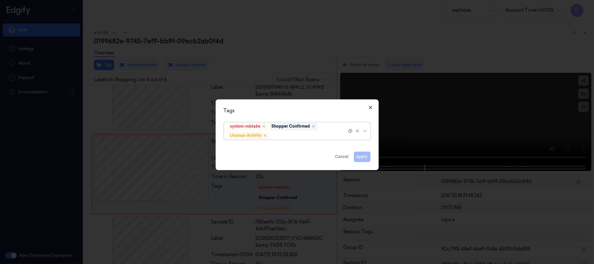
click at [370, 108] on icon "button" at bounding box center [370, 107] width 5 height 5
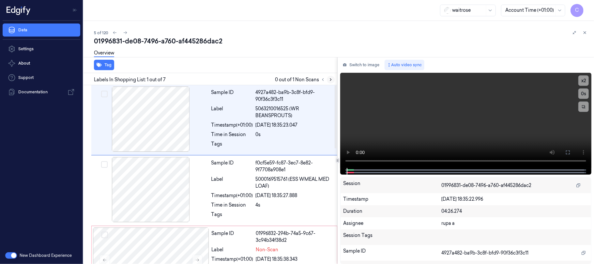
click at [332, 80] on icon at bounding box center [330, 79] width 5 height 5
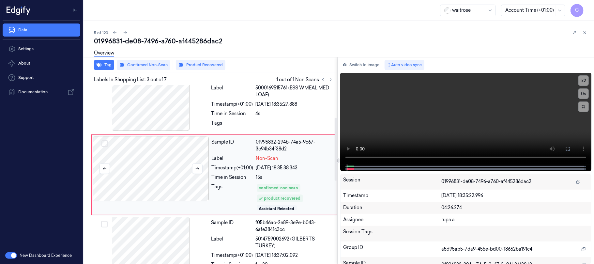
scroll to position [92, 0]
click at [196, 170] on icon at bounding box center [197, 168] width 5 height 5
click at [162, 110] on div at bounding box center [151, 97] width 116 height 65
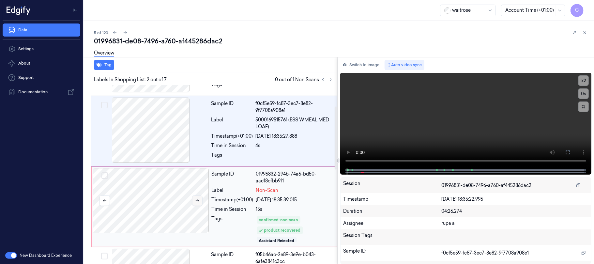
click at [195, 201] on icon at bounding box center [197, 200] width 5 height 5
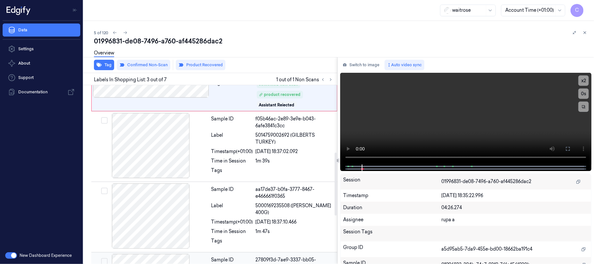
scroll to position [152, 0]
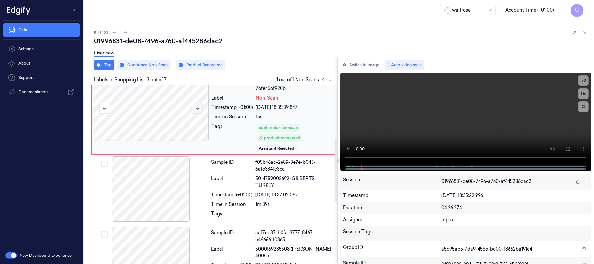
click at [196, 108] on icon at bounding box center [197, 108] width 5 height 5
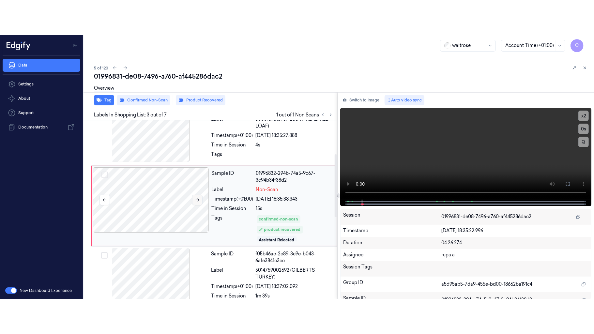
scroll to position [92, 0]
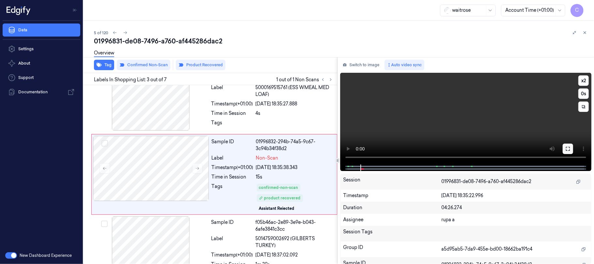
click at [567, 147] on icon at bounding box center [567, 148] width 5 height 5
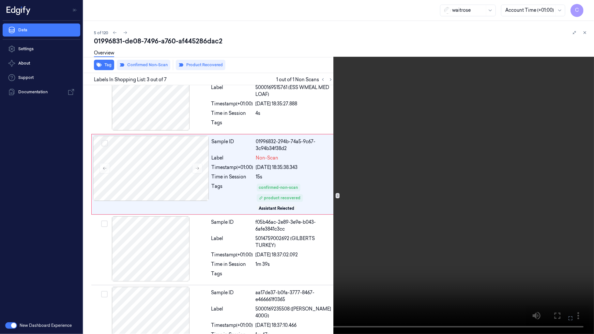
click at [285, 205] on video at bounding box center [297, 167] width 594 height 334
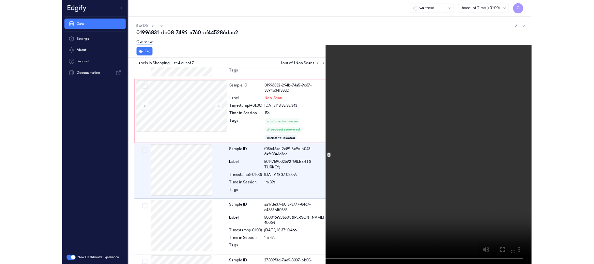
scroll to position [132, 0]
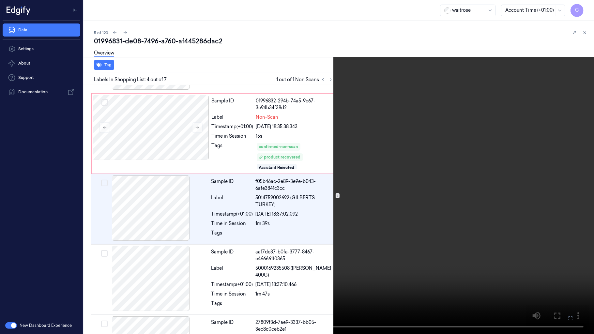
click at [333, 201] on video at bounding box center [297, 167] width 594 height 334
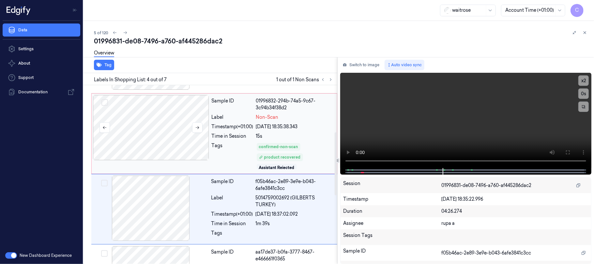
click at [166, 132] on div at bounding box center [151, 127] width 116 height 65
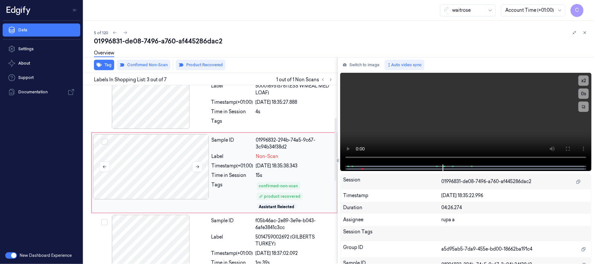
scroll to position [92, 0]
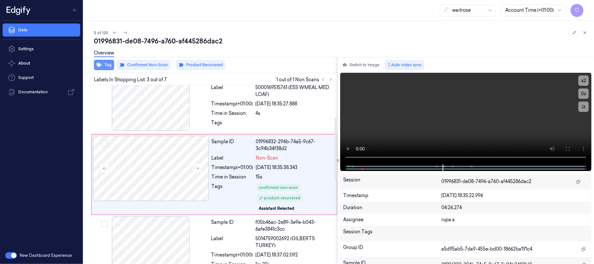
click at [102, 66] on button "Tag" at bounding box center [104, 65] width 20 height 10
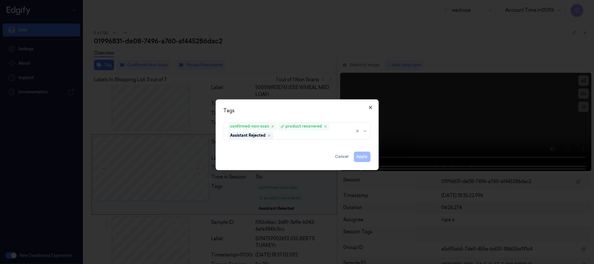
click at [370, 105] on icon "button" at bounding box center [370, 107] width 5 height 5
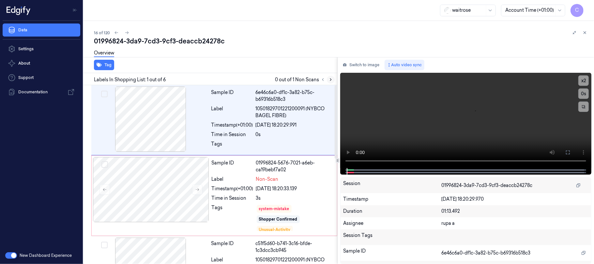
click at [330, 82] on button at bounding box center [331, 80] width 8 height 8
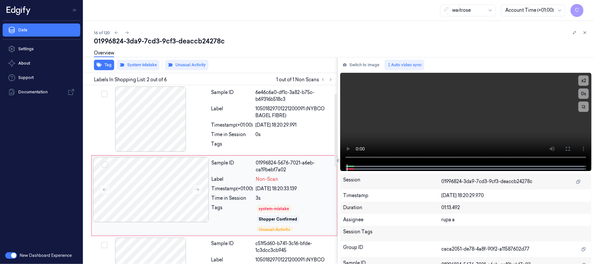
scroll to position [21, 0]
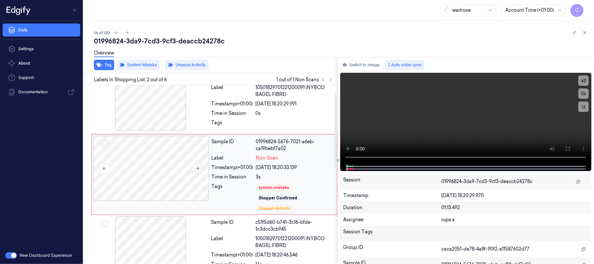
click at [196, 171] on button at bounding box center [197, 168] width 10 height 10
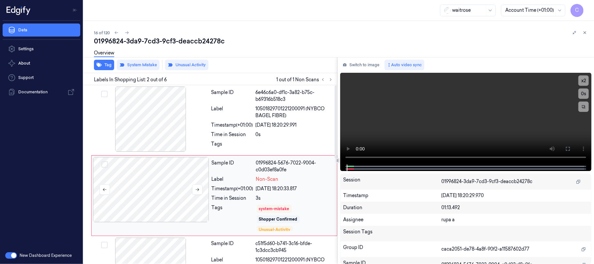
click at [161, 198] on div at bounding box center [151, 189] width 116 height 65
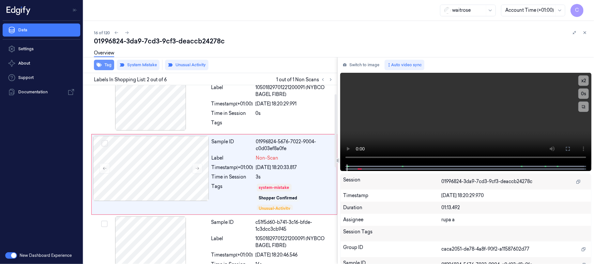
click at [110, 67] on button "Tag" at bounding box center [104, 65] width 20 height 10
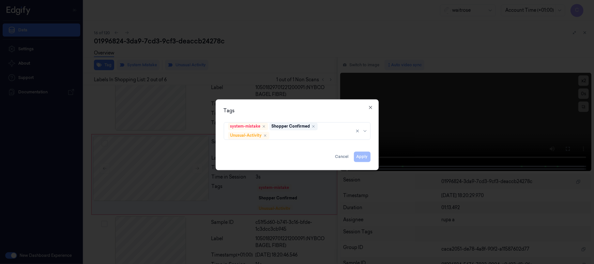
click at [366, 108] on div "Tags" at bounding box center [297, 110] width 147 height 7
click at [372, 107] on icon "button" at bounding box center [370, 107] width 5 height 5
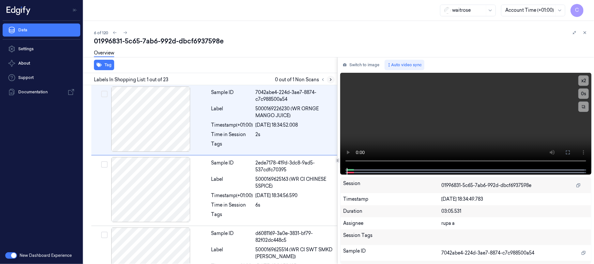
click at [329, 80] on icon at bounding box center [330, 79] width 5 height 5
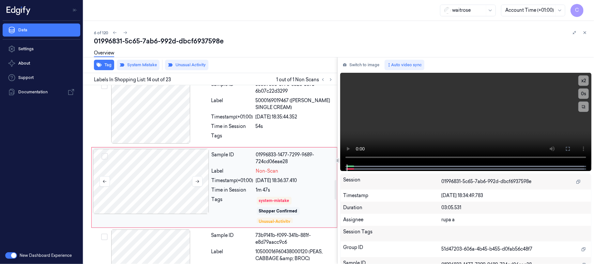
scroll to position [869, 0]
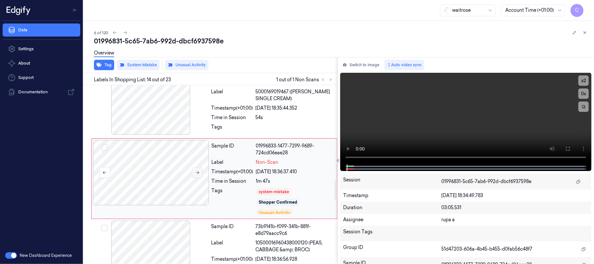
click at [197, 170] on icon at bounding box center [197, 172] width 5 height 5
click at [158, 121] on div at bounding box center [151, 101] width 116 height 65
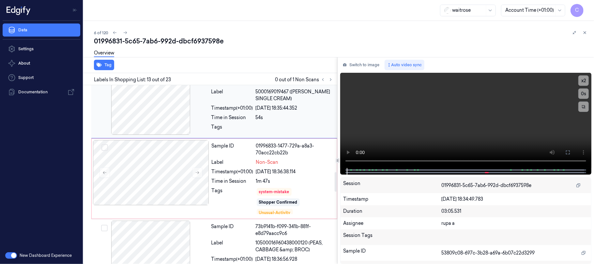
scroll to position [793, 0]
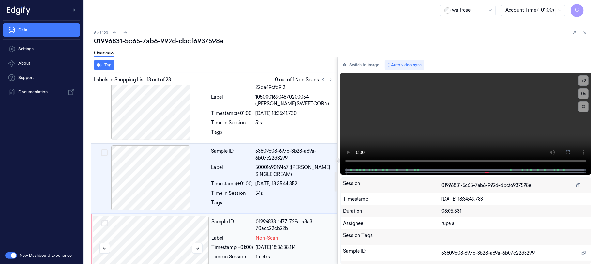
click at [167, 230] on div at bounding box center [151, 248] width 116 height 65
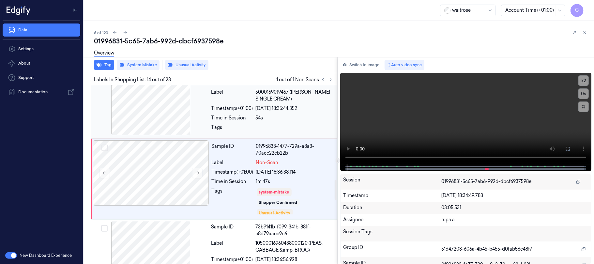
scroll to position [869, 0]
click at [106, 64] on button "Tag" at bounding box center [104, 65] width 20 height 10
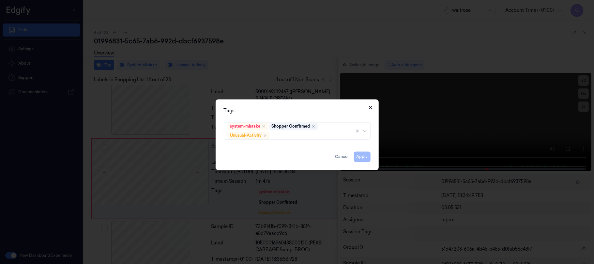
click at [368, 109] on icon "button" at bounding box center [370, 107] width 5 height 5
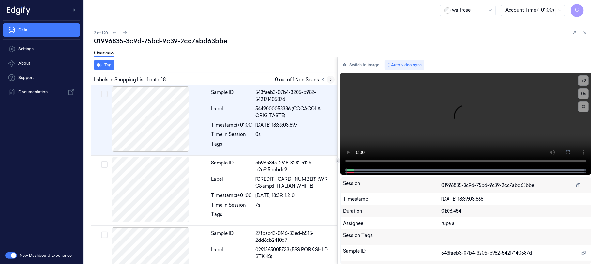
click at [331, 80] on icon at bounding box center [330, 79] width 5 height 5
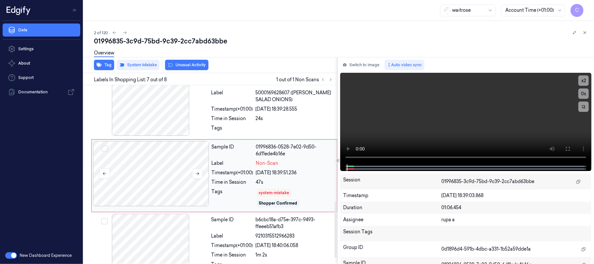
scroll to position [368, 0]
click at [198, 174] on icon at bounding box center [197, 173] width 5 height 5
click at [103, 66] on button "Tag" at bounding box center [104, 65] width 20 height 10
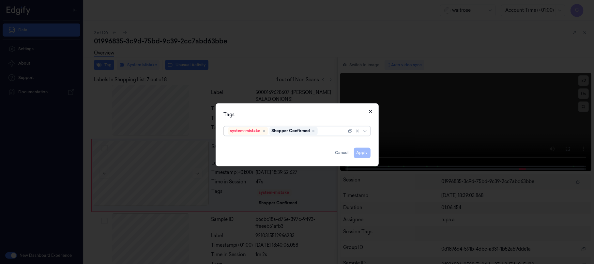
click at [368, 109] on icon "button" at bounding box center [370, 111] width 5 height 5
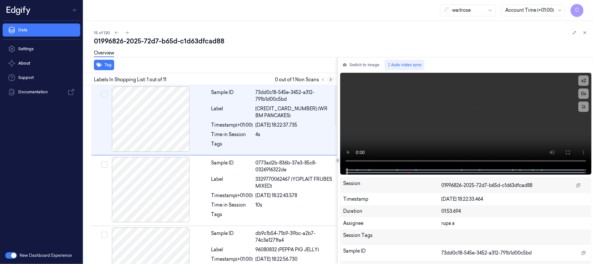
click at [332, 80] on icon at bounding box center [330, 79] width 5 height 5
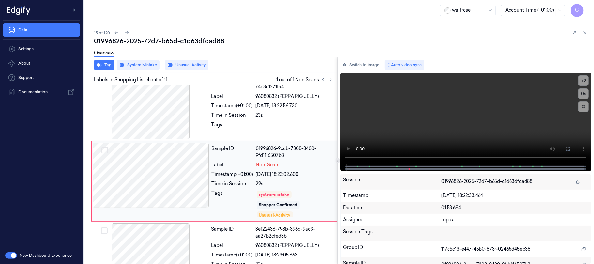
scroll to position [160, 0]
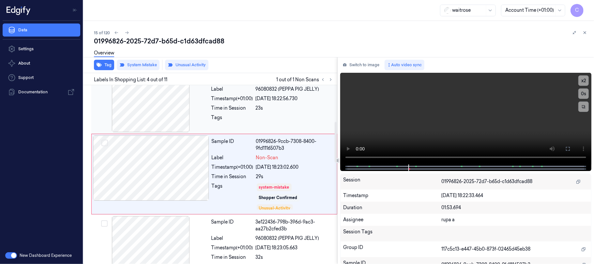
click at [171, 115] on div at bounding box center [151, 99] width 116 height 65
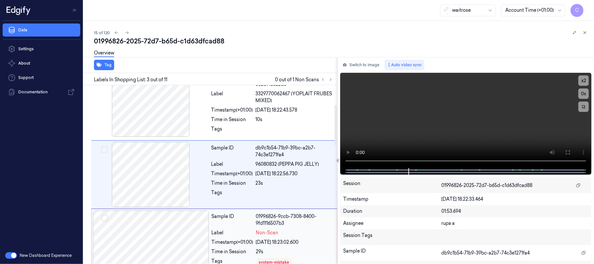
scroll to position [129, 0]
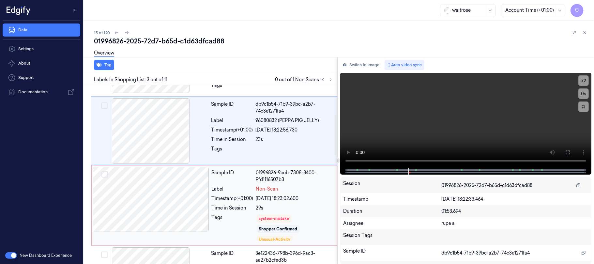
click at [178, 197] on div at bounding box center [151, 199] width 116 height 65
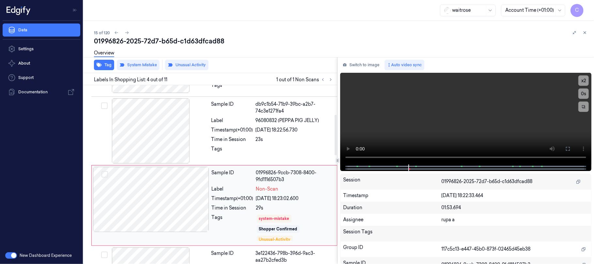
scroll to position [160, 0]
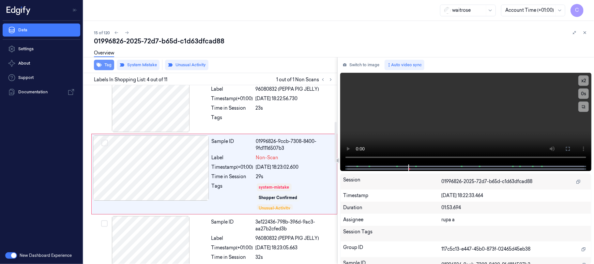
click at [104, 63] on button "Tag" at bounding box center [104, 65] width 20 height 10
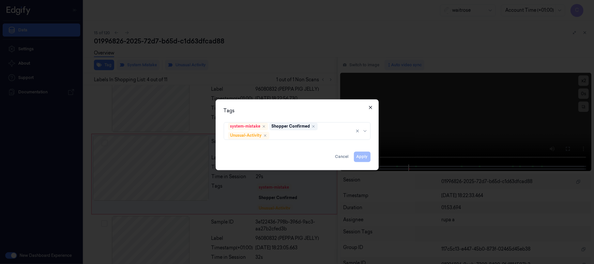
click at [370, 108] on icon "button" at bounding box center [370, 107] width 5 height 5
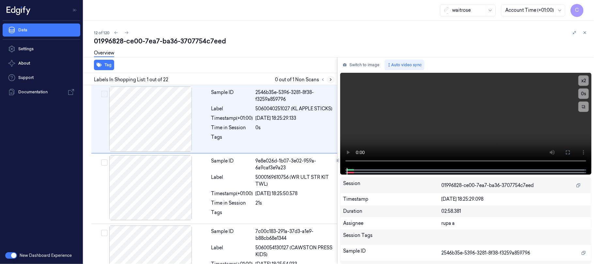
click at [329, 77] on icon at bounding box center [330, 79] width 5 height 5
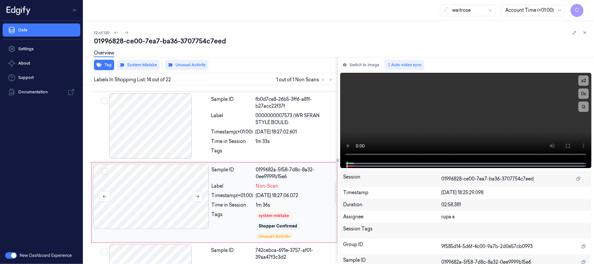
scroll to position [869, 0]
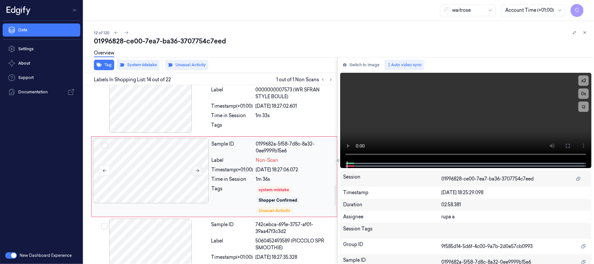
click at [198, 170] on icon at bounding box center [197, 170] width 5 height 5
click at [102, 64] on button "Tag" at bounding box center [104, 65] width 20 height 10
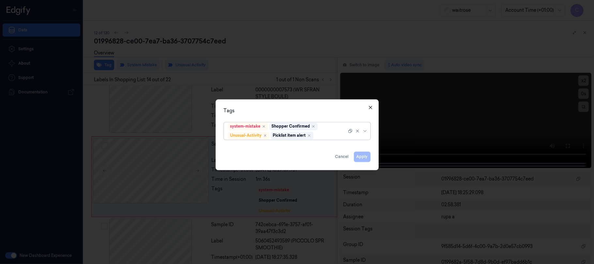
click at [370, 105] on icon "button" at bounding box center [370, 107] width 5 height 5
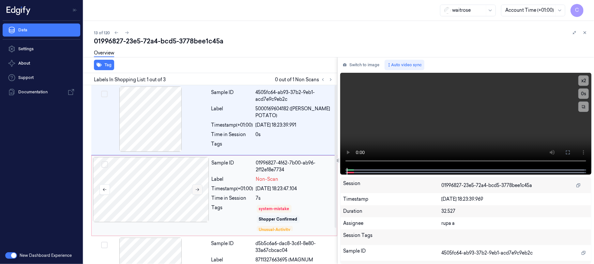
click at [195, 189] on icon at bounding box center [197, 189] width 5 height 5
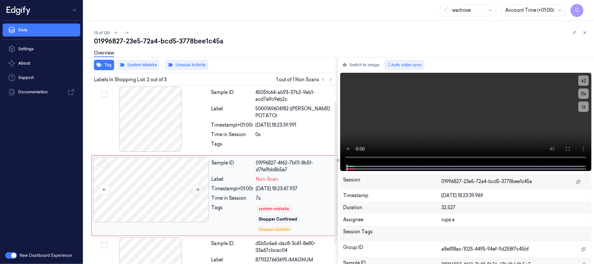
scroll to position [21, 0]
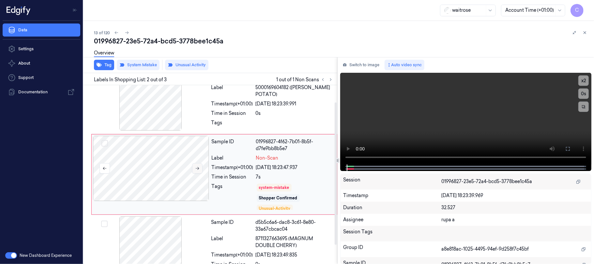
click at [196, 169] on icon at bounding box center [197, 168] width 5 height 5
click at [140, 114] on div at bounding box center [151, 97] width 116 height 65
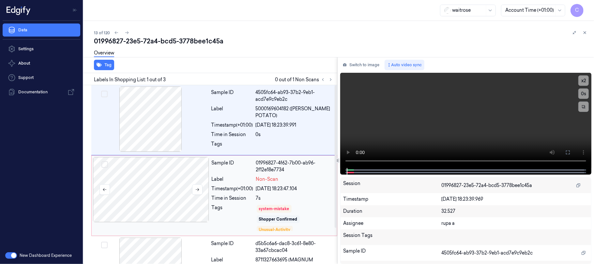
click at [162, 180] on div at bounding box center [151, 189] width 116 height 65
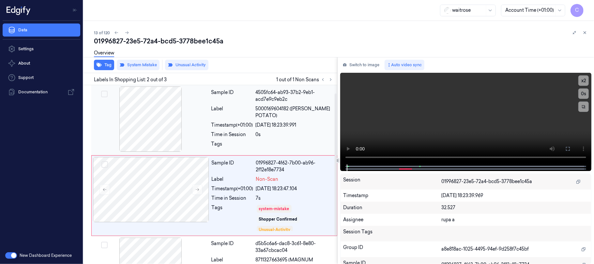
scroll to position [21, 0]
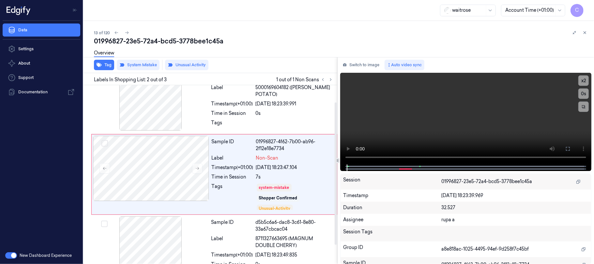
click at [99, 62] on div "Overview" at bounding box center [104, 54] width 20 height 17
click at [99, 65] on icon "button" at bounding box center [99, 65] width 5 height 4
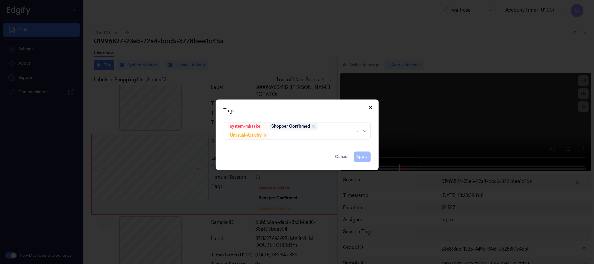
click at [369, 107] on icon "button" at bounding box center [370, 107] width 5 height 5
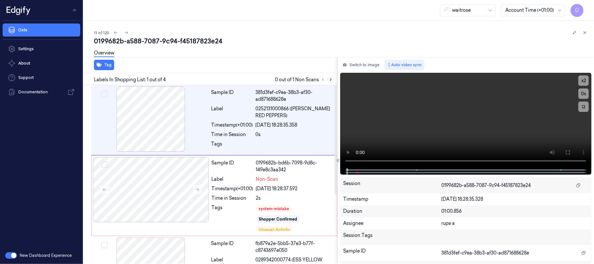
click at [328, 80] on button at bounding box center [331, 80] width 8 height 8
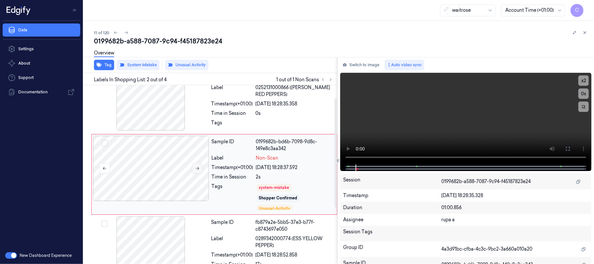
click at [194, 168] on button at bounding box center [197, 168] width 10 height 10
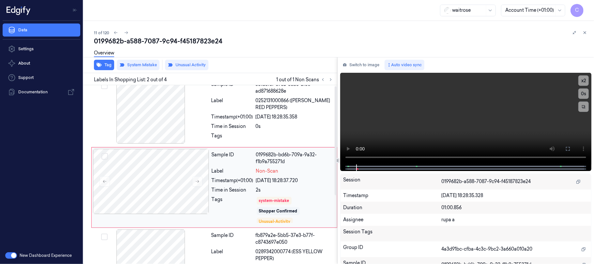
scroll to position [0, 0]
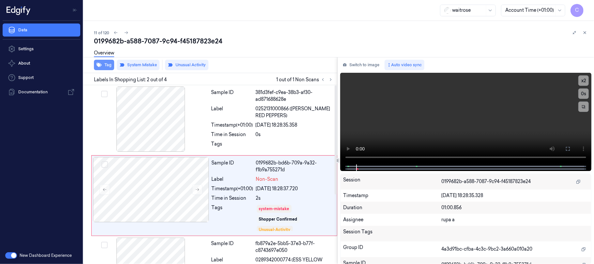
click at [105, 69] on button "Tag" at bounding box center [104, 65] width 20 height 10
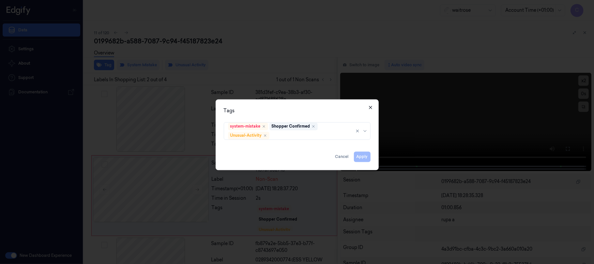
click at [369, 107] on icon "button" at bounding box center [370, 107] width 5 height 5
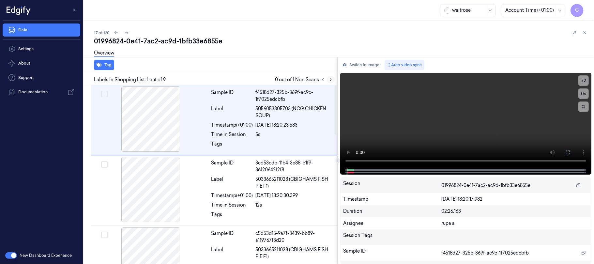
click at [330, 79] on icon at bounding box center [330, 79] width 5 height 5
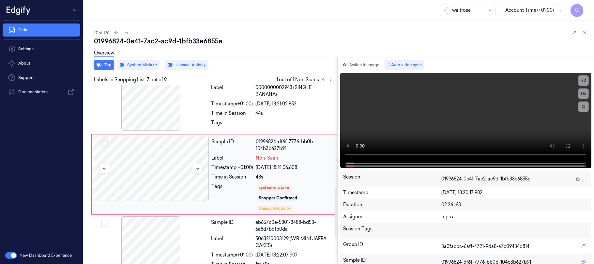
scroll to position [374, 0]
click at [195, 169] on icon at bounding box center [197, 167] width 5 height 5
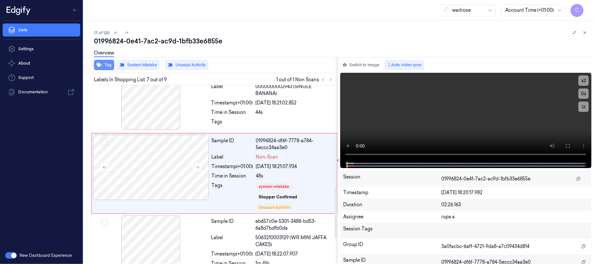
click at [107, 62] on button "Tag" at bounding box center [104, 65] width 20 height 10
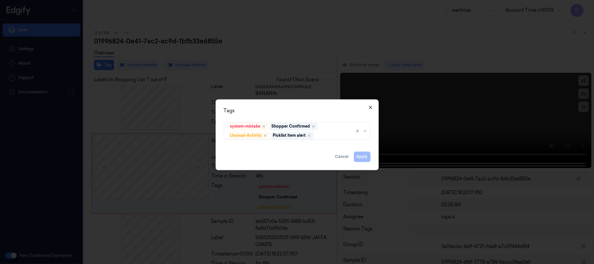
click at [370, 109] on icon "button" at bounding box center [370, 107] width 5 height 5
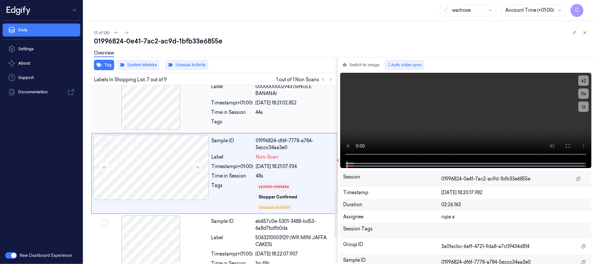
click at [165, 104] on div at bounding box center [151, 96] width 116 height 65
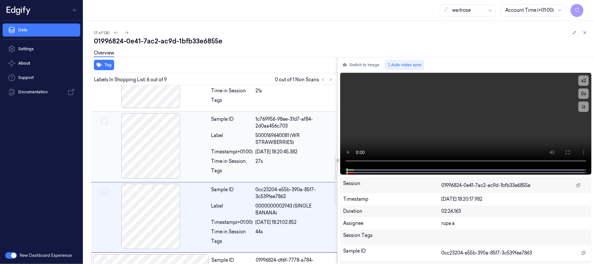
click at [162, 144] on div at bounding box center [151, 145] width 116 height 65
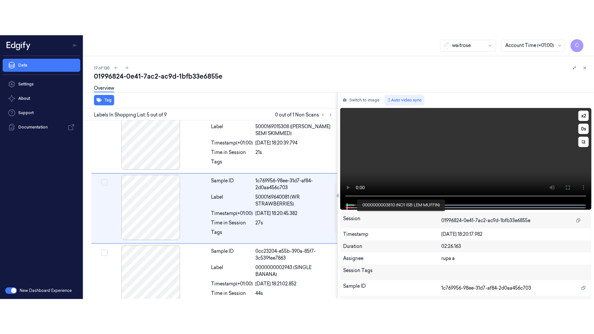
scroll to position [228, 0]
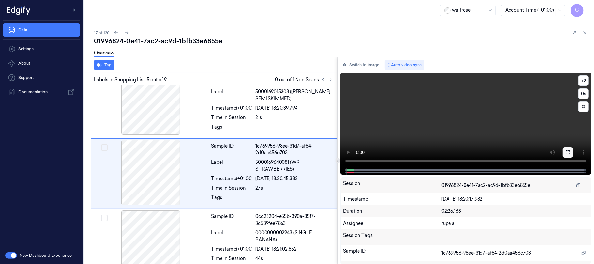
click at [566, 151] on icon at bounding box center [568, 152] width 4 height 4
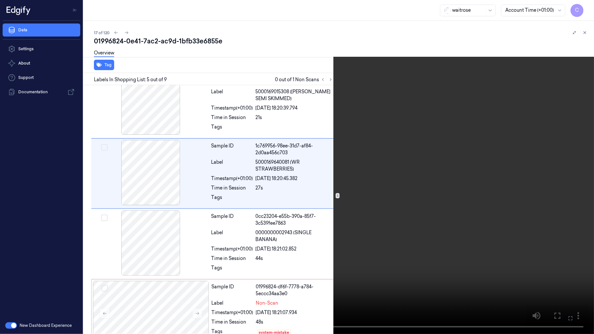
click at [346, 198] on video at bounding box center [297, 167] width 594 height 334
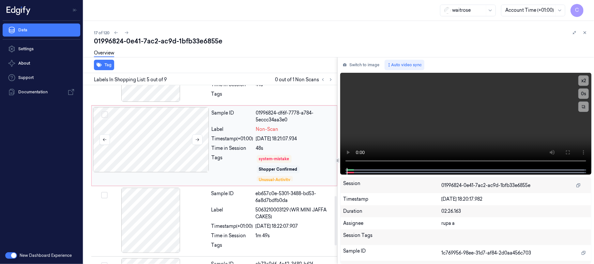
click at [160, 149] on div at bounding box center [151, 139] width 116 height 65
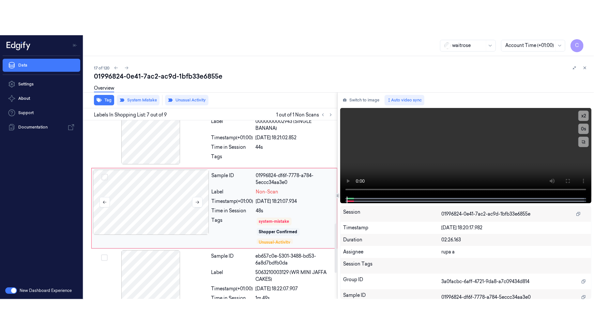
scroll to position [374, 0]
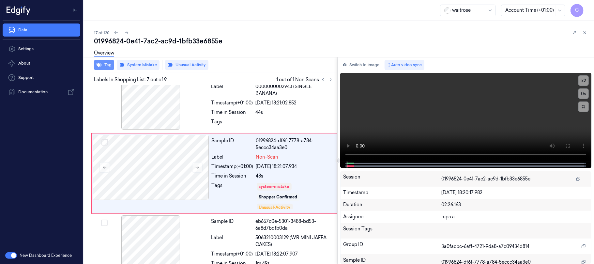
click at [102, 67] on button "Tag" at bounding box center [104, 65] width 20 height 10
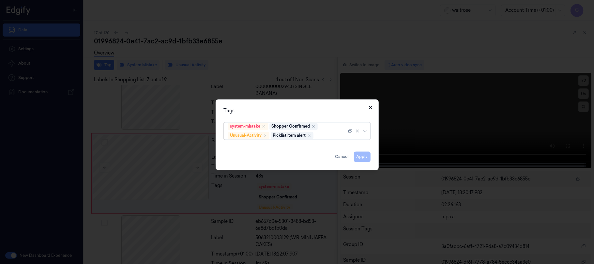
click at [368, 106] on icon "button" at bounding box center [370, 107] width 5 height 5
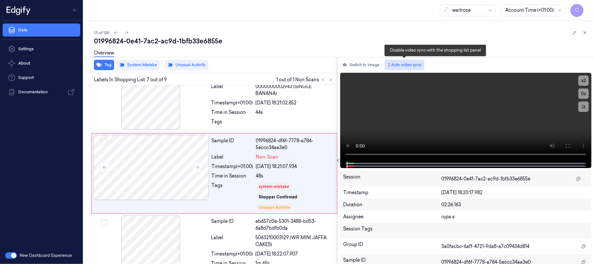
click at [406, 64] on button "Auto video sync" at bounding box center [404, 65] width 40 height 10
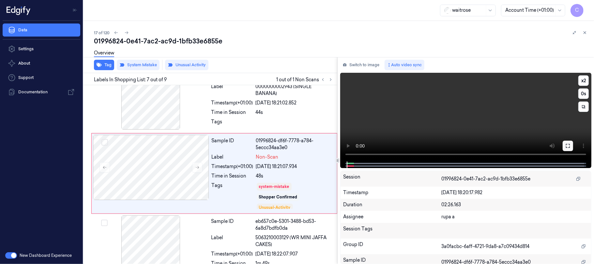
click at [567, 145] on icon at bounding box center [567, 145] width 5 height 5
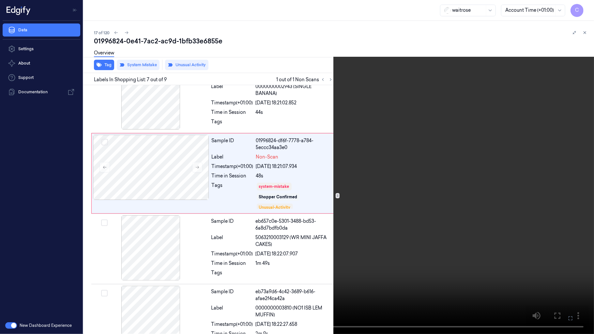
click at [277, 189] on video at bounding box center [297, 167] width 594 height 334
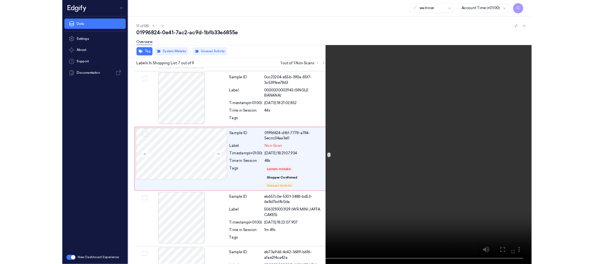
scroll to position [339, 0]
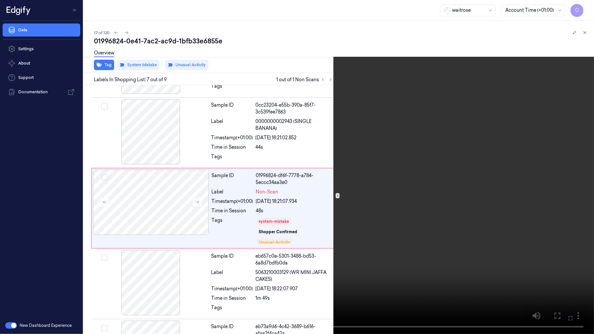
click at [217, 172] on video at bounding box center [297, 167] width 594 height 334
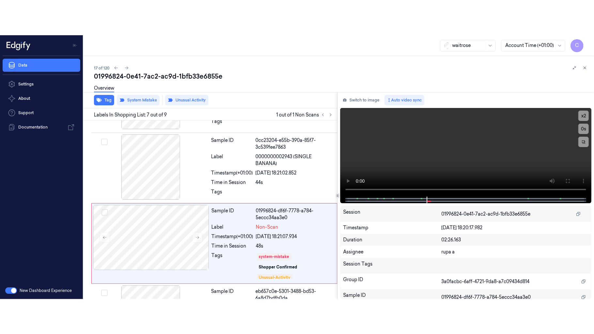
scroll to position [374, 0]
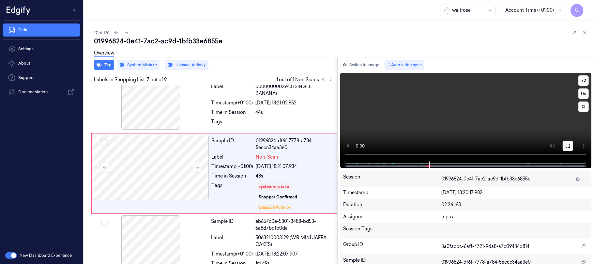
click at [566, 144] on icon at bounding box center [568, 146] width 4 height 4
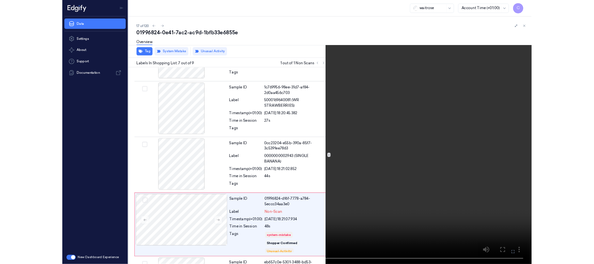
scroll to position [339, 0]
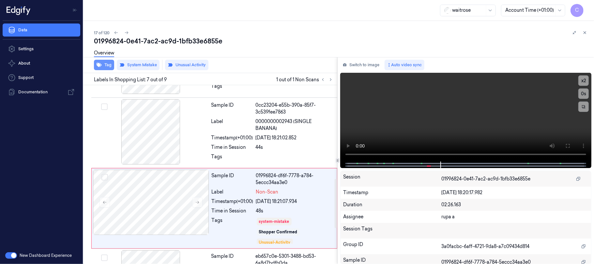
click at [106, 63] on button "Tag" at bounding box center [104, 65] width 20 height 10
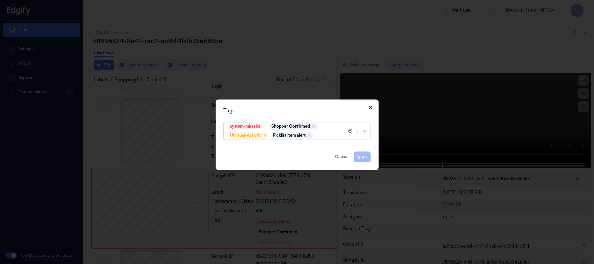
click at [369, 106] on icon "button" at bounding box center [370, 107] width 3 height 3
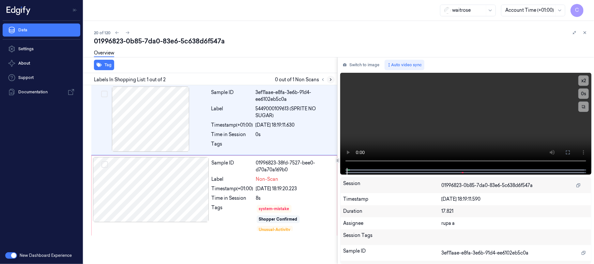
click at [329, 79] on icon at bounding box center [330, 79] width 5 height 5
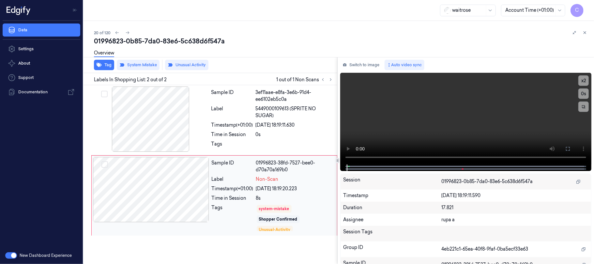
click at [178, 192] on div at bounding box center [151, 189] width 116 height 65
click at [108, 67] on button "Tag" at bounding box center [104, 65] width 20 height 10
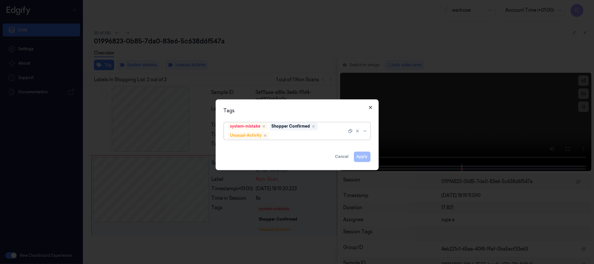
click at [369, 108] on icon "button" at bounding box center [370, 107] width 5 height 5
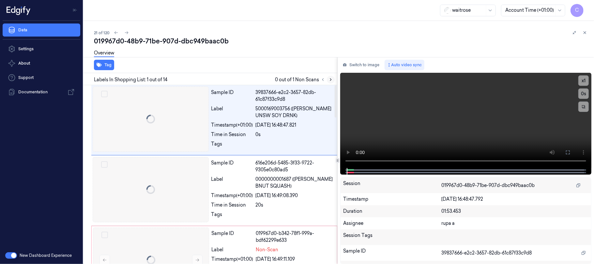
click at [327, 77] on button at bounding box center [331, 80] width 8 height 8
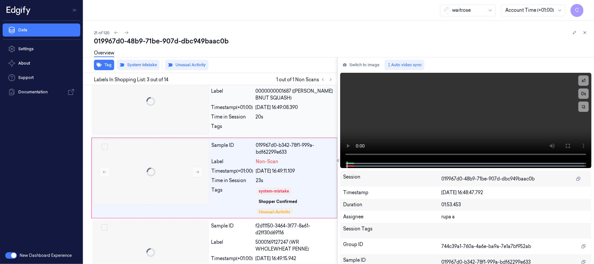
scroll to position [92, 0]
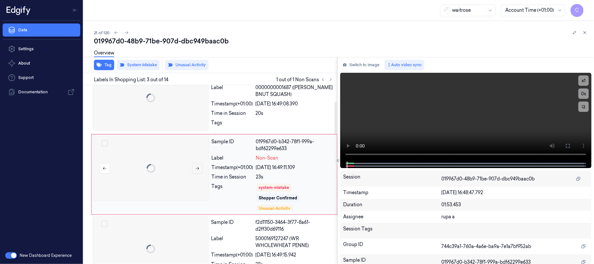
click at [193, 170] on button at bounding box center [197, 168] width 10 height 10
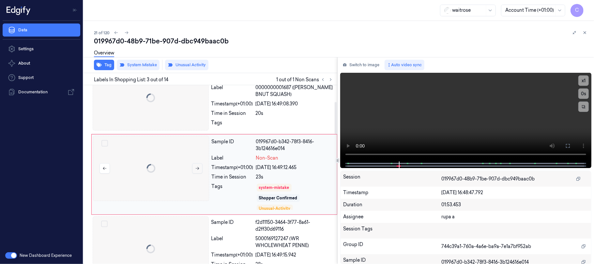
click at [193, 170] on button at bounding box center [197, 168] width 10 height 10
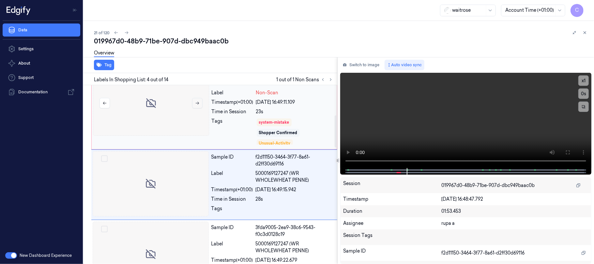
scroll to position [167, 0]
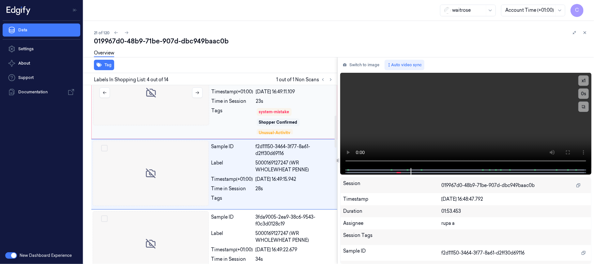
click at [163, 98] on div at bounding box center [151, 92] width 116 height 65
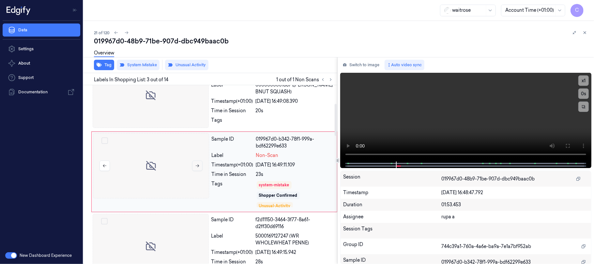
scroll to position [92, 0]
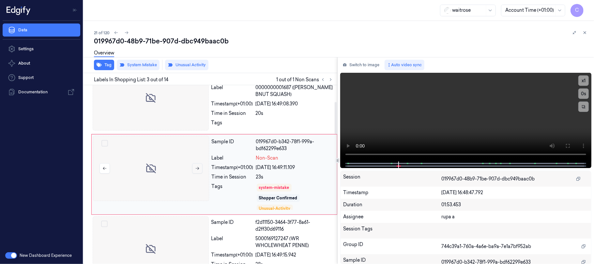
click at [198, 171] on button at bounding box center [197, 168] width 10 height 10
click at [150, 166] on div at bounding box center [151, 168] width 116 height 65
click at [149, 169] on div at bounding box center [151, 168] width 116 height 65
click at [160, 97] on div at bounding box center [151, 97] width 116 height 65
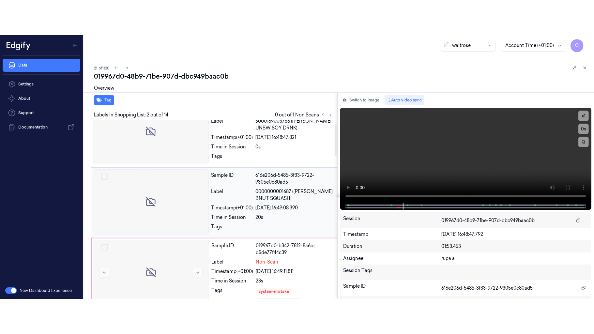
scroll to position [16, 0]
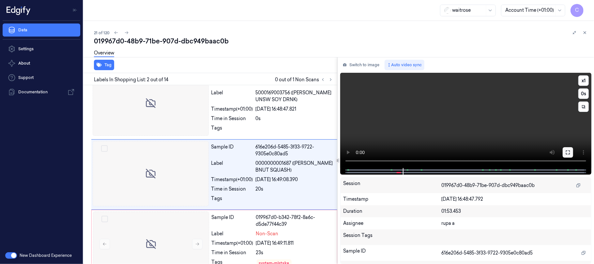
click at [566, 151] on icon at bounding box center [568, 152] width 4 height 4
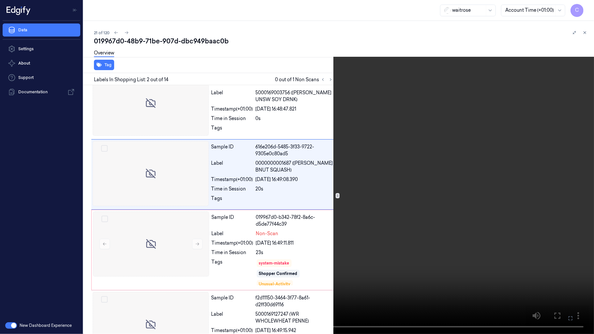
click at [261, 204] on video at bounding box center [297, 167] width 594 height 334
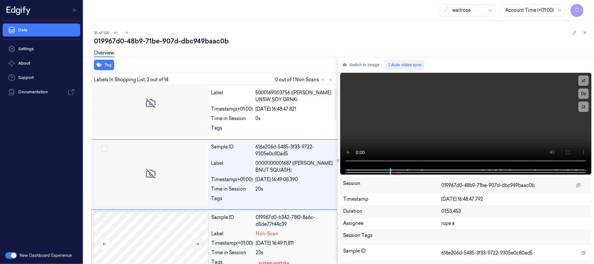
click at [197, 247] on button at bounding box center [197, 244] width 10 height 10
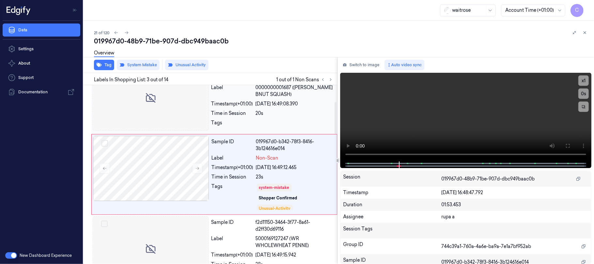
click at [181, 97] on div at bounding box center [151, 97] width 116 height 65
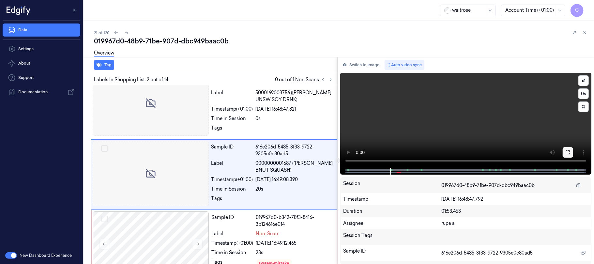
click at [569, 155] on button at bounding box center [567, 152] width 10 height 10
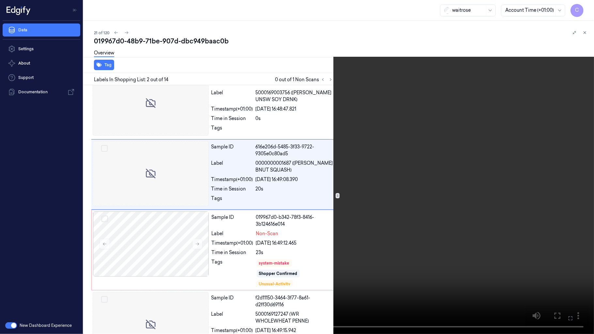
click at [234, 195] on video at bounding box center [297, 167] width 594 height 334
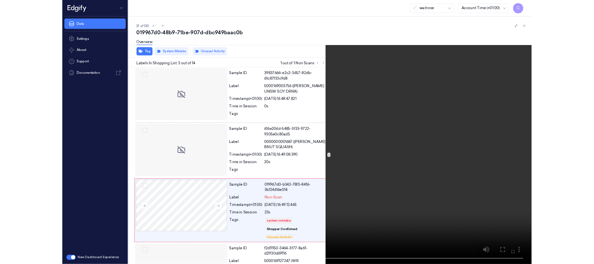
scroll to position [57, 0]
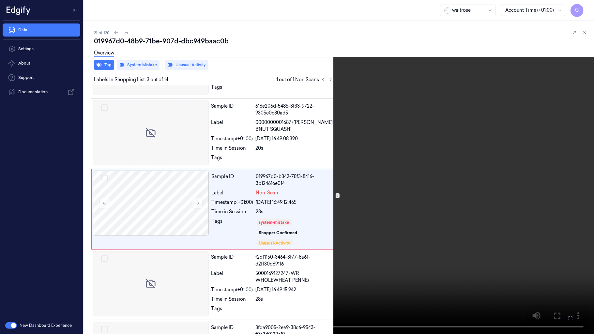
click at [251, 198] on video at bounding box center [297, 167] width 594 height 334
click at [280, 183] on video at bounding box center [297, 167] width 594 height 334
click at [372, 161] on video at bounding box center [297, 167] width 594 height 334
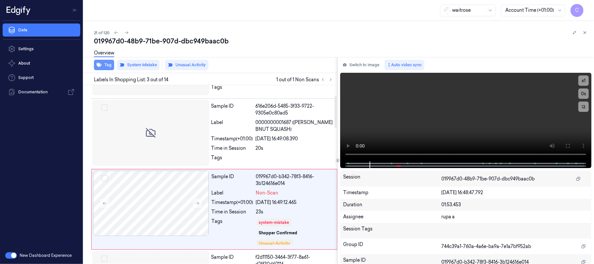
click at [109, 66] on button "Tag" at bounding box center [104, 65] width 20 height 10
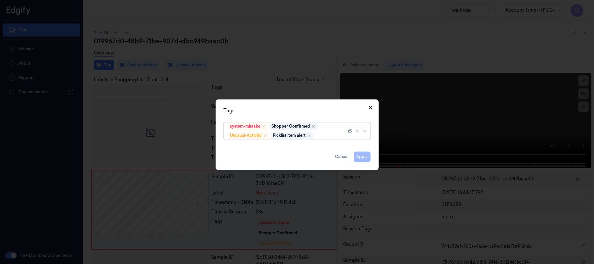
click at [371, 108] on icon "button" at bounding box center [370, 107] width 3 height 3
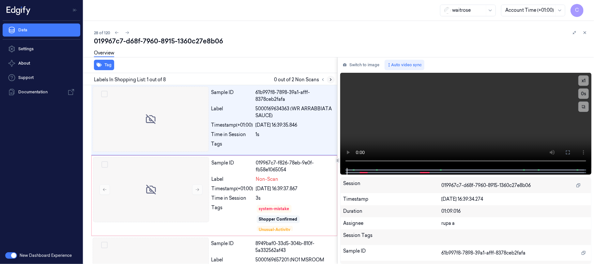
click at [331, 77] on icon at bounding box center [330, 79] width 5 height 5
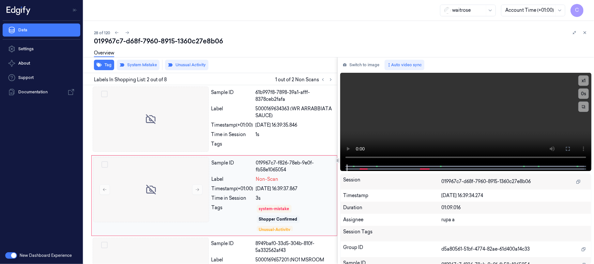
scroll to position [21, 0]
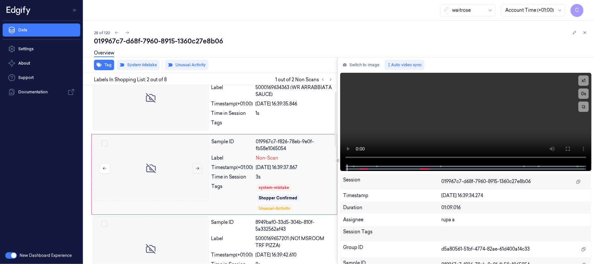
click at [195, 168] on icon at bounding box center [197, 168] width 5 height 5
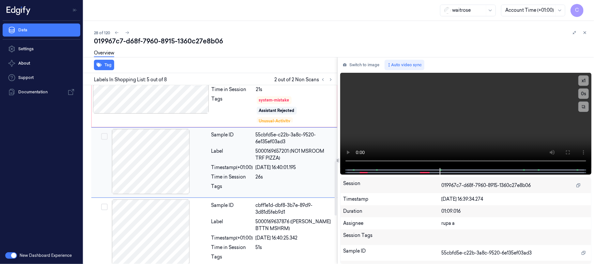
scroll to position [248, 0]
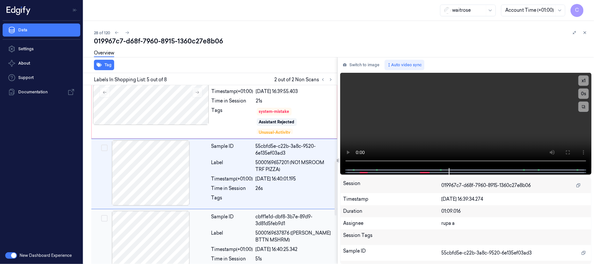
click at [152, 234] on div at bounding box center [151, 243] width 116 height 65
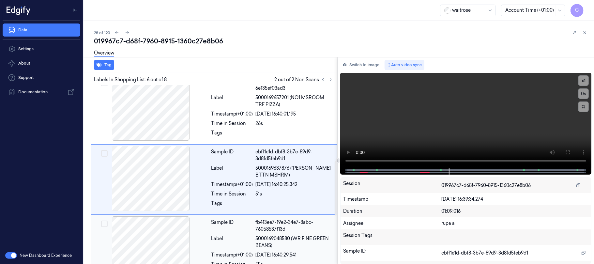
scroll to position [319, 0]
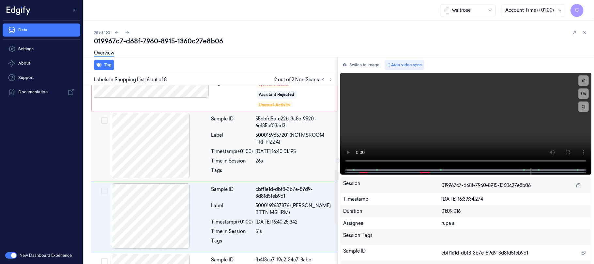
click at [164, 160] on div at bounding box center [151, 145] width 116 height 65
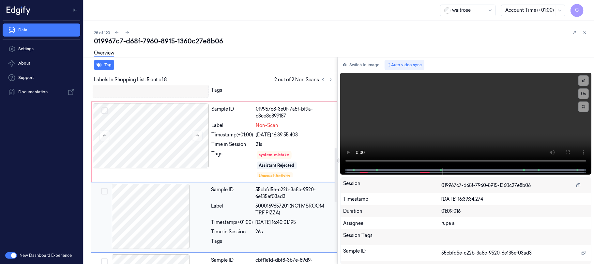
scroll to position [161, 0]
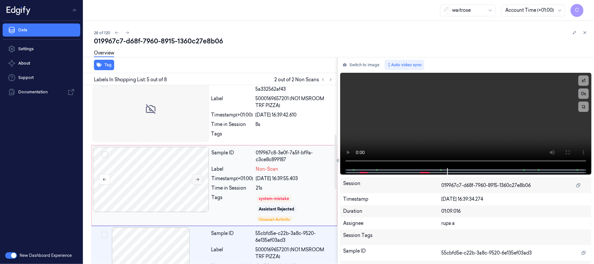
click at [196, 183] on button at bounding box center [197, 179] width 10 height 10
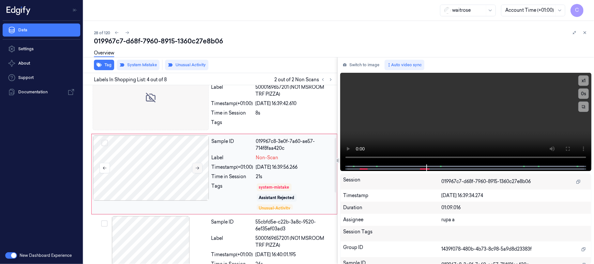
click at [197, 167] on icon at bounding box center [197, 168] width 5 height 5
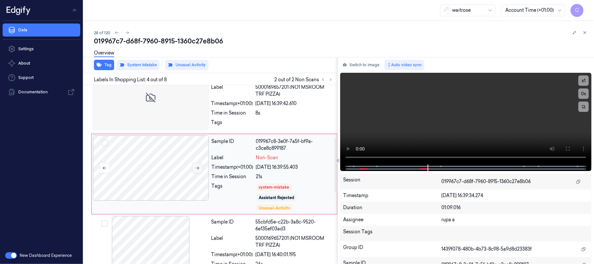
click at [197, 167] on icon at bounding box center [197, 168] width 5 height 5
click at [403, 164] on div at bounding box center [465, 167] width 237 height 7
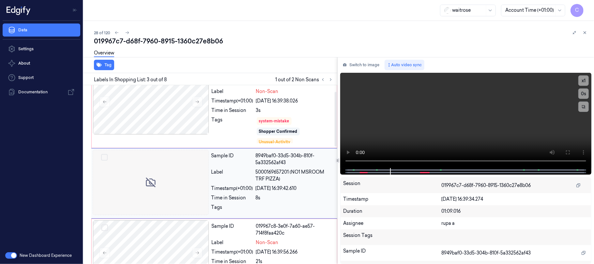
scroll to position [130, 0]
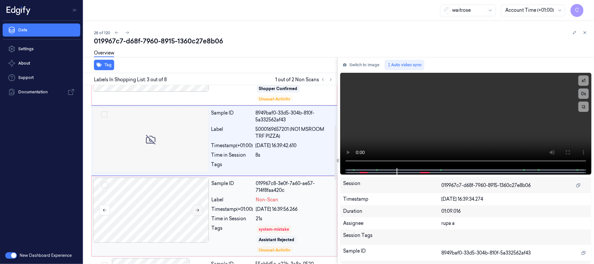
click at [198, 213] on button at bounding box center [197, 210] width 10 height 10
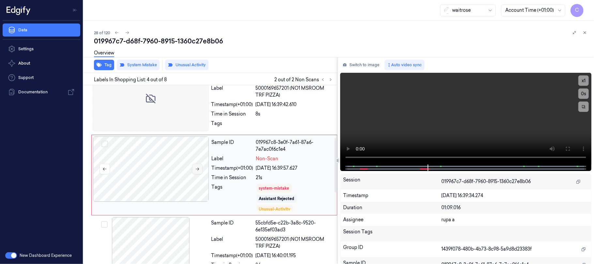
scroll to position [172, 0]
click at [200, 170] on button at bounding box center [197, 168] width 10 height 10
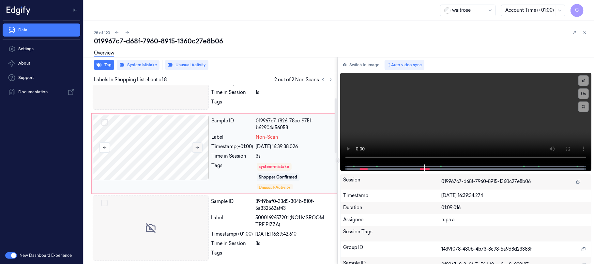
click at [197, 146] on icon at bounding box center [197, 147] width 5 height 5
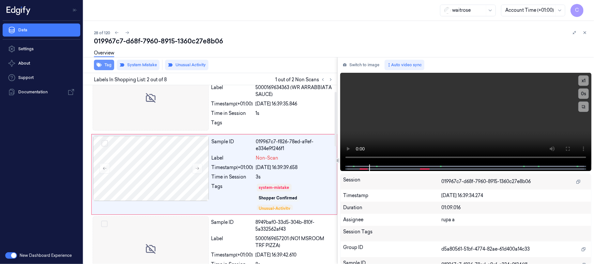
click at [106, 64] on button "Tag" at bounding box center [104, 65] width 20 height 10
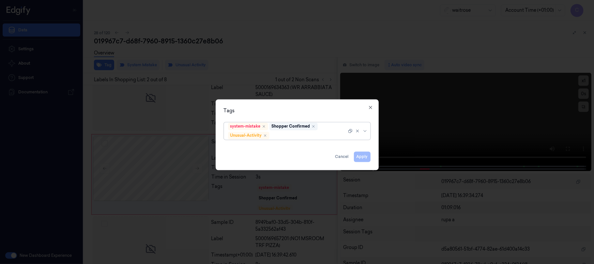
click at [374, 105] on div "Tags options system-mistake,Shopper Confirmed,Unusual-Activity, selected. Selec…" at bounding box center [297, 134] width 163 height 71
click at [369, 108] on div "Tags system-mistake Shopper Confirmed Unusual-Activity Apply Cancel Close" at bounding box center [297, 134] width 163 height 71
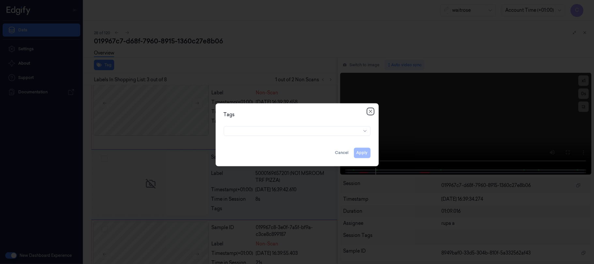
scroll to position [97, 0]
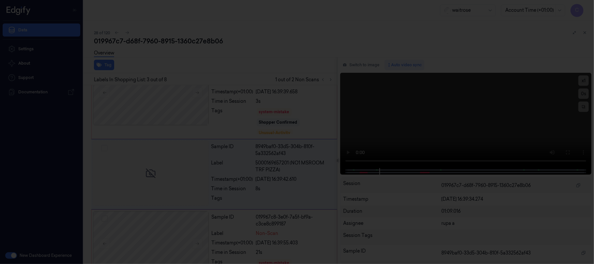
click at [150, 194] on div at bounding box center [297, 132] width 594 height 264
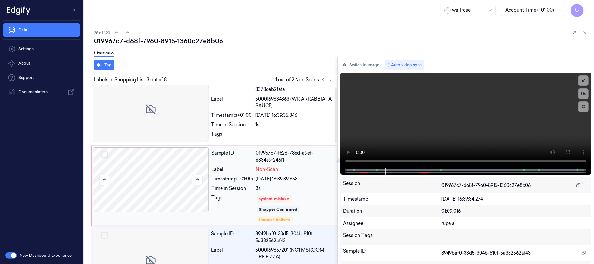
click at [155, 173] on div at bounding box center [151, 179] width 116 height 65
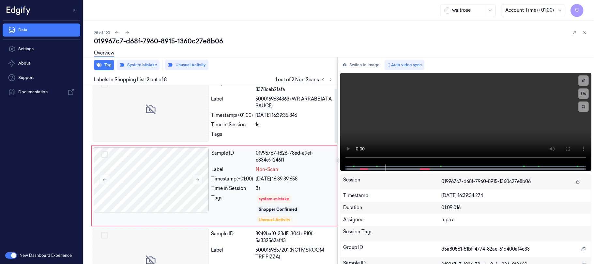
scroll to position [21, 0]
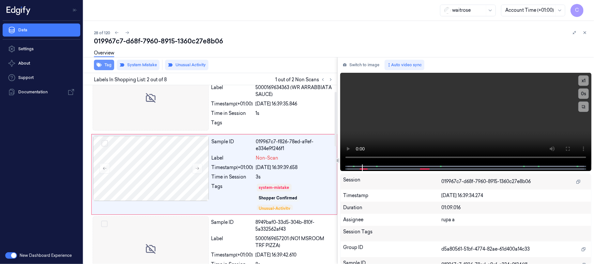
click at [101, 63] on icon "button" at bounding box center [99, 64] width 5 height 5
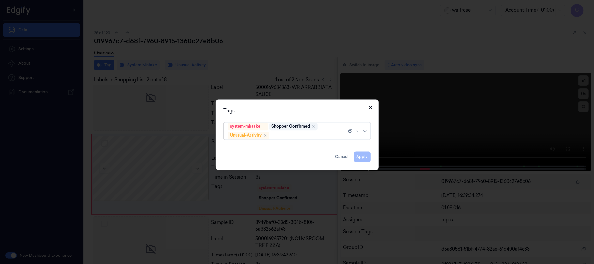
click at [369, 108] on icon "button" at bounding box center [370, 107] width 3 height 3
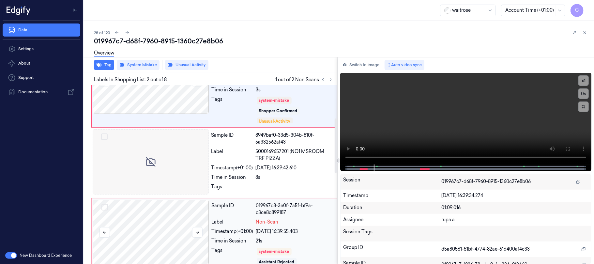
click at [175, 223] on div at bounding box center [151, 232] width 116 height 65
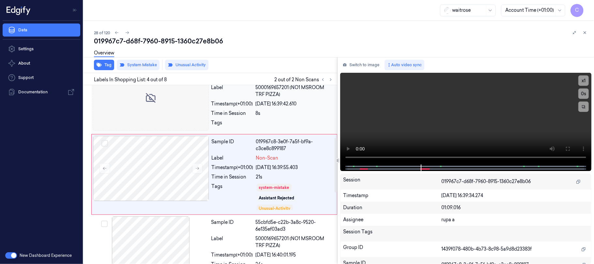
scroll to position [172, 0]
click at [101, 67] on icon "button" at bounding box center [99, 64] width 5 height 5
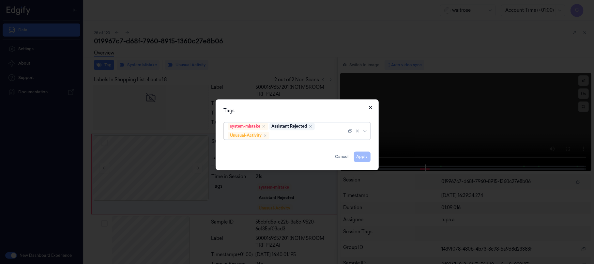
click at [371, 105] on icon "button" at bounding box center [370, 107] width 5 height 5
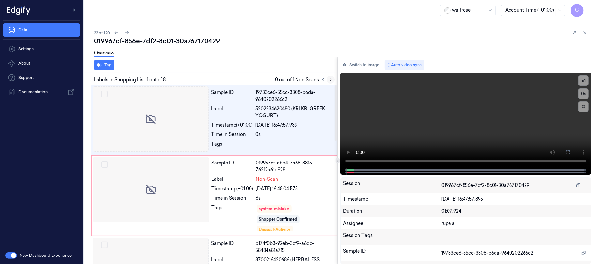
click at [328, 79] on icon at bounding box center [330, 79] width 5 height 5
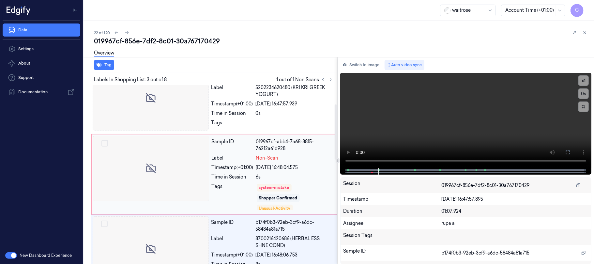
scroll to position [97, 0]
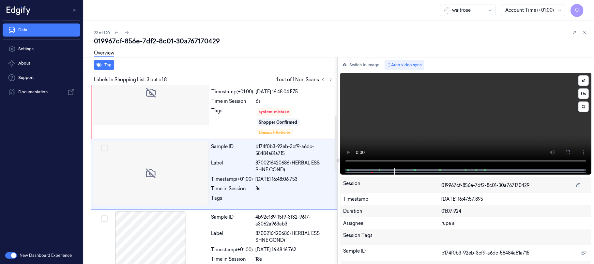
click at [402, 112] on video at bounding box center [465, 120] width 251 height 95
click at [142, 109] on div at bounding box center [151, 92] width 116 height 65
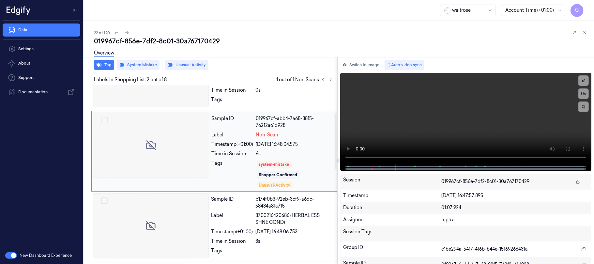
scroll to position [21, 0]
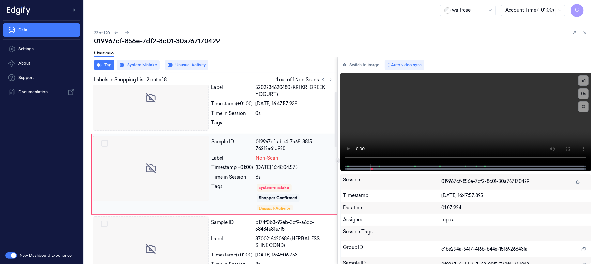
click at [199, 171] on div at bounding box center [151, 168] width 116 height 65
click at [167, 112] on div at bounding box center [151, 97] width 116 height 65
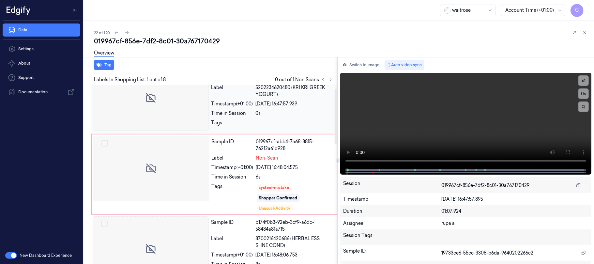
scroll to position [0, 0]
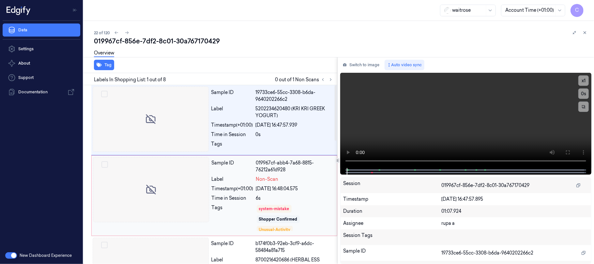
click at [191, 179] on div at bounding box center [151, 189] width 116 height 65
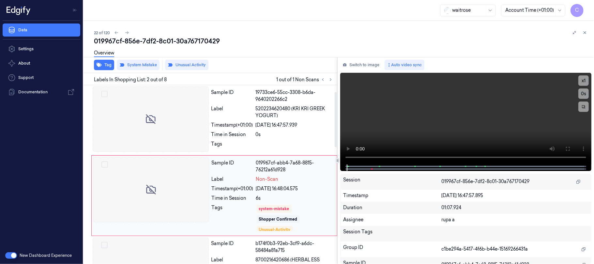
scroll to position [21, 0]
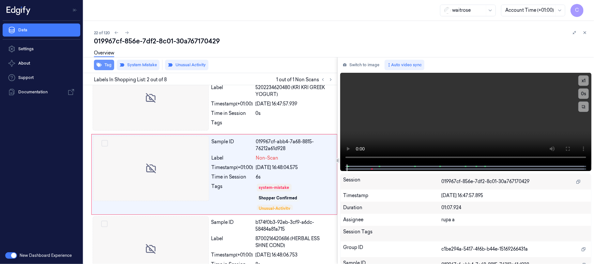
click at [103, 64] on button "Tag" at bounding box center [104, 65] width 20 height 10
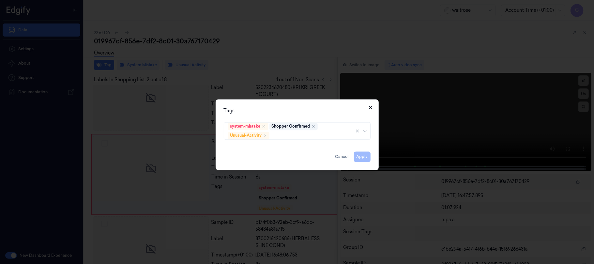
click at [370, 108] on icon "button" at bounding box center [370, 107] width 5 height 5
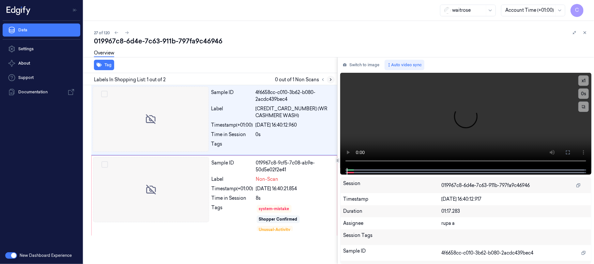
click at [328, 82] on button at bounding box center [331, 80] width 8 height 8
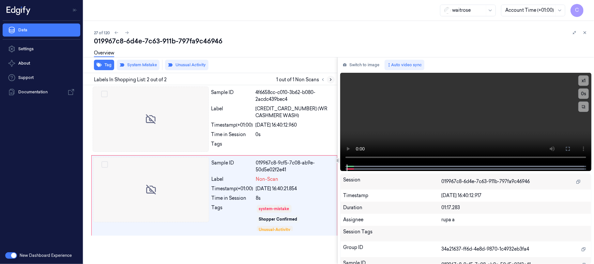
click at [328, 80] on icon at bounding box center [330, 79] width 5 height 5
click at [185, 193] on div at bounding box center [151, 189] width 116 height 65
click at [194, 200] on div at bounding box center [151, 189] width 116 height 65
click at [198, 188] on div at bounding box center [151, 189] width 116 height 65
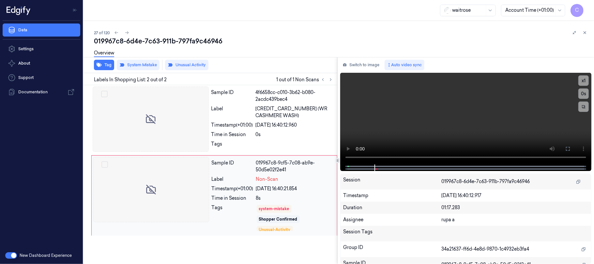
click at [198, 188] on div at bounding box center [151, 189] width 116 height 65
click at [198, 191] on div at bounding box center [151, 189] width 116 height 65
click at [194, 192] on div at bounding box center [151, 189] width 116 height 65
click at [193, 193] on div at bounding box center [151, 189] width 116 height 65
click at [189, 190] on div at bounding box center [151, 189] width 116 height 65
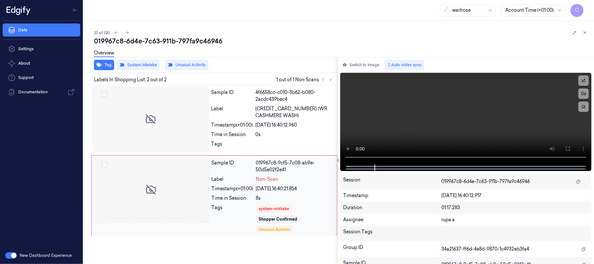
click at [189, 190] on div at bounding box center [151, 189] width 116 height 65
click at [189, 196] on div at bounding box center [151, 189] width 116 height 65
click at [196, 193] on div at bounding box center [151, 189] width 116 height 65
click at [194, 195] on div at bounding box center [151, 189] width 116 height 65
click at [200, 196] on div at bounding box center [151, 189] width 116 height 65
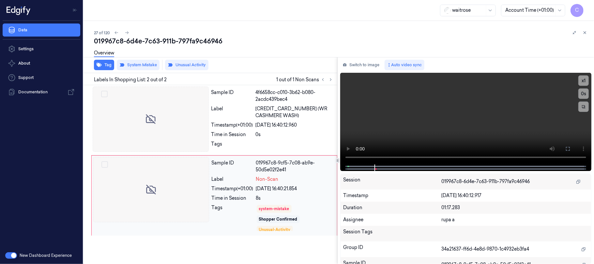
click at [198, 200] on div at bounding box center [151, 189] width 116 height 65
drag, startPoint x: 189, startPoint y: 193, endPoint x: 186, endPoint y: 189, distance: 5.3
click at [188, 193] on div at bounding box center [151, 189] width 116 height 65
click at [183, 181] on div at bounding box center [151, 189] width 116 height 65
click at [192, 179] on div at bounding box center [151, 189] width 116 height 65
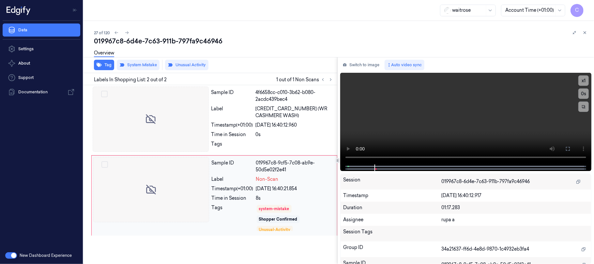
drag, startPoint x: 197, startPoint y: 188, endPoint x: 196, endPoint y: 196, distance: 7.9
click at [197, 192] on div at bounding box center [151, 189] width 116 height 65
click at [196, 197] on div at bounding box center [151, 189] width 116 height 65
click at [195, 192] on div at bounding box center [151, 189] width 116 height 65
click at [145, 125] on div at bounding box center [151, 118] width 116 height 65
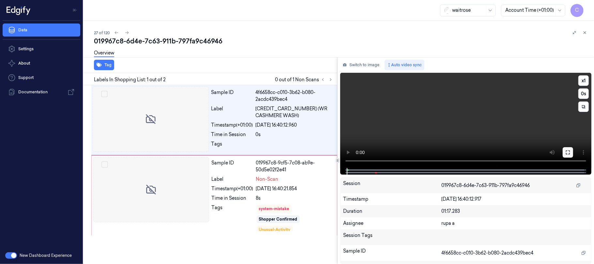
click at [568, 153] on icon at bounding box center [567, 152] width 5 height 5
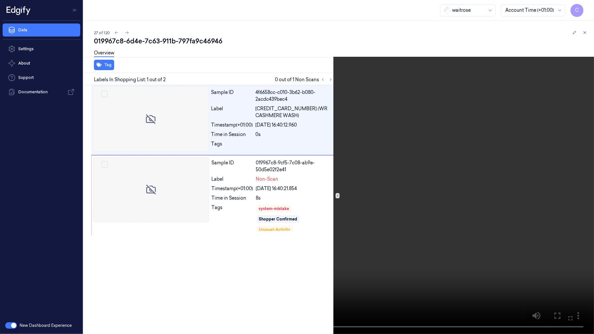
click at [296, 214] on video at bounding box center [297, 167] width 594 height 334
click at [259, 197] on video at bounding box center [297, 167] width 594 height 334
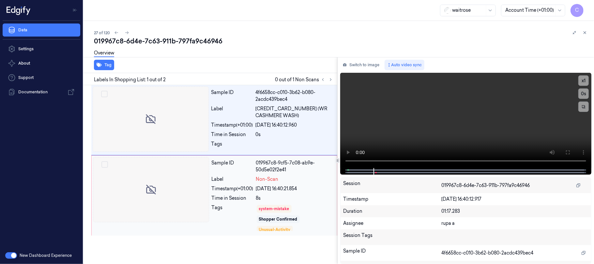
click at [161, 184] on div at bounding box center [151, 189] width 116 height 65
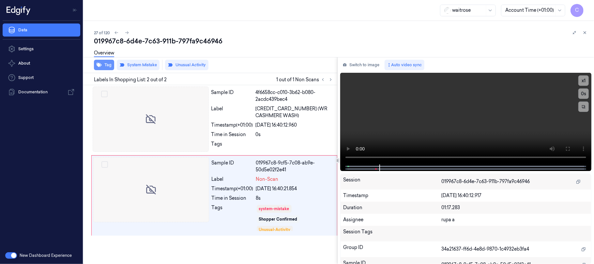
click at [101, 64] on icon "button" at bounding box center [99, 64] width 5 height 5
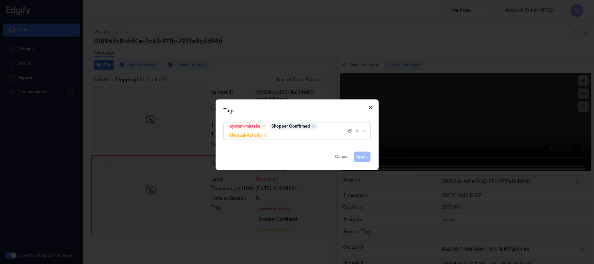
click at [368, 106] on icon "button" at bounding box center [370, 107] width 5 height 5
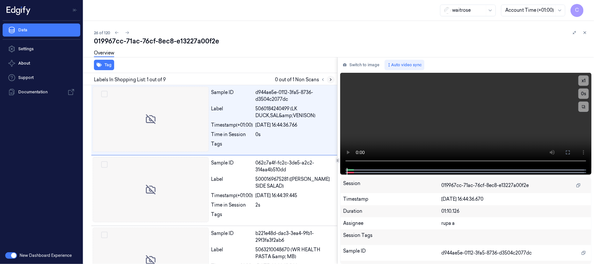
click at [329, 80] on icon at bounding box center [330, 79] width 5 height 5
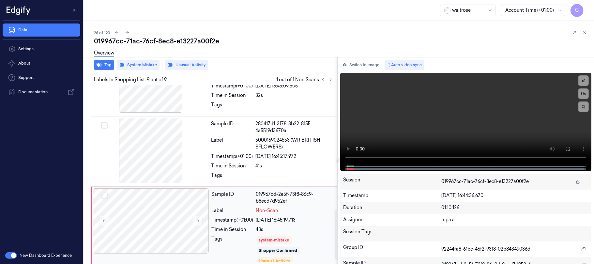
scroll to position [469, 0]
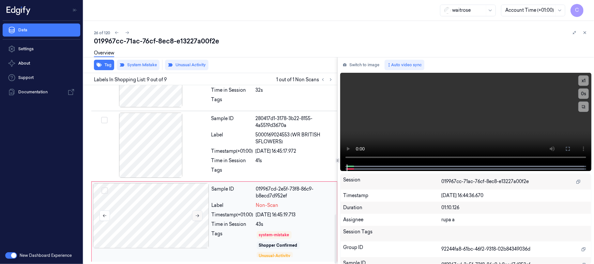
click at [196, 216] on icon at bounding box center [197, 215] width 5 height 5
click at [103, 64] on button "Tag" at bounding box center [104, 65] width 20 height 10
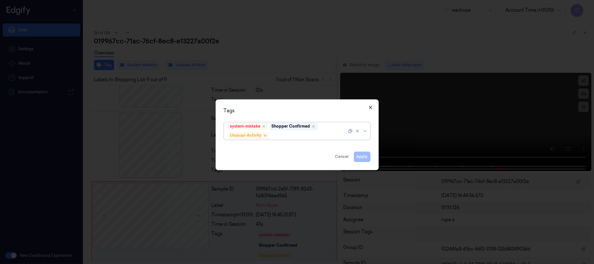
click at [368, 107] on icon "button" at bounding box center [370, 107] width 5 height 5
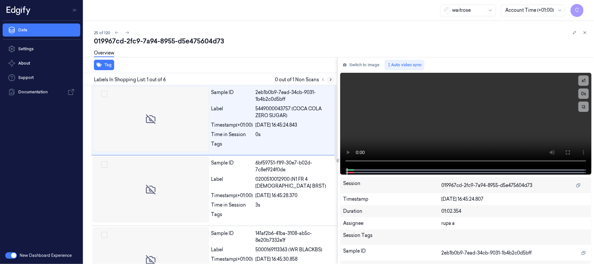
click at [330, 80] on icon at bounding box center [330, 79] width 5 height 5
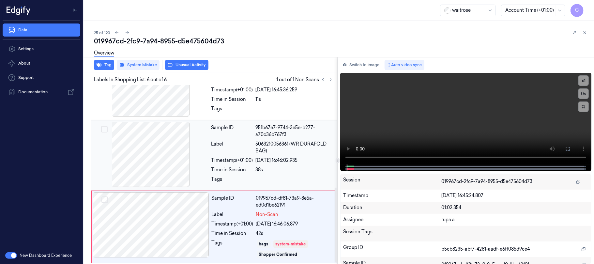
scroll to position [248, 0]
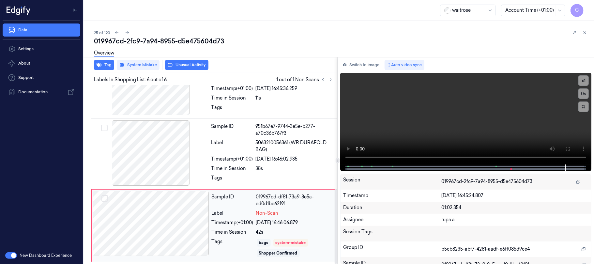
click at [202, 226] on div at bounding box center [151, 223] width 116 height 65
click at [104, 61] on div "Overview" at bounding box center [104, 54] width 20 height 17
click at [104, 63] on button "Tag" at bounding box center [104, 65] width 20 height 10
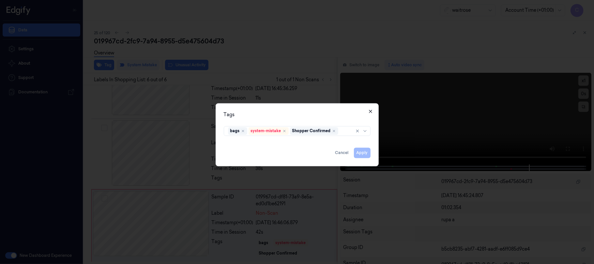
click at [369, 110] on icon "button" at bounding box center [370, 111] width 5 height 5
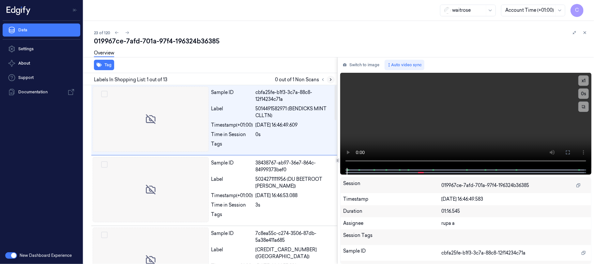
click at [329, 79] on icon at bounding box center [330, 79] width 5 height 5
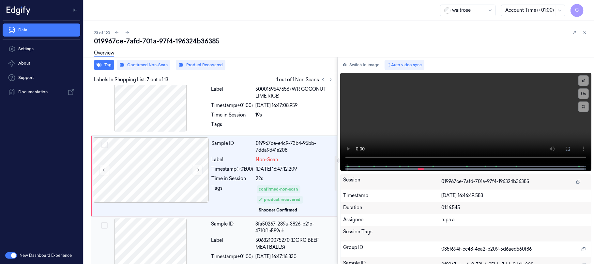
scroll to position [374, 0]
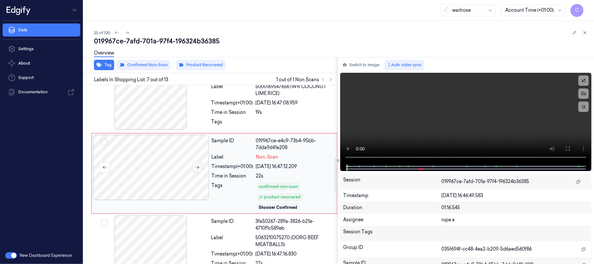
click at [199, 167] on icon at bounding box center [197, 167] width 5 height 5
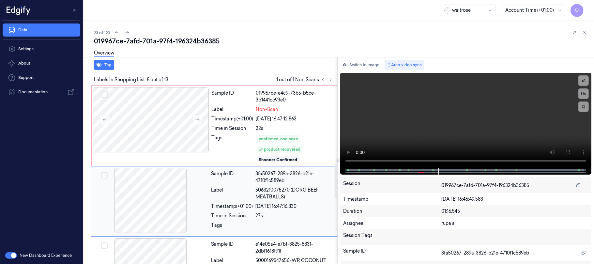
scroll to position [406, 0]
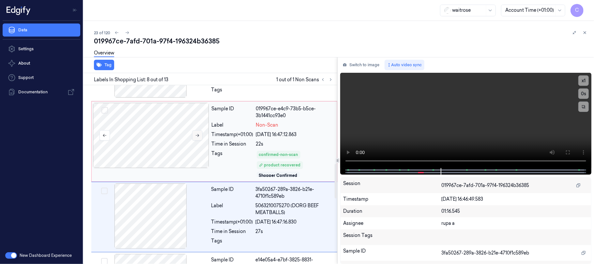
click at [197, 133] on button at bounding box center [197, 135] width 10 height 10
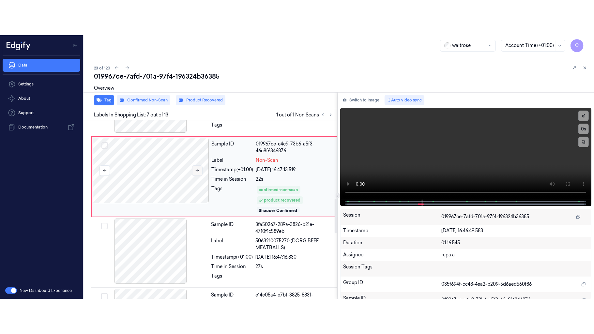
scroll to position [374, 0]
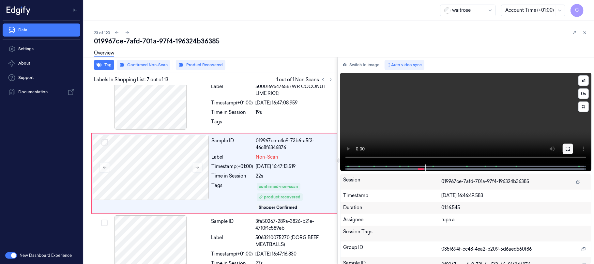
click at [571, 146] on button at bounding box center [567, 148] width 10 height 10
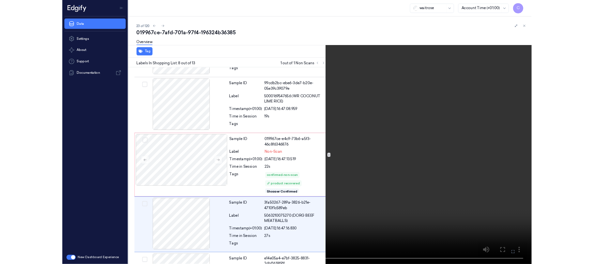
scroll to position [415, 0]
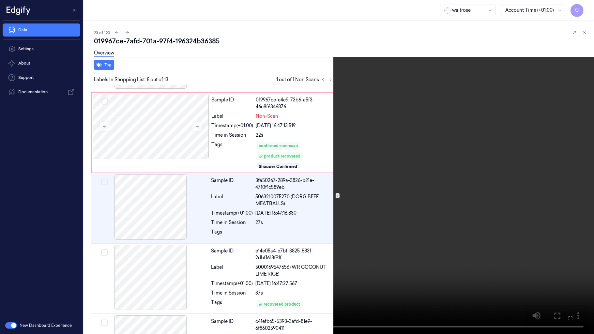
click at [344, 153] on video at bounding box center [297, 167] width 594 height 334
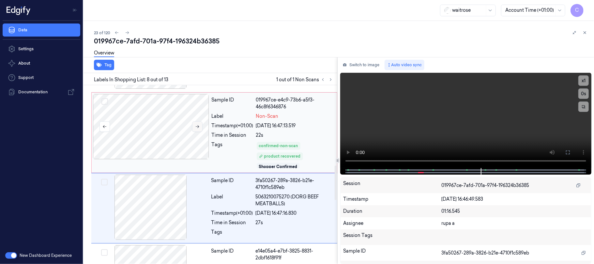
click at [196, 128] on icon at bounding box center [197, 126] width 5 height 5
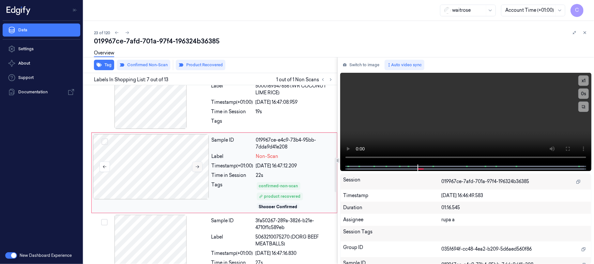
scroll to position [374, 0]
click at [200, 163] on div at bounding box center [151, 167] width 116 height 65
click at [198, 167] on icon at bounding box center [197, 167] width 5 height 5
click at [196, 170] on icon at bounding box center [197, 167] width 5 height 5
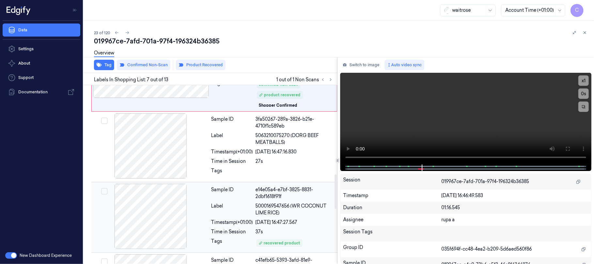
scroll to position [461, 0]
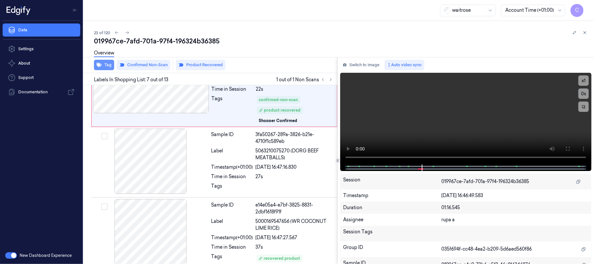
click at [106, 66] on button "Tag" at bounding box center [104, 65] width 20 height 10
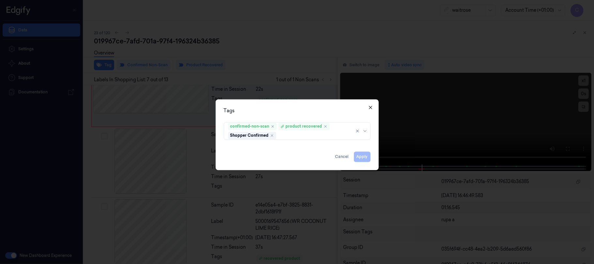
click at [370, 108] on icon "button" at bounding box center [370, 107] width 5 height 5
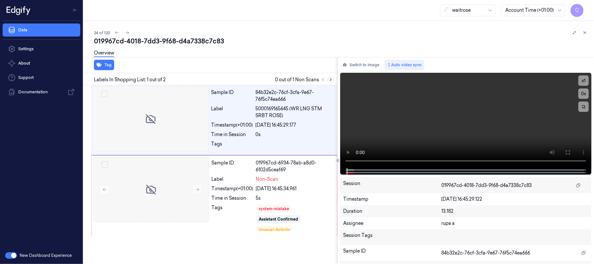
click at [330, 81] on icon at bounding box center [330, 79] width 5 height 5
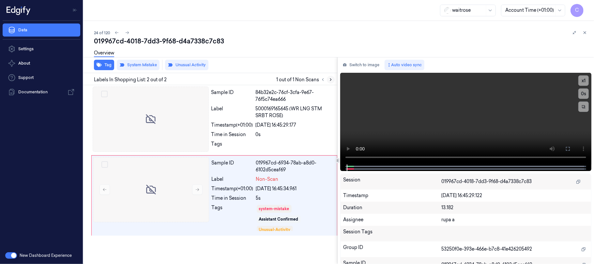
click at [329, 80] on icon at bounding box center [330, 79] width 5 height 5
click at [198, 191] on icon at bounding box center [197, 189] width 5 height 5
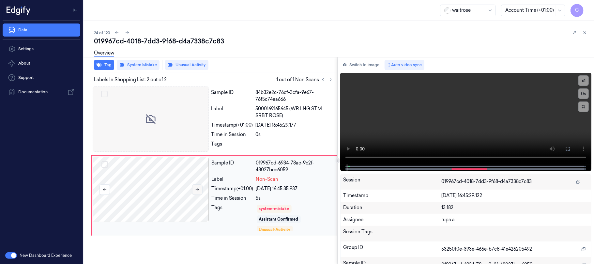
click at [198, 191] on icon at bounding box center [197, 189] width 5 height 5
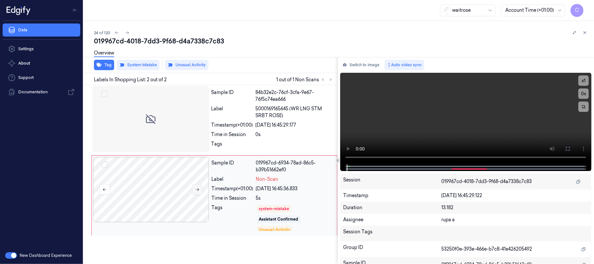
click at [198, 191] on icon at bounding box center [197, 189] width 5 height 5
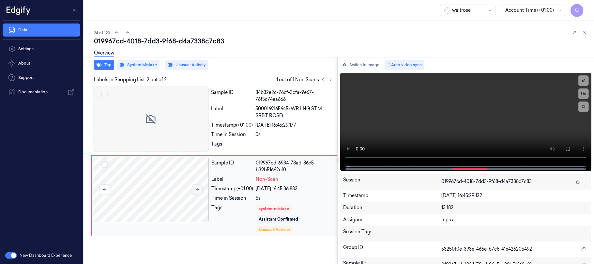
click at [198, 191] on icon at bounding box center [197, 189] width 5 height 5
click at [106, 68] on button "Tag" at bounding box center [104, 65] width 20 height 10
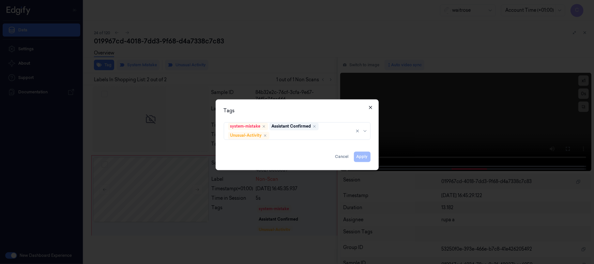
click at [370, 106] on icon "button" at bounding box center [370, 107] width 3 height 3
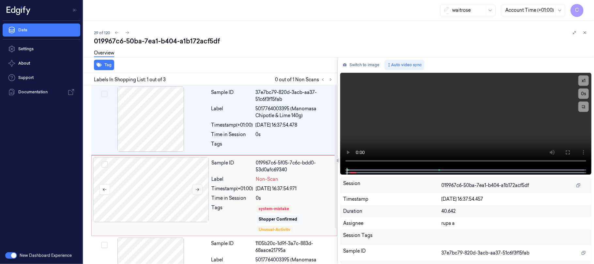
click at [196, 191] on icon at bounding box center [197, 189] width 5 height 5
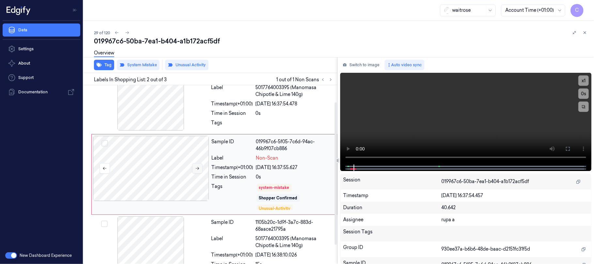
click at [197, 166] on icon at bounding box center [197, 168] width 5 height 5
click at [196, 169] on icon at bounding box center [197, 168] width 5 height 5
click at [155, 114] on div at bounding box center [151, 97] width 116 height 65
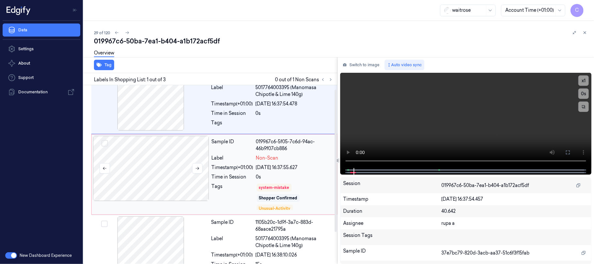
scroll to position [0, 0]
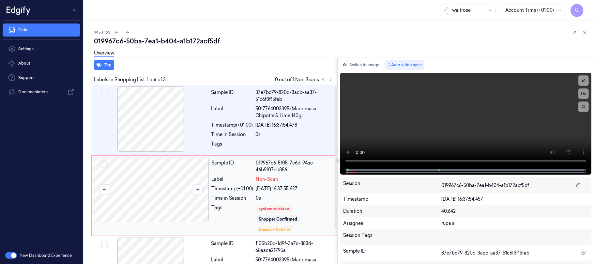
click at [159, 177] on div at bounding box center [151, 189] width 116 height 65
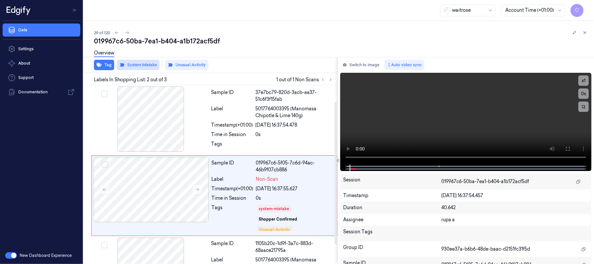
scroll to position [21, 0]
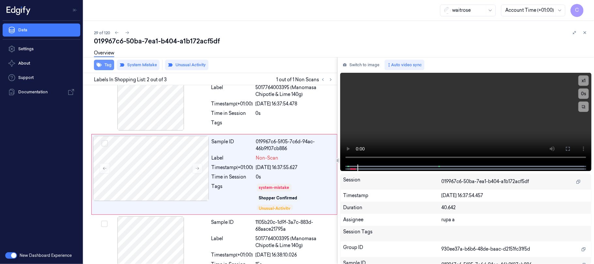
click at [102, 63] on button "Tag" at bounding box center [104, 65] width 20 height 10
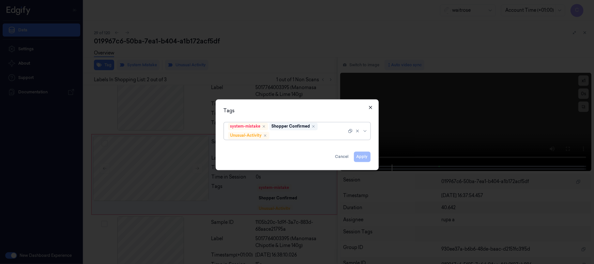
click at [369, 106] on icon "button" at bounding box center [370, 107] width 3 height 3
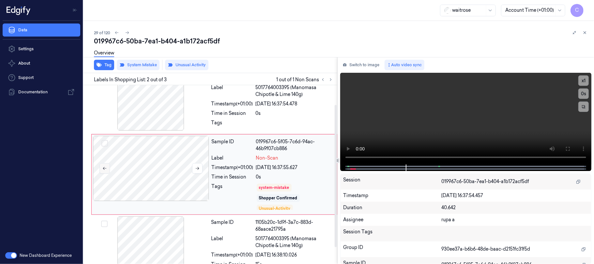
scroll to position [45, 0]
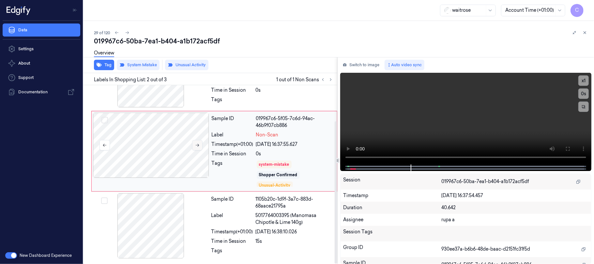
click at [197, 144] on icon at bounding box center [197, 145] width 5 height 5
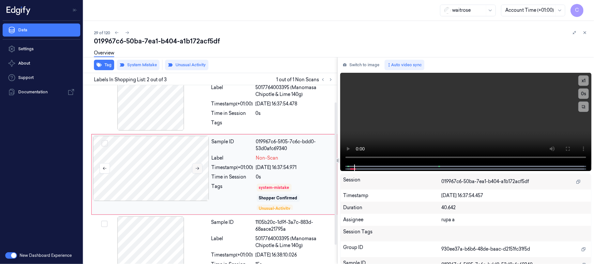
click at [198, 168] on icon at bounding box center [197, 168] width 5 height 5
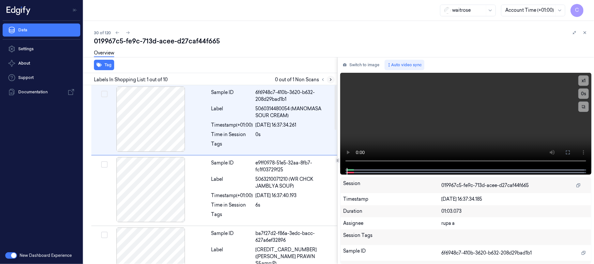
click at [329, 79] on icon at bounding box center [330, 79] width 5 height 5
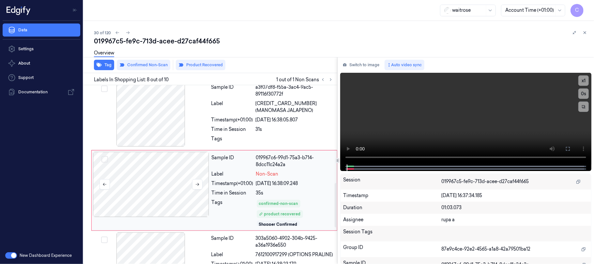
scroll to position [445, 0]
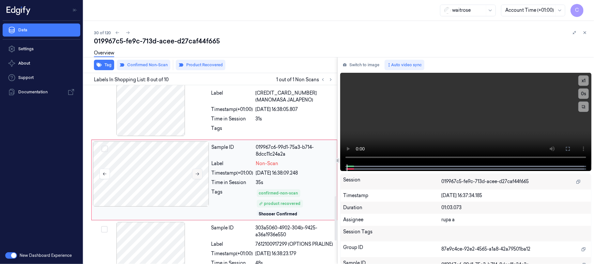
click at [196, 172] on icon at bounding box center [197, 174] width 5 height 5
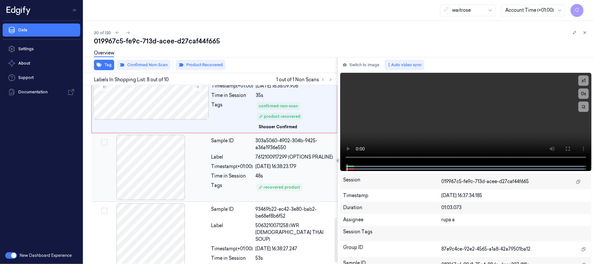
click at [170, 168] on div at bounding box center [151, 167] width 116 height 65
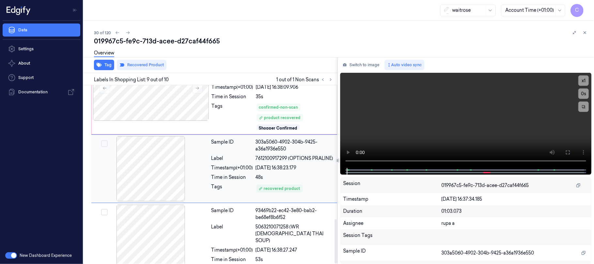
scroll to position [538, 0]
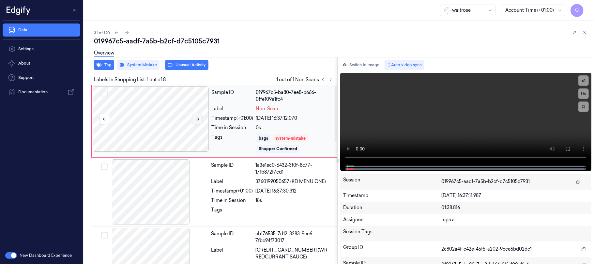
click at [200, 118] on icon at bounding box center [197, 119] width 5 height 5
click at [107, 65] on button "Tag" at bounding box center [104, 65] width 20 height 10
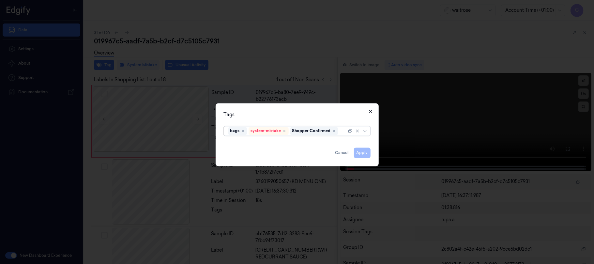
click at [371, 110] on icon "button" at bounding box center [370, 111] width 3 height 3
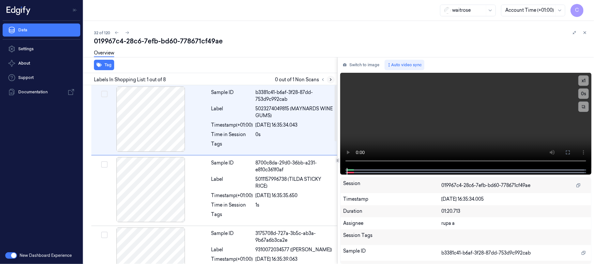
click at [330, 79] on icon at bounding box center [330, 79] width 5 height 5
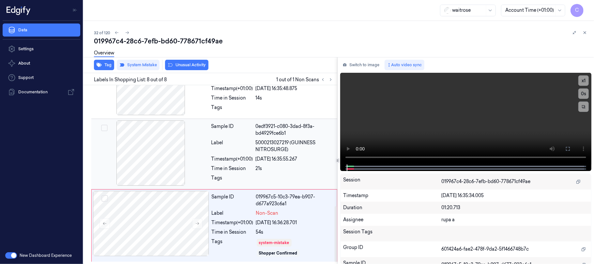
scroll to position [391, 0]
click at [195, 222] on icon at bounding box center [197, 223] width 5 height 5
click at [198, 222] on icon at bounding box center [198, 223] width 4 height 3
click at [148, 149] on div at bounding box center [151, 152] width 116 height 65
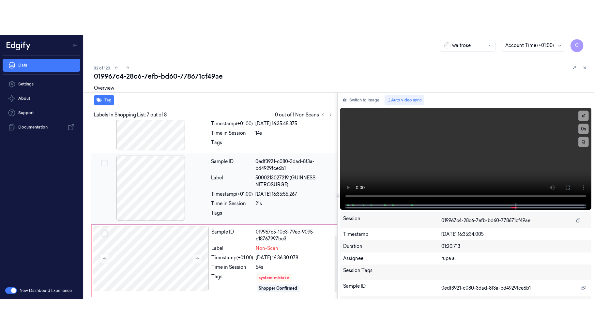
scroll to position [369, 0]
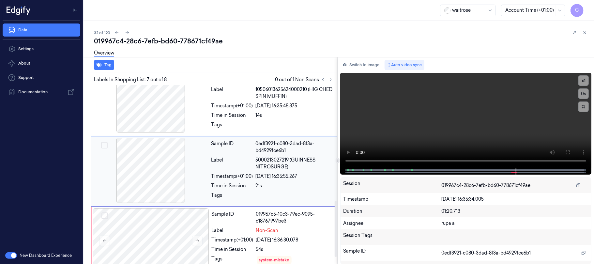
click at [143, 168] on div at bounding box center [151, 170] width 116 height 65
click at [567, 150] on icon at bounding box center [568, 152] width 4 height 4
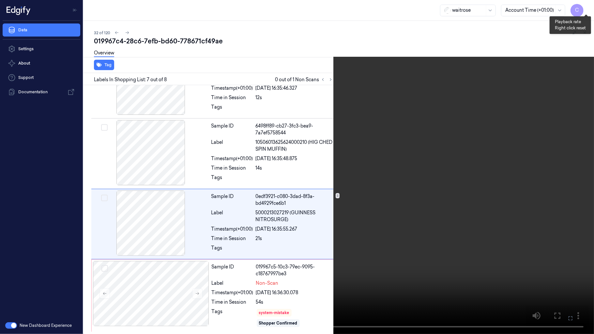
click at [583, 8] on button "x 1" at bounding box center [586, 8] width 10 height 10
click at [583, 8] on button "x 2" at bounding box center [586, 8] width 10 height 10
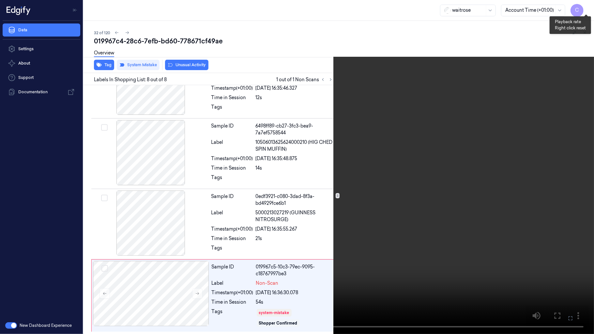
click at [583, 8] on button "x 4" at bounding box center [586, 8] width 10 height 10
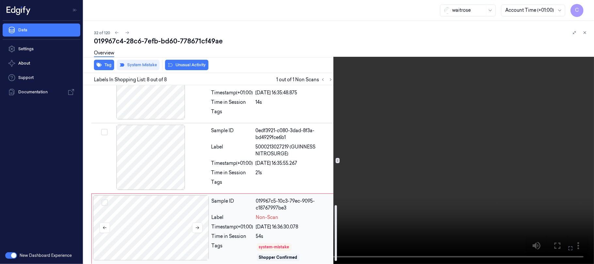
scroll to position [391, 0]
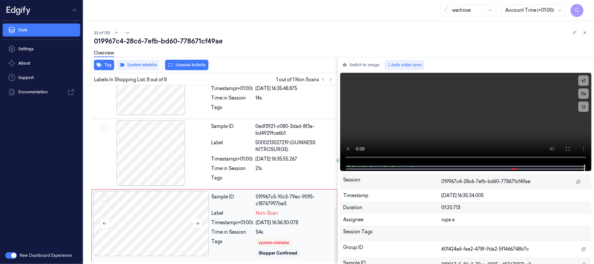
click at [150, 227] on div at bounding box center [151, 223] width 116 height 65
click at [200, 222] on button at bounding box center [197, 223] width 10 height 10
click at [105, 69] on button "Tag" at bounding box center [104, 65] width 20 height 10
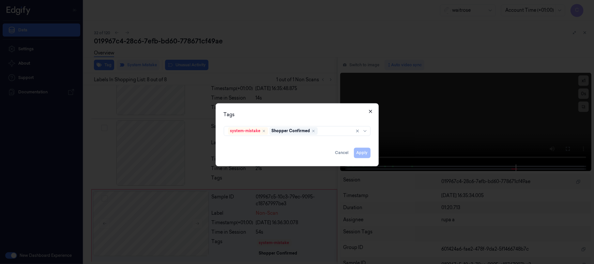
click at [367, 112] on div "Tags system-mistake Shopper Confirmed Apply Cancel Close" at bounding box center [297, 134] width 163 height 63
click at [368, 112] on icon "button" at bounding box center [370, 111] width 5 height 5
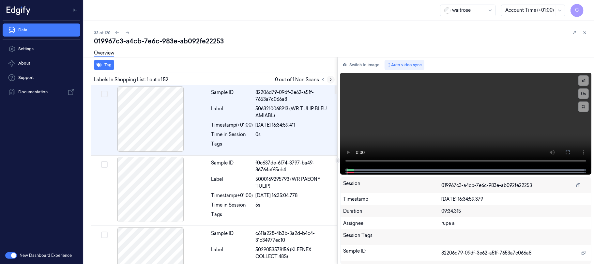
click at [329, 79] on icon at bounding box center [330, 79] width 5 height 5
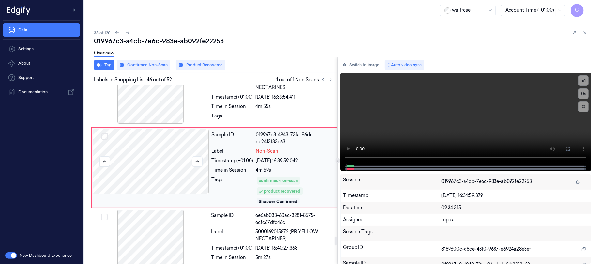
scroll to position [3122, 0]
click at [198, 162] on icon at bounding box center [198, 160] width 4 height 3
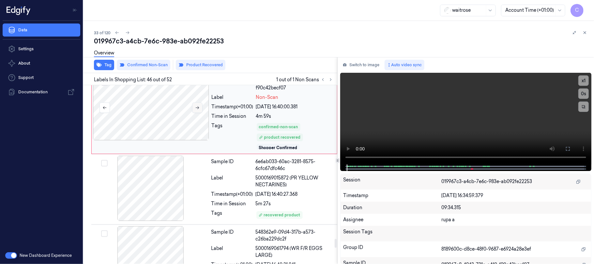
scroll to position [3209, 0]
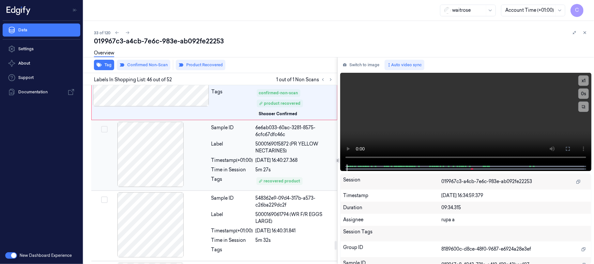
click at [156, 167] on div at bounding box center [151, 154] width 116 height 65
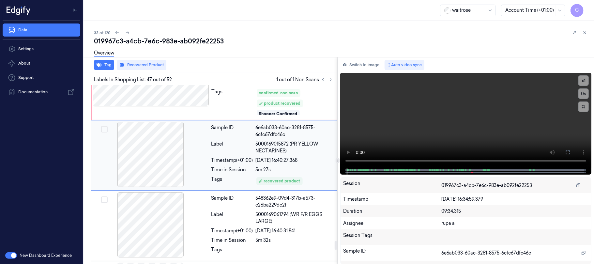
scroll to position [3197, 0]
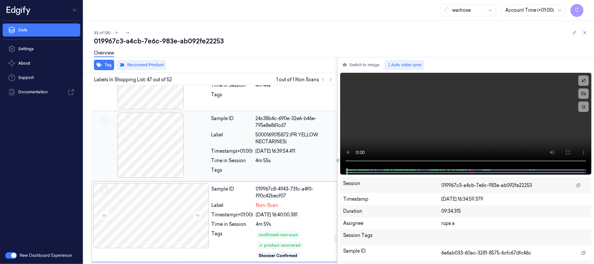
click at [148, 162] on div at bounding box center [151, 144] width 116 height 65
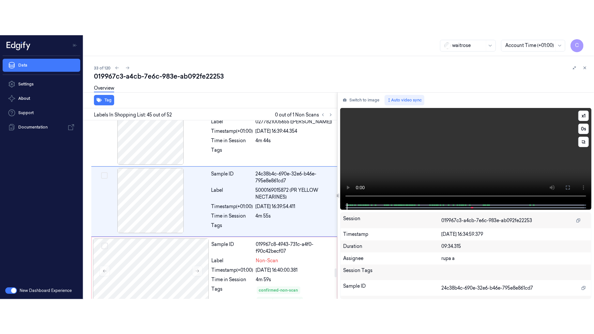
scroll to position [3046, 0]
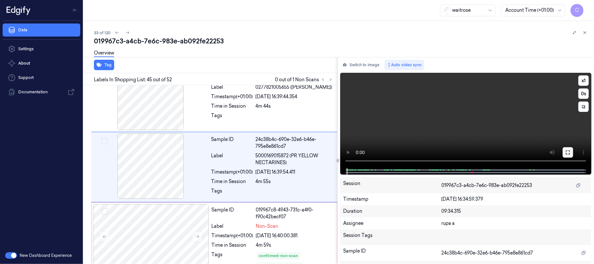
click at [568, 152] on icon at bounding box center [567, 152] width 5 height 5
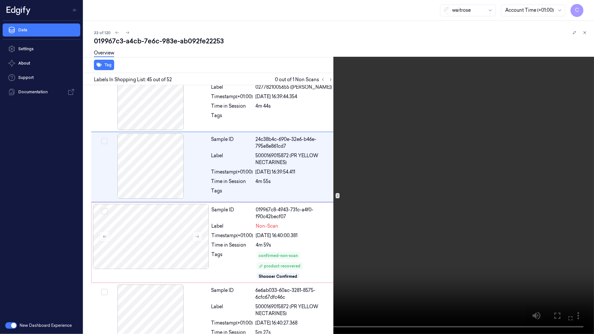
click at [312, 186] on video at bounding box center [297, 167] width 594 height 334
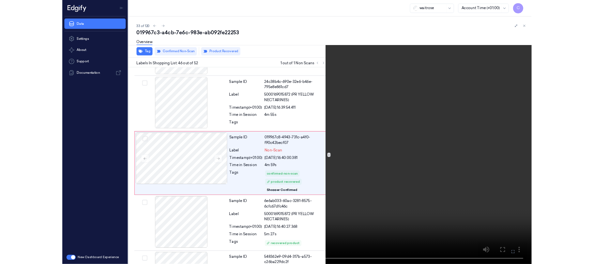
scroll to position [3086, 0]
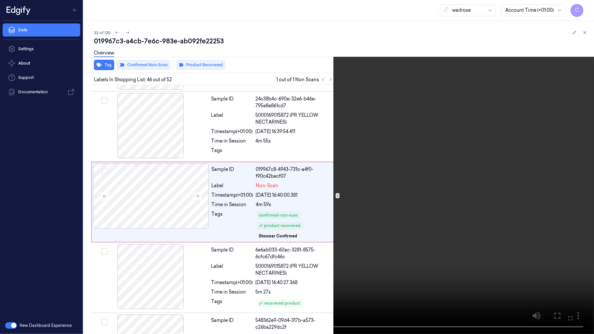
click at [233, 237] on video at bounding box center [297, 167] width 594 height 334
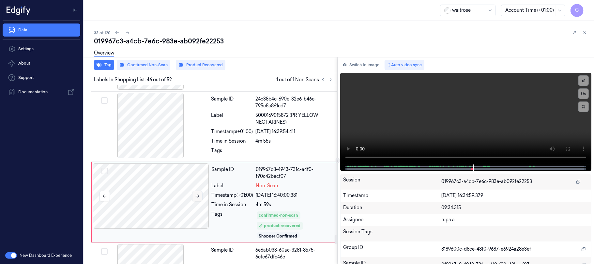
click at [199, 198] on icon at bounding box center [198, 196] width 4 height 3
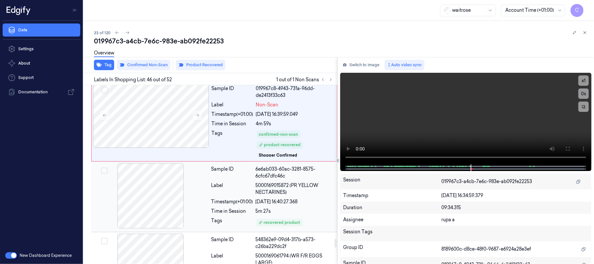
scroll to position [3165, 0]
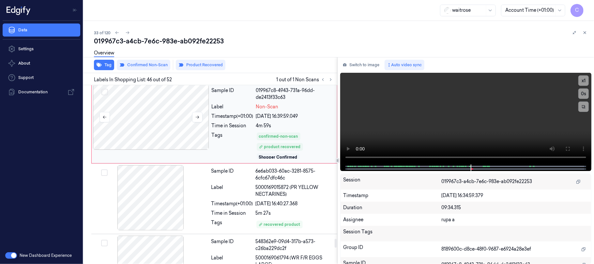
click at [145, 128] on div at bounding box center [151, 116] width 116 height 65
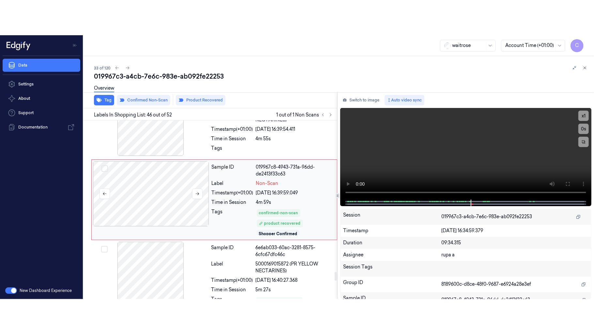
scroll to position [3122, 0]
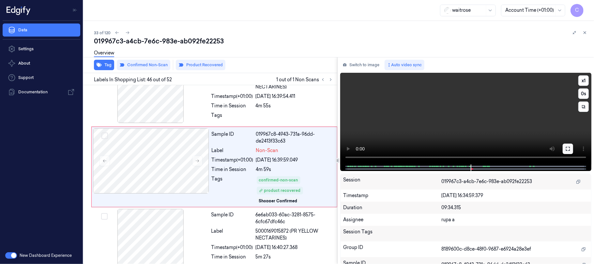
click at [568, 148] on icon at bounding box center [567, 148] width 5 height 5
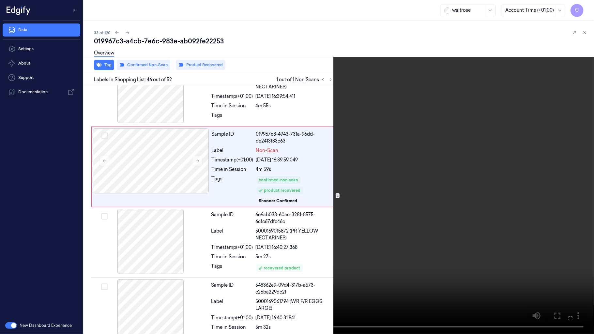
click at [357, 209] on video at bounding box center [297, 167] width 594 height 334
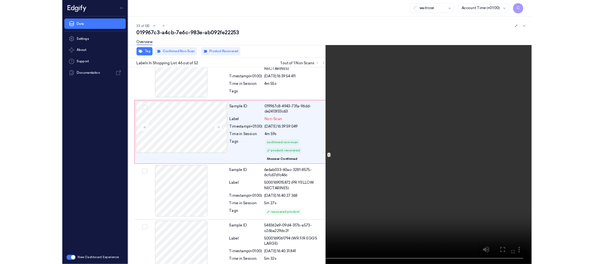
scroll to position [3086, 0]
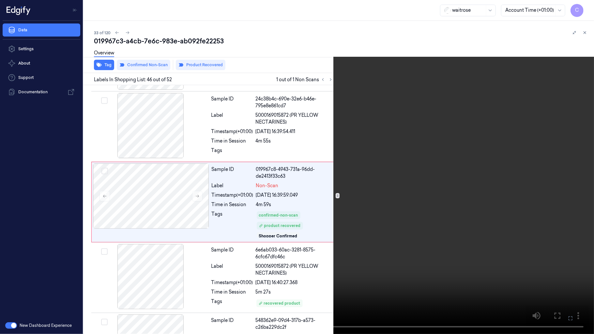
click at [282, 157] on video at bounding box center [297, 167] width 594 height 334
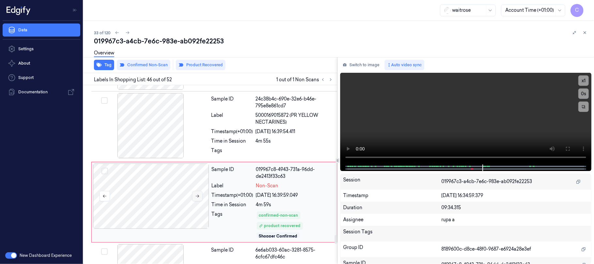
click at [198, 198] on icon at bounding box center [197, 196] width 5 height 5
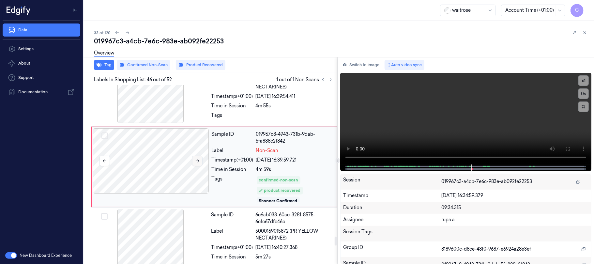
click at [196, 163] on icon at bounding box center [197, 160] width 5 height 5
click at [145, 112] on div at bounding box center [151, 90] width 116 height 65
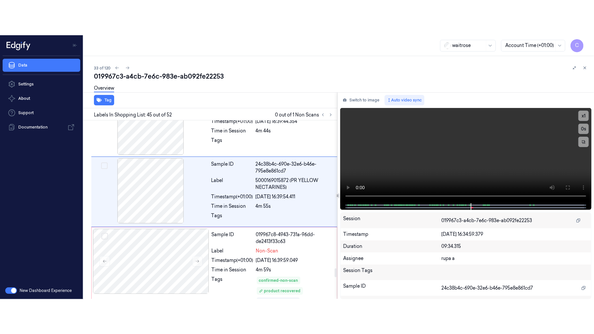
scroll to position [3046, 0]
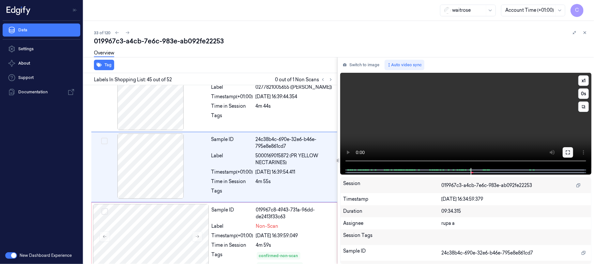
click at [567, 151] on icon at bounding box center [567, 152] width 5 height 5
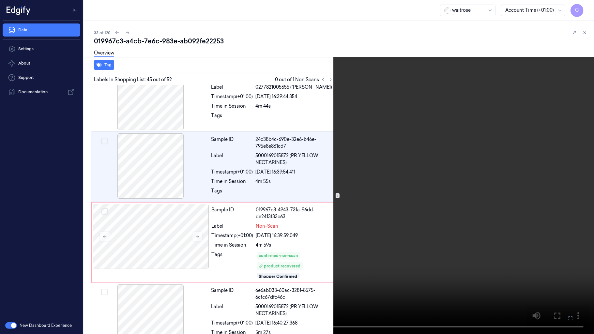
click at [281, 176] on video at bounding box center [297, 167] width 594 height 334
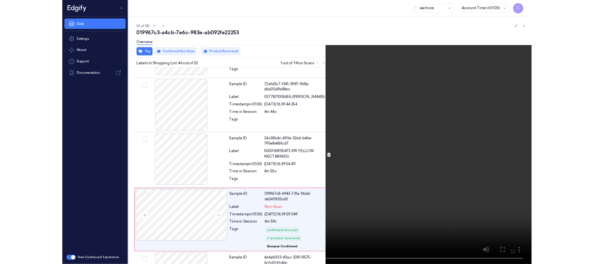
scroll to position [3086, 0]
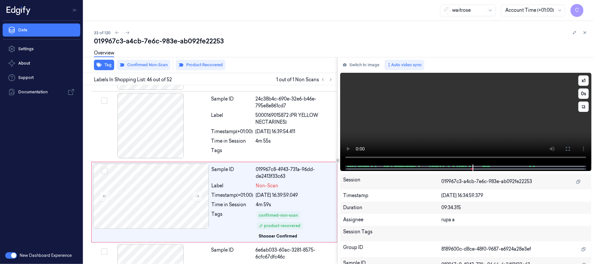
click at [418, 116] on video at bounding box center [465, 119] width 251 height 92
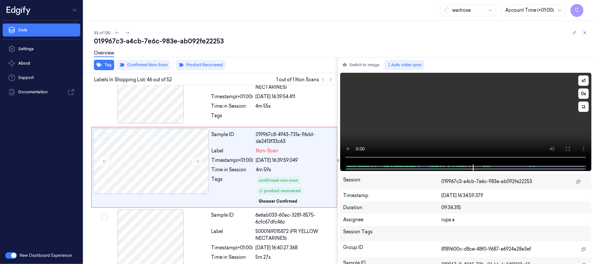
scroll to position [3122, 0]
click at [418, 116] on video at bounding box center [465, 119] width 251 height 92
click at [470, 166] on span at bounding box center [470, 166] width 1 height 3
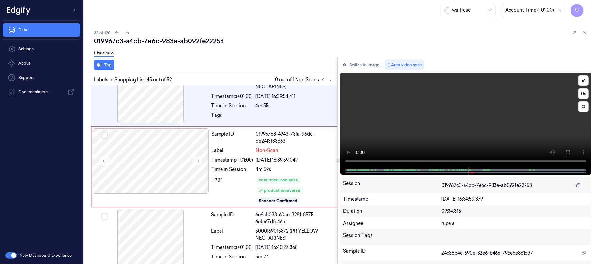
scroll to position [3046, 0]
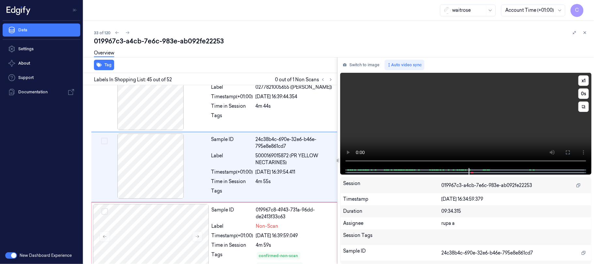
click at [423, 114] on video at bounding box center [465, 120] width 251 height 95
click at [285, 110] on div "4m 44s" at bounding box center [295, 106] width 78 height 7
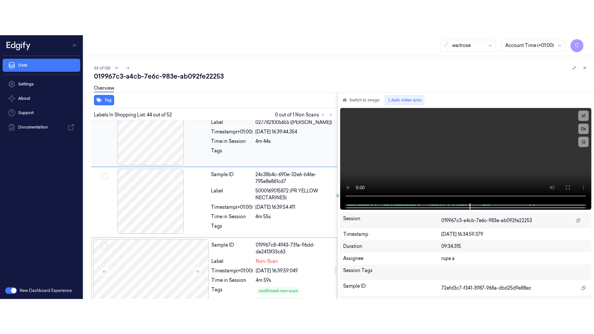
scroll to position [2976, 0]
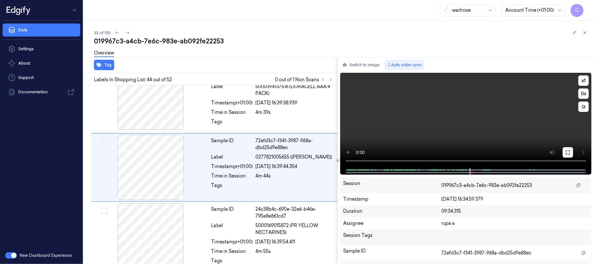
click at [568, 153] on icon at bounding box center [567, 152] width 5 height 5
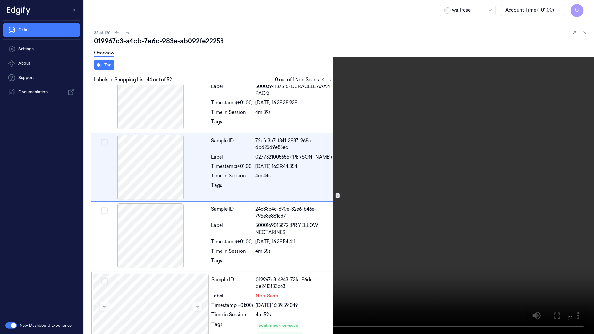
click at [262, 190] on video at bounding box center [297, 167] width 594 height 334
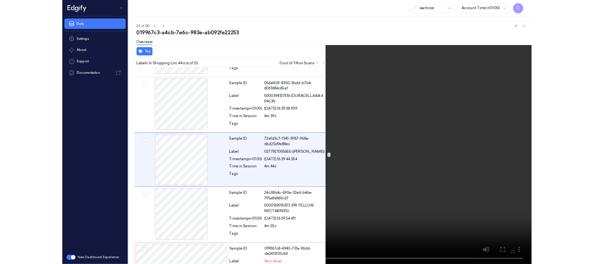
scroll to position [2941, 0]
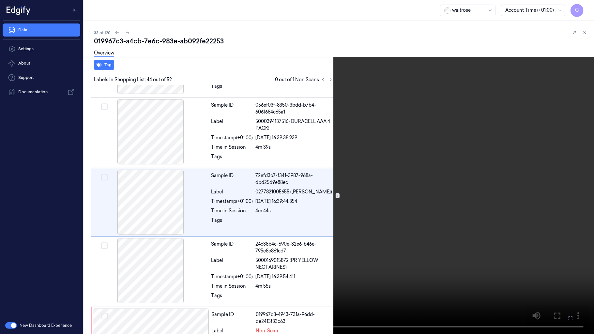
click at [286, 186] on video at bounding box center [297, 167] width 594 height 334
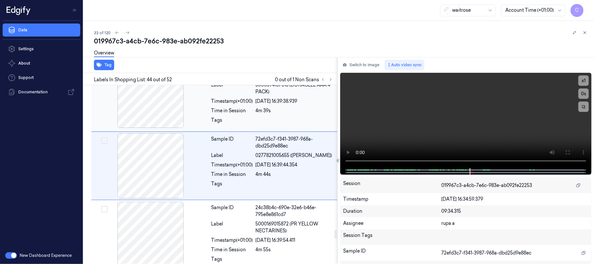
scroll to position [2976, 0]
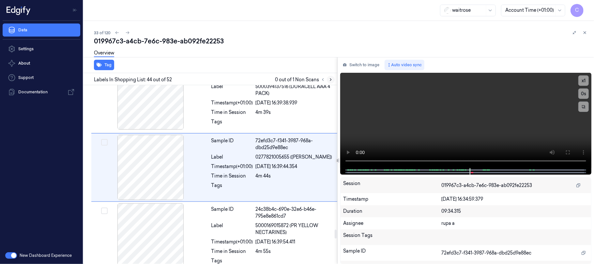
click at [327, 78] on button at bounding box center [331, 80] width 8 height 8
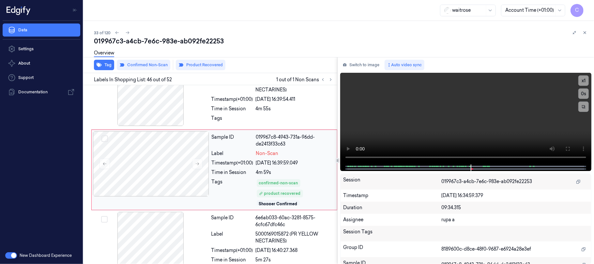
scroll to position [3122, 0]
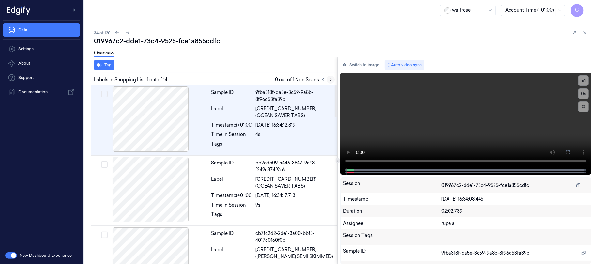
click at [329, 80] on icon at bounding box center [330, 79] width 5 height 5
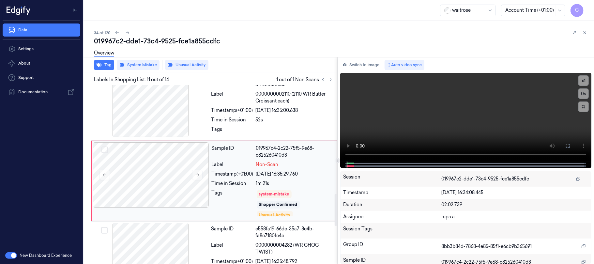
scroll to position [657, 0]
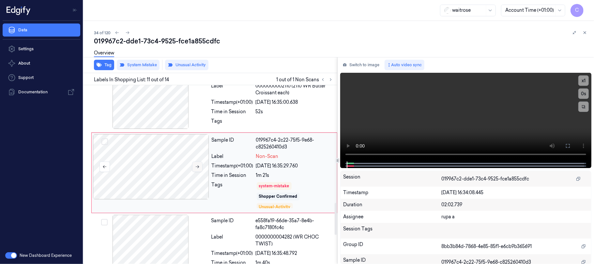
click at [196, 171] on button at bounding box center [197, 166] width 10 height 10
click at [105, 65] on button "Tag" at bounding box center [104, 65] width 20 height 10
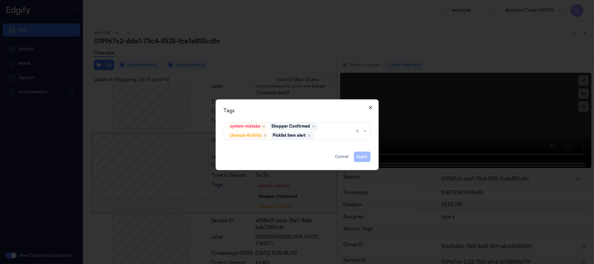
click at [368, 107] on icon "button" at bounding box center [370, 107] width 5 height 5
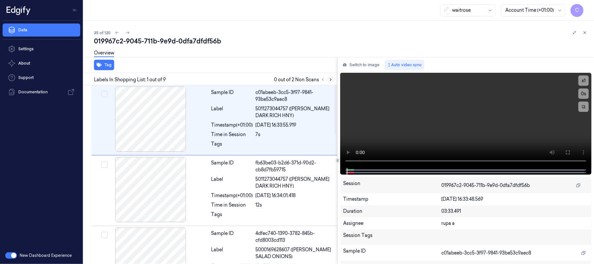
click at [332, 80] on icon at bounding box center [330, 79] width 5 height 5
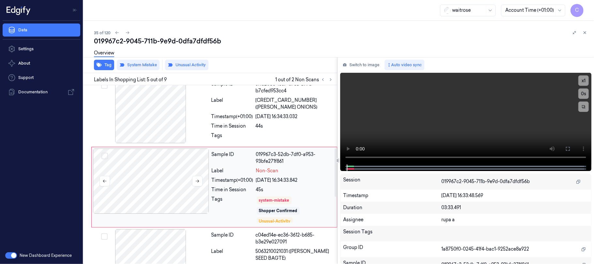
scroll to position [233, 0]
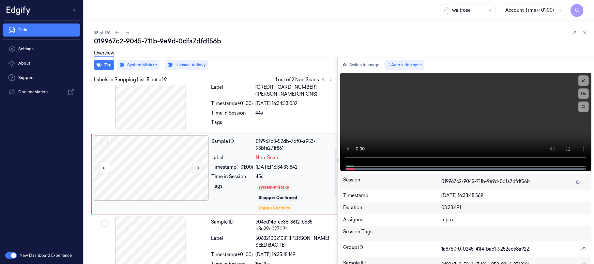
click at [197, 170] on icon at bounding box center [197, 168] width 5 height 5
click at [109, 65] on button "Tag" at bounding box center [104, 65] width 20 height 10
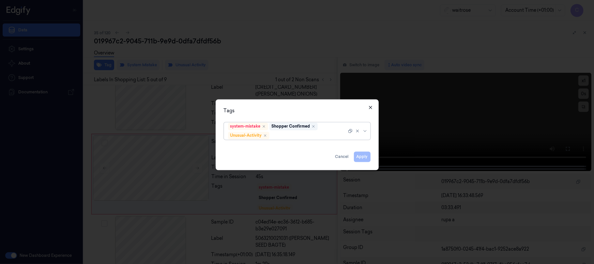
click at [371, 107] on icon "button" at bounding box center [370, 107] width 5 height 5
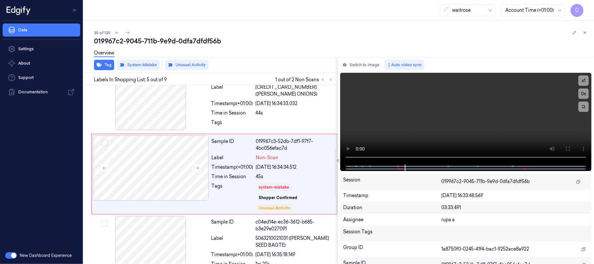
click at [105, 60] on div "Overview" at bounding box center [104, 54] width 20 height 17
click at [105, 63] on button "Tag" at bounding box center [104, 65] width 20 height 10
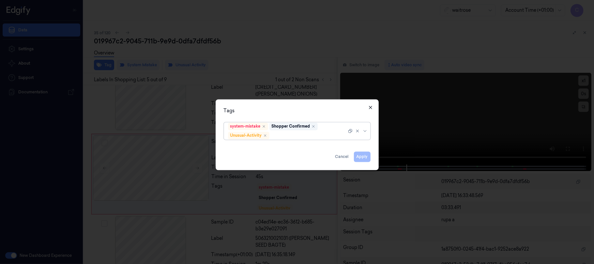
click at [370, 106] on icon "button" at bounding box center [370, 107] width 5 height 5
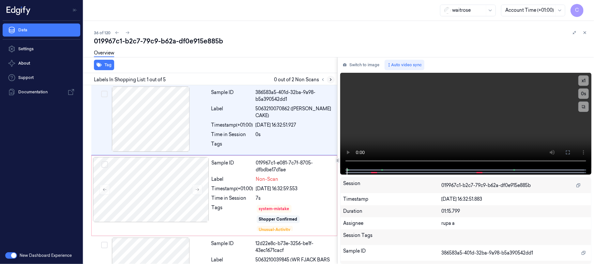
click at [333, 78] on button at bounding box center [331, 80] width 8 height 8
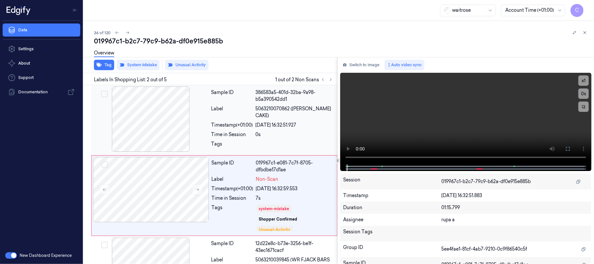
scroll to position [21, 0]
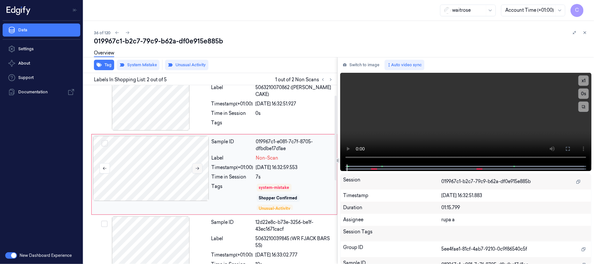
click at [196, 167] on icon at bounding box center [197, 168] width 5 height 5
click at [196, 170] on icon at bounding box center [197, 168] width 5 height 5
click at [160, 119] on div at bounding box center [151, 97] width 116 height 65
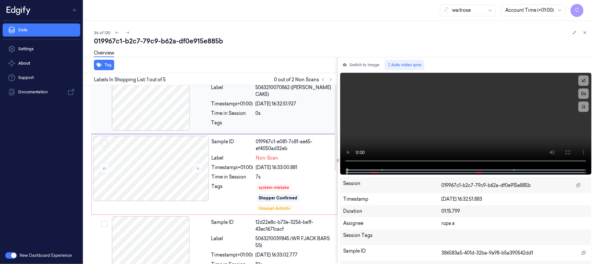
scroll to position [0, 0]
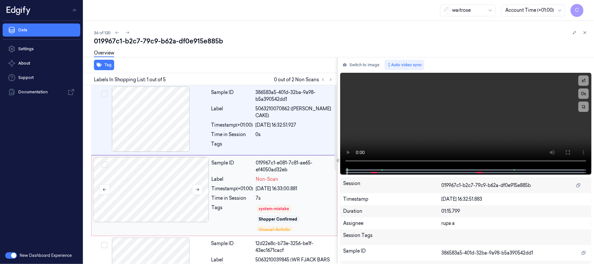
click at [175, 178] on div at bounding box center [151, 189] width 116 height 65
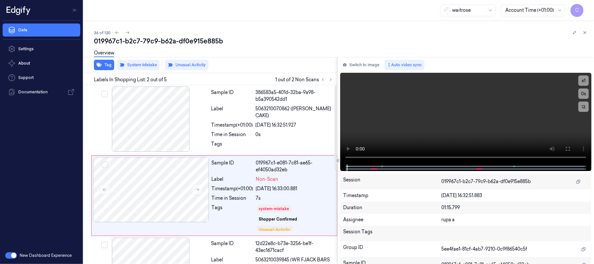
scroll to position [21, 0]
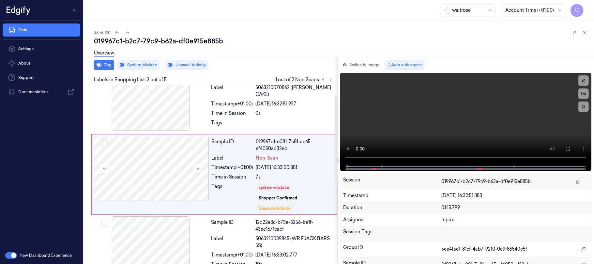
click at [98, 62] on div "Overview" at bounding box center [104, 54] width 20 height 17
click at [90, 63] on div "Tag System Mistake Unusual Activity" at bounding box center [209, 65] width 256 height 16
click at [102, 65] on button "Tag" at bounding box center [104, 65] width 20 height 10
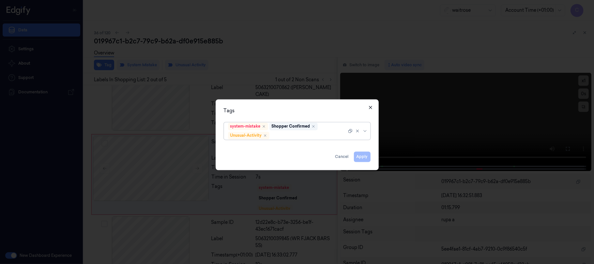
click at [372, 106] on icon "button" at bounding box center [370, 107] width 5 height 5
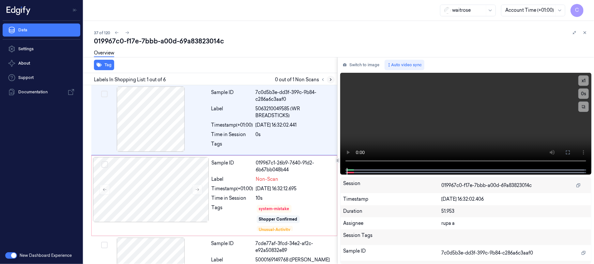
click at [329, 79] on icon at bounding box center [330, 79] width 5 height 5
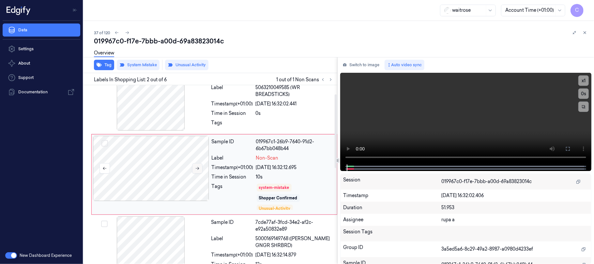
click at [198, 170] on icon at bounding box center [198, 168] width 4 height 3
click at [195, 167] on icon at bounding box center [197, 168] width 5 height 5
click at [194, 166] on button at bounding box center [197, 168] width 10 height 10
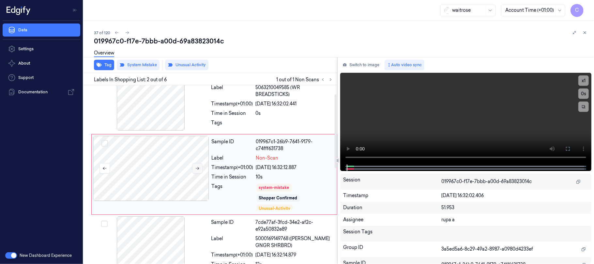
click at [194, 166] on button at bounding box center [197, 168] width 10 height 10
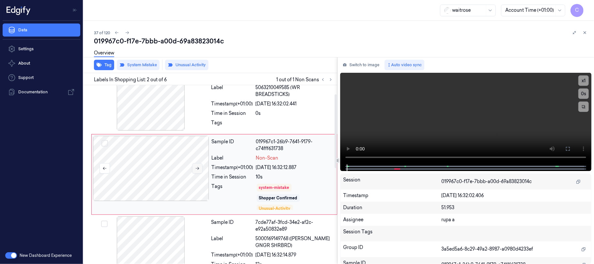
click at [194, 166] on button at bounding box center [197, 168] width 10 height 10
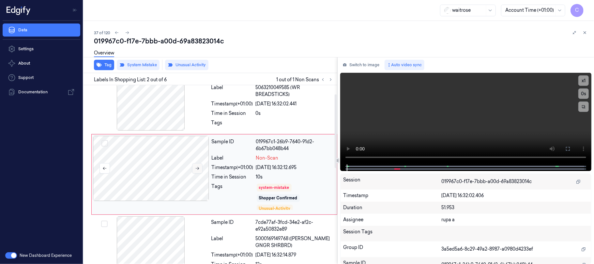
click at [194, 166] on button at bounding box center [197, 168] width 10 height 10
click at [193, 166] on button at bounding box center [197, 168] width 10 height 10
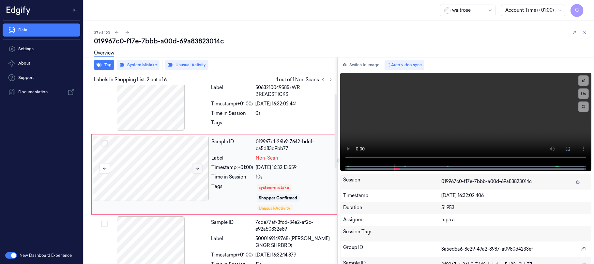
click at [198, 170] on icon at bounding box center [197, 168] width 5 height 5
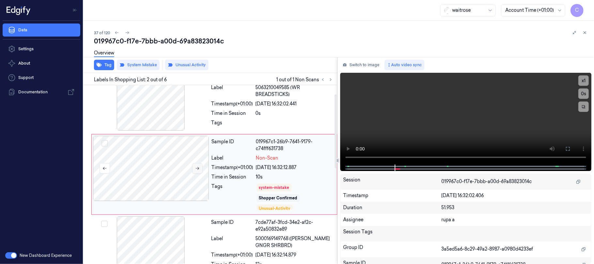
click at [198, 170] on icon at bounding box center [197, 168] width 5 height 5
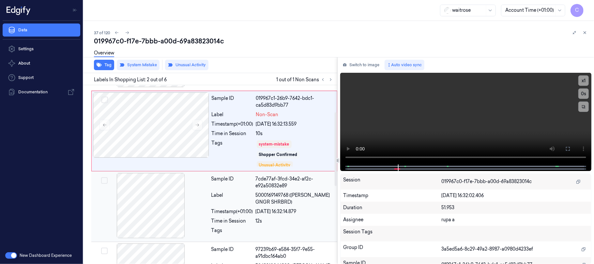
click at [160, 213] on div at bounding box center [151, 205] width 116 height 65
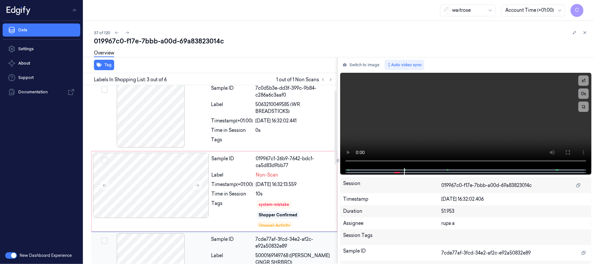
scroll to position [0, 0]
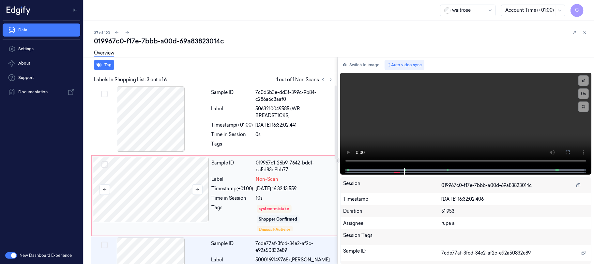
click at [147, 178] on div at bounding box center [151, 189] width 116 height 65
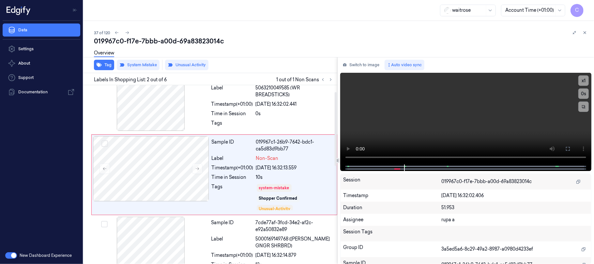
scroll to position [21, 0]
click at [96, 65] on button "Tag" at bounding box center [104, 65] width 20 height 10
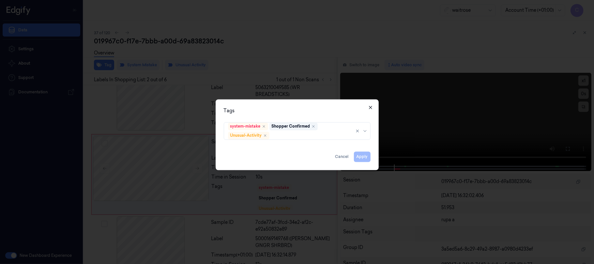
click at [370, 107] on icon "button" at bounding box center [370, 107] width 3 height 3
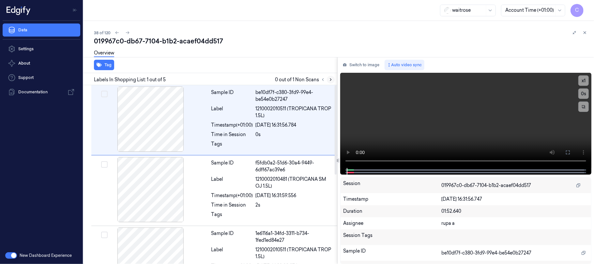
click at [332, 82] on button at bounding box center [331, 80] width 8 height 8
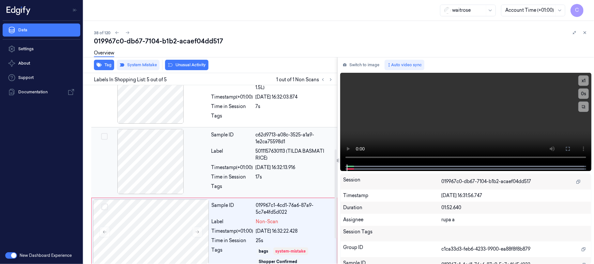
scroll to position [179, 0]
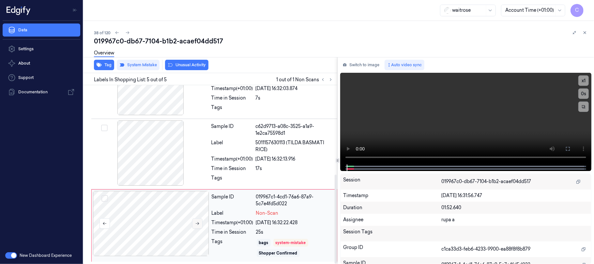
click at [198, 222] on icon at bounding box center [197, 223] width 5 height 5
click at [197, 224] on icon at bounding box center [197, 223] width 5 height 5
click at [199, 222] on icon at bounding box center [198, 223] width 4 height 3
click at [198, 222] on icon at bounding box center [197, 223] width 5 height 5
click at [106, 66] on button "Tag" at bounding box center [104, 65] width 20 height 10
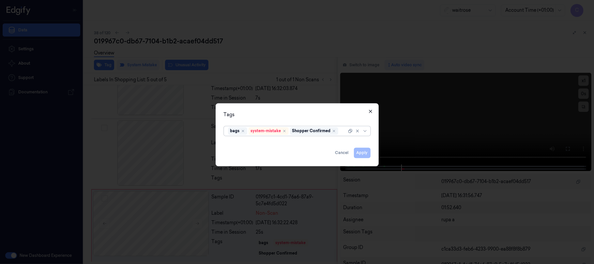
click at [372, 111] on icon "button" at bounding box center [370, 111] width 5 height 5
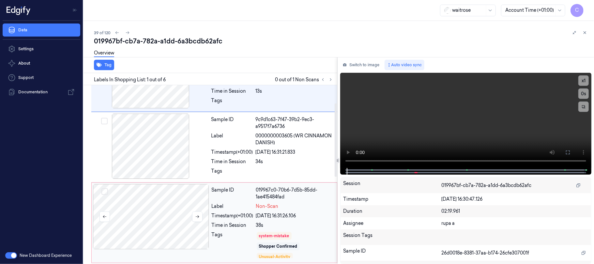
click at [188, 204] on div at bounding box center [151, 216] width 116 height 65
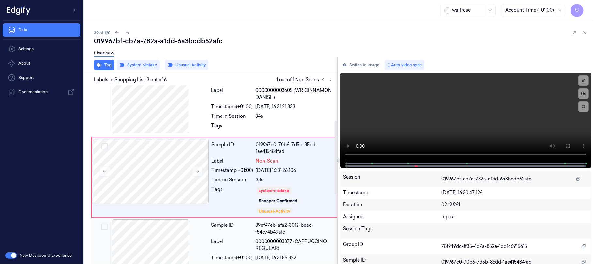
scroll to position [92, 0]
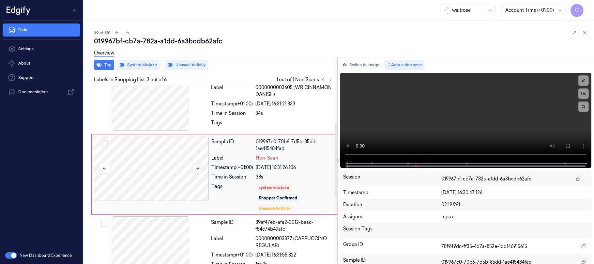
click at [198, 170] on icon at bounding box center [197, 168] width 5 height 5
click at [110, 67] on button "Tag" at bounding box center [104, 65] width 20 height 10
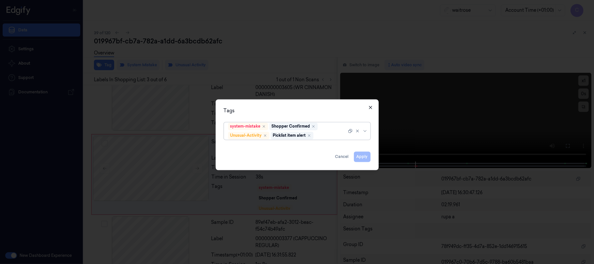
click at [369, 108] on icon "button" at bounding box center [370, 107] width 3 height 3
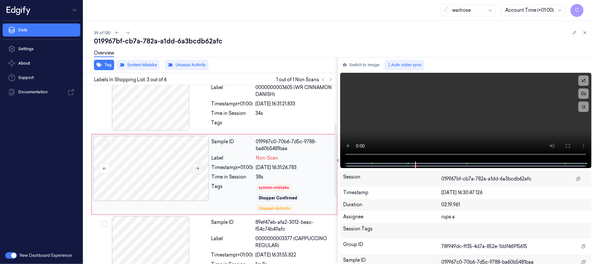
click at [197, 167] on icon at bounding box center [197, 168] width 5 height 5
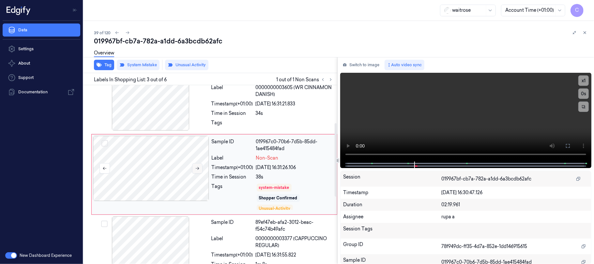
click at [197, 167] on icon at bounding box center [197, 168] width 5 height 5
click at [103, 67] on button "Tag" at bounding box center [104, 65] width 20 height 10
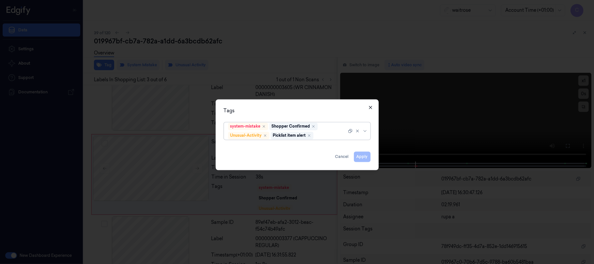
click at [371, 107] on icon "button" at bounding box center [370, 107] width 5 height 5
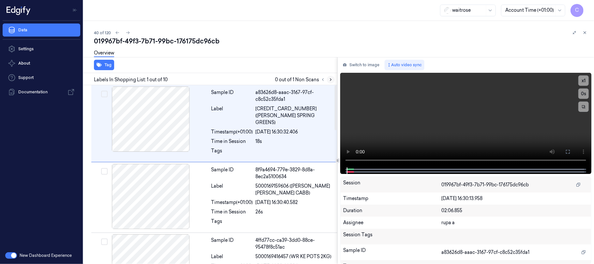
click at [330, 79] on icon at bounding box center [330, 79] width 5 height 5
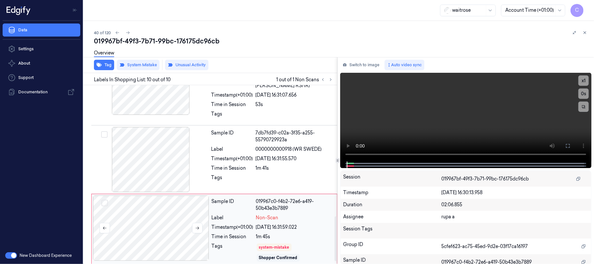
scroll to position [535, 0]
click at [196, 225] on icon at bounding box center [197, 227] width 5 height 5
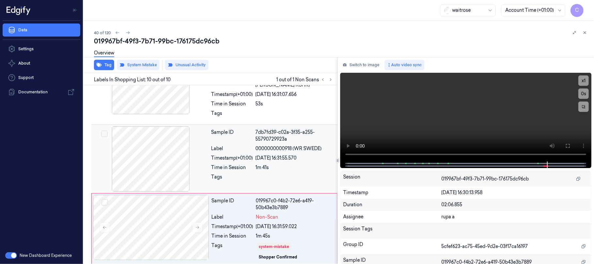
click at [164, 151] on div at bounding box center [151, 158] width 116 height 65
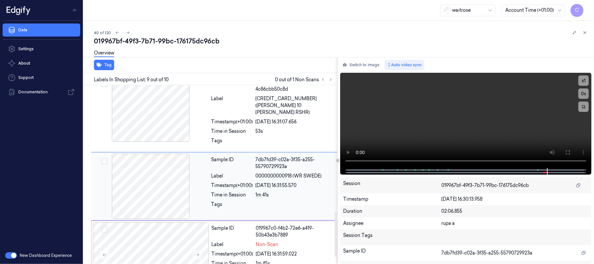
scroll to position [508, 0]
click at [200, 250] on button at bounding box center [197, 255] width 10 height 10
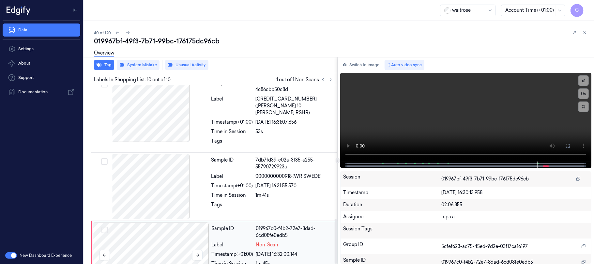
scroll to position [535, 0]
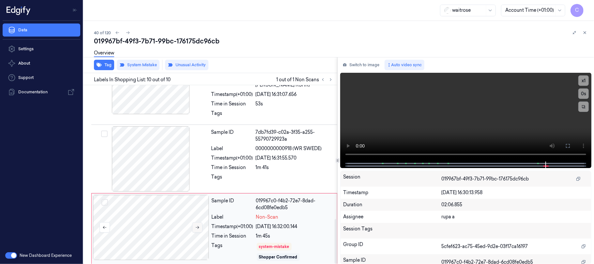
click at [197, 225] on icon at bounding box center [197, 227] width 5 height 5
click at [176, 155] on div at bounding box center [151, 158] width 116 height 65
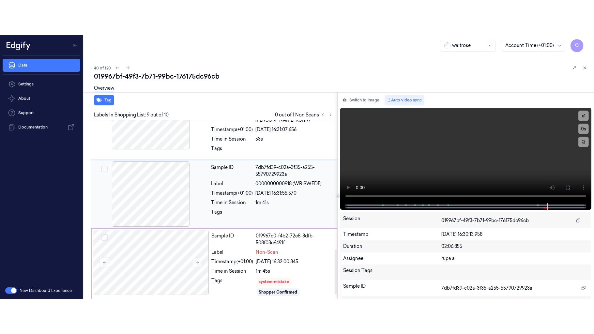
scroll to position [508, 0]
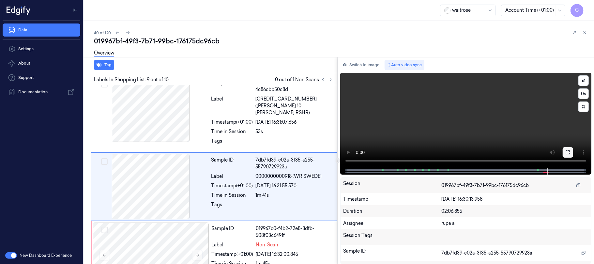
click at [568, 153] on icon at bounding box center [567, 152] width 5 height 5
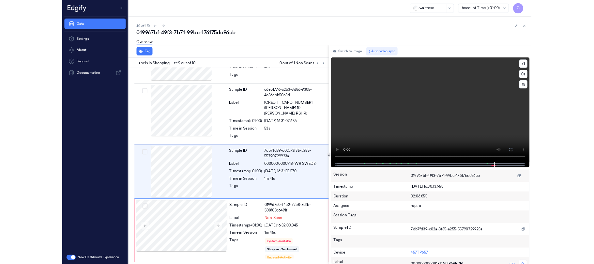
scroll to position [466, 0]
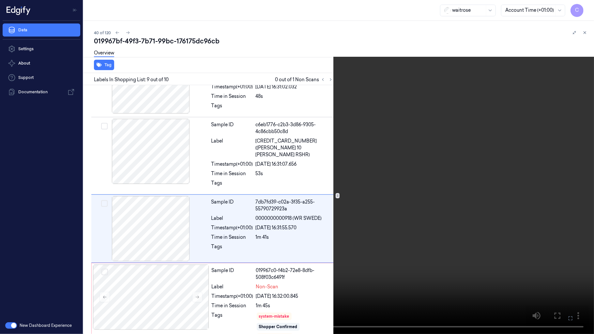
click at [150, 212] on video at bounding box center [297, 167] width 594 height 334
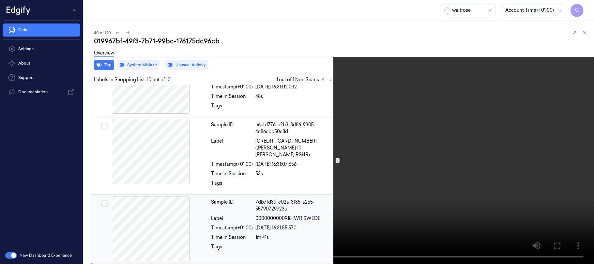
scroll to position [508, 0]
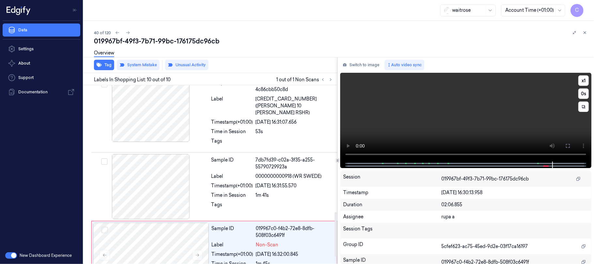
click at [462, 115] on video at bounding box center [465, 117] width 251 height 89
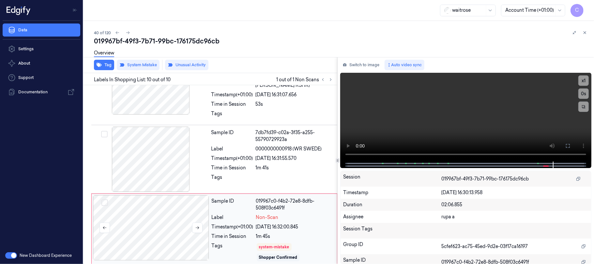
scroll to position [535, 0]
click at [106, 64] on button "Tag" at bounding box center [104, 65] width 20 height 10
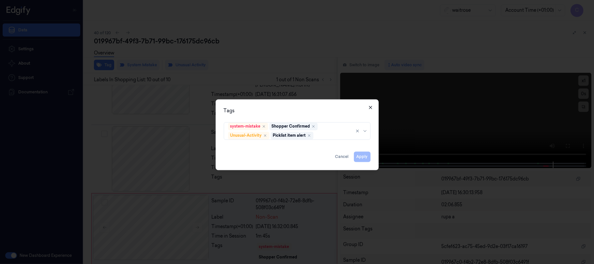
click at [369, 106] on icon "button" at bounding box center [370, 107] width 5 height 5
